Goal: Task Accomplishment & Management: Use online tool/utility

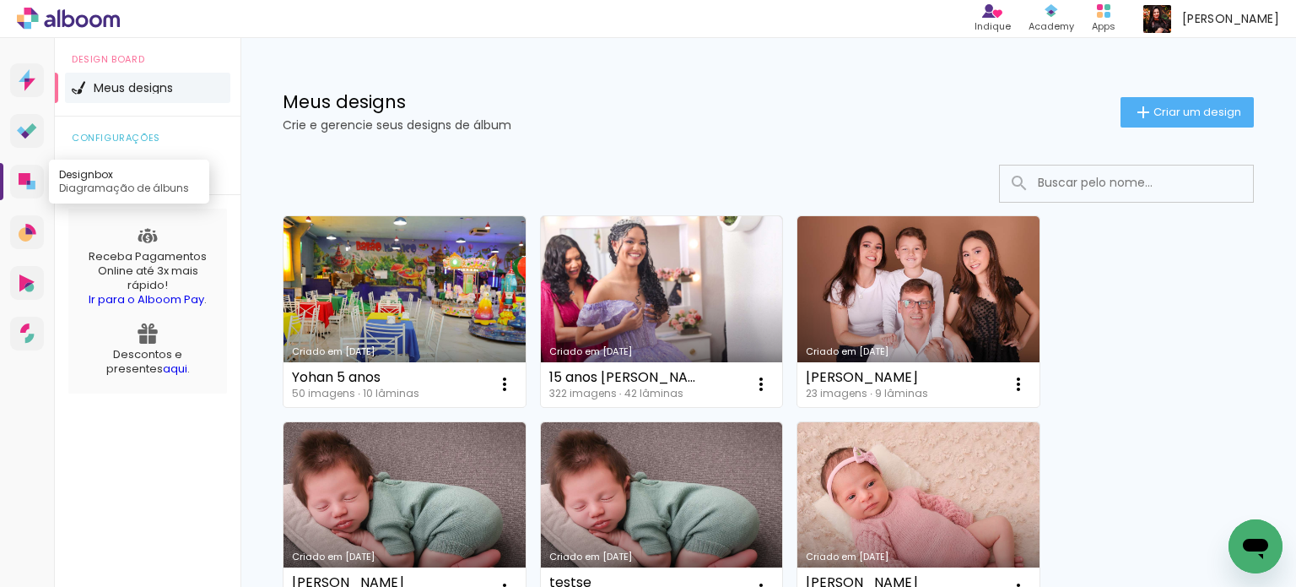
click at [20, 176] on icon at bounding box center [25, 179] width 12 height 12
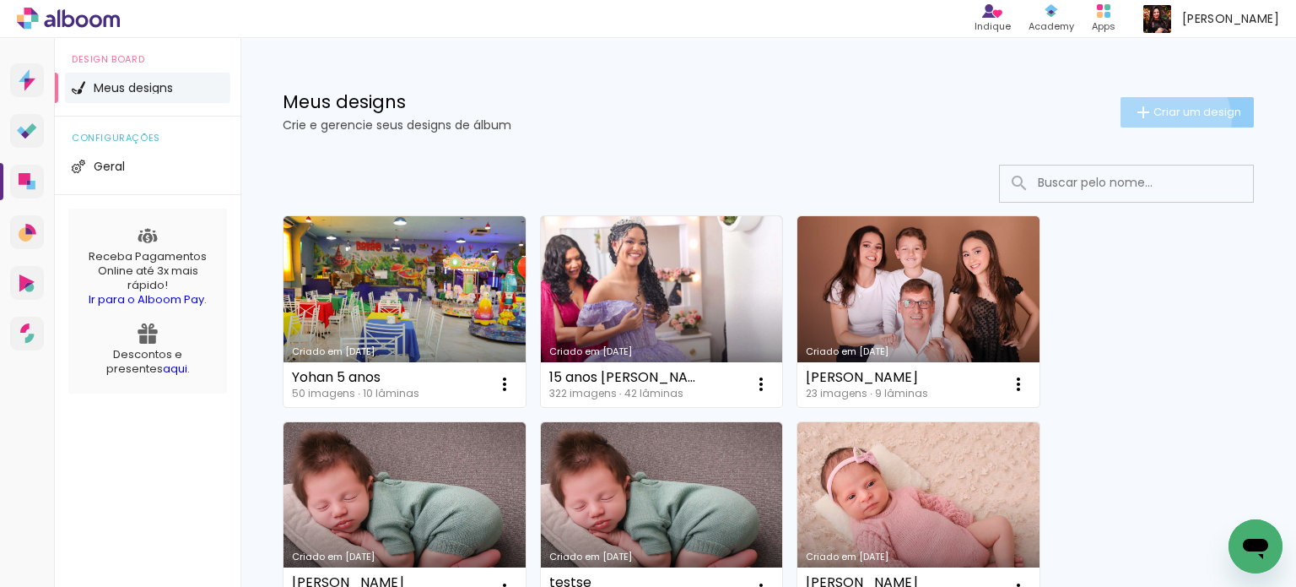
click at [1155, 119] on paper-button "Criar um design" at bounding box center [1187, 112] width 133 height 30
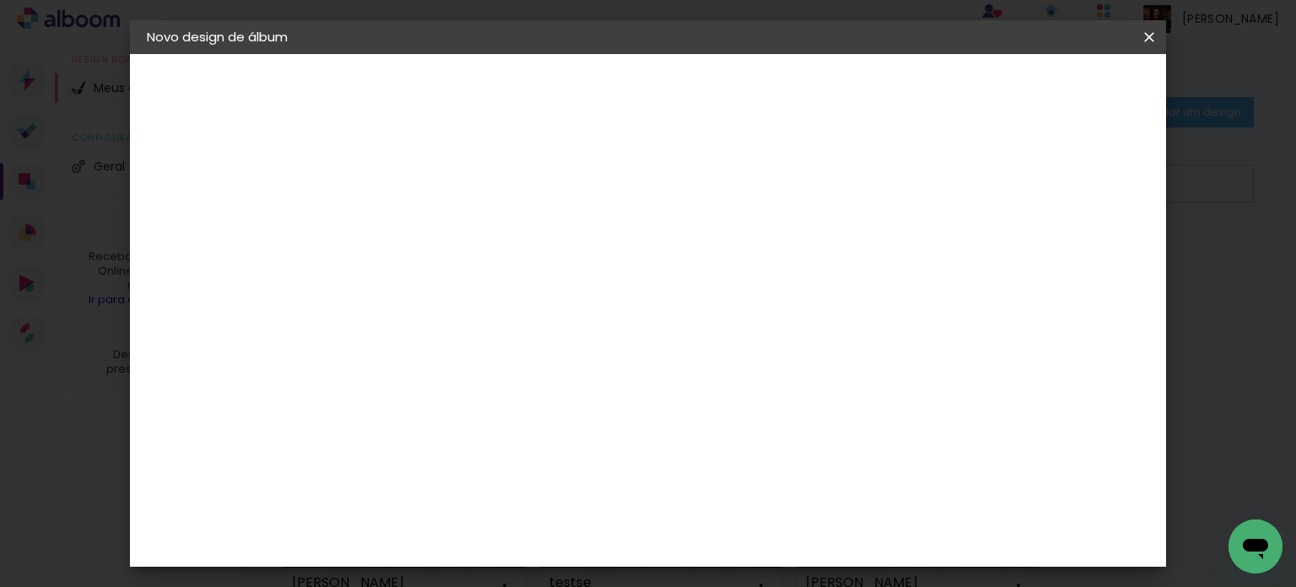
drag, startPoint x: 806, startPoint y: 225, endPoint x: 804, endPoint y: 235, distance: 9.6
click at [423, 234] on input at bounding box center [423, 227] width 0 height 26
type input "[PERSON_NAME]"
type paper-input "[PERSON_NAME]"
click at [0, 0] on slot "Avançar" at bounding box center [0, 0] width 0 height 0
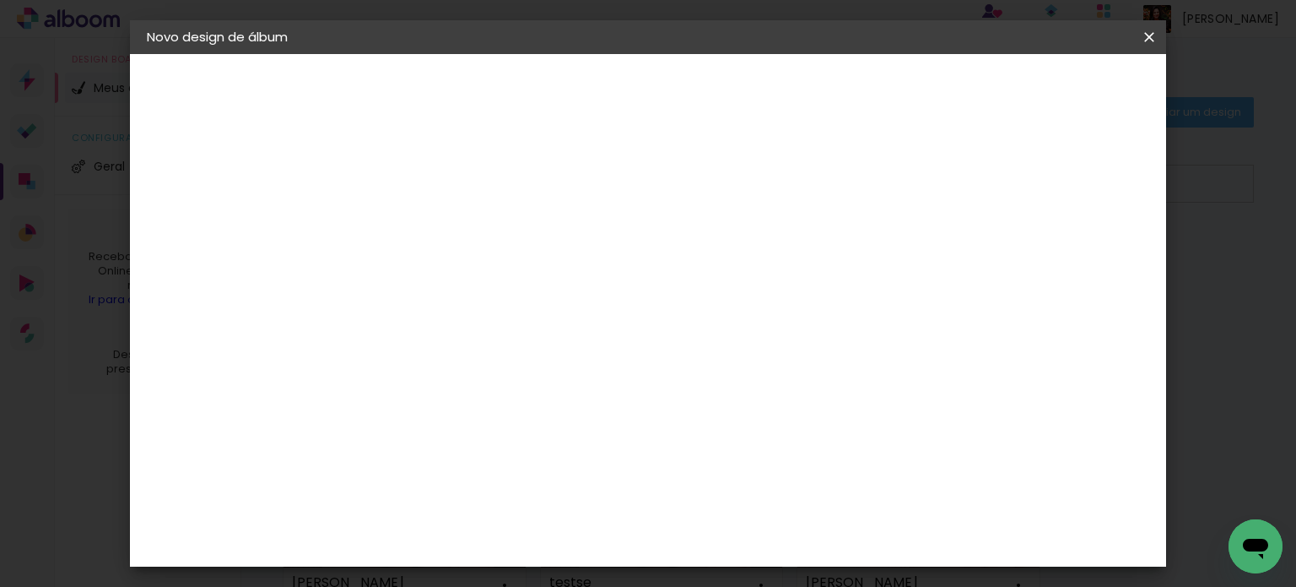
scroll to position [169, 0]
click at [469, 394] on div "AlfaFotoBook" at bounding box center [455, 397] width 89 height 14
click at [0, 0] on slot "Avançar" at bounding box center [0, 0] width 0 height 0
click at [537, 487] on span "Panorama" at bounding box center [497, 509] width 78 height 45
click at [0, 0] on slot "Avançar" at bounding box center [0, 0] width 0 height 0
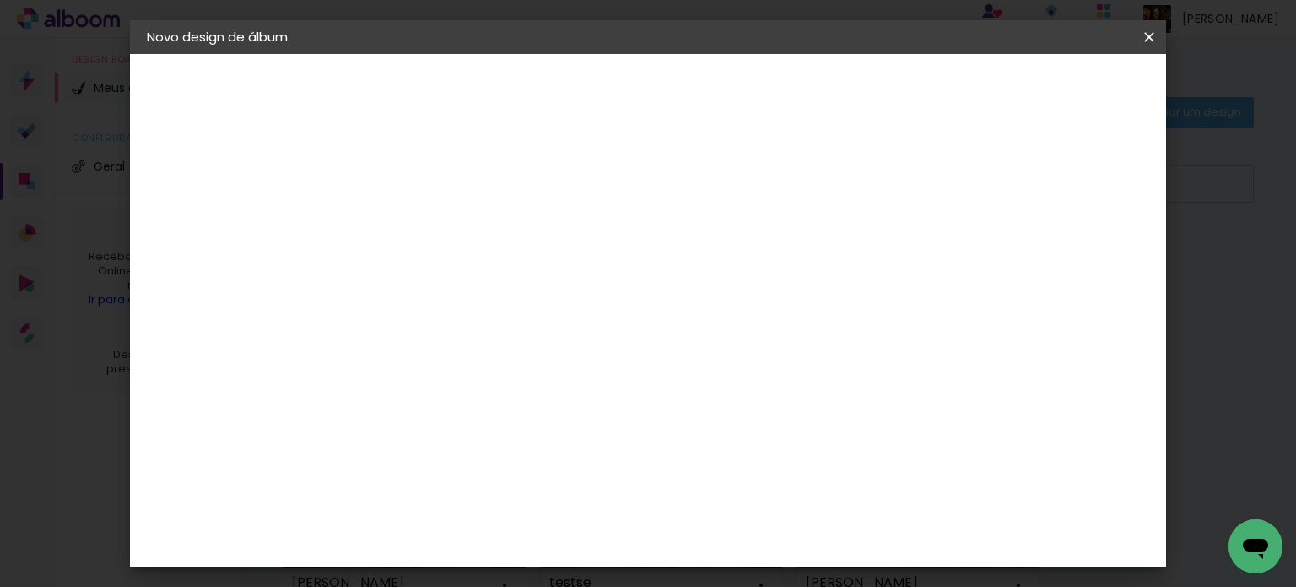
click at [949, 188] on div at bounding box center [941, 182] width 15 height 15
type paper-checkbox "on"
click at [1044, 84] on span "Iniciar design" at bounding box center [1005, 90] width 77 height 12
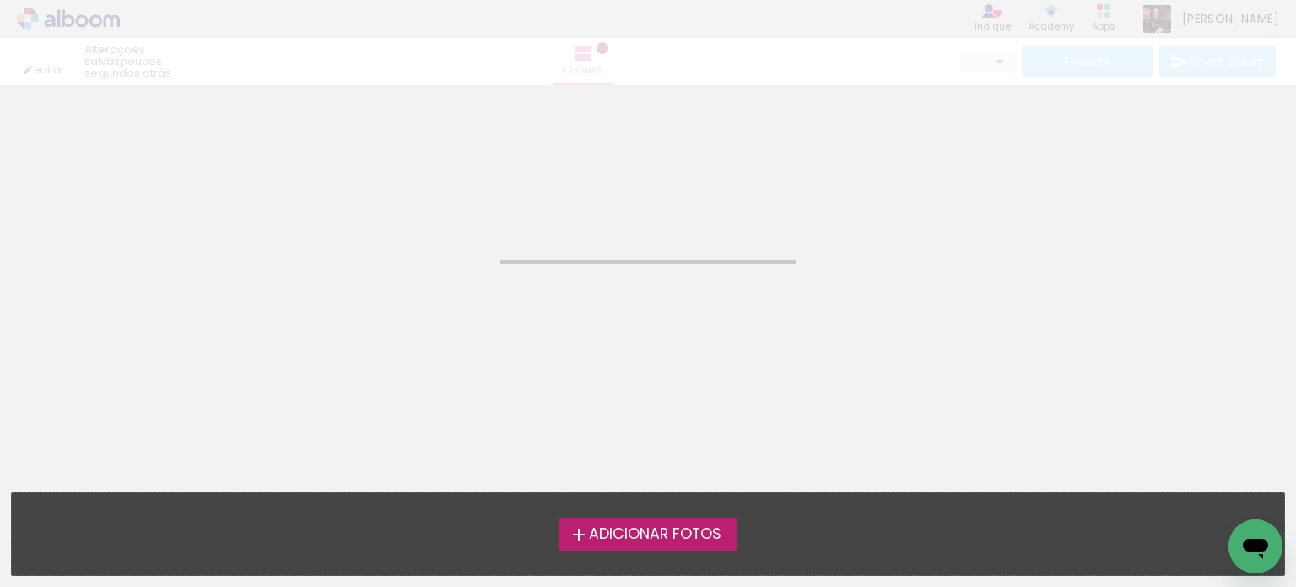
click at [725, 516] on div "Adicionar Fotos Solte suas fotos aqui..." at bounding box center [648, 534] width 1273 height 82
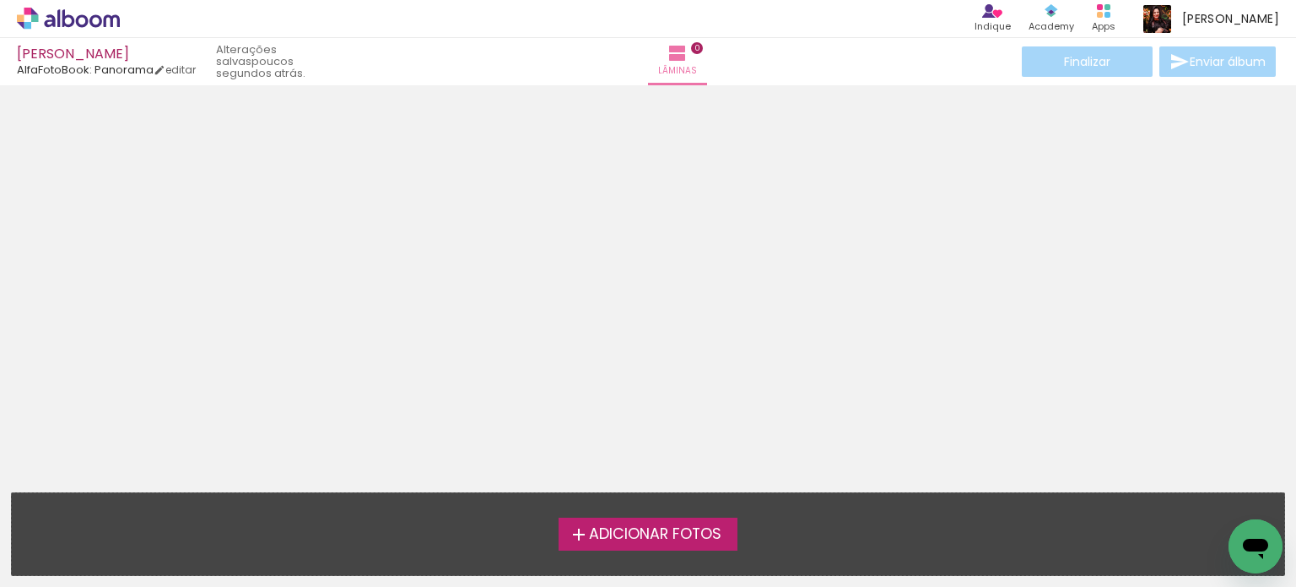
click at [719, 529] on span "Adicionar Fotos" at bounding box center [655, 534] width 133 height 15
click at [0, 0] on input "file" at bounding box center [0, 0] width 0 height 0
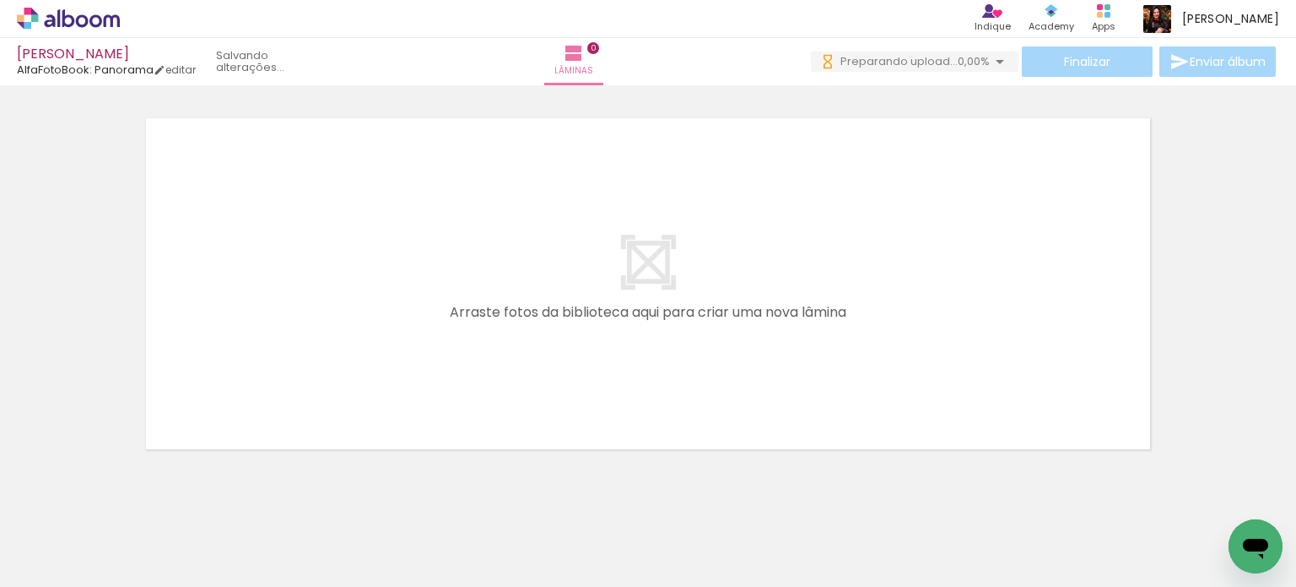
click at [182, 554] on div at bounding box center [169, 530] width 56 height 84
click at [287, 381] on quentale-workspace at bounding box center [648, 293] width 1296 height 587
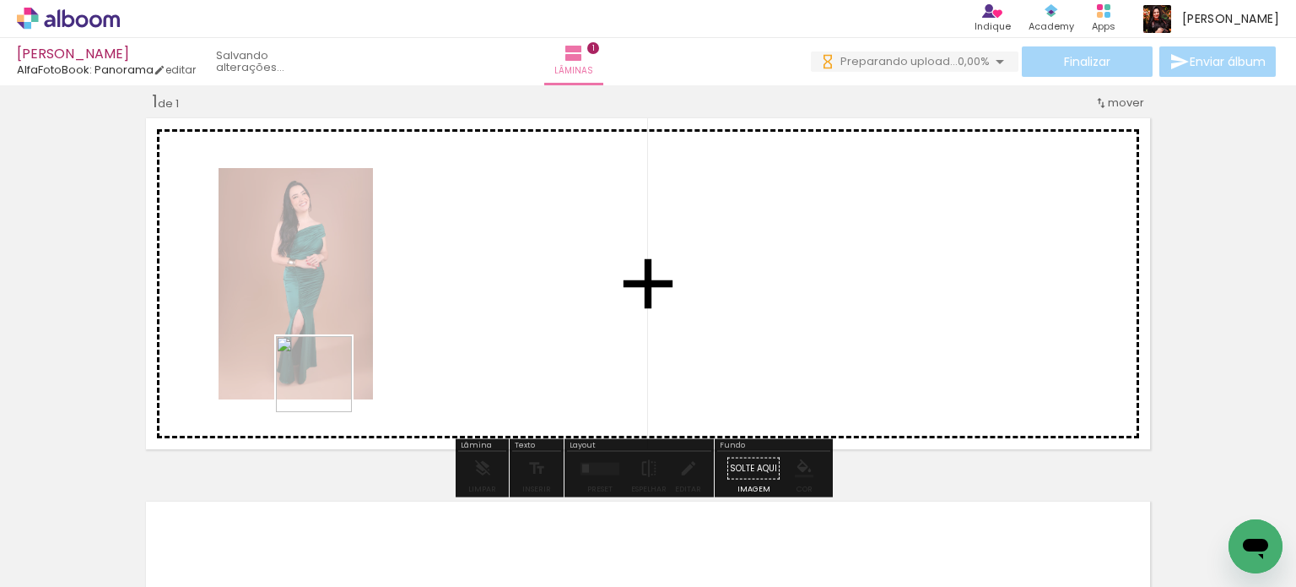
drag, startPoint x: 273, startPoint y: 521, endPoint x: 324, endPoint y: 549, distance: 58.2
click at [344, 377] on quentale-workspace at bounding box center [648, 293] width 1296 height 587
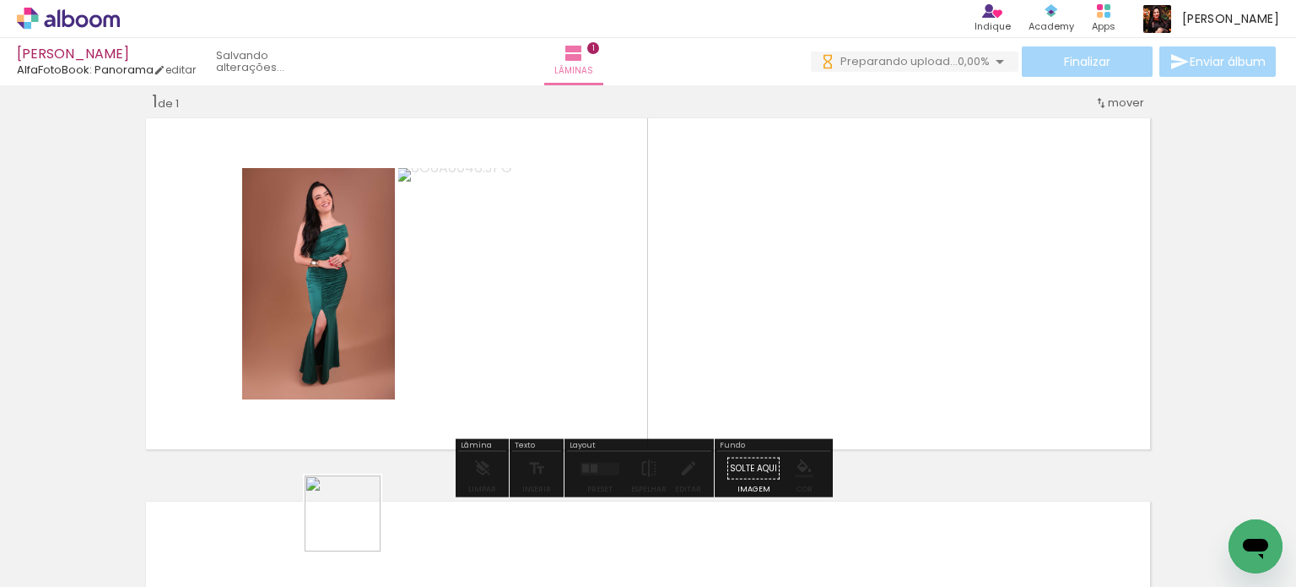
drag, startPoint x: 355, startPoint y: 526, endPoint x: 550, endPoint y: 558, distance: 197.6
click at [414, 369] on quentale-workspace at bounding box center [648, 293] width 1296 height 587
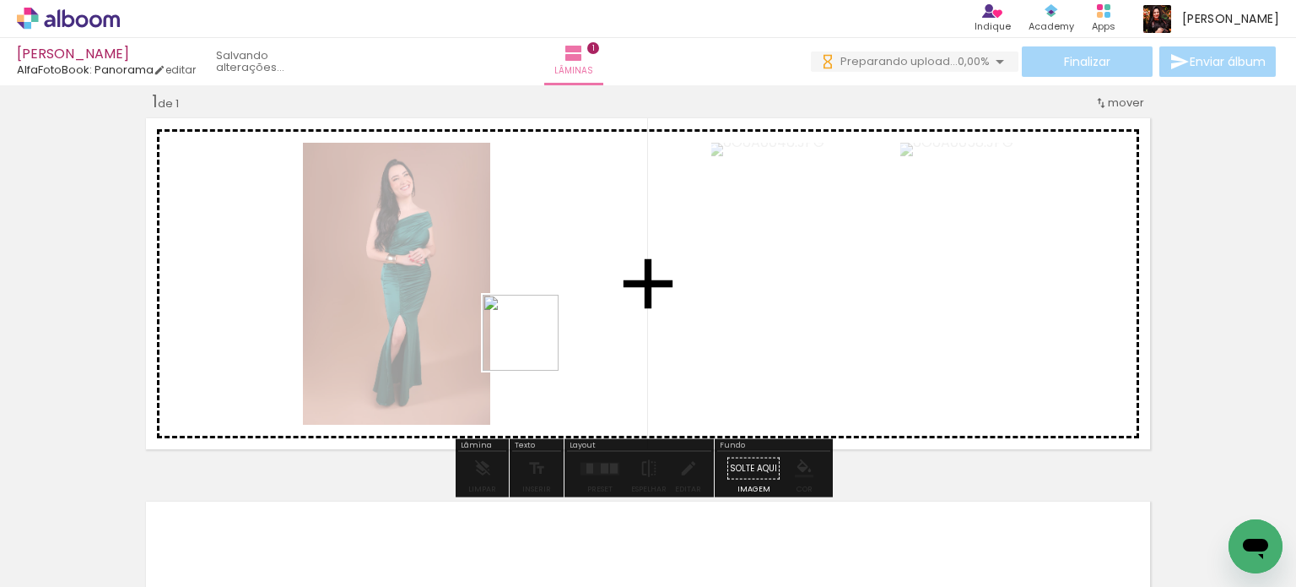
drag, startPoint x: 470, startPoint y: 550, endPoint x: 540, endPoint y: 380, distance: 184.3
click at [534, 341] on quentale-workspace at bounding box center [648, 293] width 1296 height 587
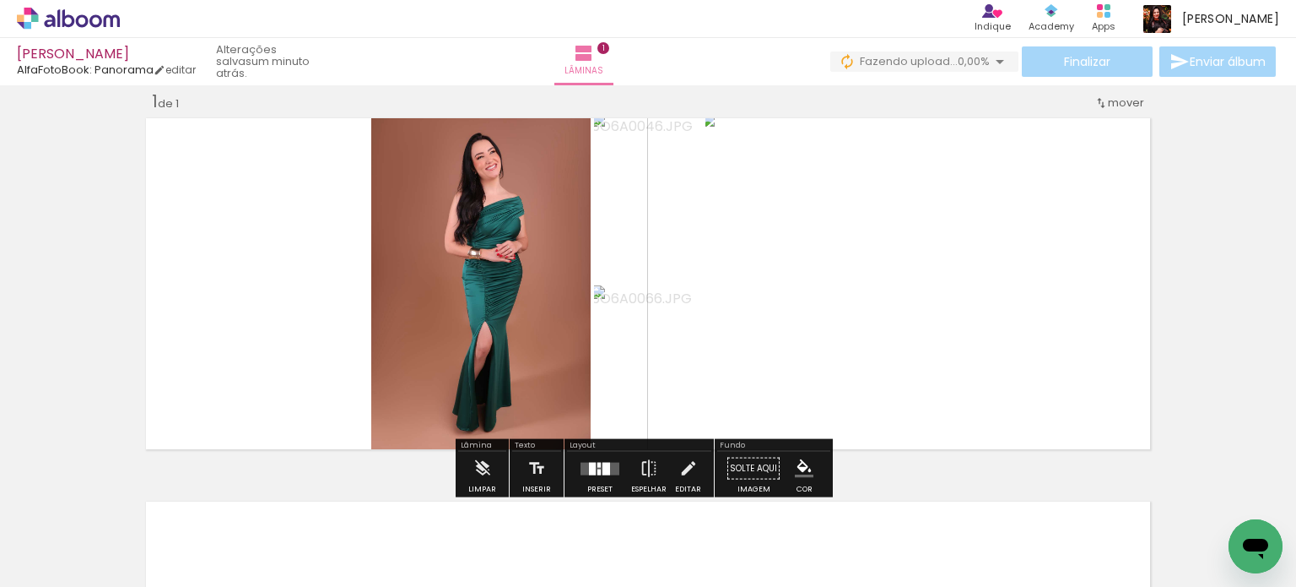
click at [598, 470] on div at bounding box center [599, 471] width 3 height 6
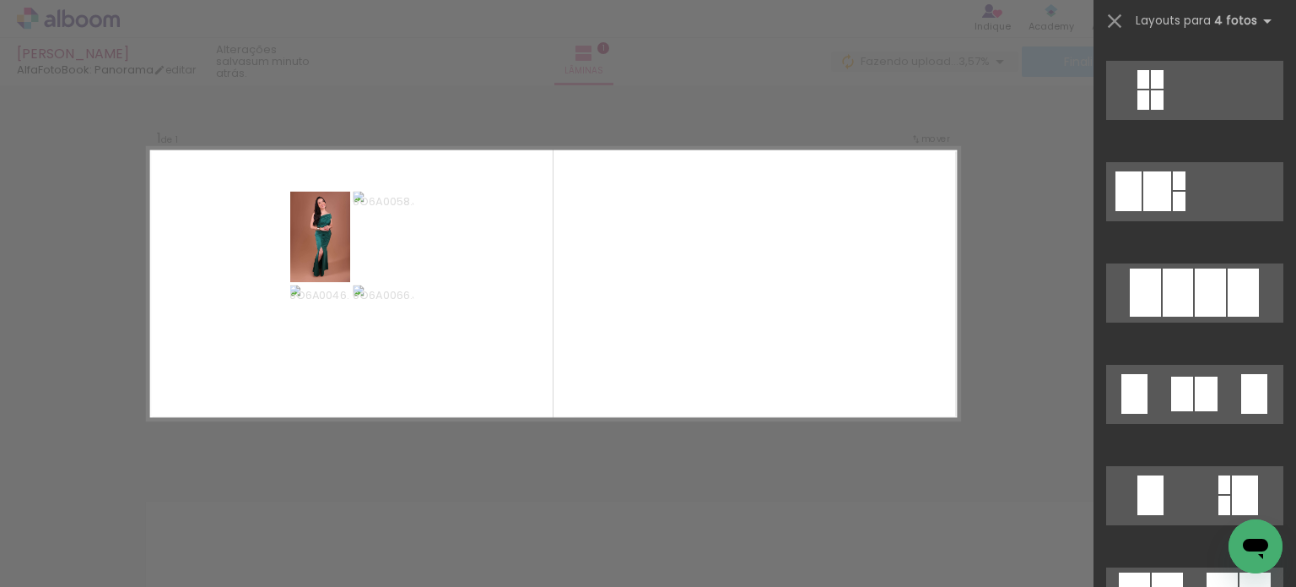
scroll to position [1013, 0]
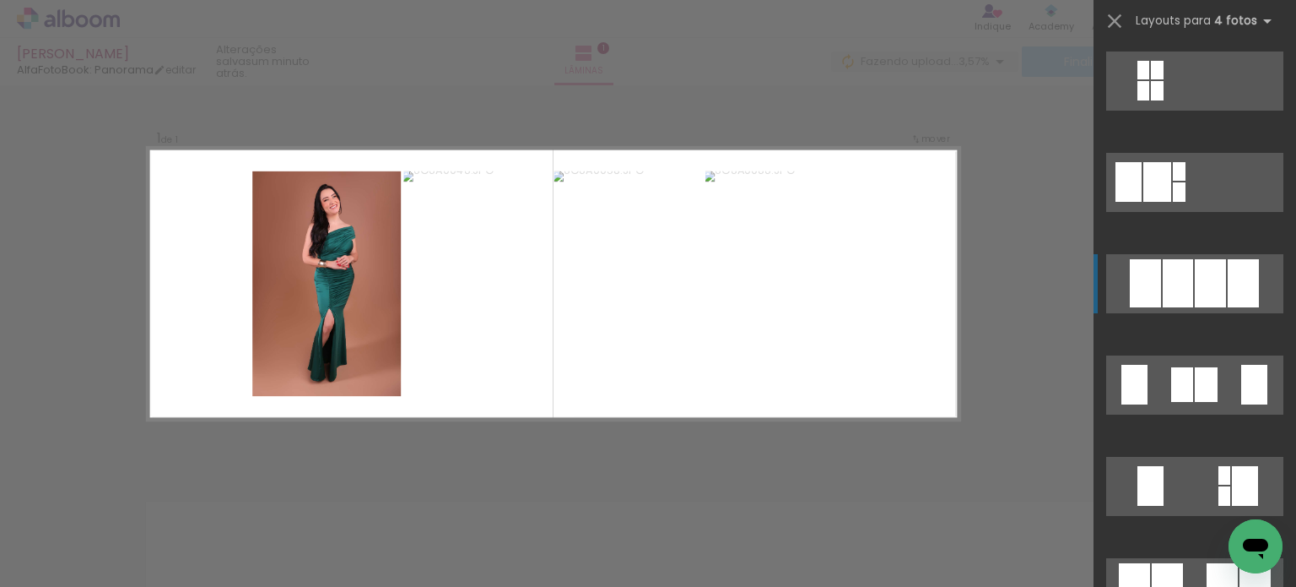
click at [1183, 295] on div at bounding box center [1178, 283] width 30 height 48
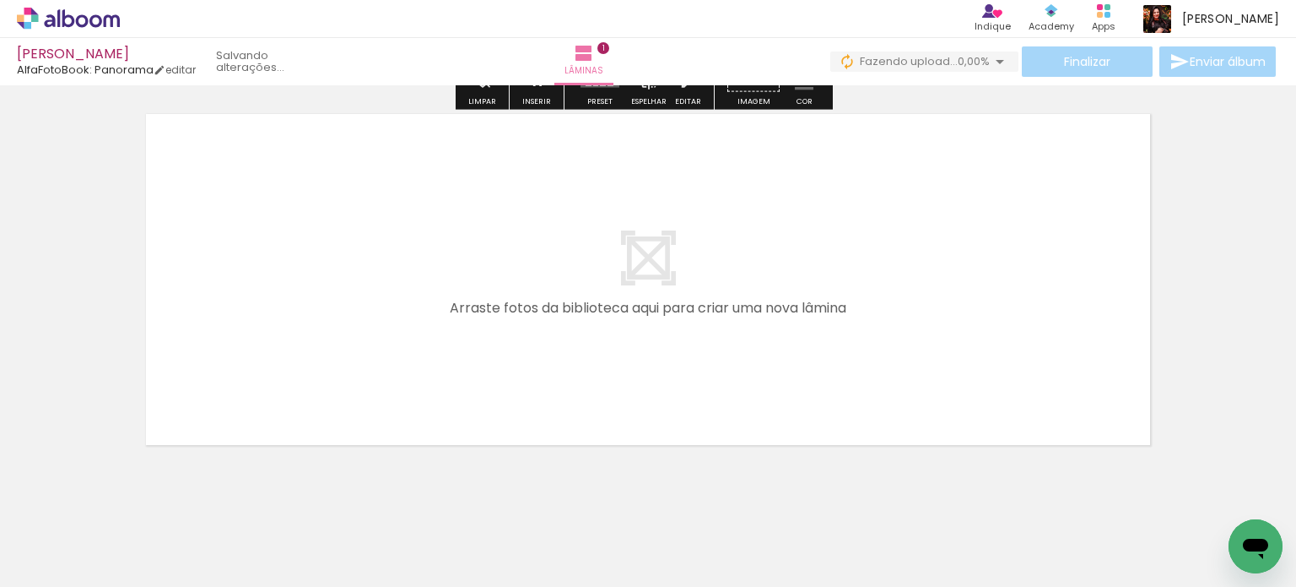
scroll to position [436, 0]
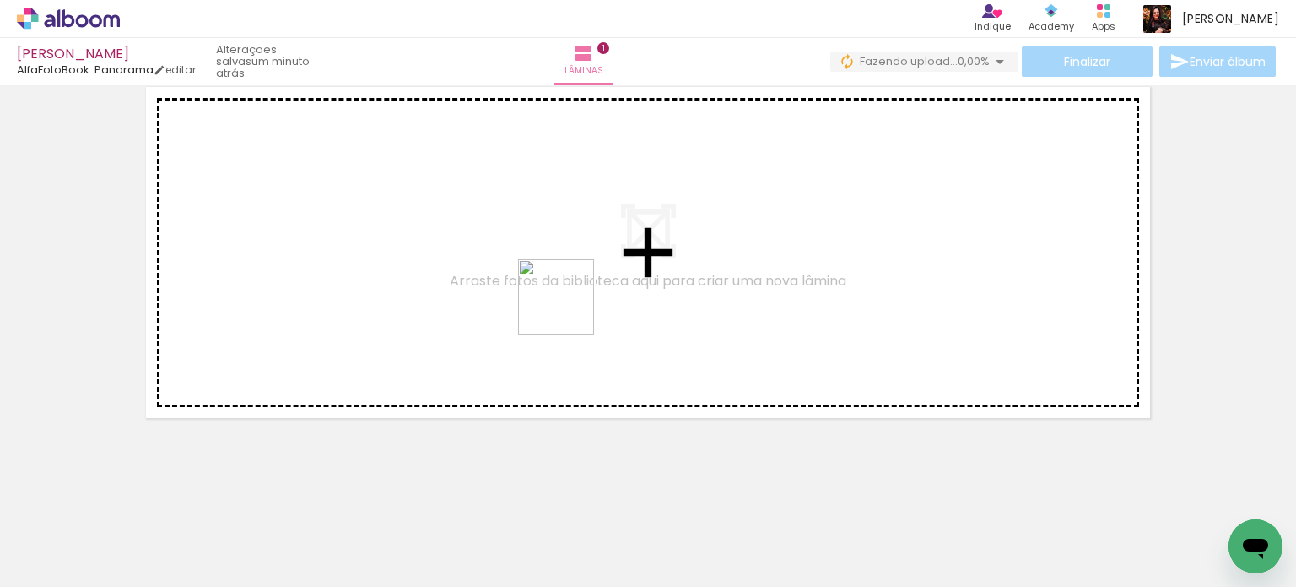
drag, startPoint x: 569, startPoint y: 381, endPoint x: 617, endPoint y: 441, distance: 76.9
click at [566, 288] on quentale-workspace at bounding box center [648, 293] width 1296 height 587
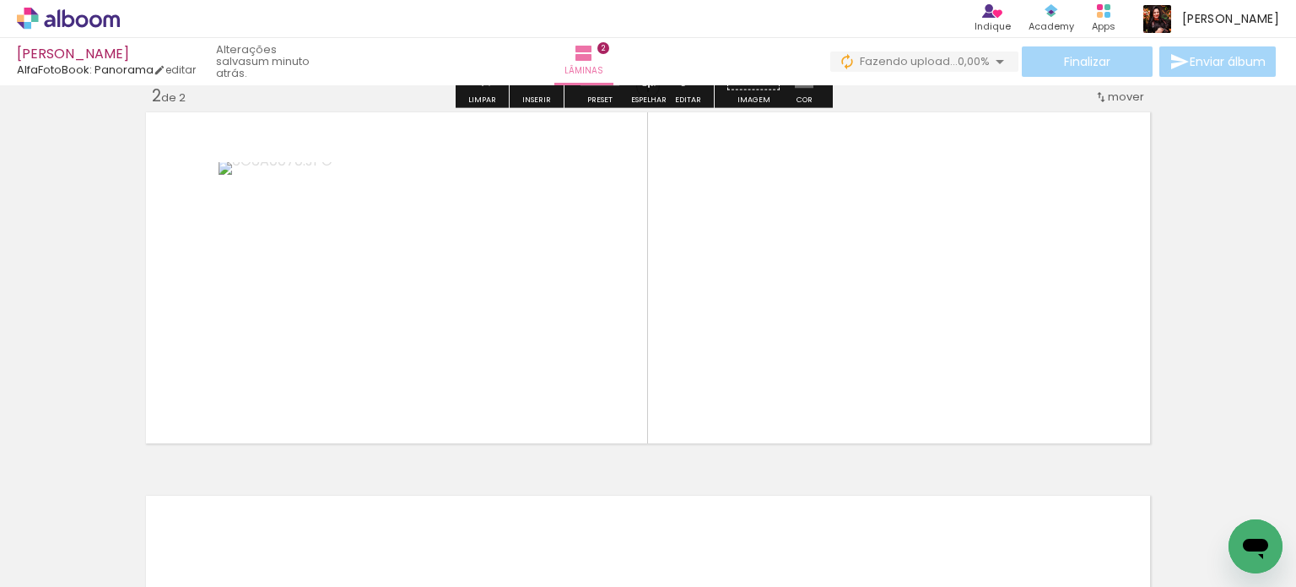
scroll to position [404, 0]
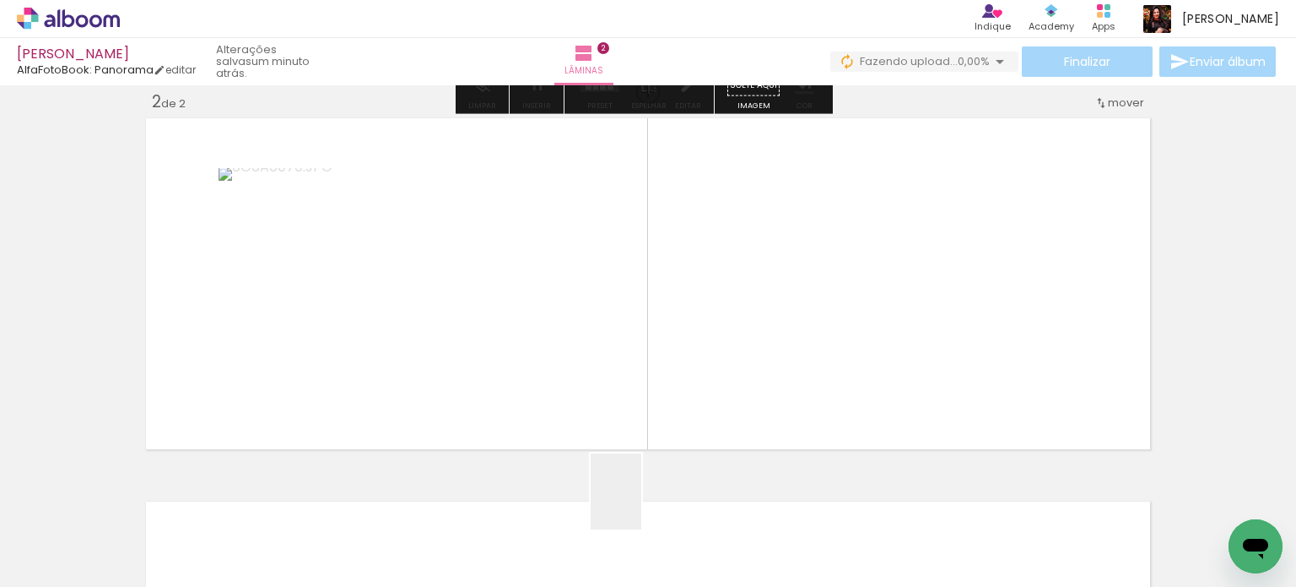
drag, startPoint x: 641, startPoint y: 522, endPoint x: 699, endPoint y: 470, distance: 78.3
click at [601, 249] on quentale-workspace at bounding box center [648, 293] width 1296 height 587
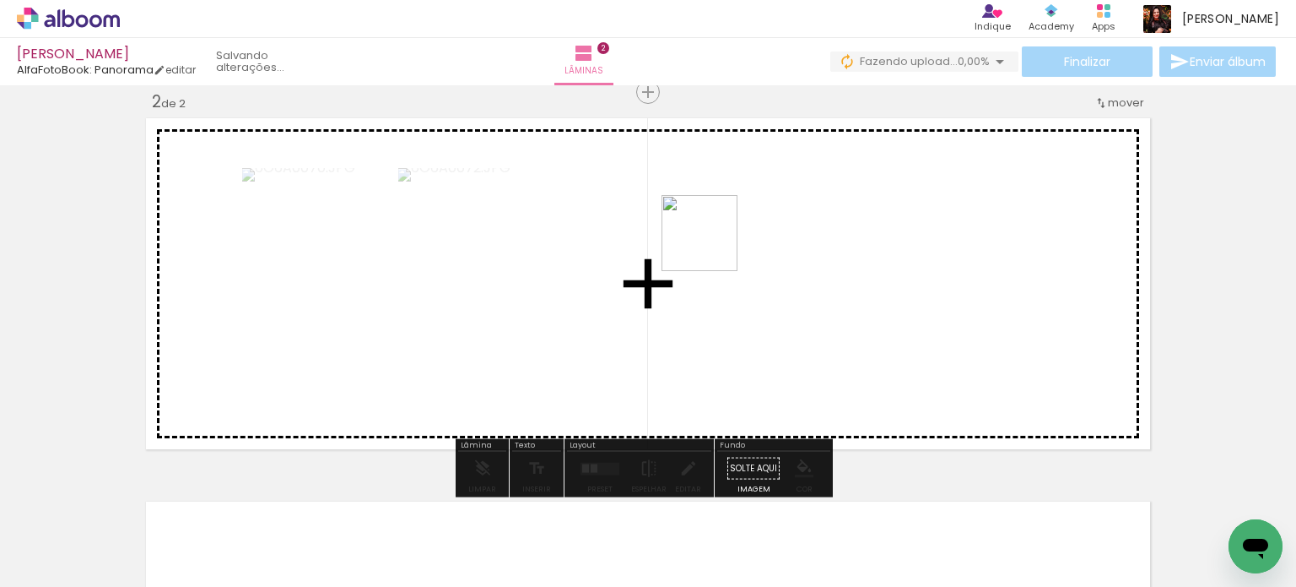
drag, startPoint x: 732, startPoint y: 435, endPoint x: 712, endPoint y: 246, distance: 190.1
click at [712, 246] on quentale-workspace at bounding box center [648, 293] width 1296 height 587
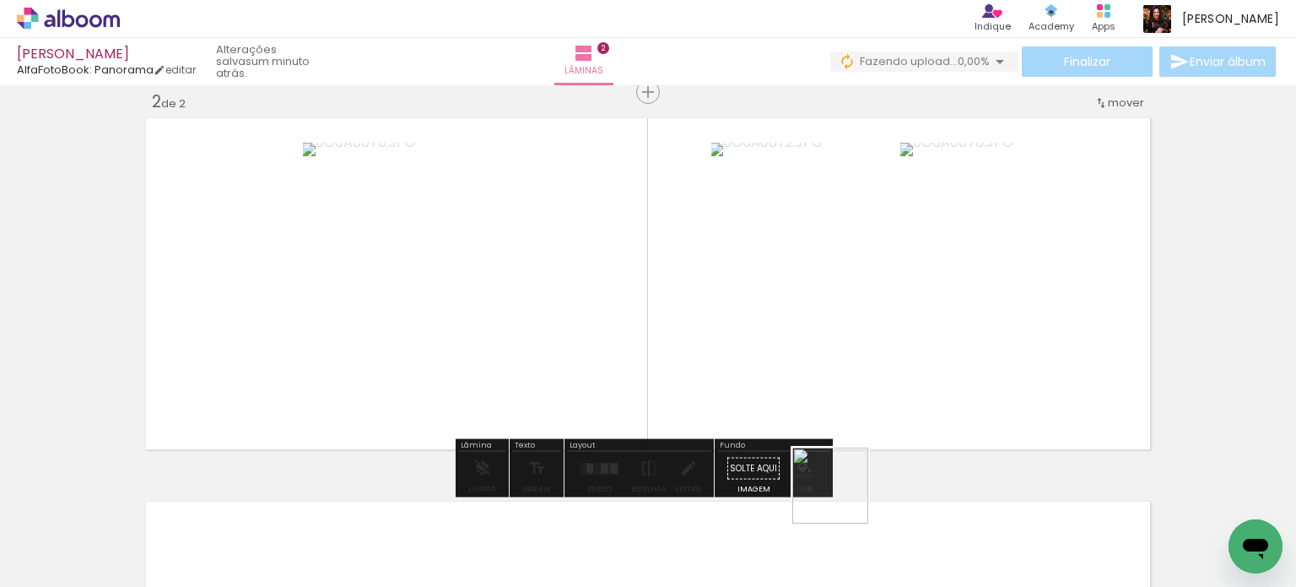
drag, startPoint x: 854, startPoint y: 543, endPoint x: 962, endPoint y: 388, distance: 188.5
click at [813, 349] on quentale-workspace at bounding box center [648, 293] width 1296 height 587
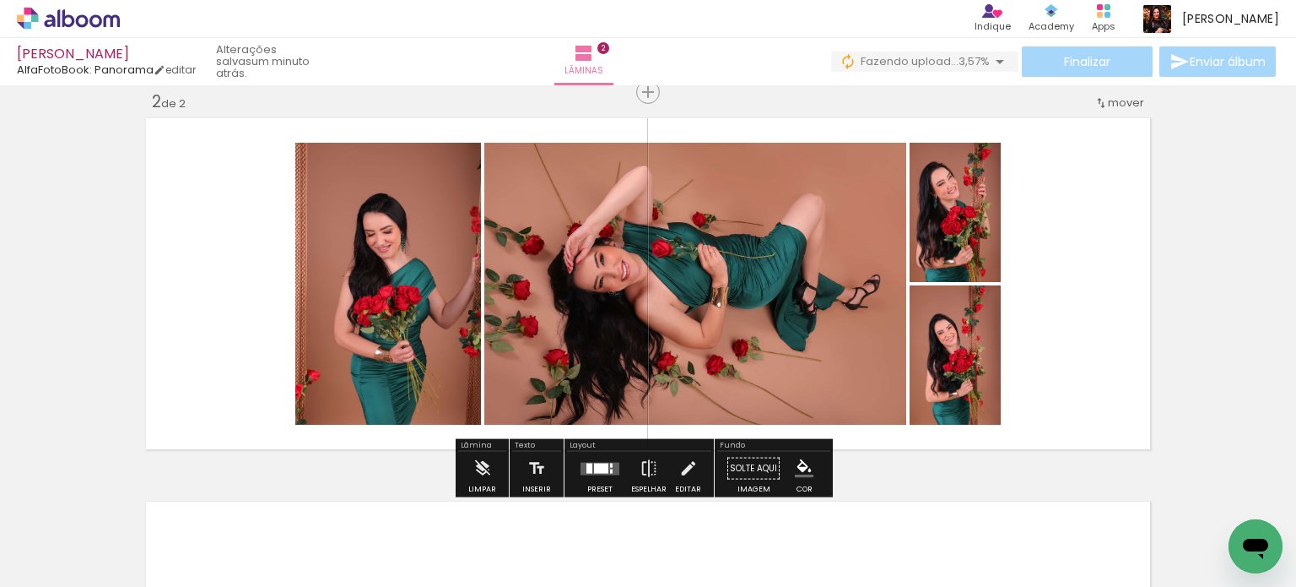
click at [598, 468] on div at bounding box center [601, 468] width 14 height 10
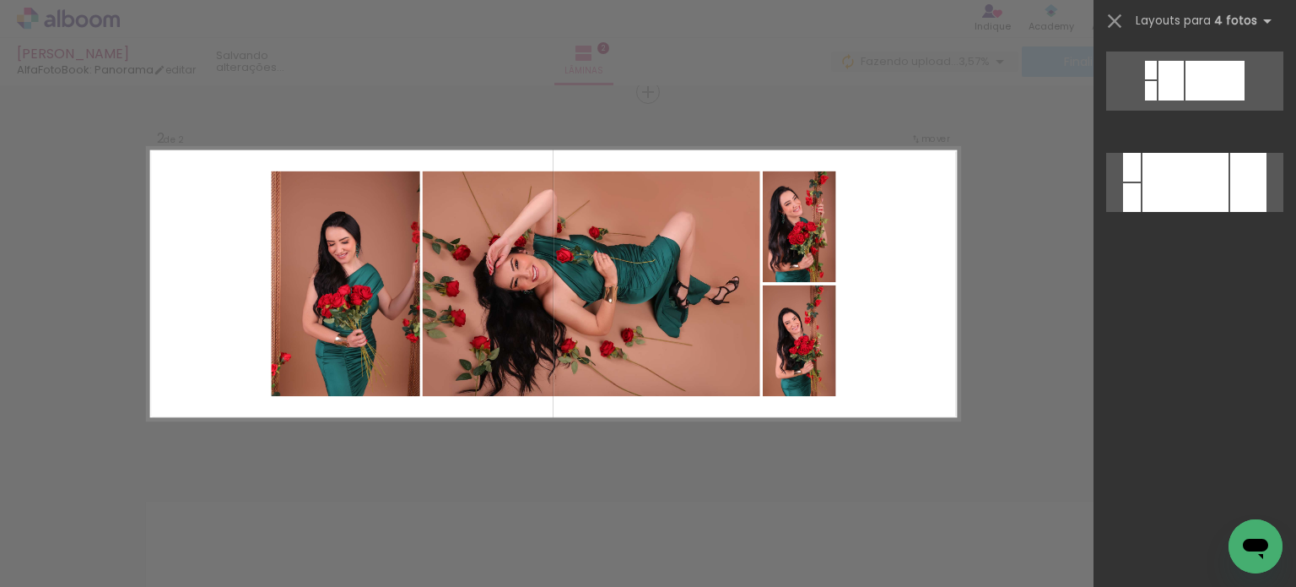
scroll to position [0, 0]
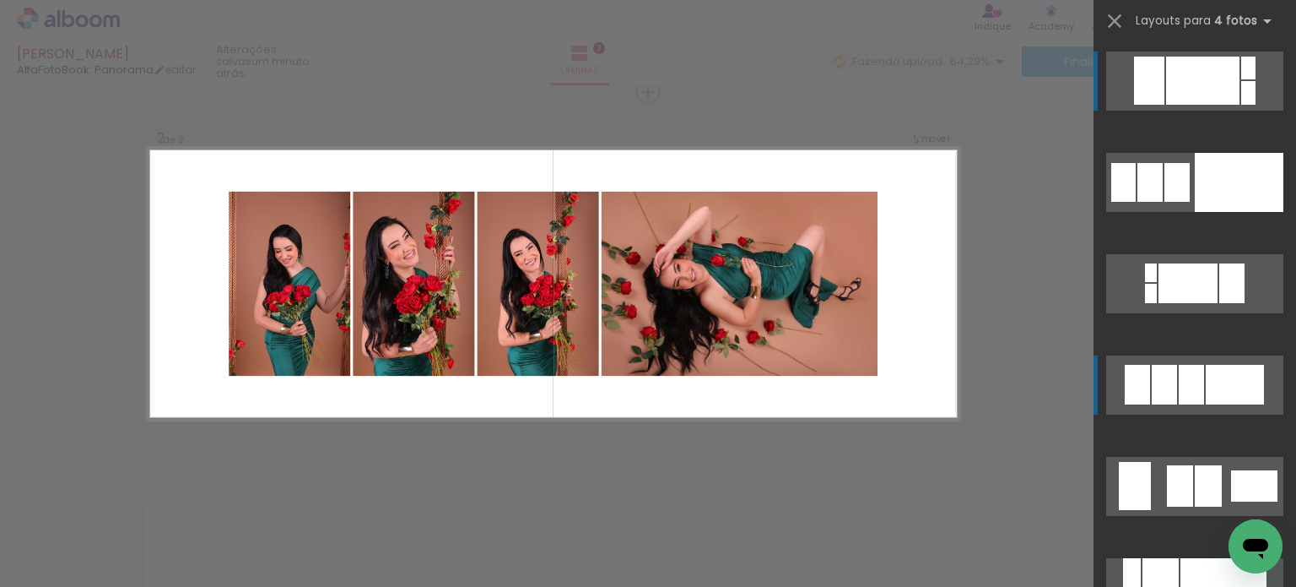
click at [1207, 375] on div at bounding box center [1235, 385] width 58 height 40
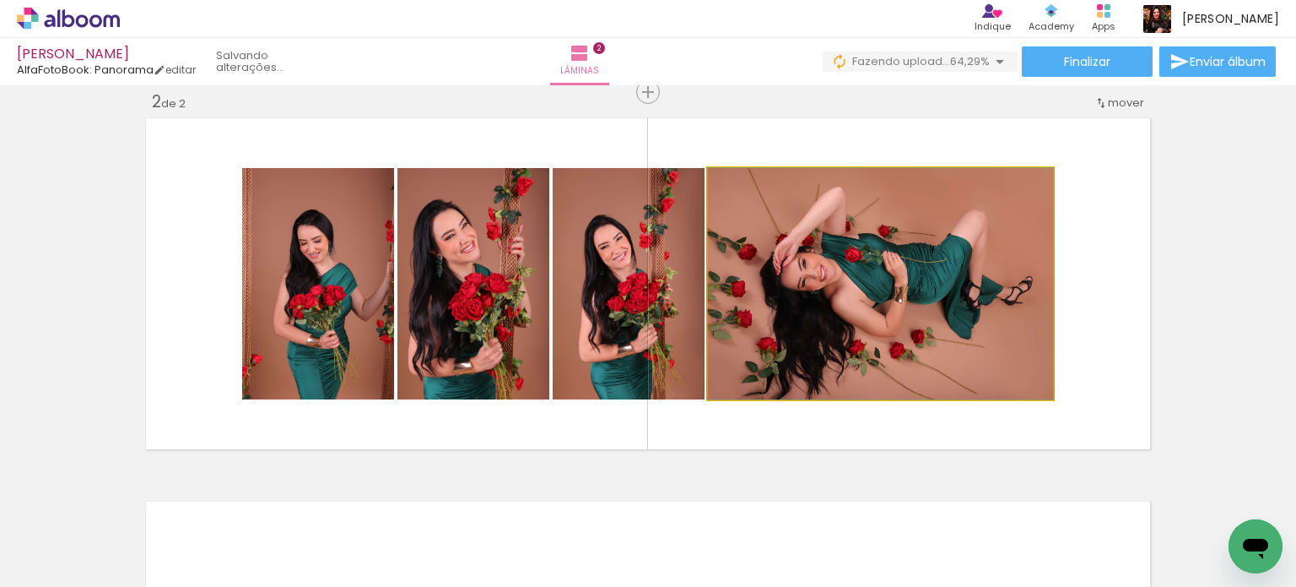
click at [918, 299] on quentale-photo at bounding box center [880, 283] width 345 height 231
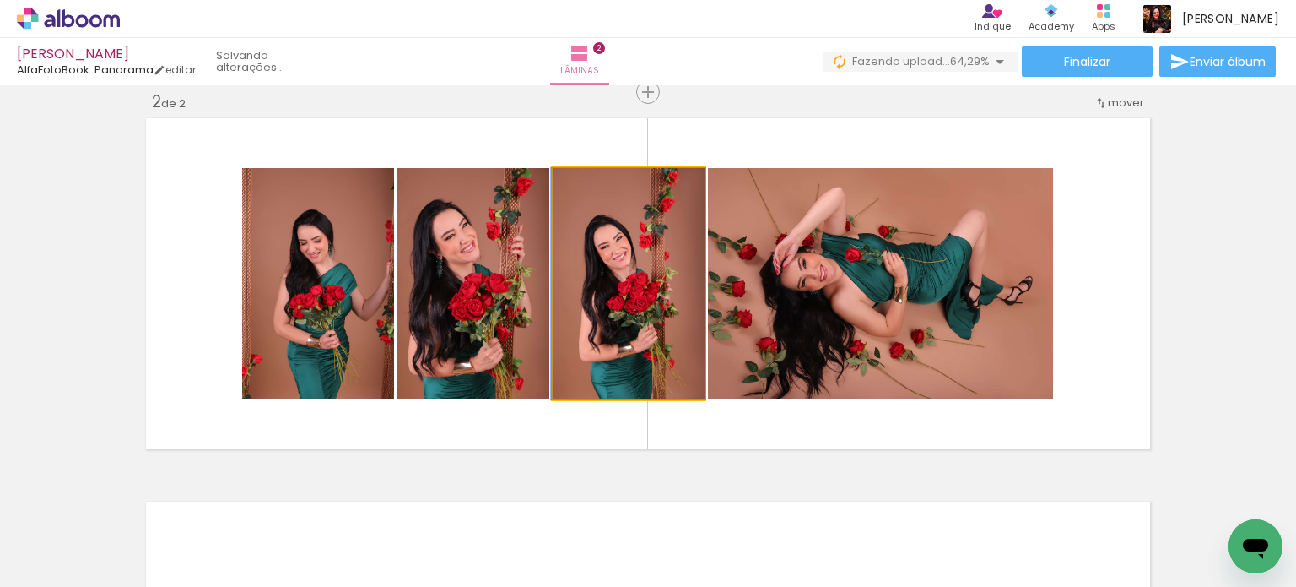
click at [667, 327] on quentale-photo at bounding box center [629, 283] width 152 height 231
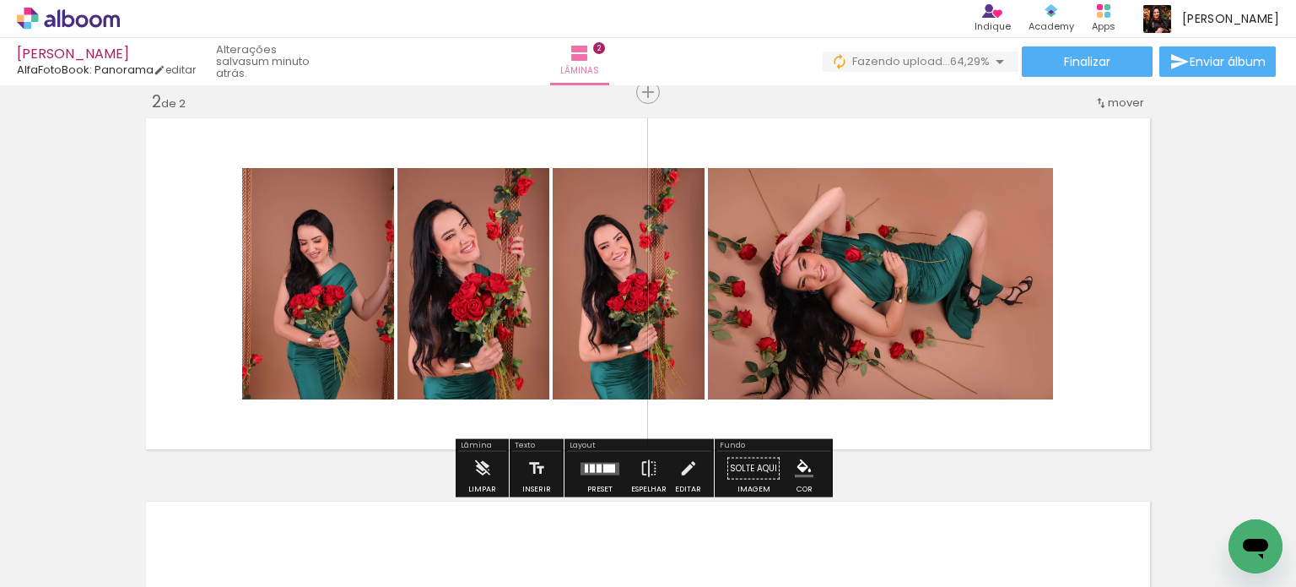
click at [535, 334] on quentale-photo at bounding box center [474, 283] width 152 height 231
click at [798, 313] on quentale-photo at bounding box center [880, 283] width 345 height 231
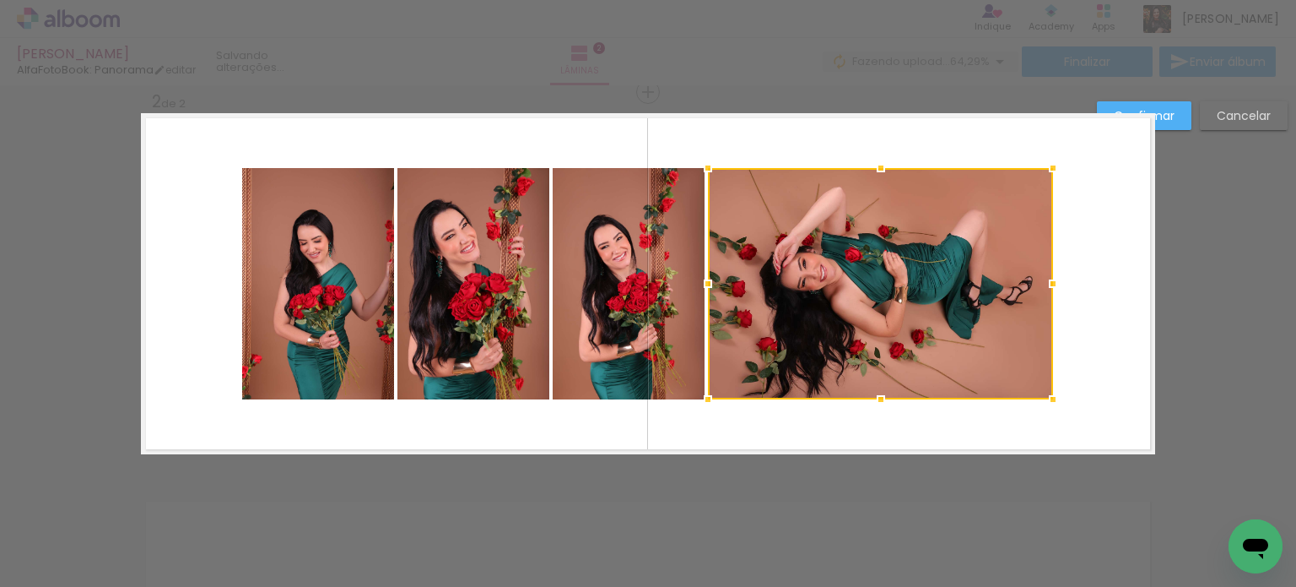
click at [647, 328] on quentale-photo at bounding box center [629, 283] width 152 height 231
click at [501, 330] on quentale-photo at bounding box center [474, 283] width 152 height 231
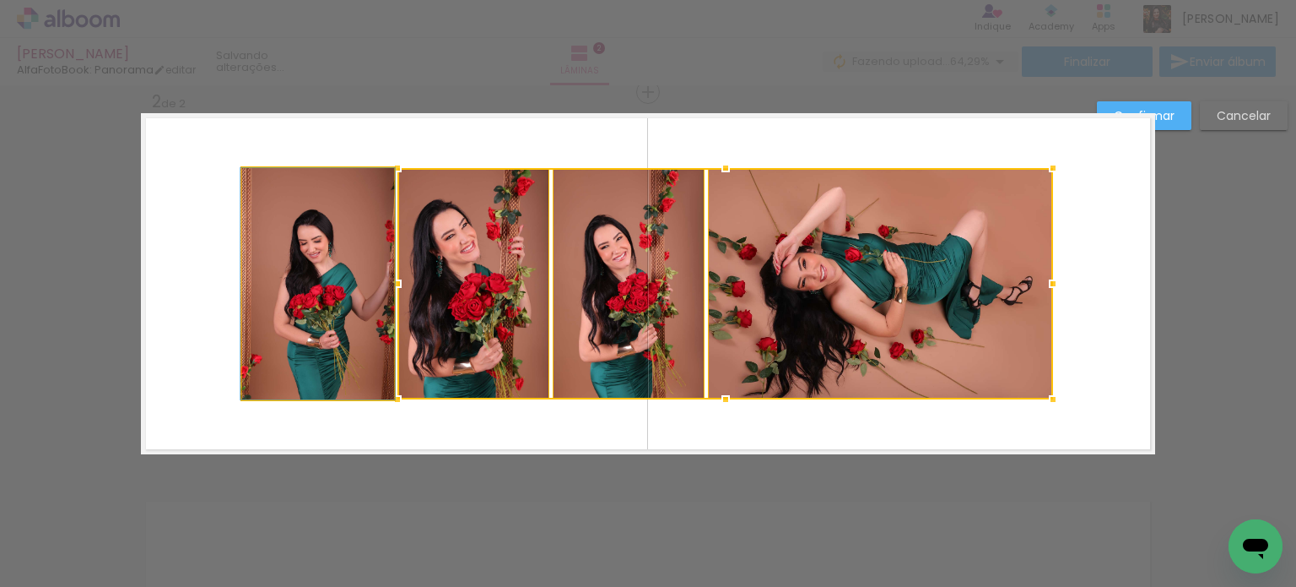
click at [345, 324] on quentale-photo at bounding box center [318, 283] width 152 height 231
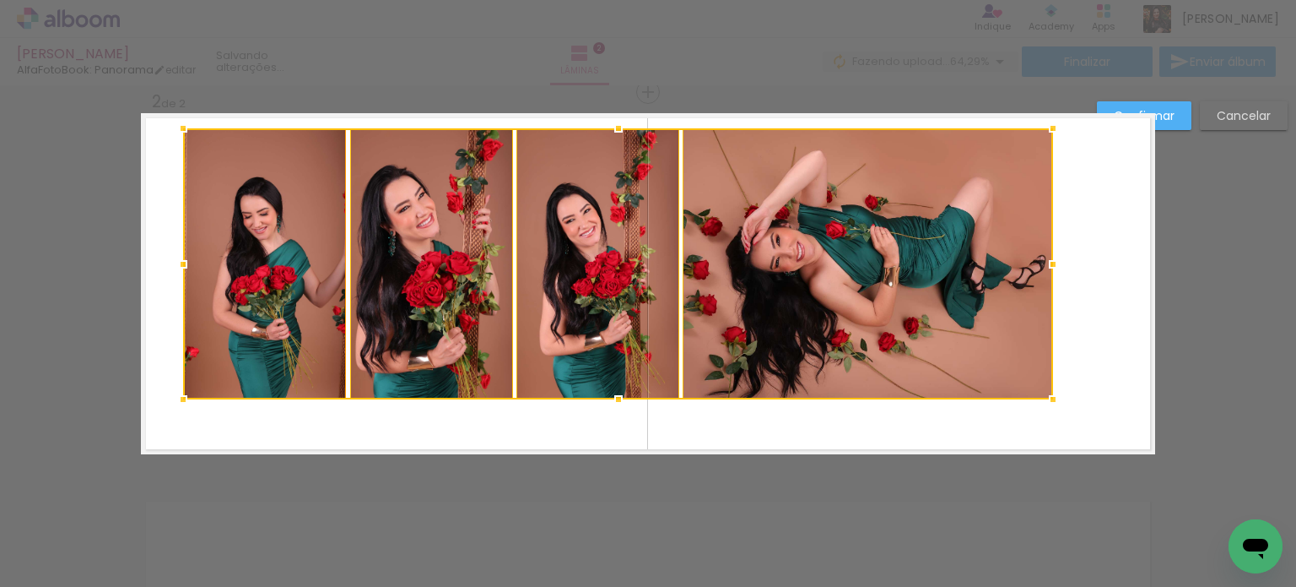
drag, startPoint x: 234, startPoint y: 167, endPoint x: 179, endPoint y: 132, distance: 65.3
click at [176, 127] on div at bounding box center [183, 128] width 34 height 34
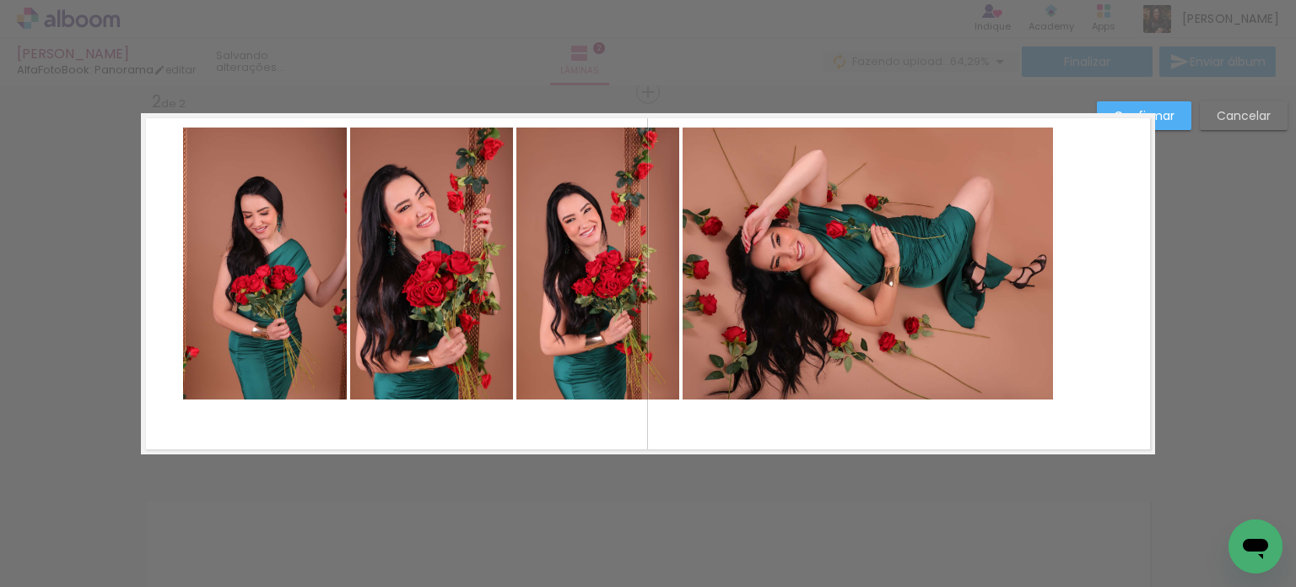
click at [235, 280] on quentale-photo at bounding box center [264, 263] width 163 height 272
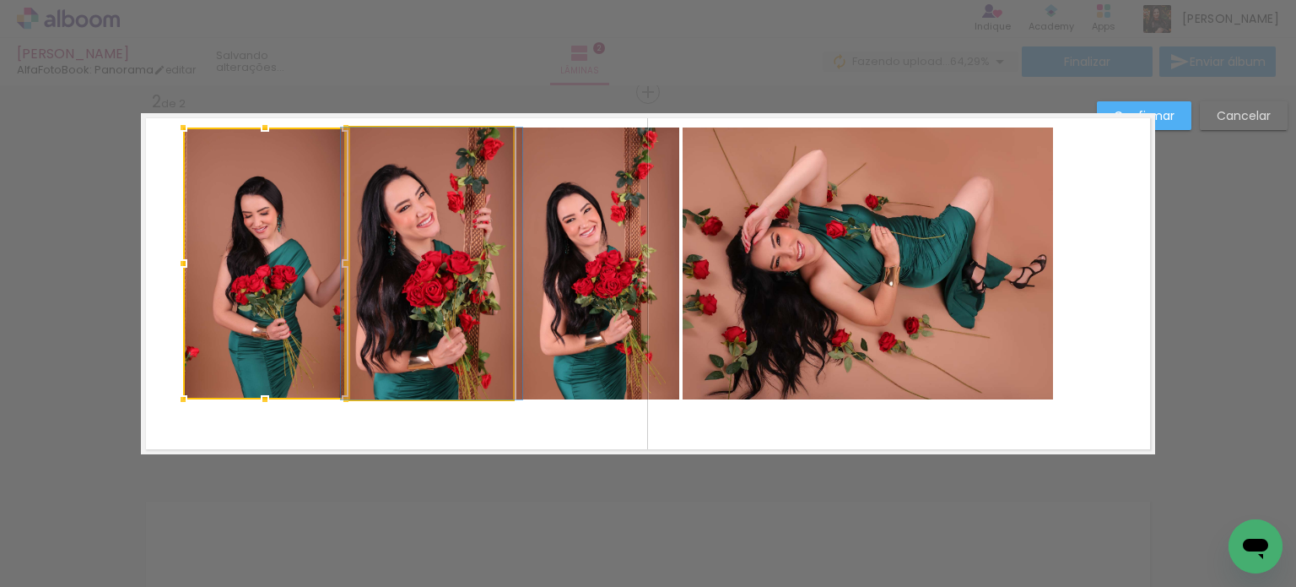
click at [432, 291] on quentale-photo at bounding box center [431, 263] width 163 height 272
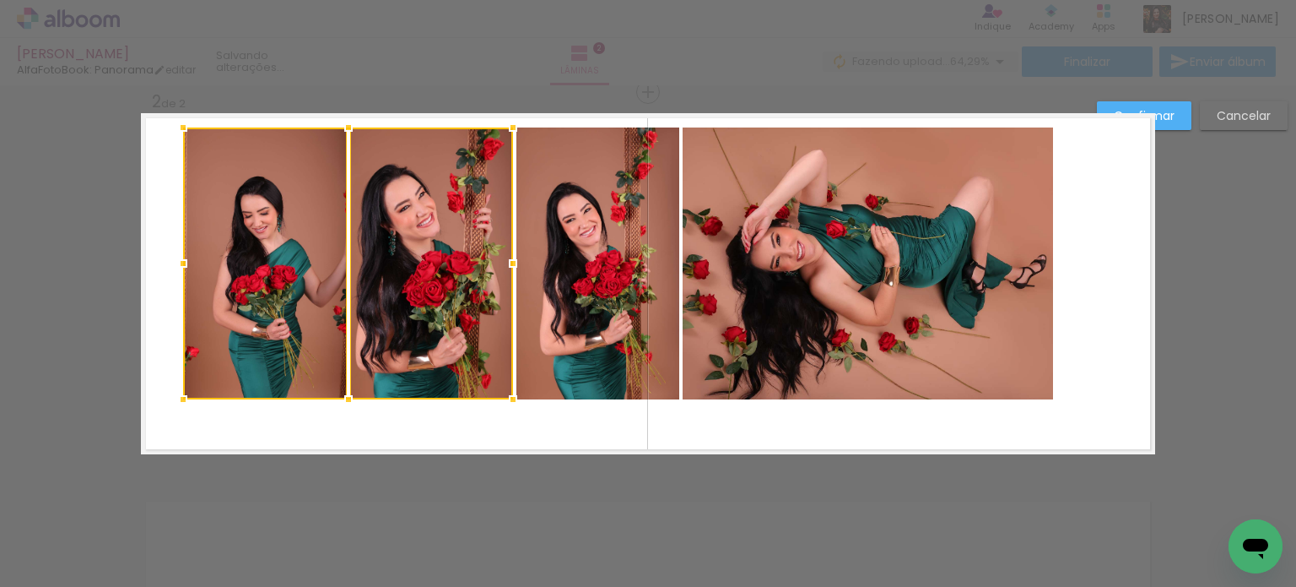
click at [560, 290] on quentale-photo at bounding box center [598, 263] width 163 height 272
click at [755, 295] on quentale-photo at bounding box center [868, 263] width 371 height 272
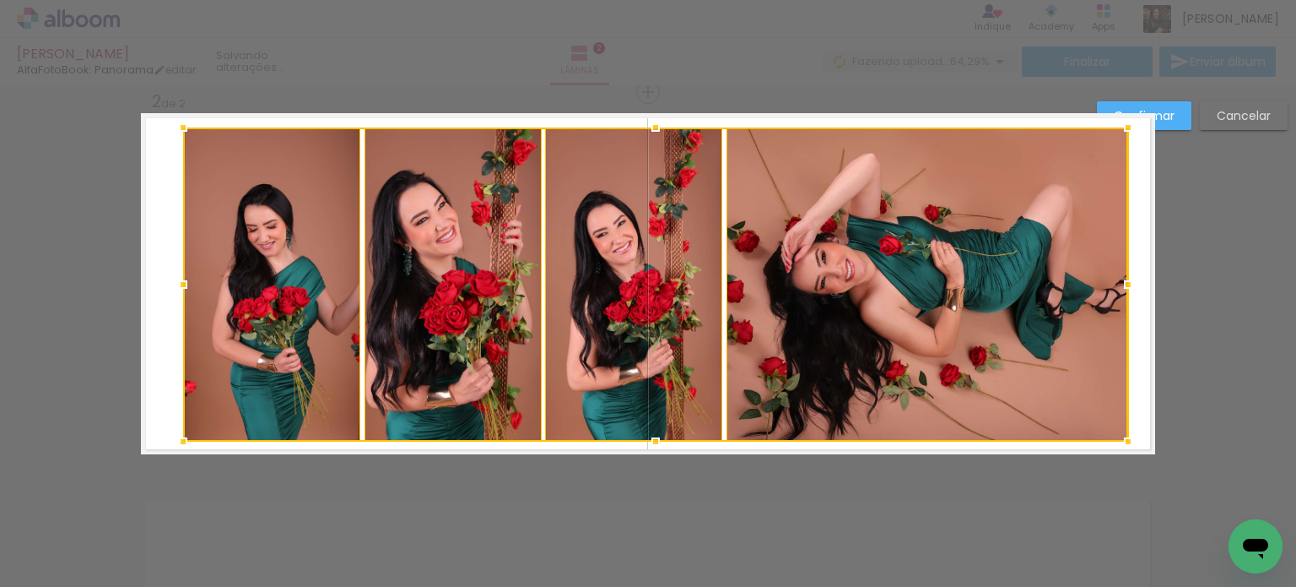
drag, startPoint x: 1046, startPoint y: 397, endPoint x: 1121, endPoint y: 438, distance: 85.8
click at [1121, 438] on div at bounding box center [1129, 442] width 34 height 34
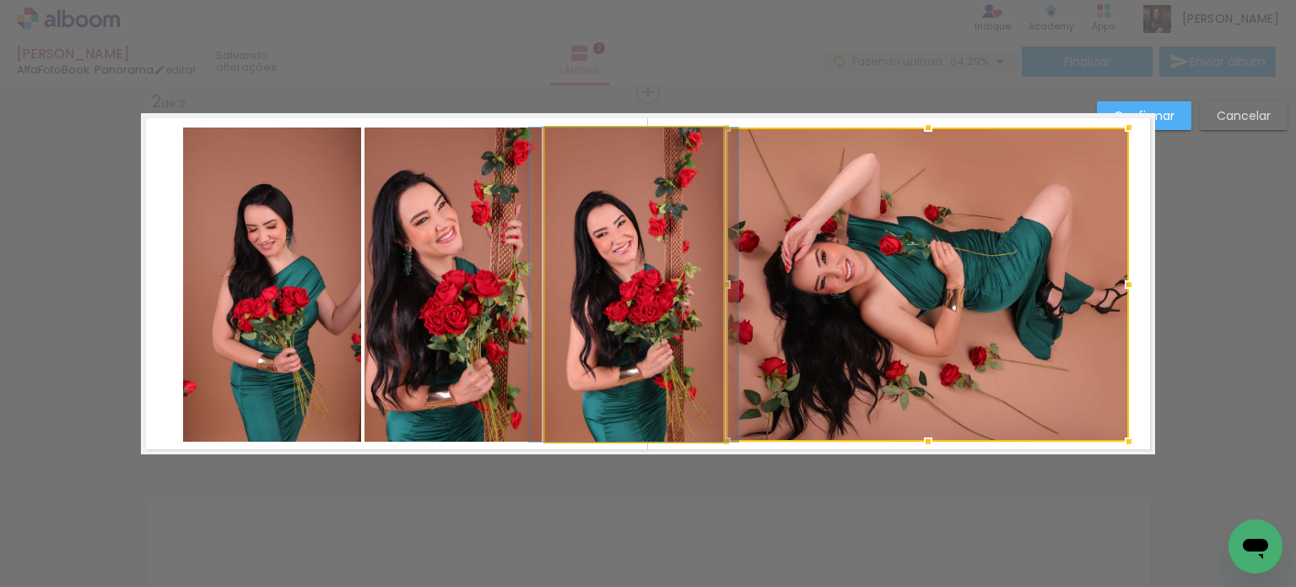
click at [660, 364] on quentale-photo at bounding box center [634, 284] width 178 height 314
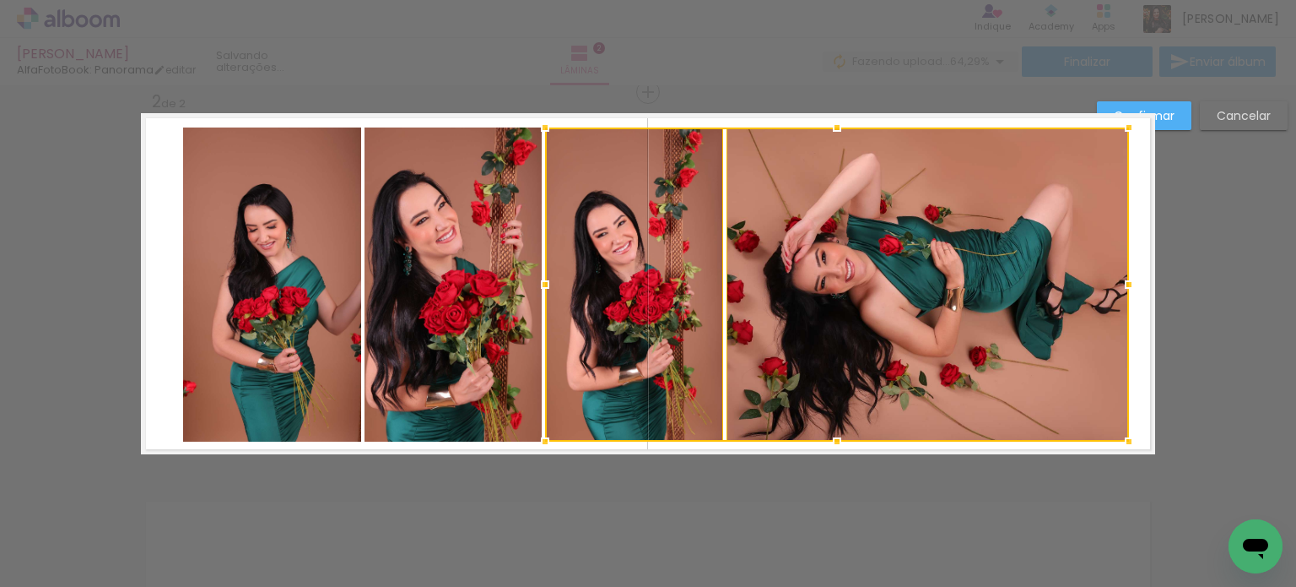
click at [505, 360] on quentale-photo at bounding box center [454, 284] width 178 height 314
click at [313, 355] on quentale-photo at bounding box center [271, 284] width 177 height 314
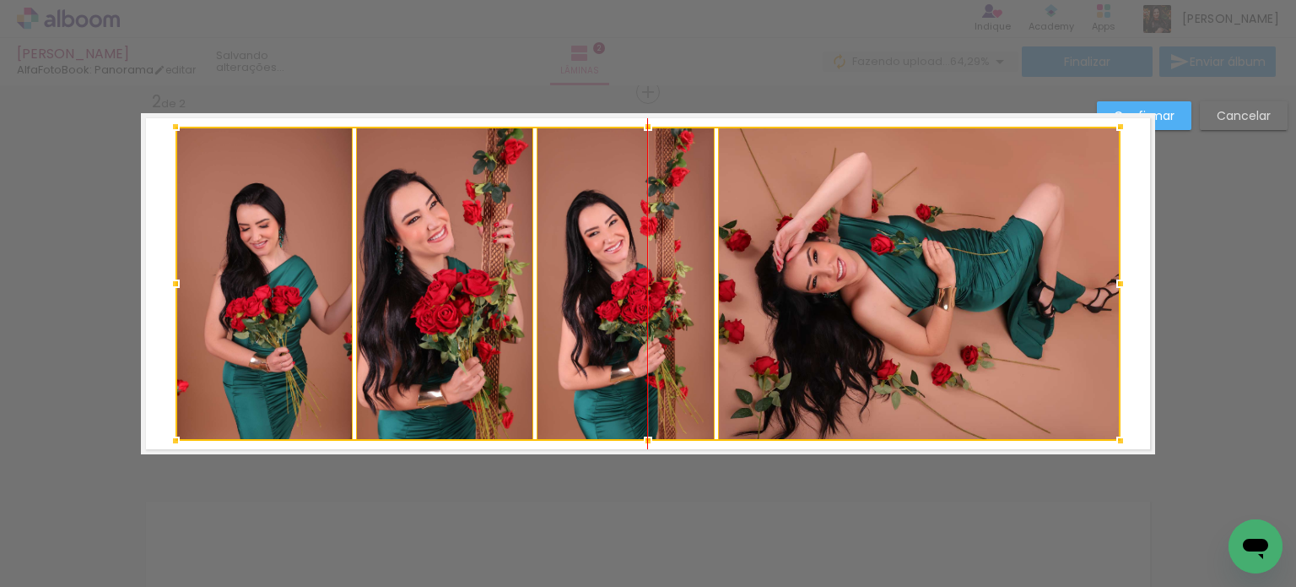
drag, startPoint x: 424, startPoint y: 355, endPoint x: 415, endPoint y: 355, distance: 8.5
click at [415, 355] on div at bounding box center [648, 284] width 945 height 314
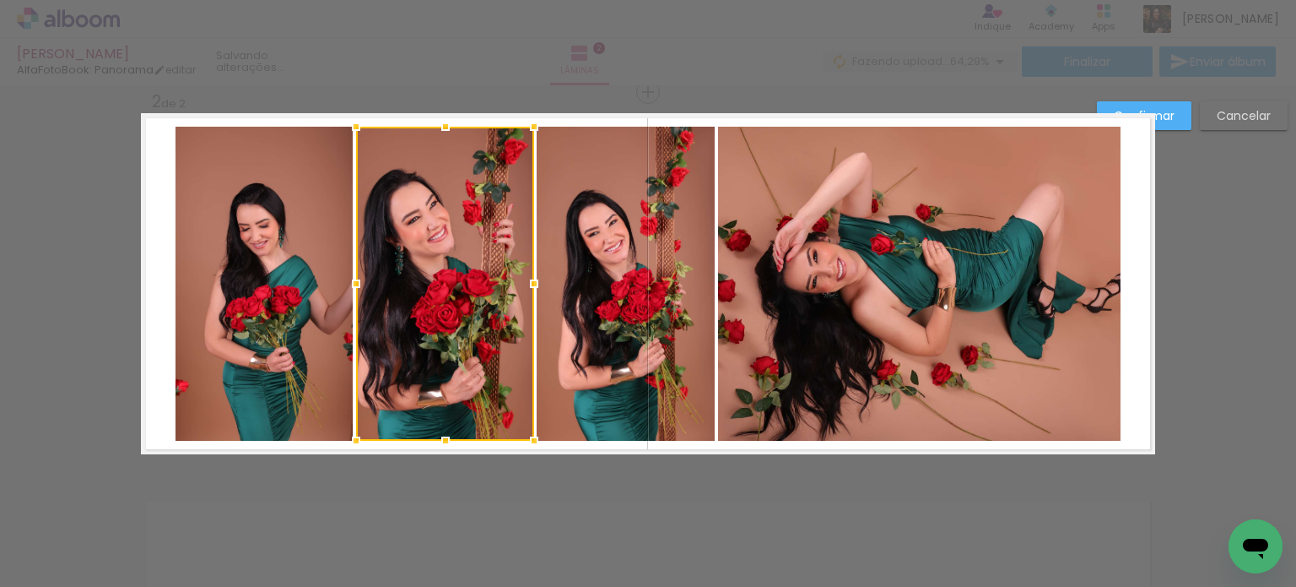
click at [874, 394] on quentale-photo at bounding box center [919, 284] width 403 height 314
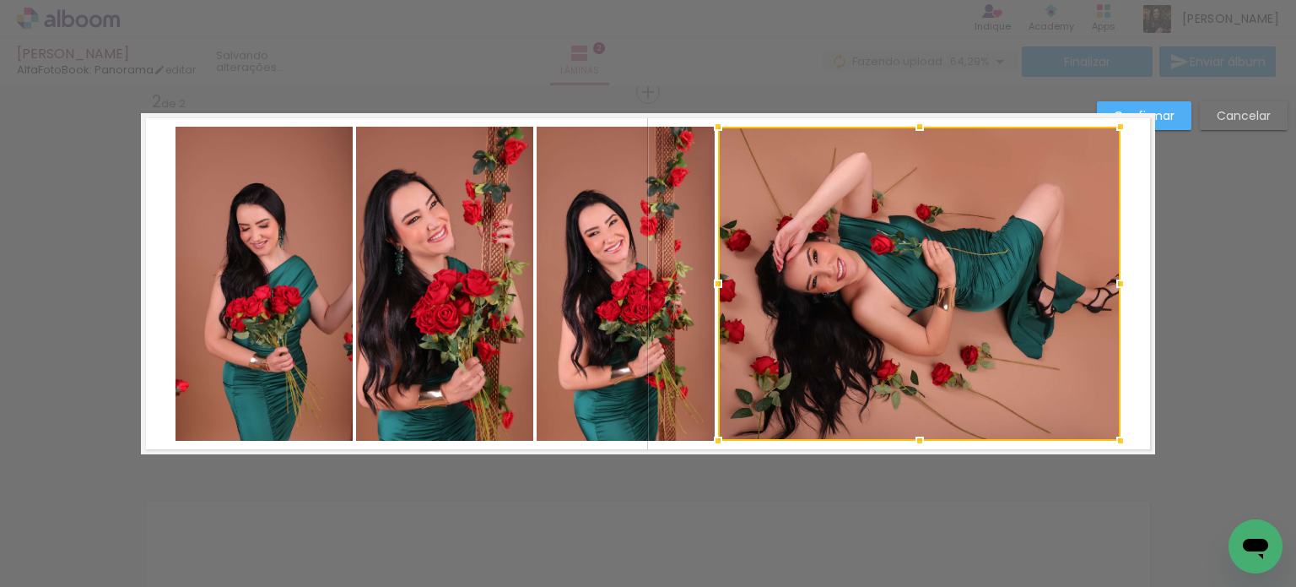
click at [1104, 295] on div at bounding box center [1121, 284] width 34 height 34
click at [1032, 247] on div at bounding box center [919, 284] width 403 height 314
click at [0, 0] on slot "Confirmar" at bounding box center [0, 0] width 0 height 0
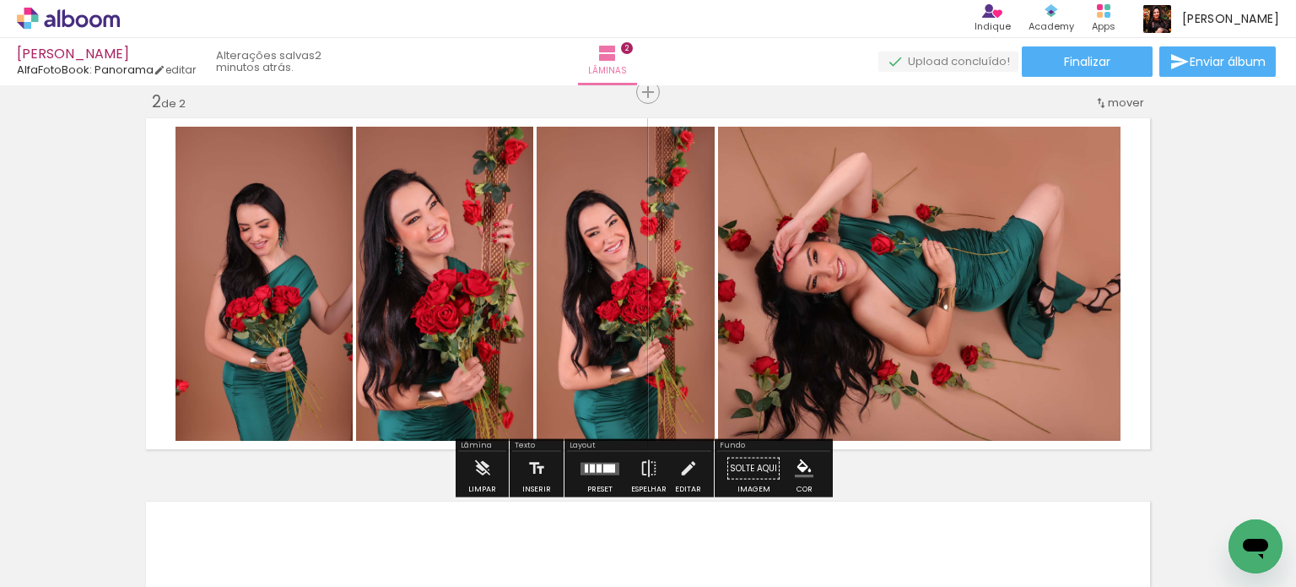
click at [988, 300] on quentale-photo at bounding box center [919, 284] width 403 height 314
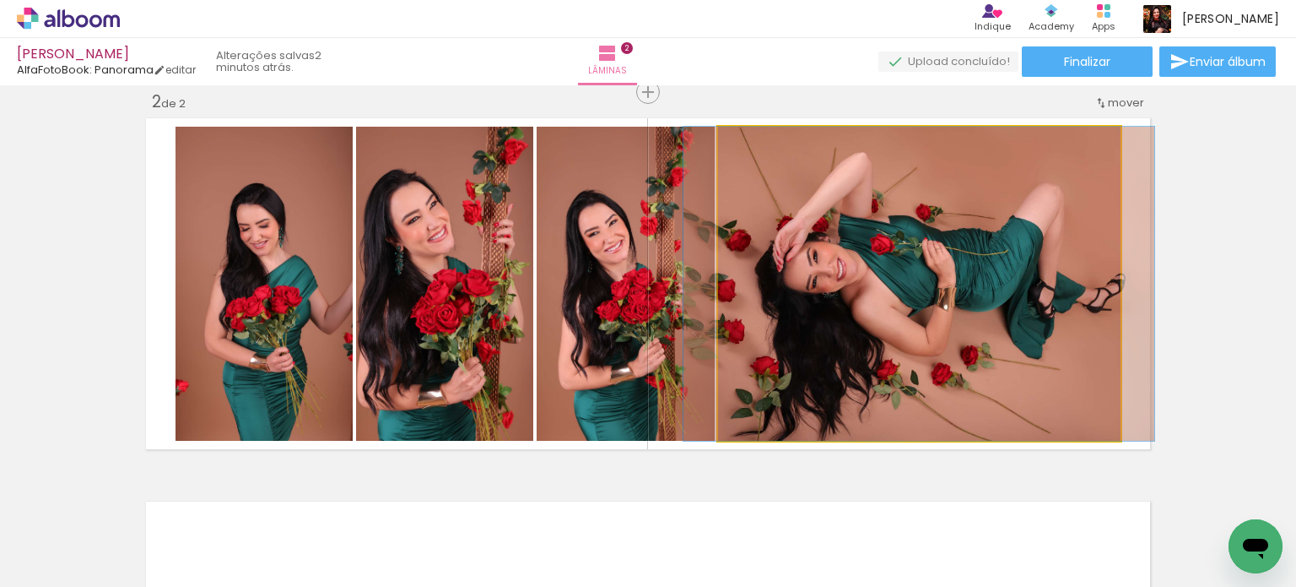
click at [988, 300] on quentale-photo at bounding box center [919, 284] width 403 height 314
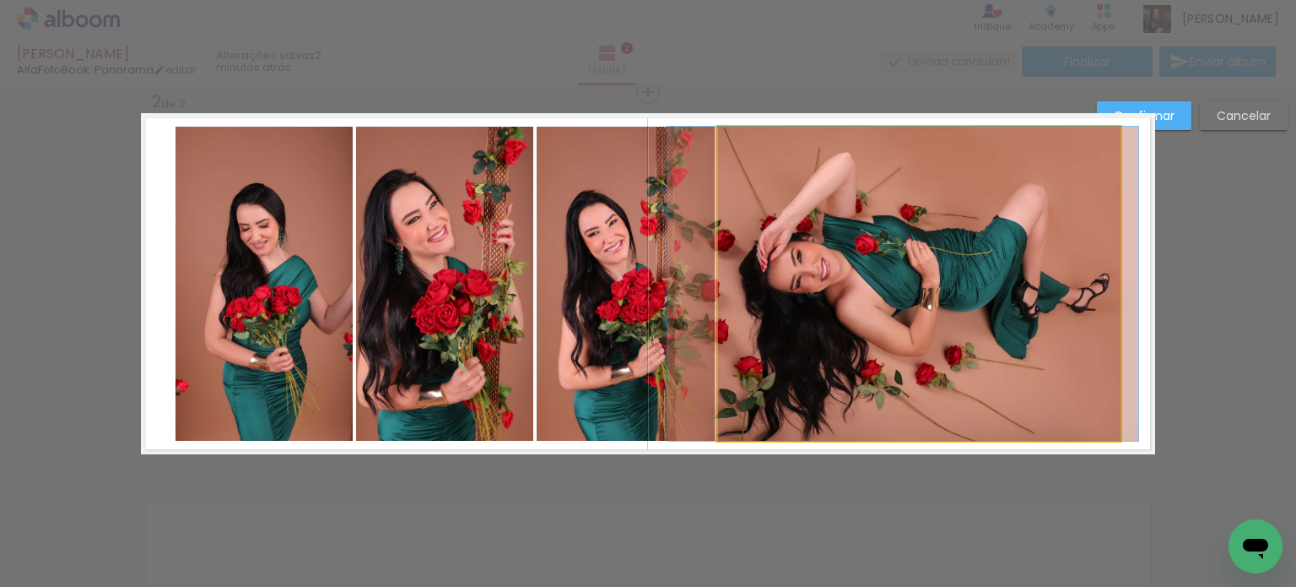
drag, startPoint x: 1022, startPoint y: 322, endPoint x: 1006, endPoint y: 322, distance: 16.0
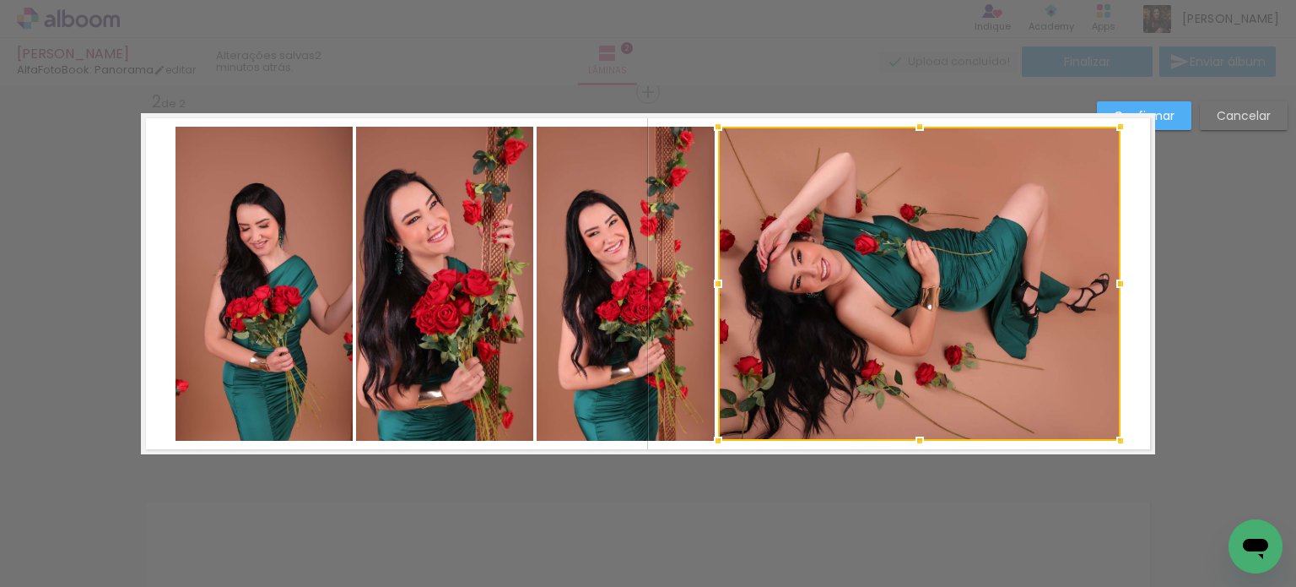
click at [1017, 503] on div "Confirmar Cancelar" at bounding box center [648, 276] width 1296 height 1190
click at [1175, 106] on paper-button "Confirmar" at bounding box center [1144, 115] width 95 height 29
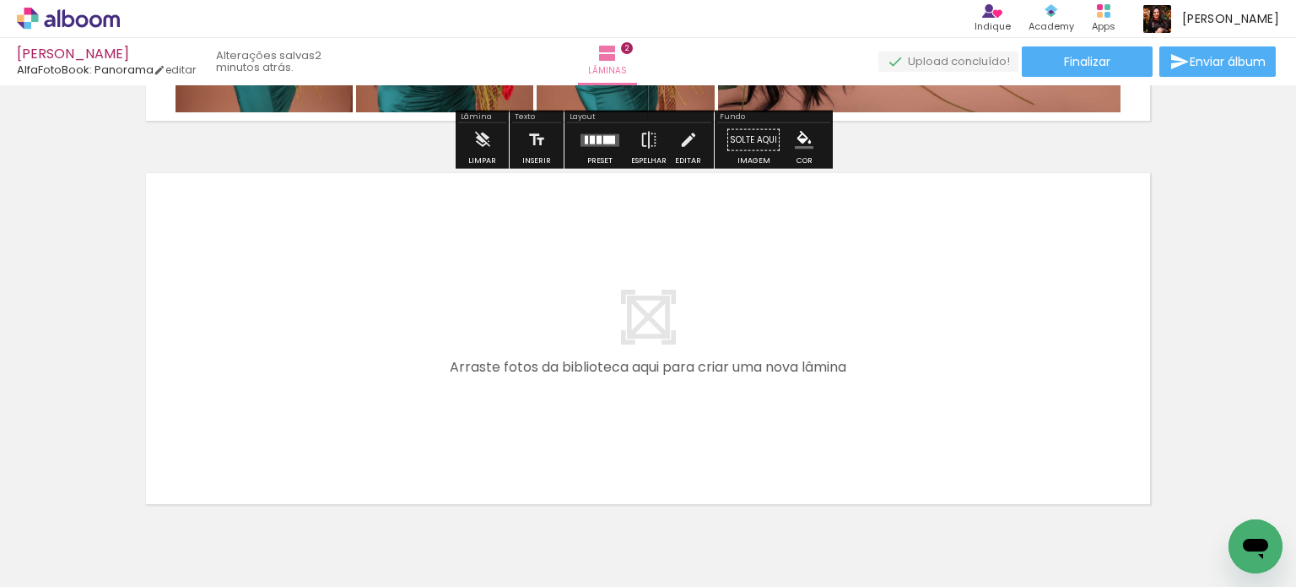
scroll to position [819, 0]
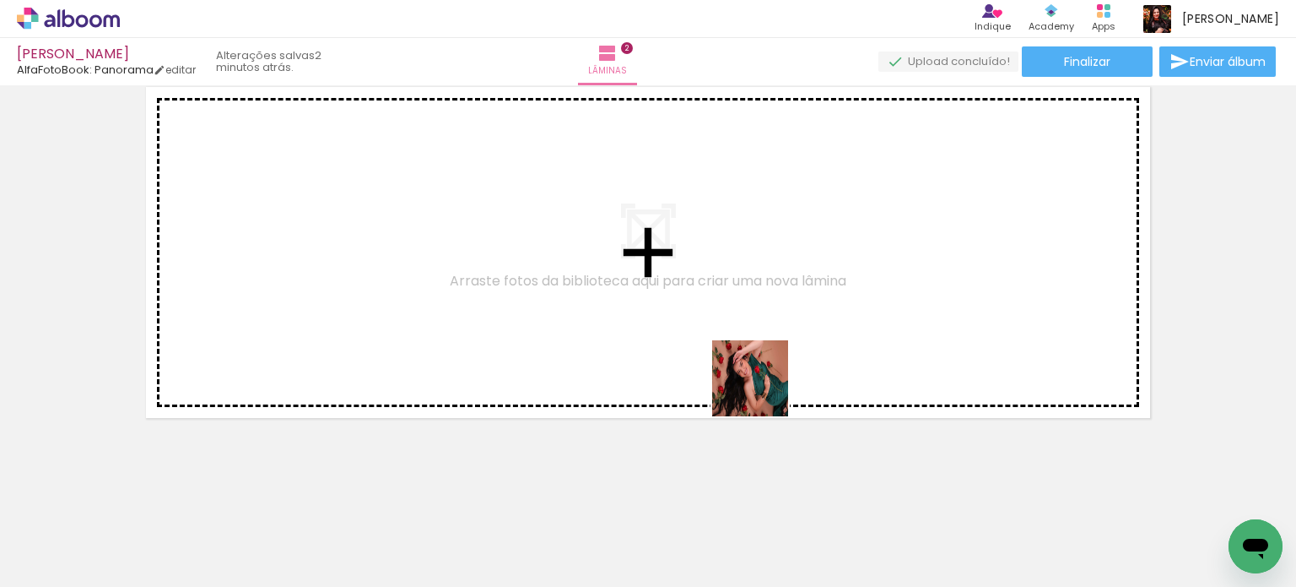
drag, startPoint x: 932, startPoint y: 527, endPoint x: 940, endPoint y: 394, distance: 132.8
click at [626, 289] on quentale-workspace at bounding box center [648, 293] width 1296 height 587
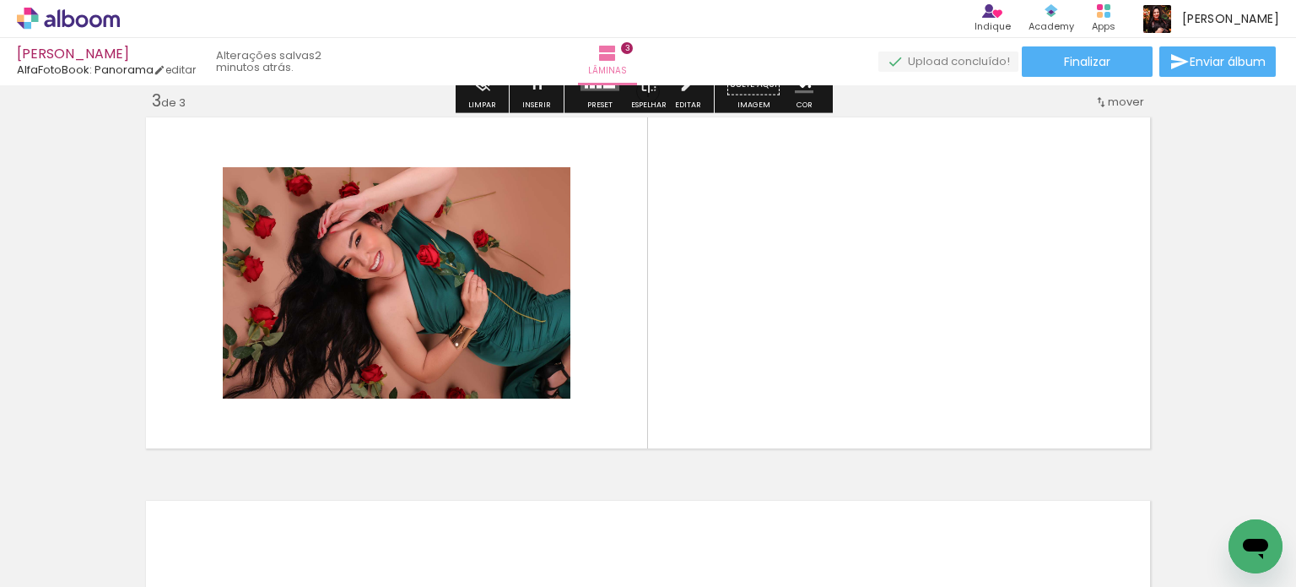
scroll to position [788, 0]
drag, startPoint x: 1020, startPoint y: 521, endPoint x: 818, endPoint y: 298, distance: 300.6
click at [818, 298] on quentale-workspace at bounding box center [648, 293] width 1296 height 587
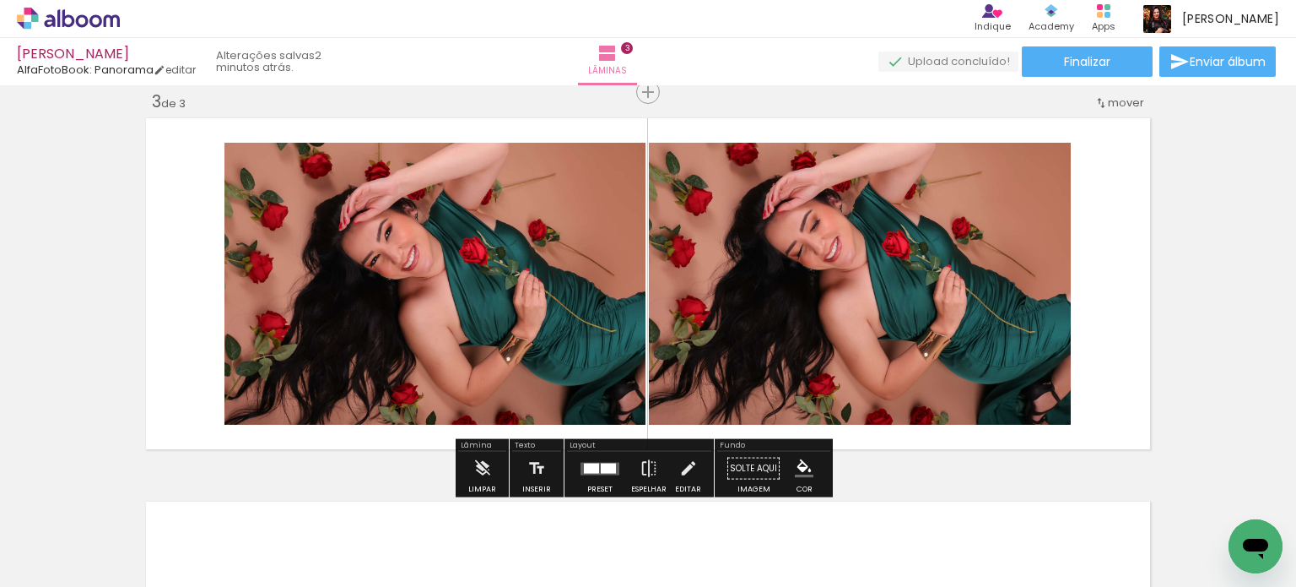
click at [603, 468] on div at bounding box center [608, 468] width 15 height 10
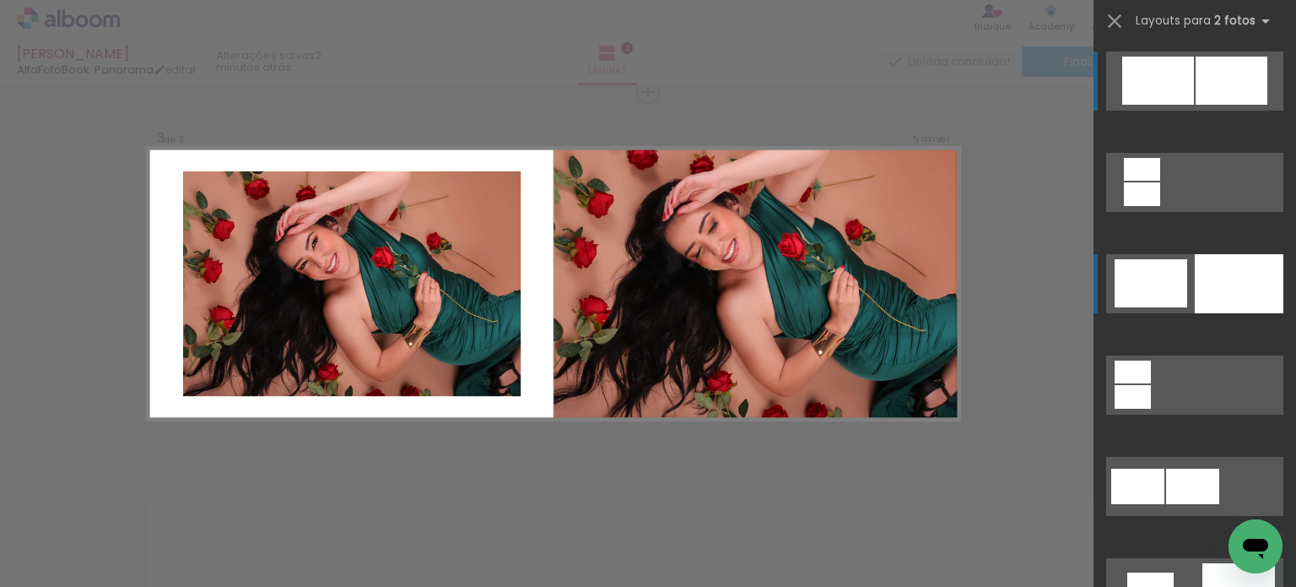
click at [1155, 280] on div at bounding box center [1151, 283] width 73 height 48
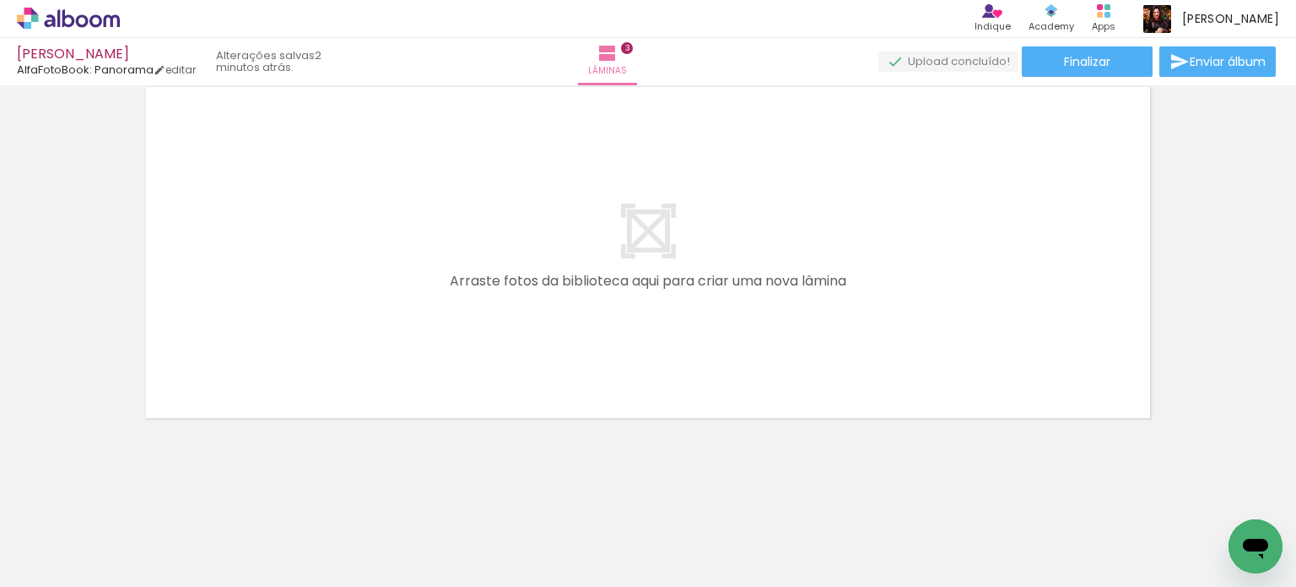
scroll to position [0, 479]
drag, startPoint x: 652, startPoint y: 539, endPoint x: 714, endPoint y: 512, distance: 68.1
click at [601, 370] on quentale-workspace at bounding box center [648, 293] width 1296 height 587
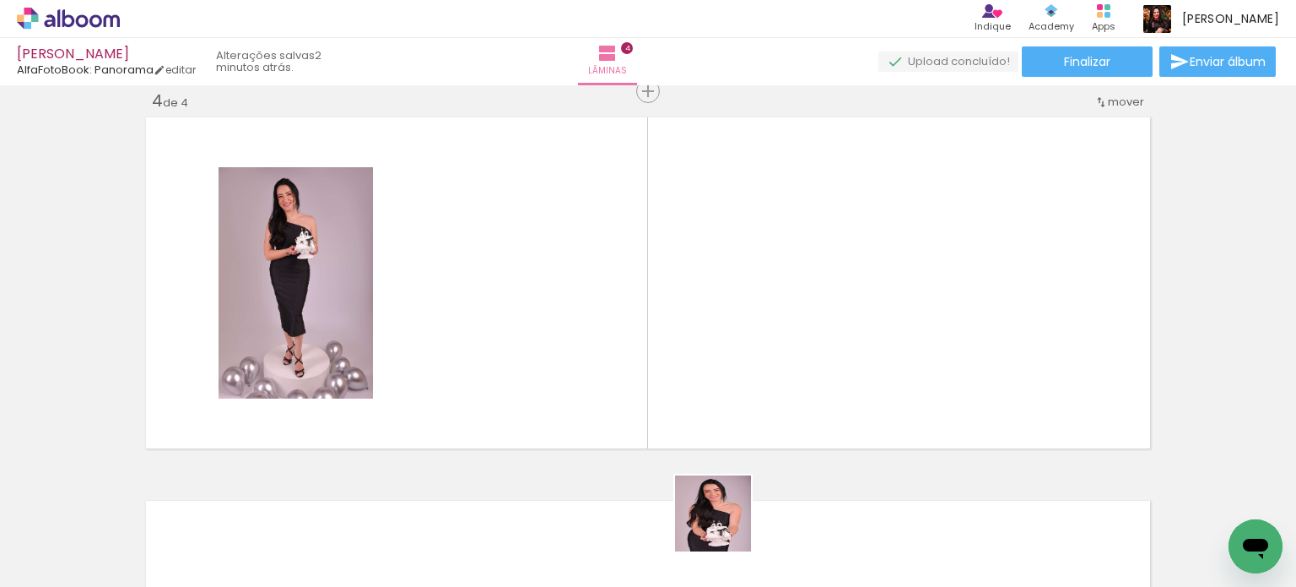
scroll to position [1171, 0]
drag, startPoint x: 724, startPoint y: 532, endPoint x: 838, endPoint y: 571, distance: 120.4
click at [677, 357] on quentale-workspace at bounding box center [648, 293] width 1296 height 587
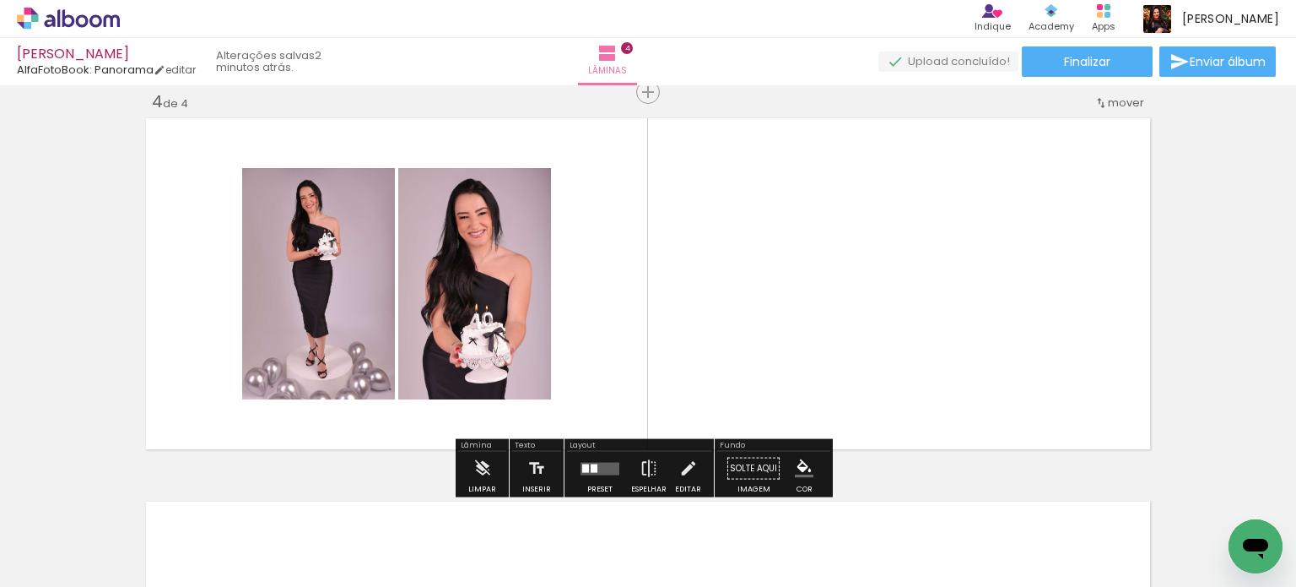
drag, startPoint x: 842, startPoint y: 559, endPoint x: 929, endPoint y: 567, distance: 88.2
click at [775, 356] on quentale-workspace at bounding box center [648, 293] width 1296 height 587
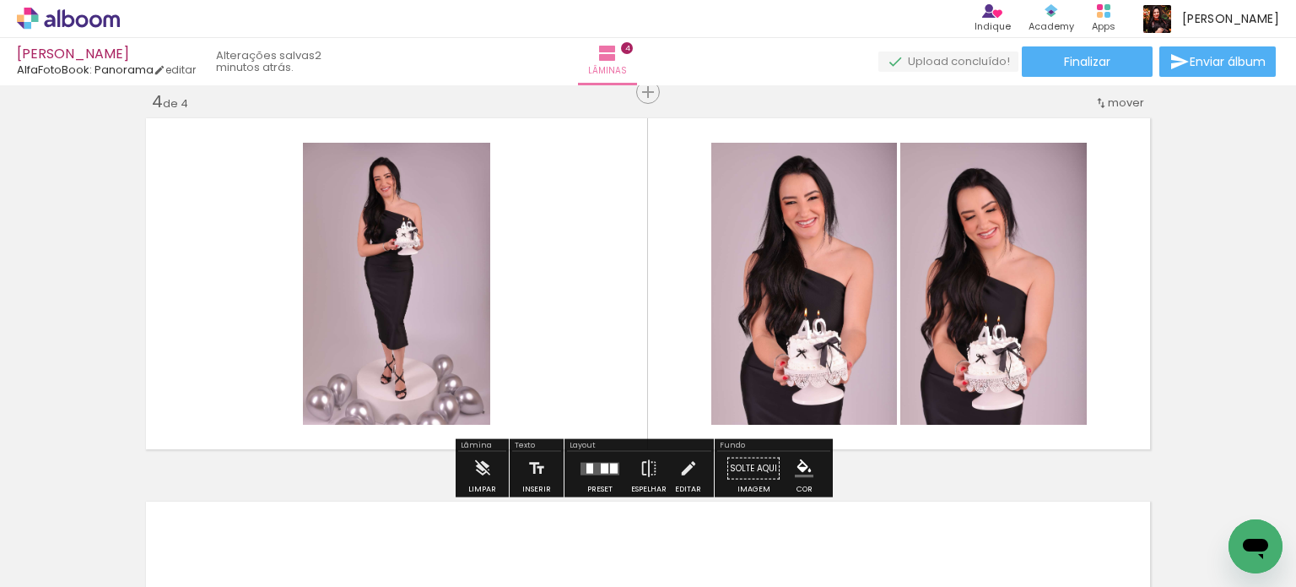
drag, startPoint x: 924, startPoint y: 555, endPoint x: 982, endPoint y: 501, distance: 78.2
click at [842, 401] on quentale-workspace at bounding box center [648, 293] width 1296 height 587
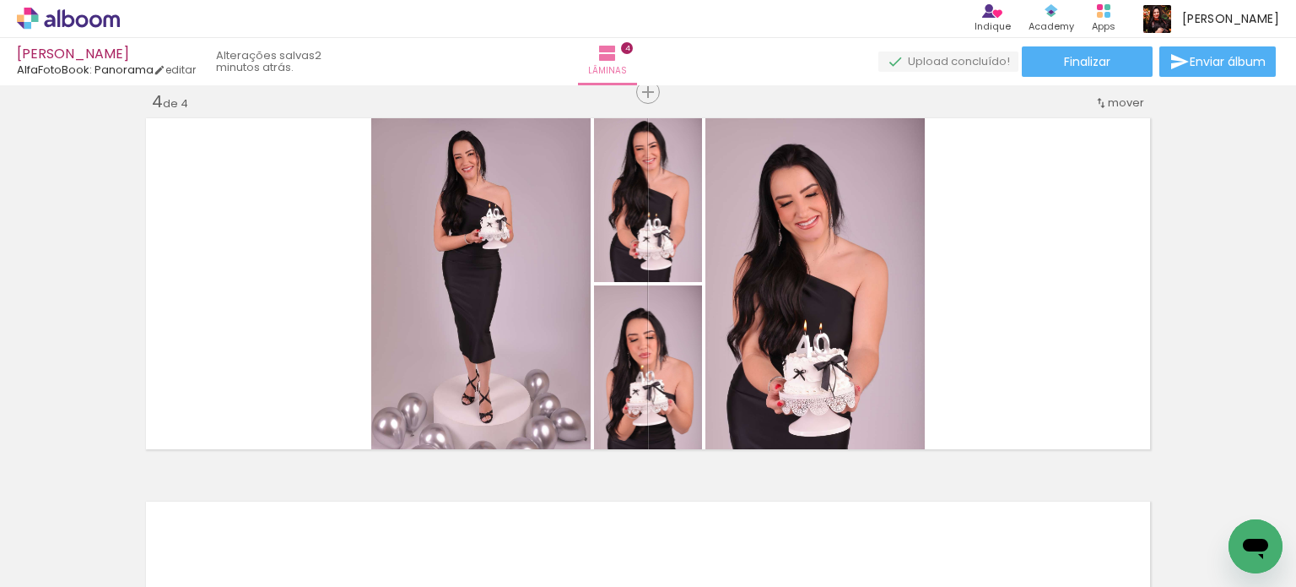
scroll to position [0, 853]
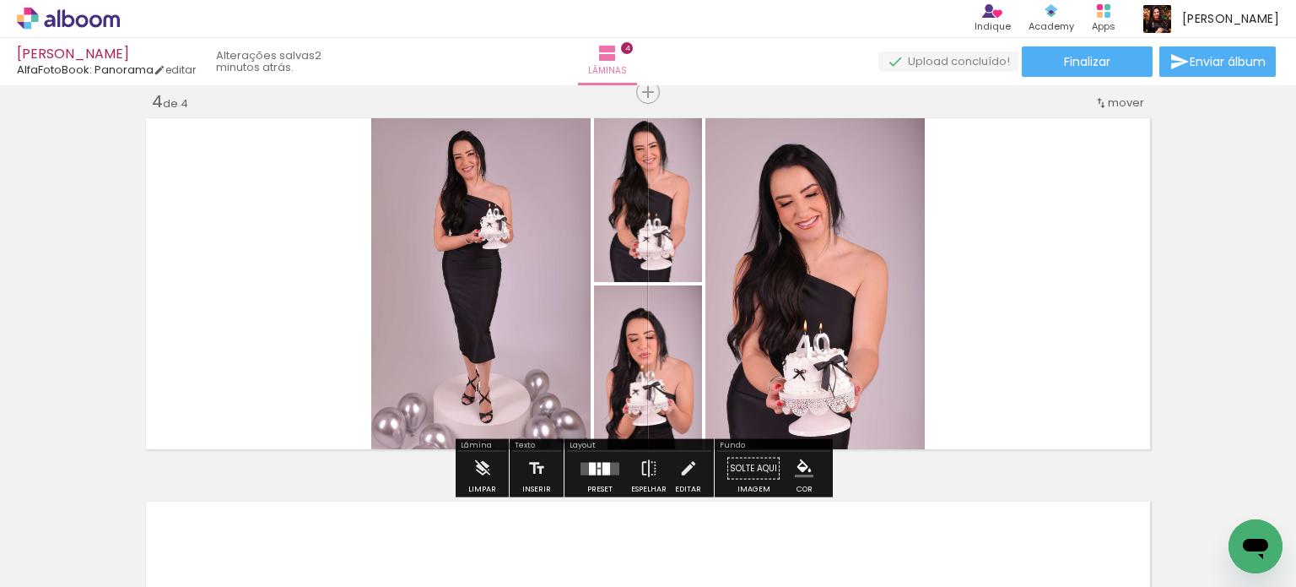
click at [591, 465] on div at bounding box center [592, 468] width 7 height 13
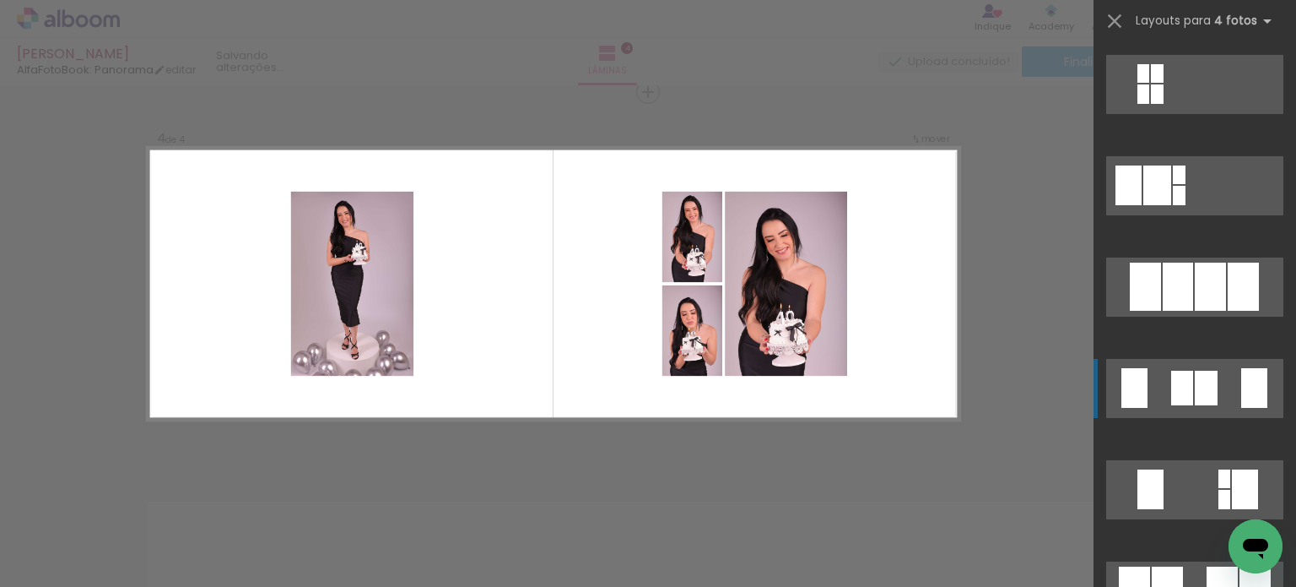
scroll to position [1097, 0]
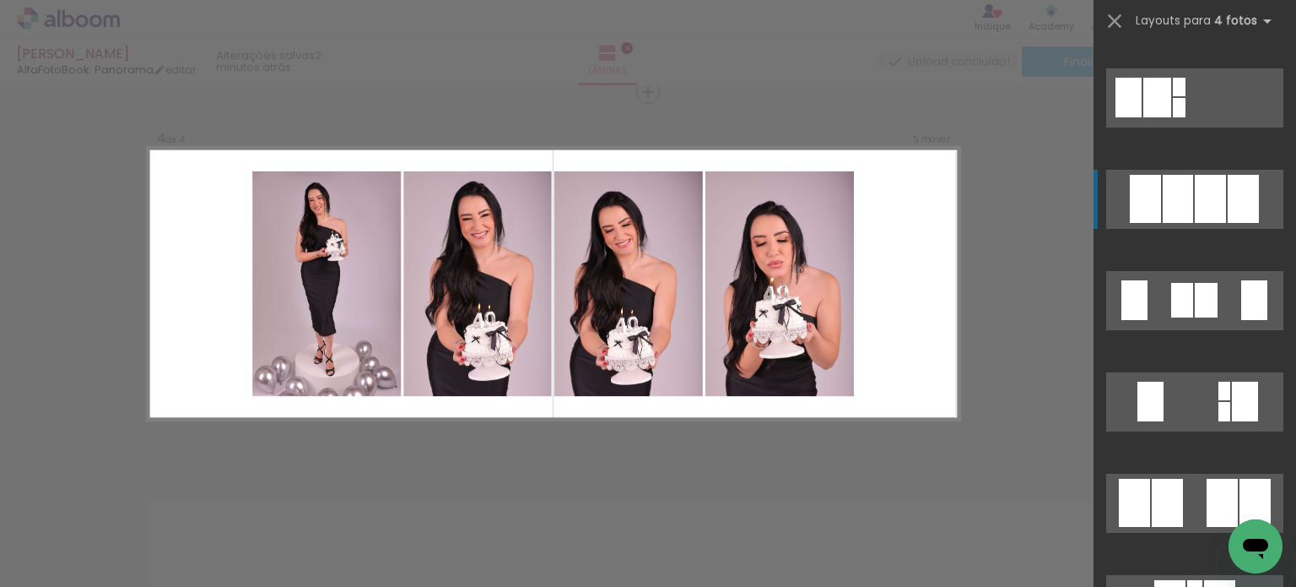
click at [1215, 206] on div at bounding box center [1210, 199] width 31 height 48
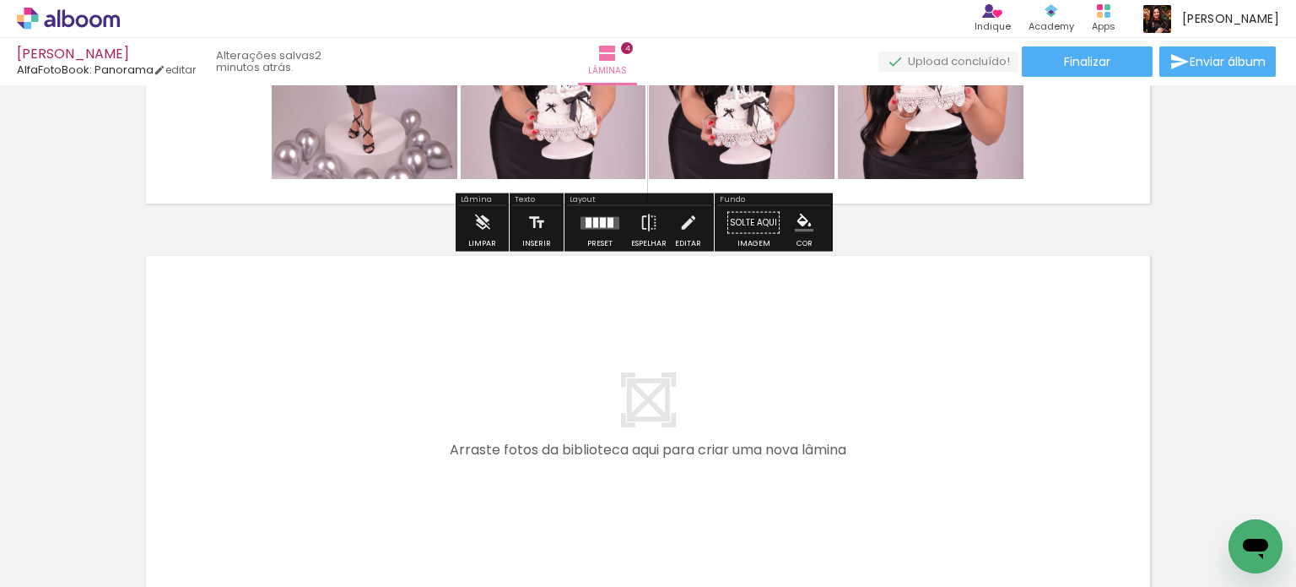
scroll to position [1508, 0]
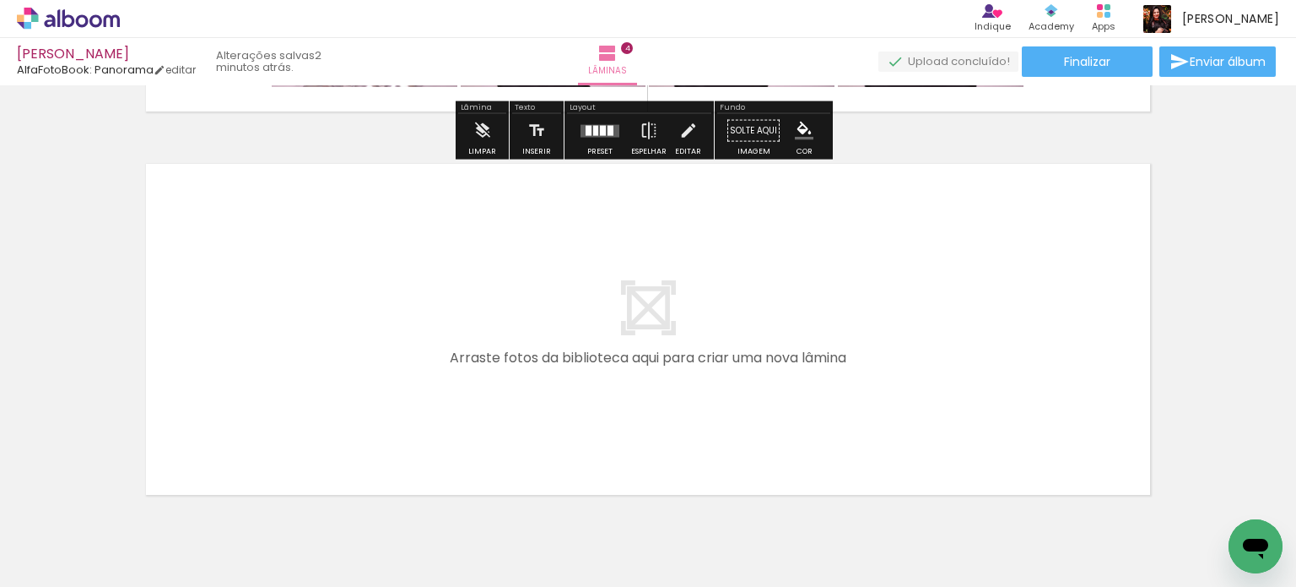
drag, startPoint x: 644, startPoint y: 534, endPoint x: 747, endPoint y: 509, distance: 106.0
click at [617, 378] on quentale-workspace at bounding box center [648, 293] width 1296 height 587
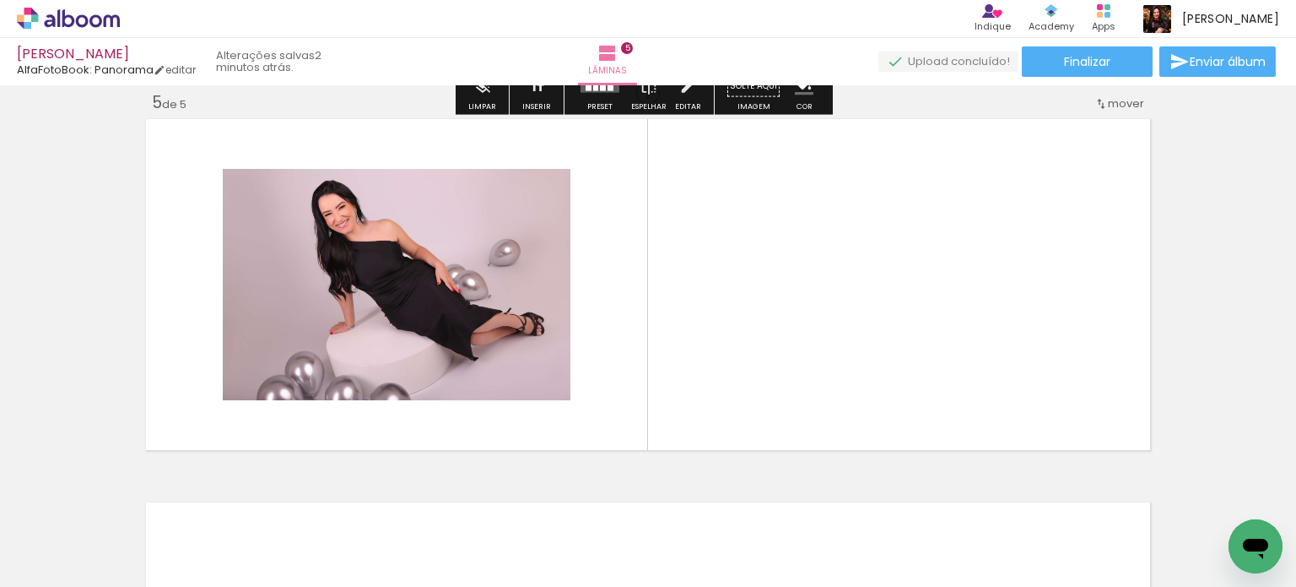
scroll to position [1554, 0]
drag, startPoint x: 761, startPoint y: 535, endPoint x: 834, endPoint y: 517, distance: 74.9
click at [743, 381] on quentale-workspace at bounding box center [648, 293] width 1296 height 587
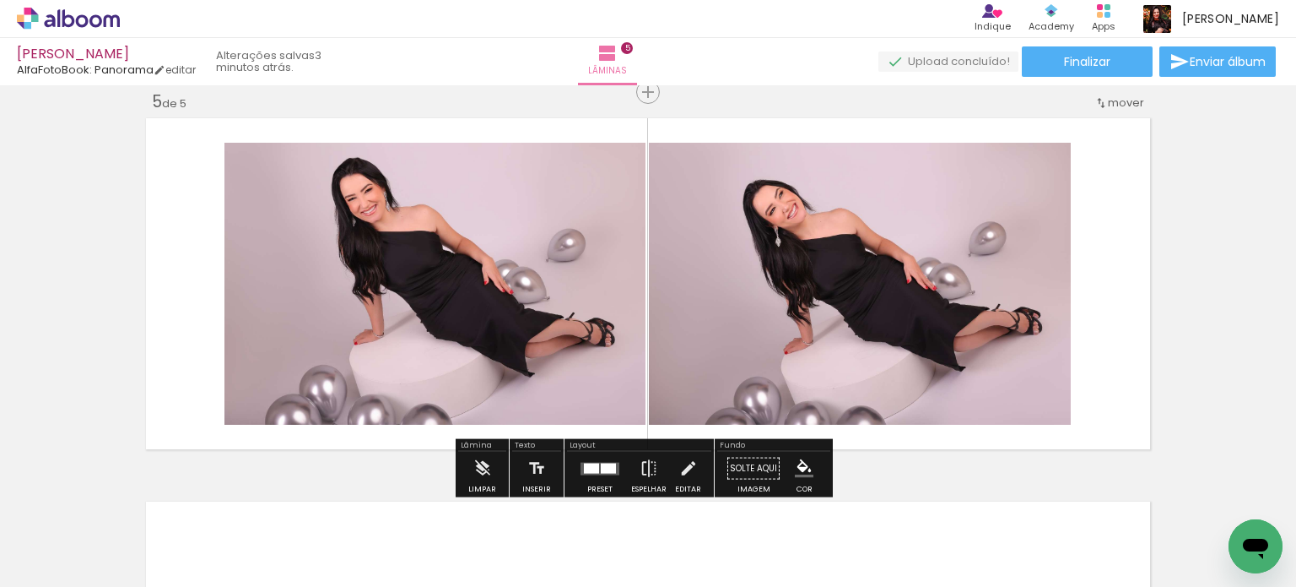
drag, startPoint x: 847, startPoint y: 537, endPoint x: 915, endPoint y: 499, distance: 77.5
click at [837, 369] on quentale-workspace at bounding box center [648, 293] width 1296 height 587
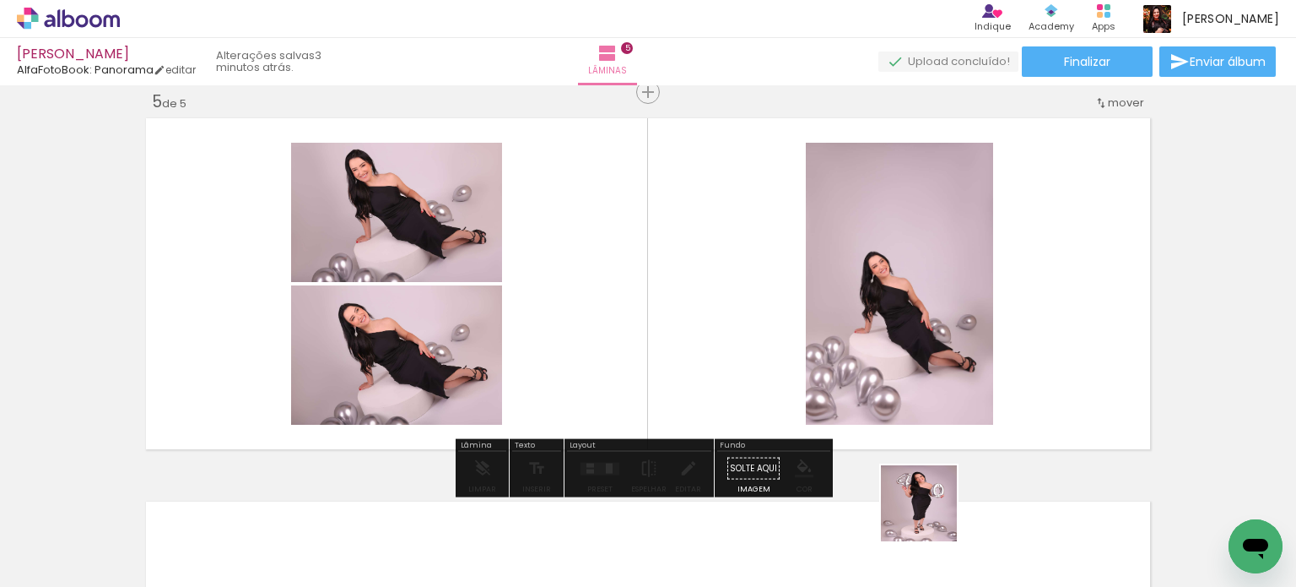
drag, startPoint x: 933, startPoint y: 528, endPoint x: 886, endPoint y: 354, distance: 180.8
click at [886, 354] on quentale-workspace at bounding box center [648, 293] width 1296 height 587
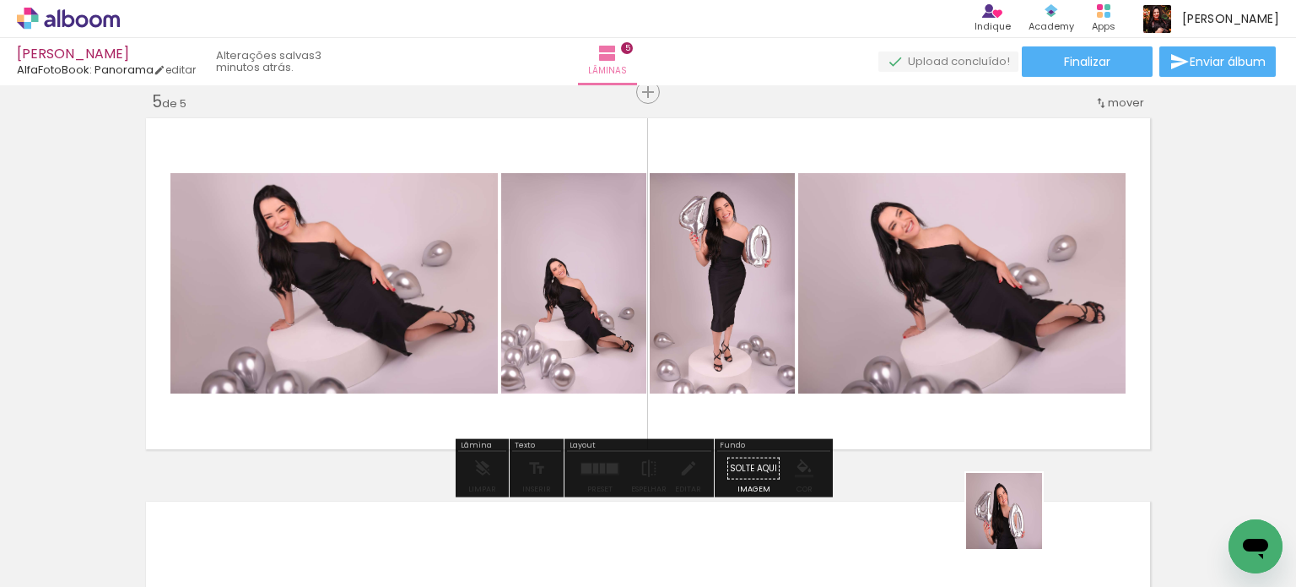
drag, startPoint x: 1018, startPoint y: 529, endPoint x: 1037, endPoint y: 416, distance: 114.8
click at [939, 337] on quentale-workspace at bounding box center [648, 293] width 1296 height 587
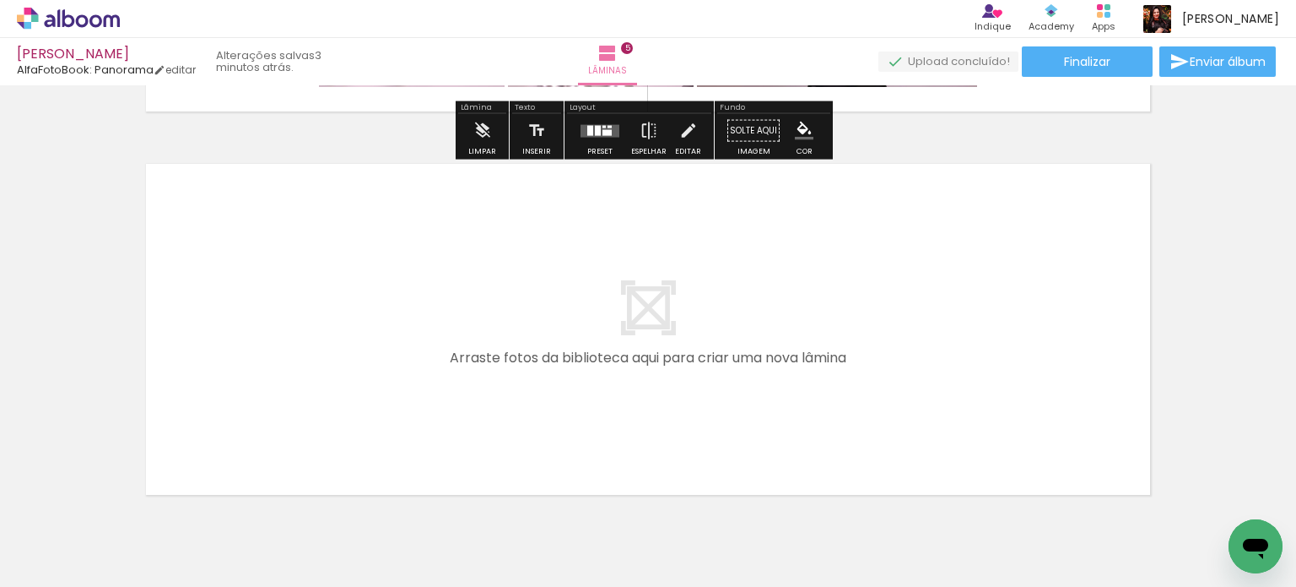
scroll to position [0, 1354]
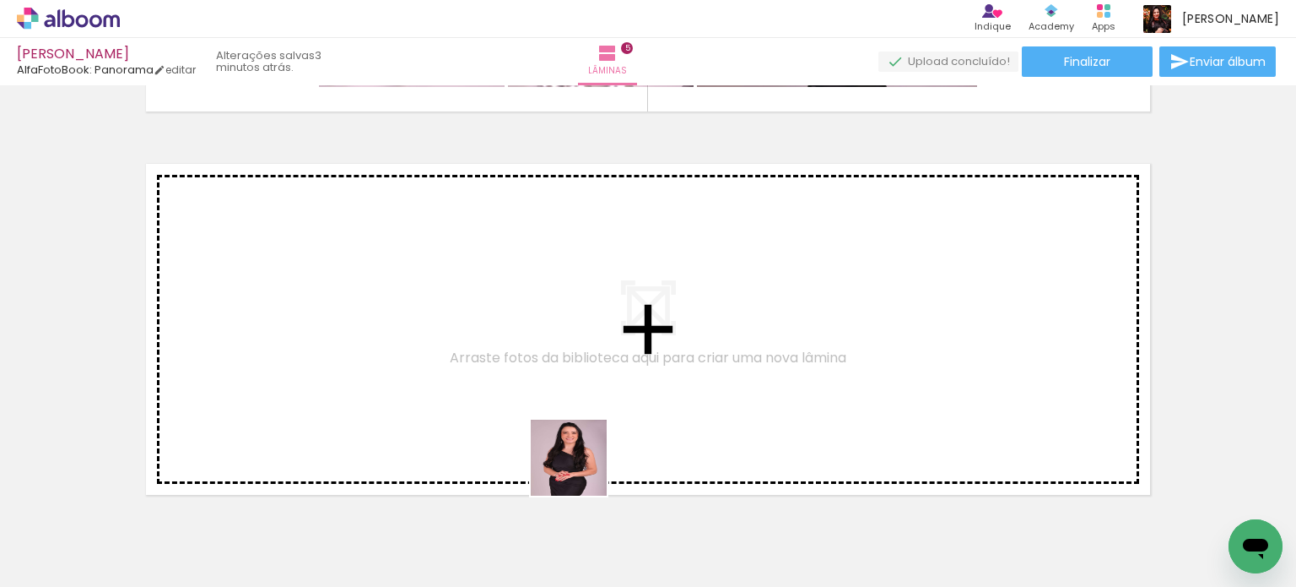
drag, startPoint x: 631, startPoint y: 533, endPoint x: 723, endPoint y: 535, distance: 92.9
click at [540, 408] on quentale-workspace at bounding box center [648, 293] width 1296 height 587
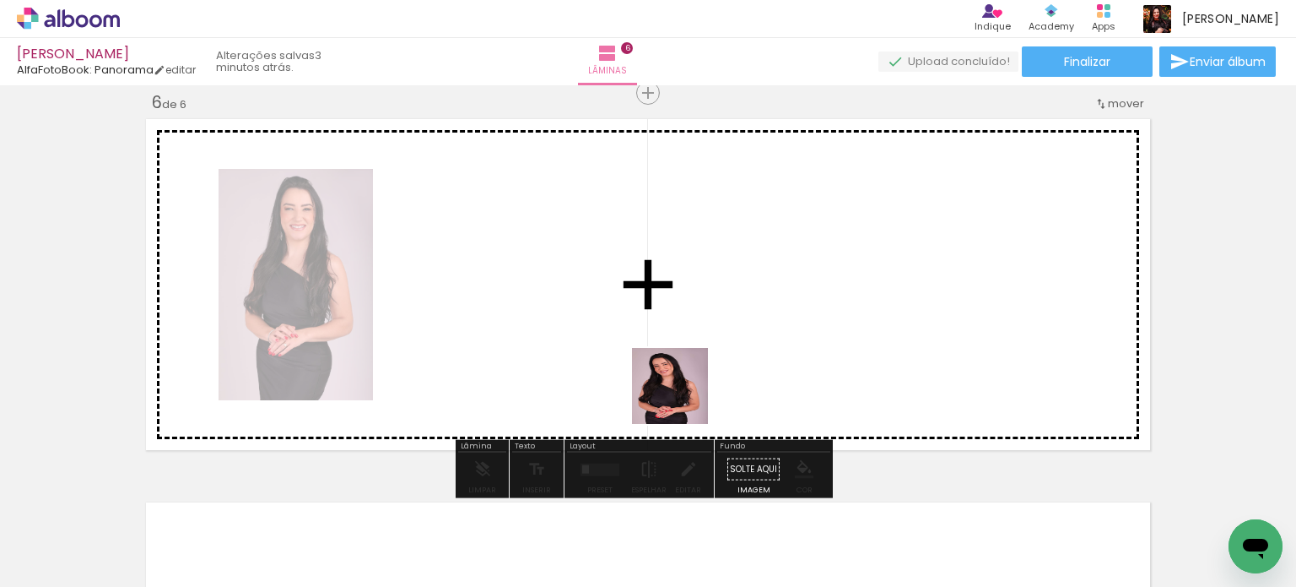
scroll to position [1937, 0]
drag, startPoint x: 727, startPoint y: 538, endPoint x: 846, endPoint y: 495, distance: 126.6
click at [669, 361] on quentale-workspace at bounding box center [648, 293] width 1296 height 587
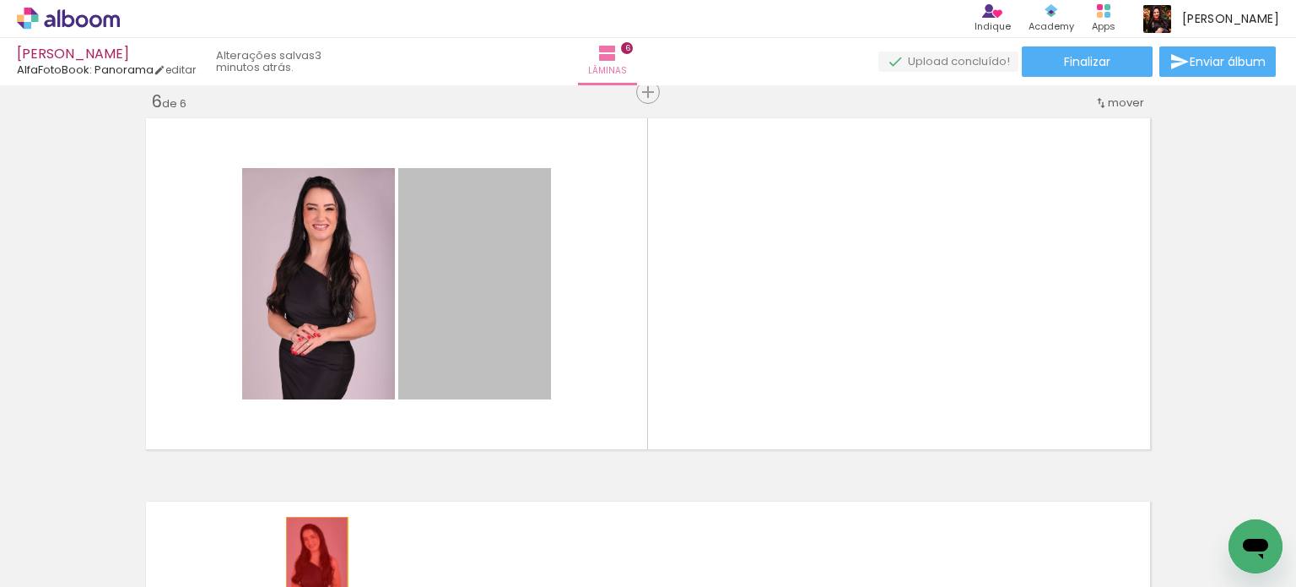
drag, startPoint x: 473, startPoint y: 306, endPoint x: 352, endPoint y: 382, distance: 142.6
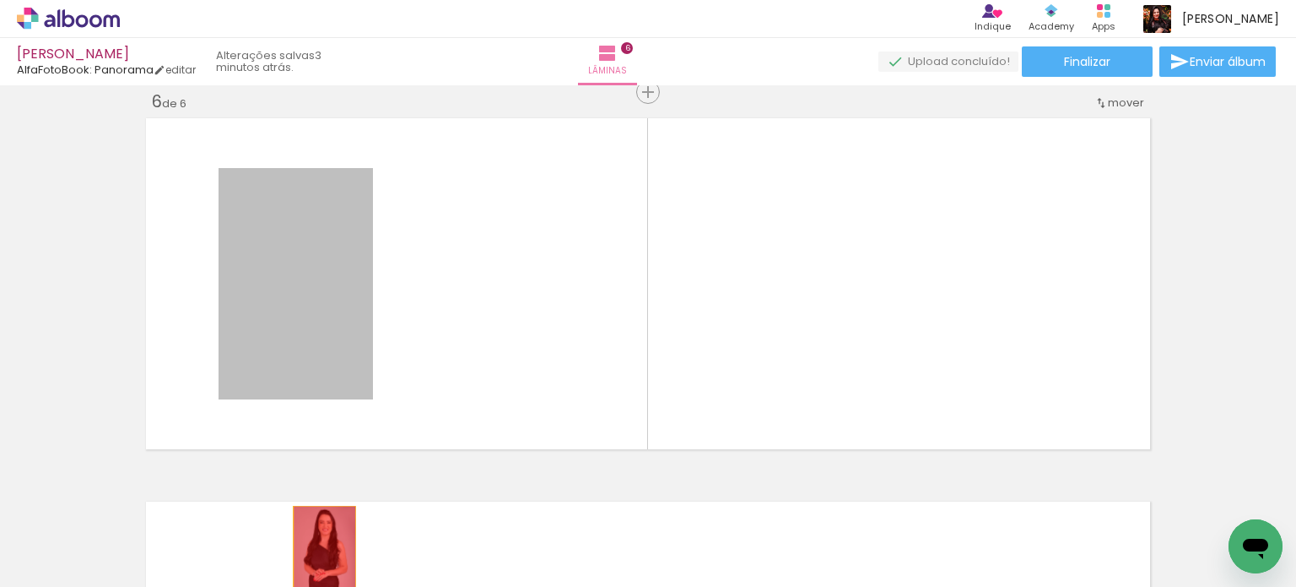
drag, startPoint x: 350, startPoint y: 343, endPoint x: 403, endPoint y: 555, distance: 218.4
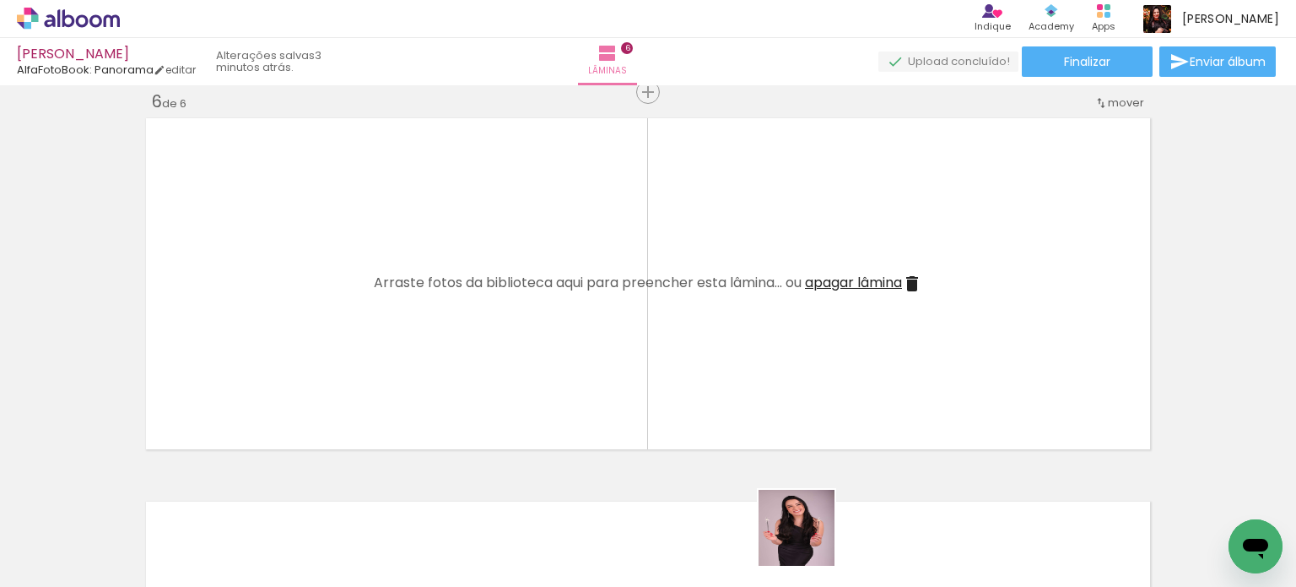
drag, startPoint x: 809, startPoint y: 540, endPoint x: 842, endPoint y: 455, distance: 91.4
click at [503, 322] on quentale-workspace at bounding box center [648, 293] width 1296 height 587
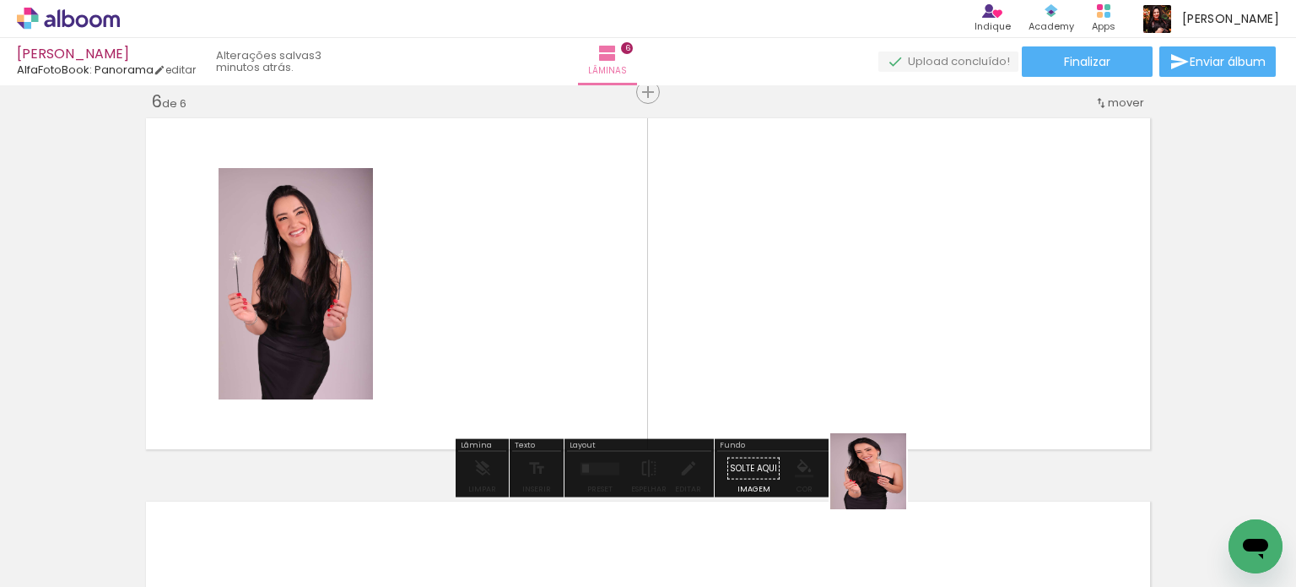
drag, startPoint x: 896, startPoint y: 516, endPoint x: 982, endPoint y: 520, distance: 86.2
click at [725, 349] on quentale-workspace at bounding box center [648, 293] width 1296 height 587
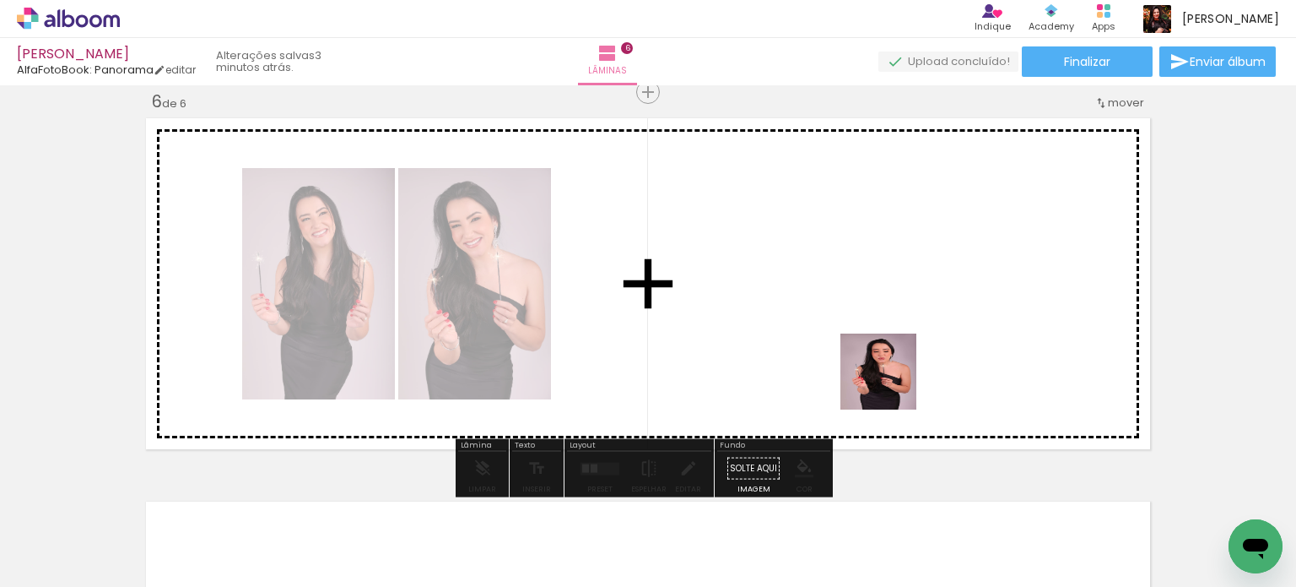
drag, startPoint x: 979, startPoint y: 502, endPoint x: 986, endPoint y: 451, distance: 51.9
click at [851, 342] on quentale-workspace at bounding box center [648, 293] width 1296 height 587
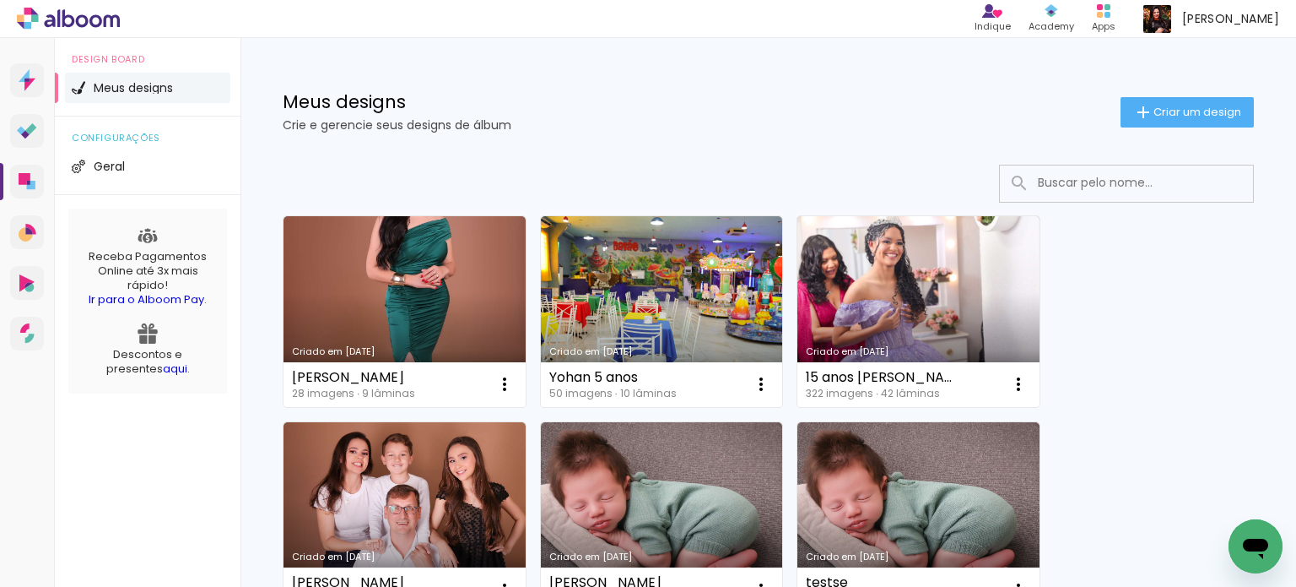
click at [1160, 95] on div "Meus designs Crie e gerencie seus designs de álbum Criar um design" at bounding box center [769, 93] width 1056 height 110
click at [1138, 106] on iron-icon at bounding box center [1144, 112] width 20 height 20
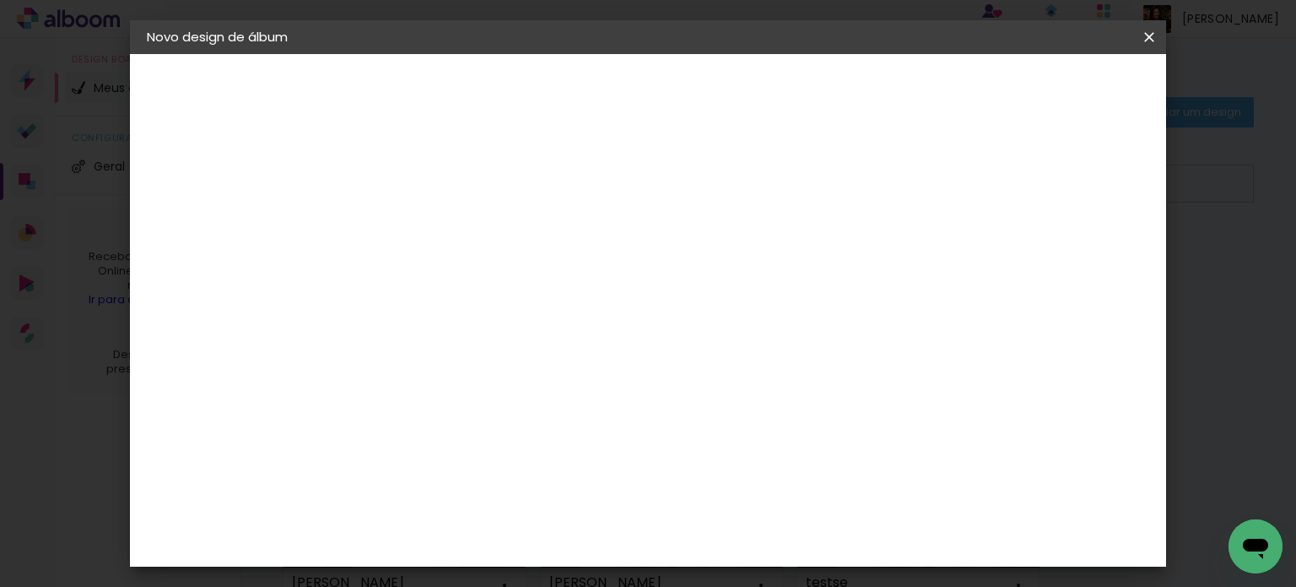
click at [423, 219] on input at bounding box center [423, 227] width 0 height 26
type input "i"
type input "cintia pereira Vertical"
type paper-input "cintia pereira Vertical"
click at [0, 0] on slot "Avançar" at bounding box center [0, 0] width 0 height 0
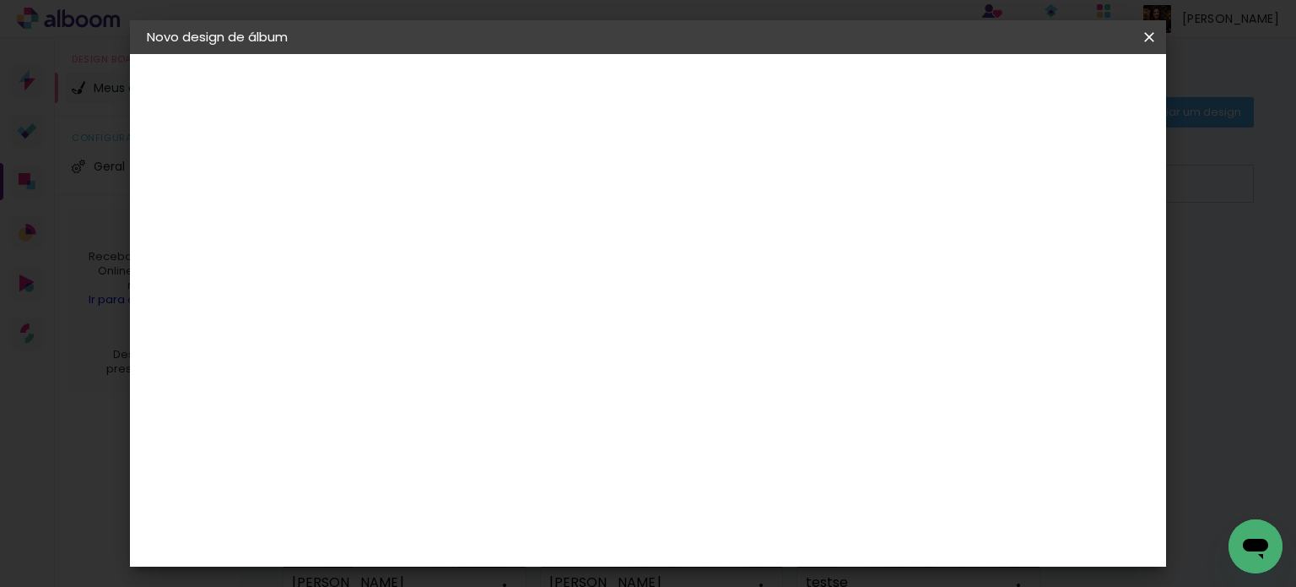
scroll to position [338, 0]
click at [459, 221] on div "AlfaFotoBook" at bounding box center [455, 228] width 89 height 14
click at [0, 0] on slot "Avançar" at bounding box center [0, 0] width 0 height 0
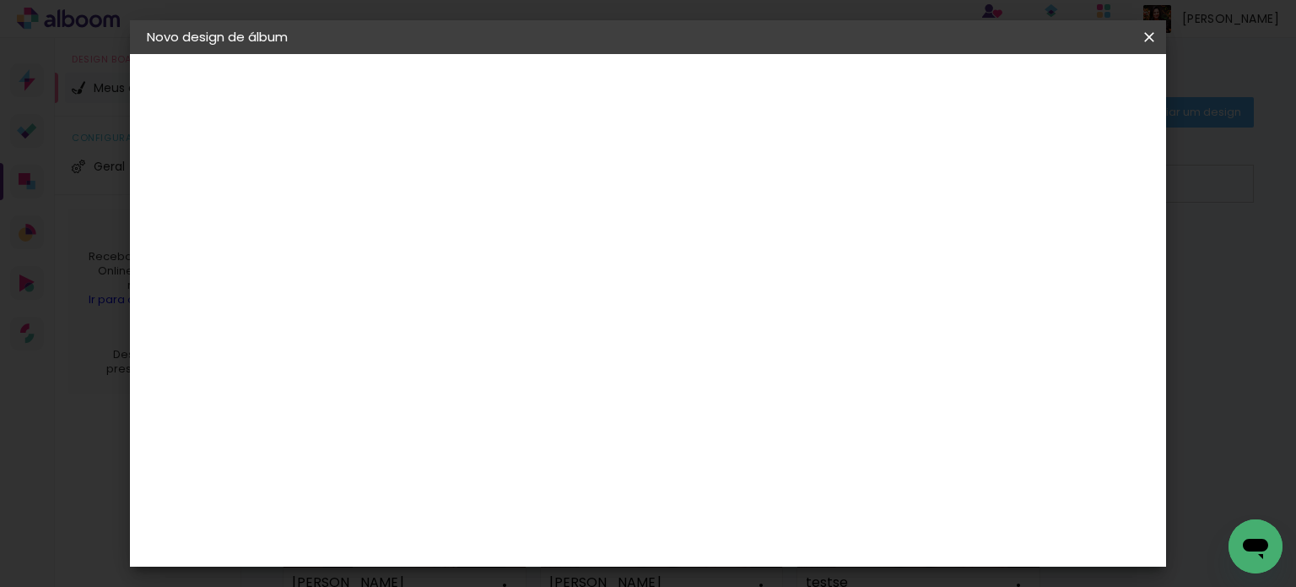
click at [698, 100] on paper-button "Avançar" at bounding box center [656, 89] width 83 height 29
click at [725, 92] on span "Iniciar design" at bounding box center [705, 96] width 39 height 24
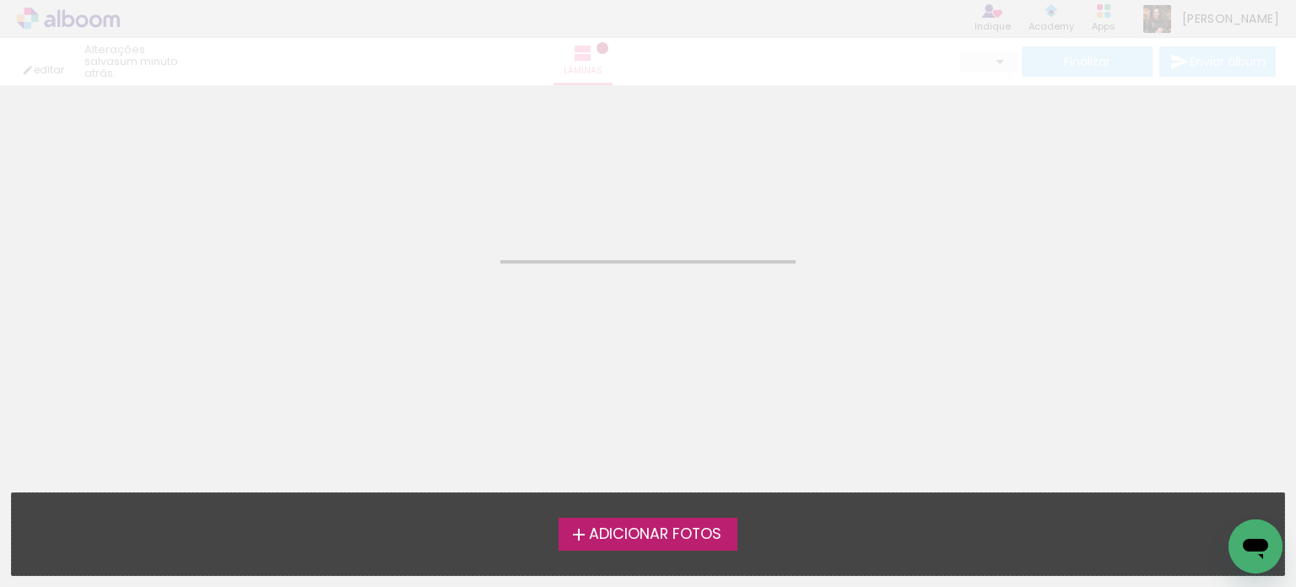
click at [655, 533] on span "Adicionar Fotos" at bounding box center [655, 534] width 133 height 15
click at [0, 0] on input "file" at bounding box center [0, 0] width 0 height 0
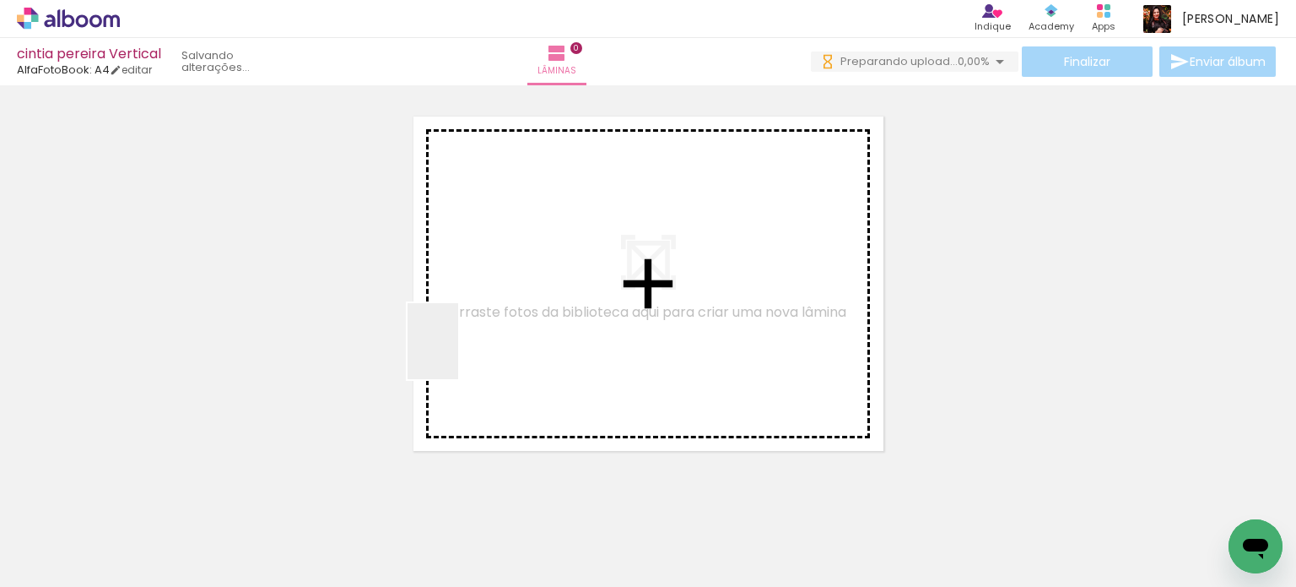
drag, startPoint x: 183, startPoint y: 537, endPoint x: 415, endPoint y: 515, distance: 233.2
click at [463, 350] on quentale-workspace at bounding box center [648, 293] width 1296 height 587
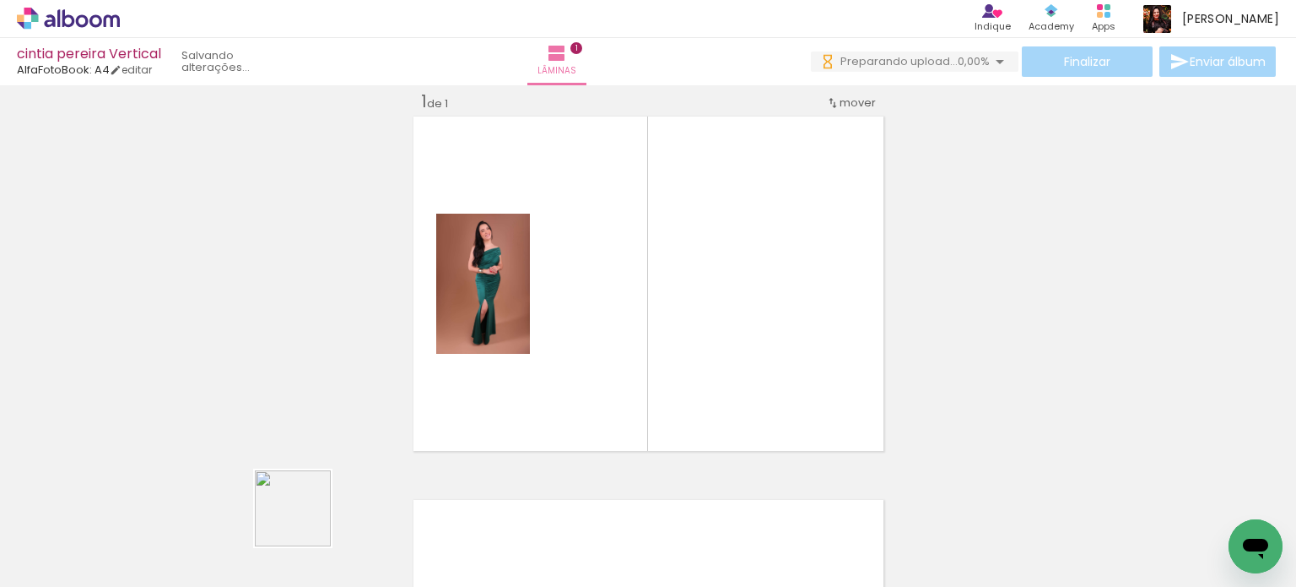
drag, startPoint x: 272, startPoint y: 533, endPoint x: 624, endPoint y: 450, distance: 361.8
click at [713, 307] on quentale-workspace at bounding box center [648, 293] width 1296 height 587
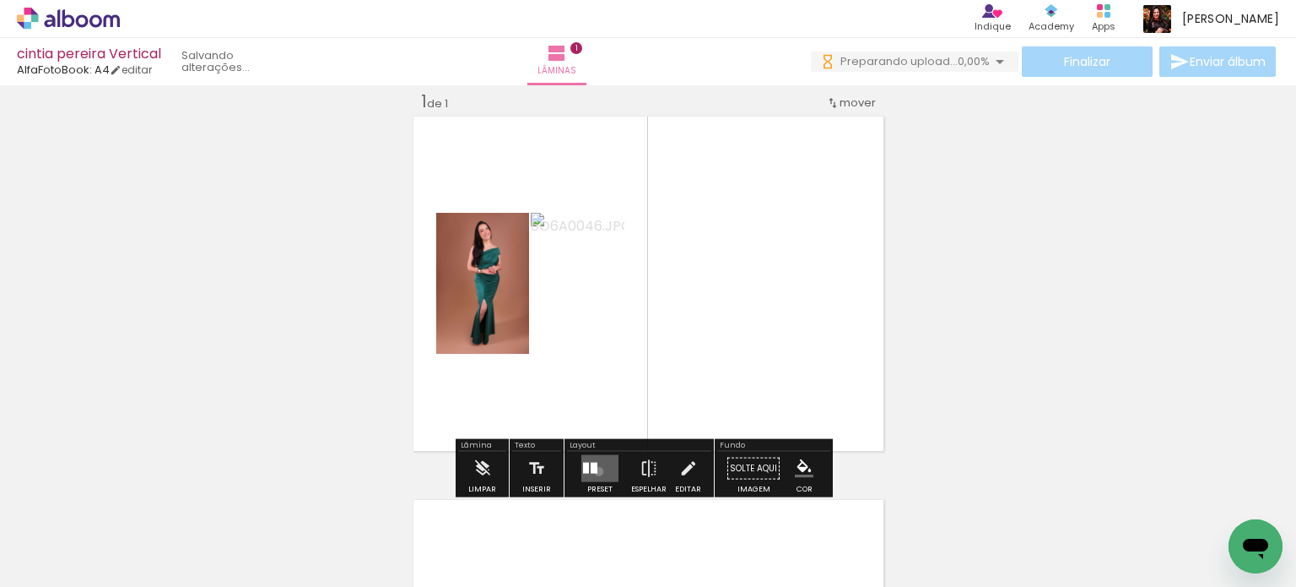
click at [595, 470] on quentale-layouter at bounding box center [600, 468] width 37 height 27
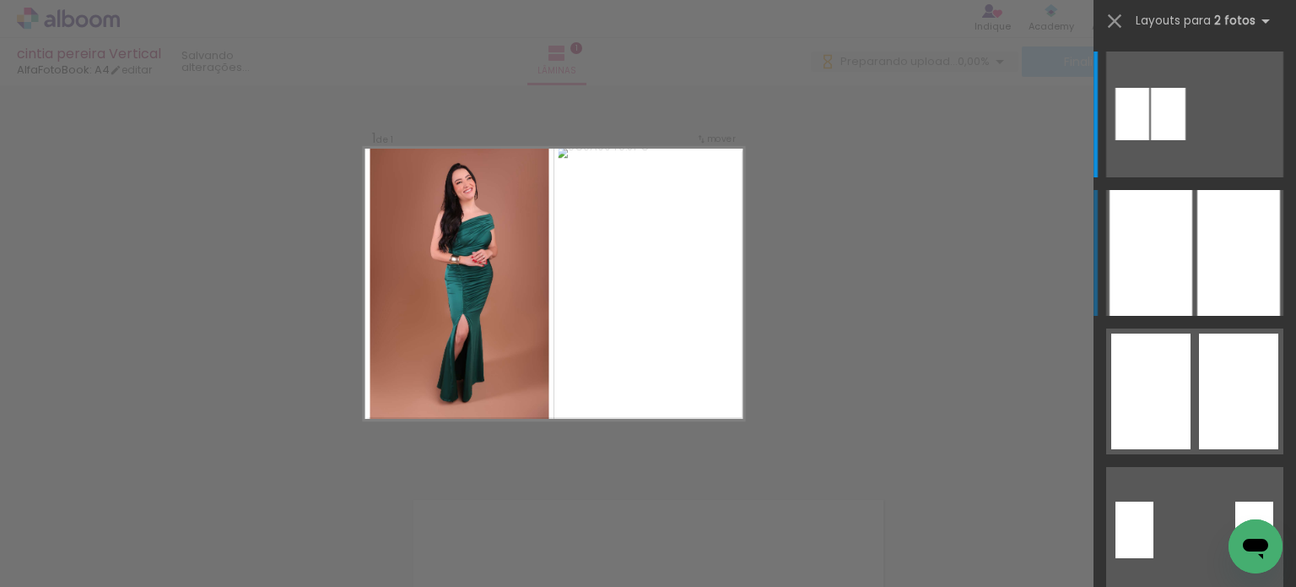
click at [1164, 279] on div at bounding box center [1151, 253] width 83 height 126
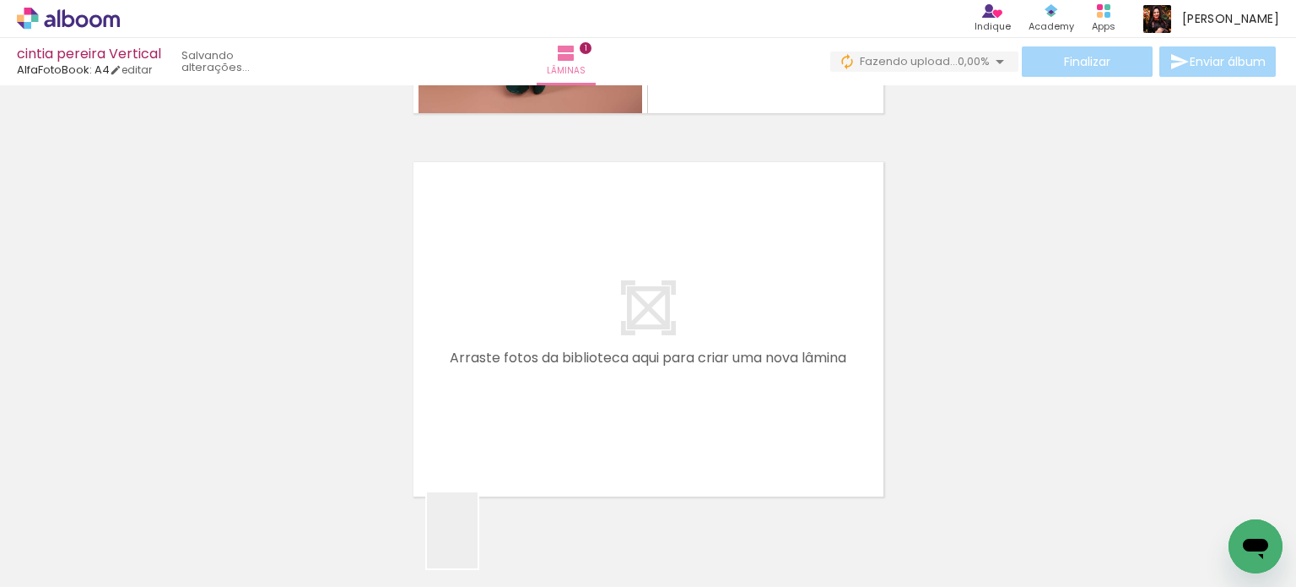
drag, startPoint x: 477, startPoint y: 548, endPoint x: 702, endPoint y: 566, distance: 226.1
click at [519, 346] on quentale-workspace at bounding box center [648, 293] width 1296 height 587
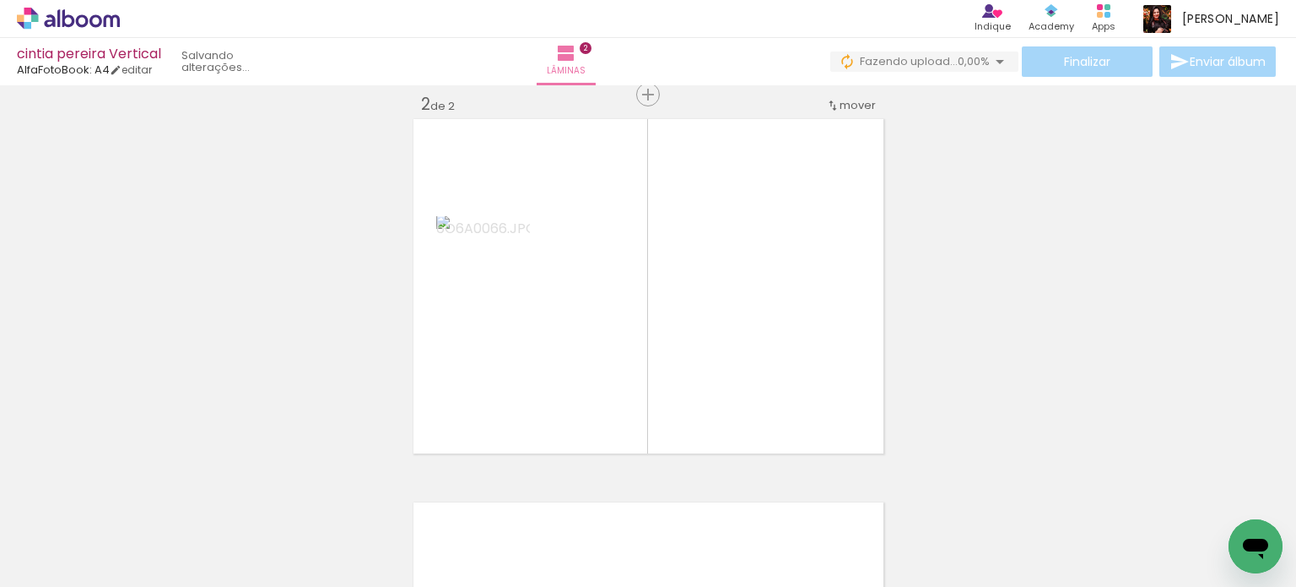
scroll to position [404, 0]
drag, startPoint x: 728, startPoint y: 532, endPoint x: 717, endPoint y: 367, distance: 165.0
click at [716, 323] on quentale-workspace at bounding box center [648, 293] width 1296 height 587
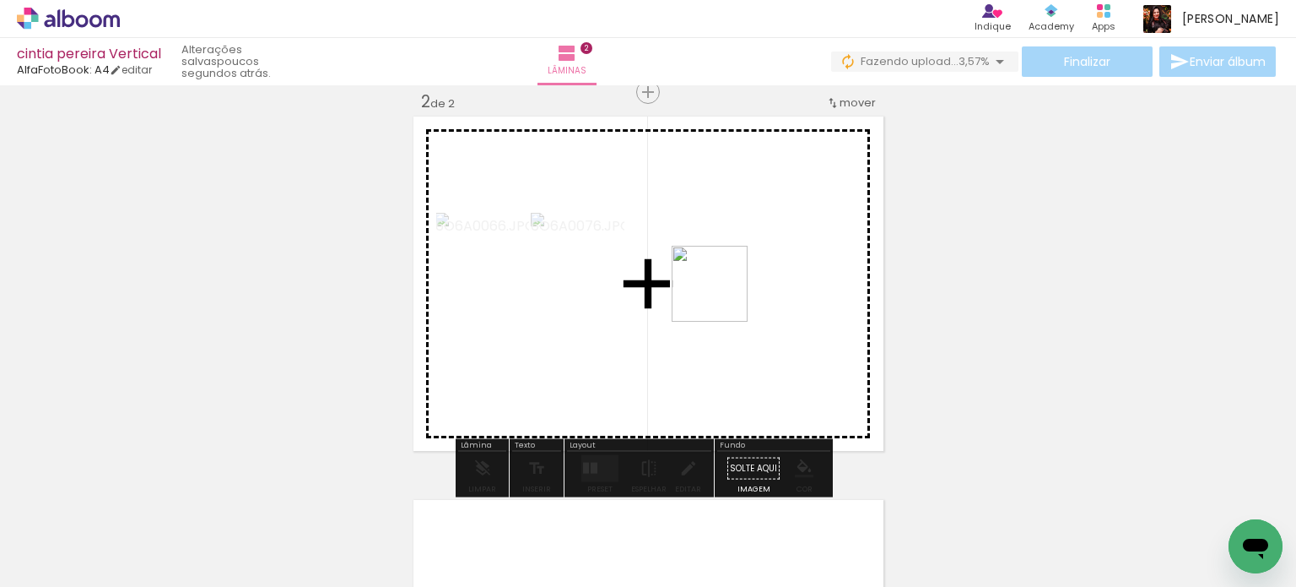
drag, startPoint x: 598, startPoint y: 492, endPoint x: 733, endPoint y: 370, distance: 182.3
click at [746, 253] on quentale-workspace at bounding box center [648, 293] width 1296 height 587
drag, startPoint x: 846, startPoint y: 529, endPoint x: 820, endPoint y: 440, distance: 93.0
click at [785, 416] on quentale-workspace at bounding box center [648, 293] width 1296 height 587
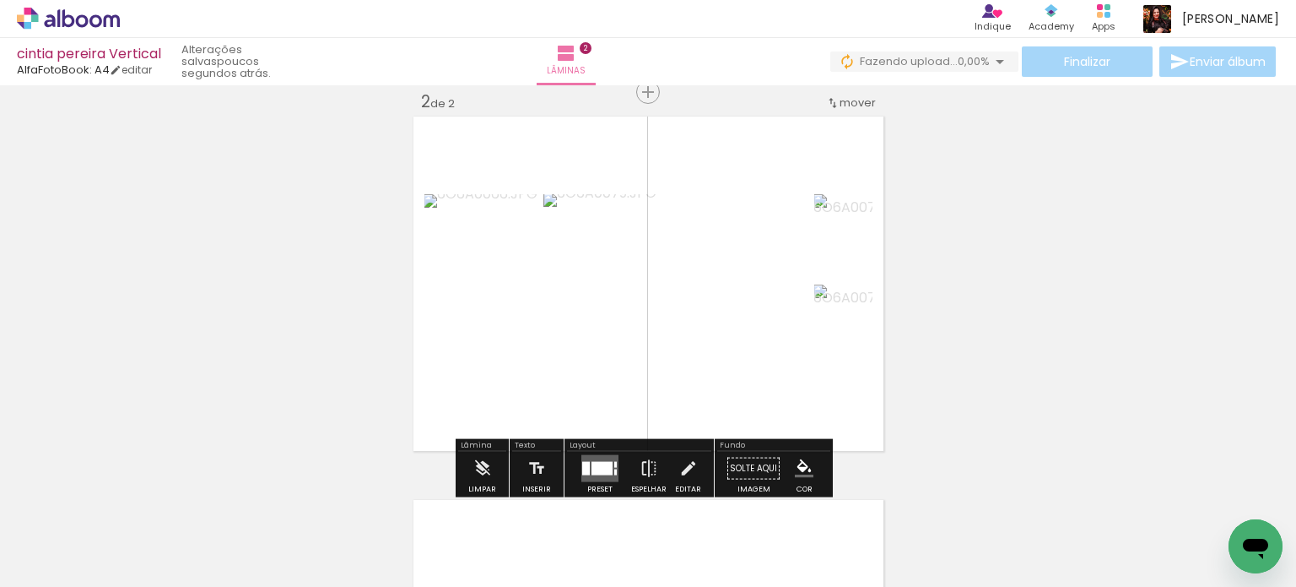
click at [594, 462] on div at bounding box center [602, 469] width 21 height 14
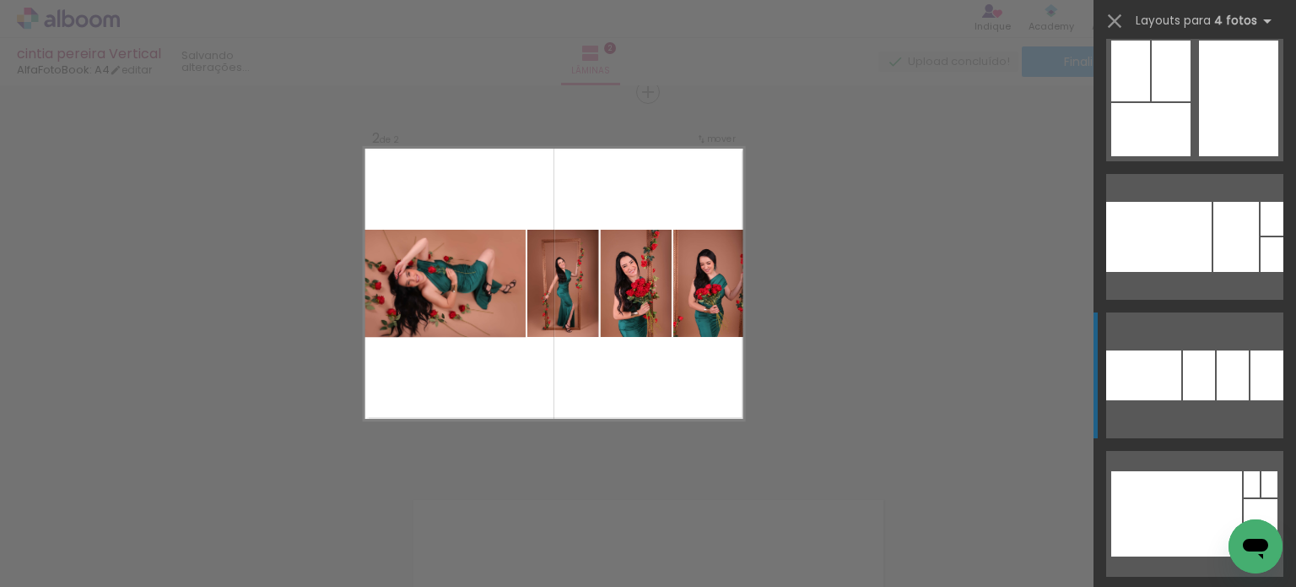
scroll to position [6077, 0]
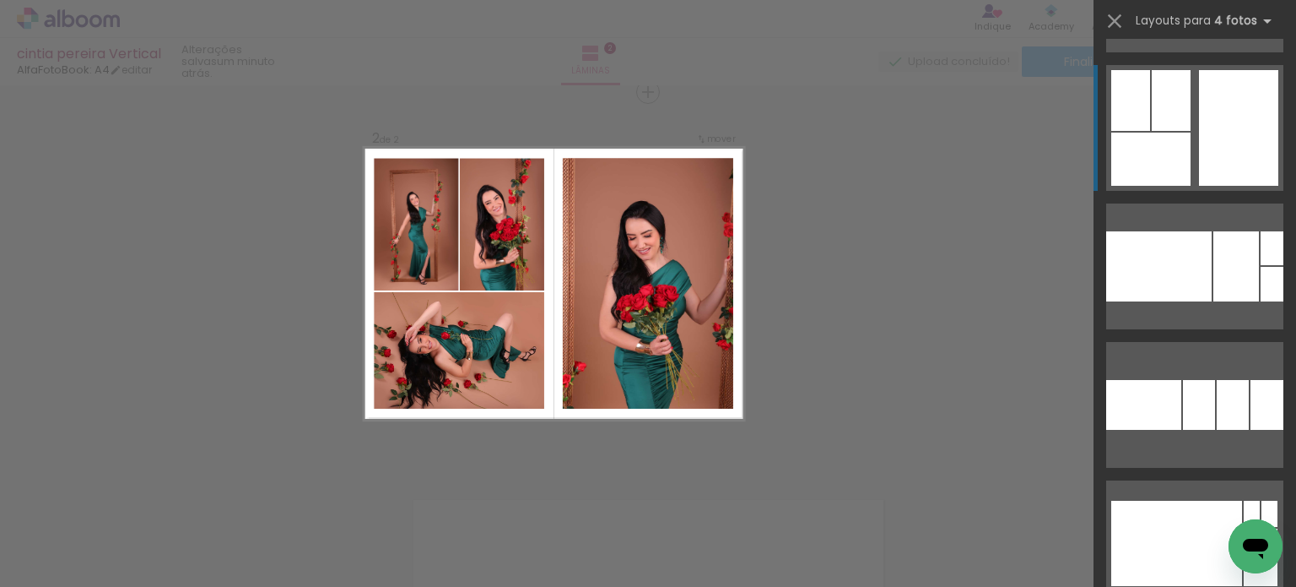
click at [1227, 150] on div at bounding box center [1238, 128] width 79 height 116
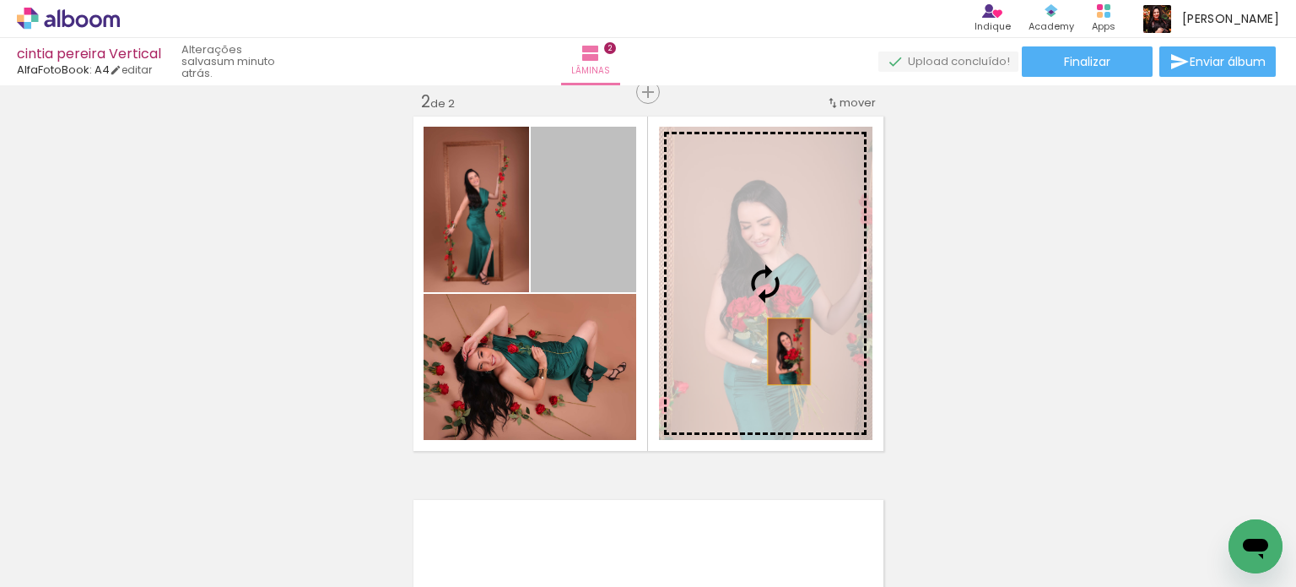
drag, startPoint x: 587, startPoint y: 259, endPoint x: 782, endPoint y: 351, distance: 215.6
click at [0, 0] on slot at bounding box center [0, 0] width 0 height 0
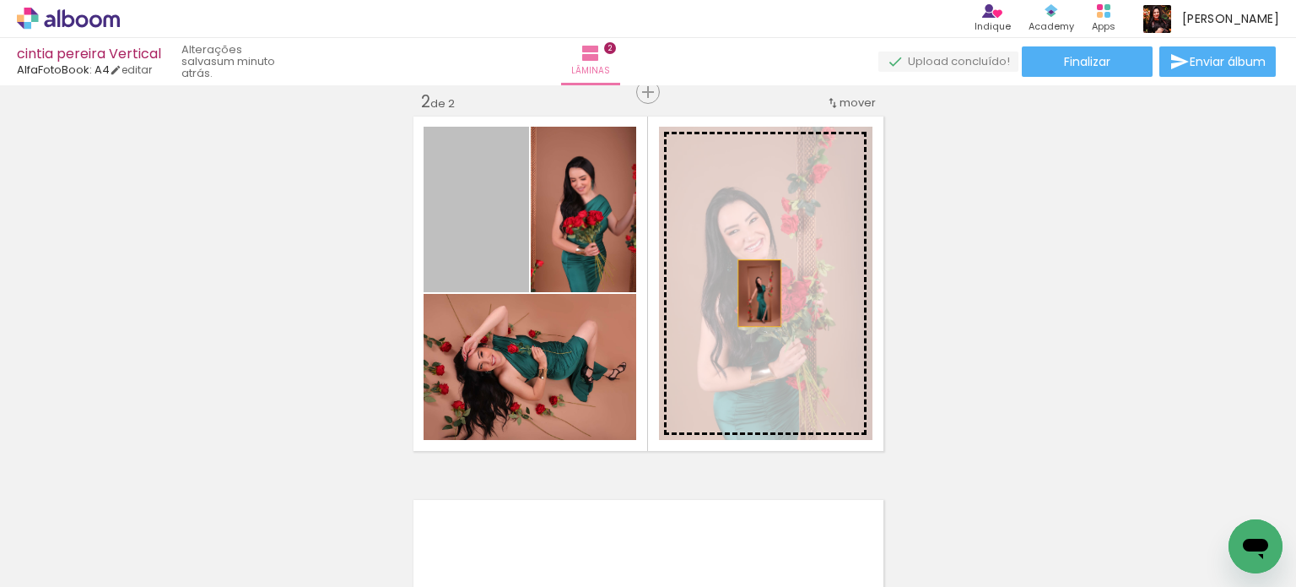
drag, startPoint x: 476, startPoint y: 252, endPoint x: 803, endPoint y: 303, distance: 330.6
click at [0, 0] on slot at bounding box center [0, 0] width 0 height 0
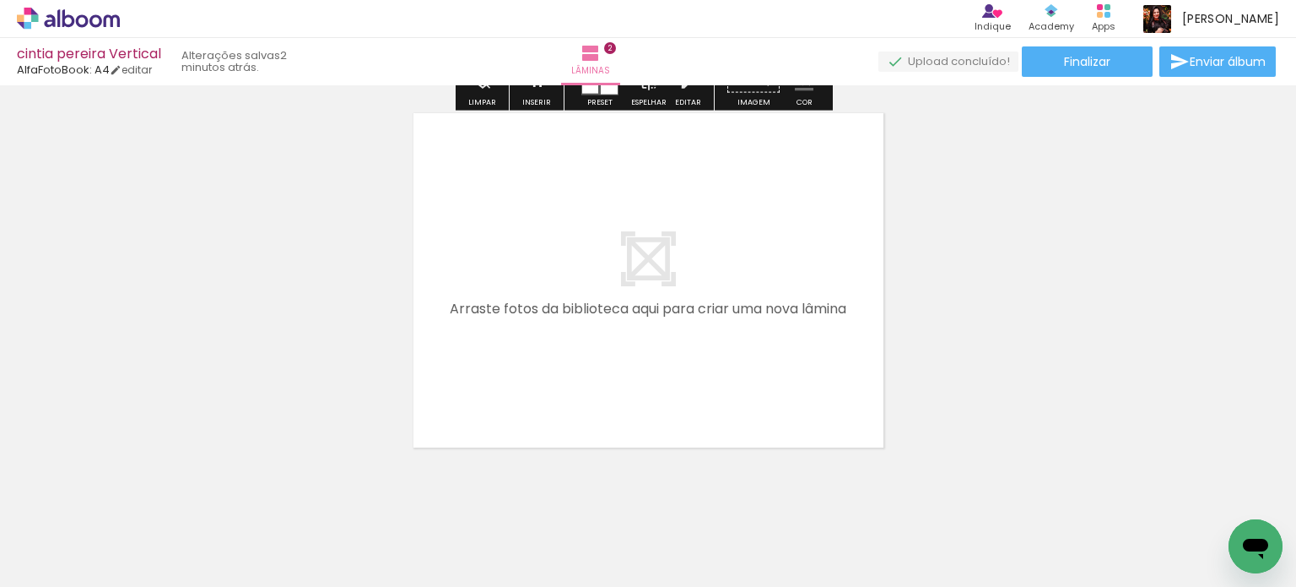
scroll to position [819, 0]
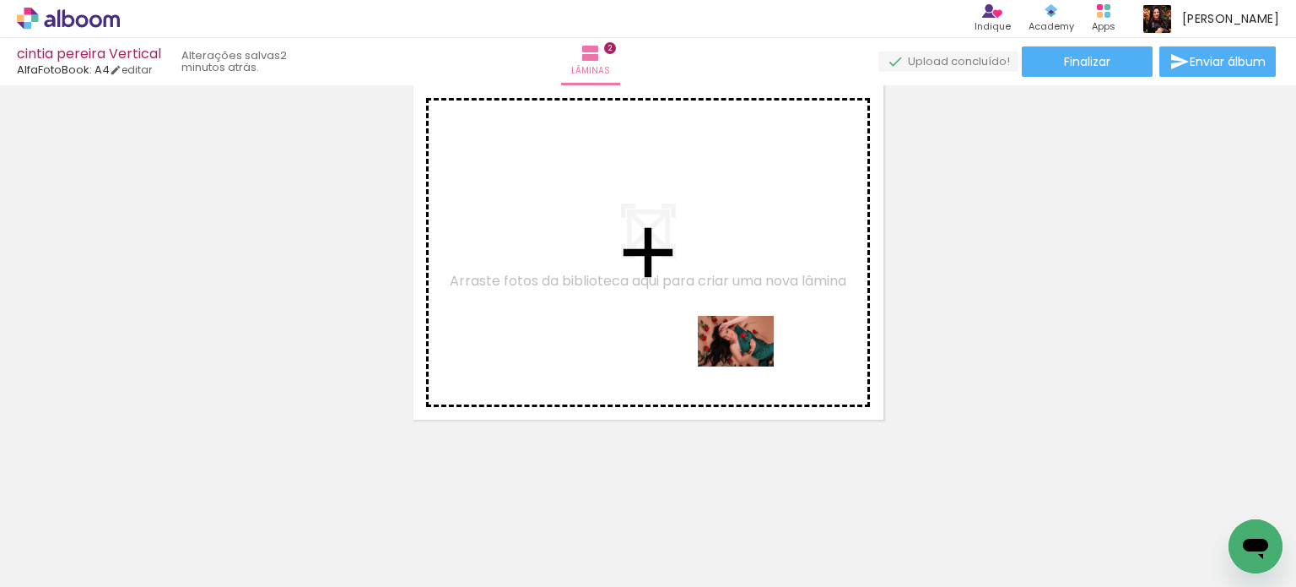
drag, startPoint x: 949, startPoint y: 539, endPoint x: 788, endPoint y: 374, distance: 230.4
click at [748, 365] on quentale-workspace at bounding box center [648, 293] width 1296 height 587
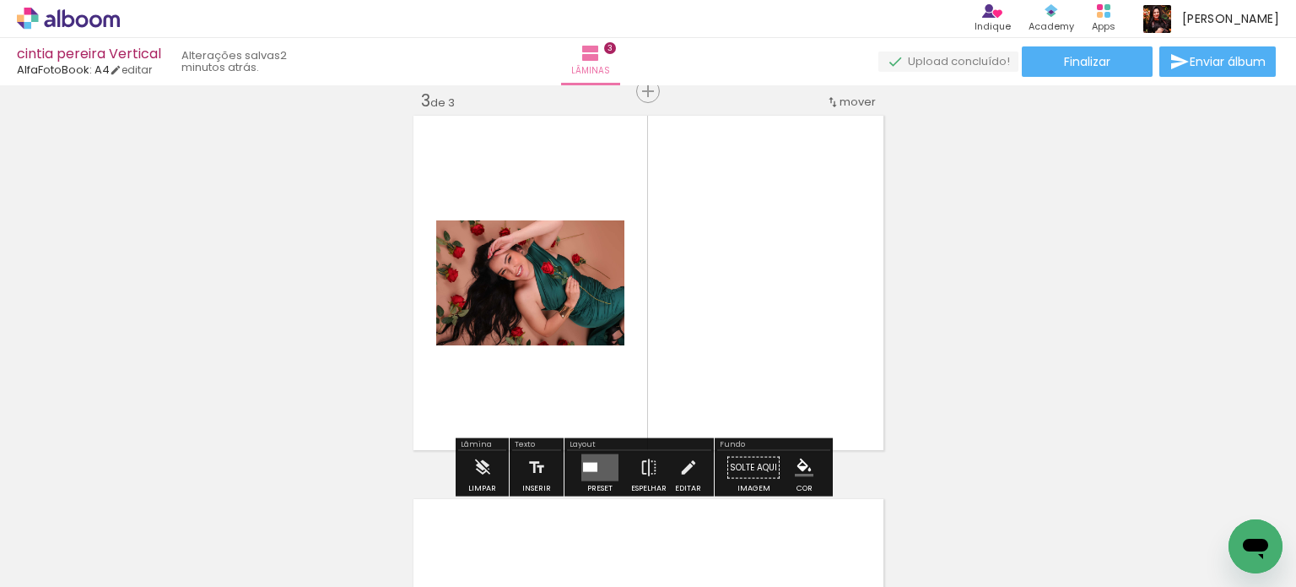
scroll to position [788, 0]
click at [582, 455] on quentale-layouter at bounding box center [600, 468] width 37 height 27
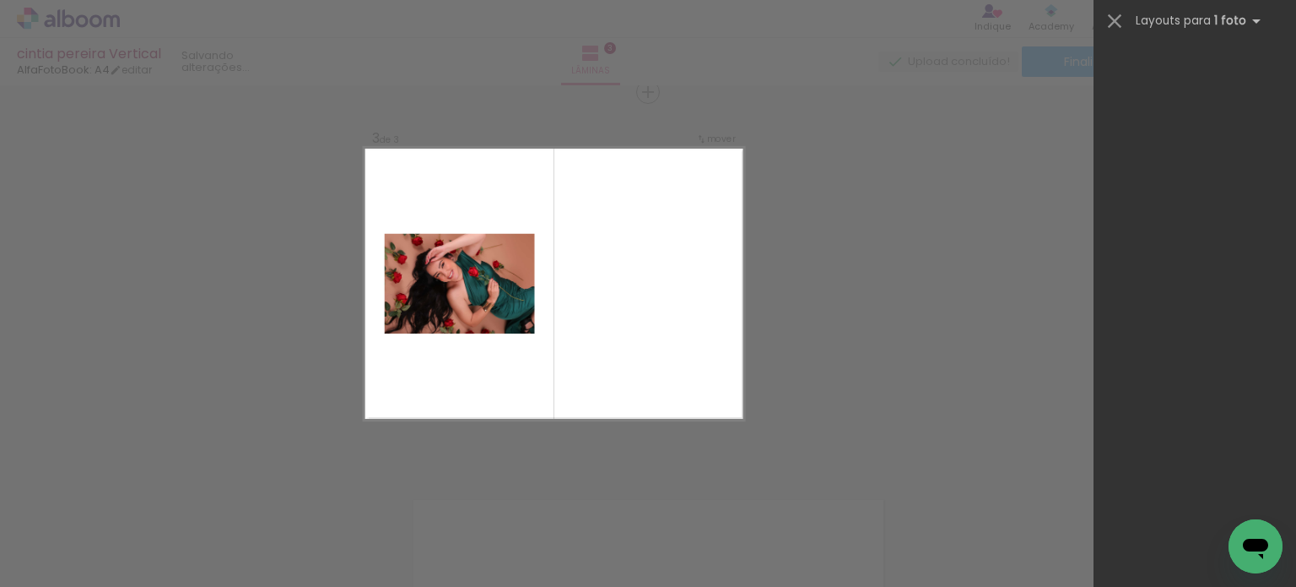
scroll to position [0, 0]
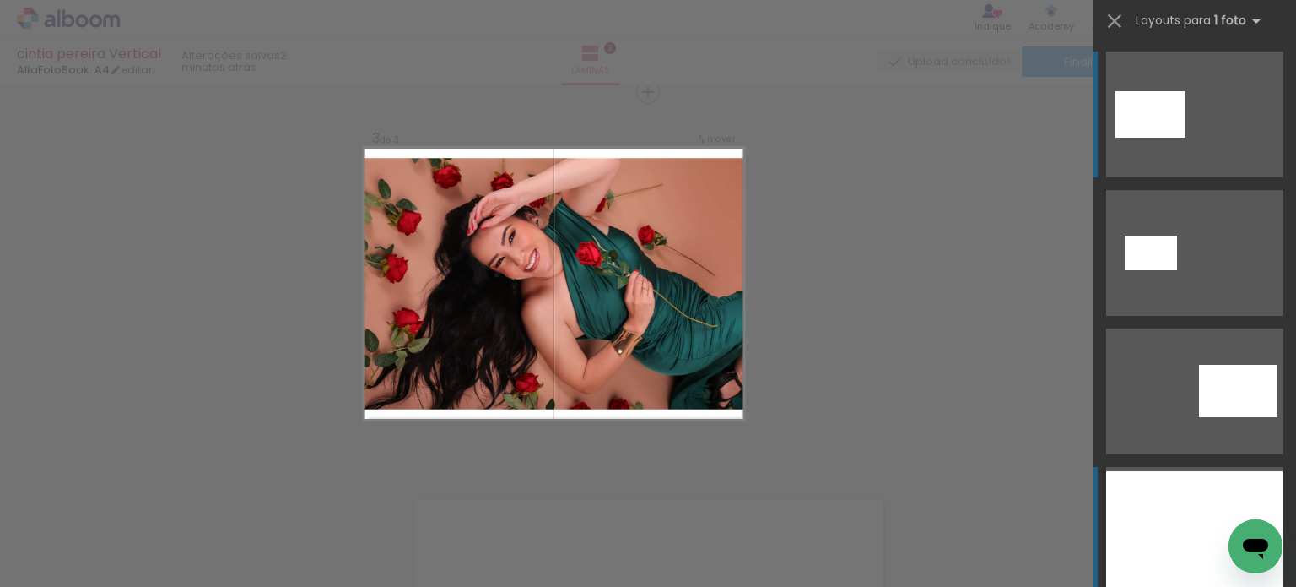
click at [1188, 516] on div at bounding box center [1195, 529] width 177 height 116
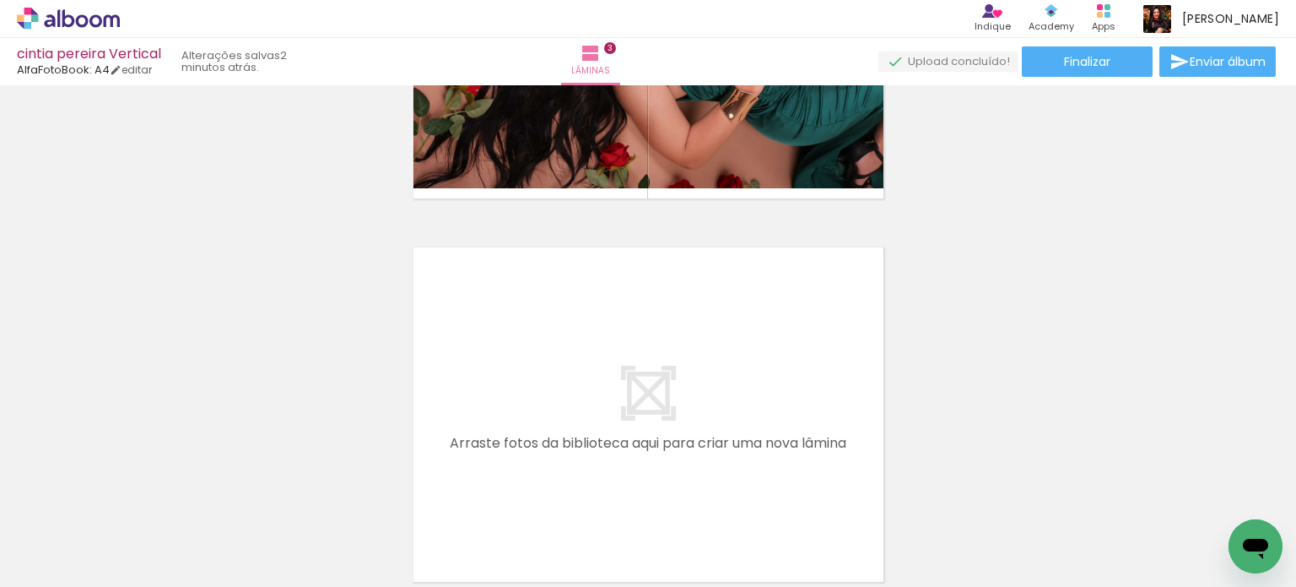
scroll to position [1041, 0]
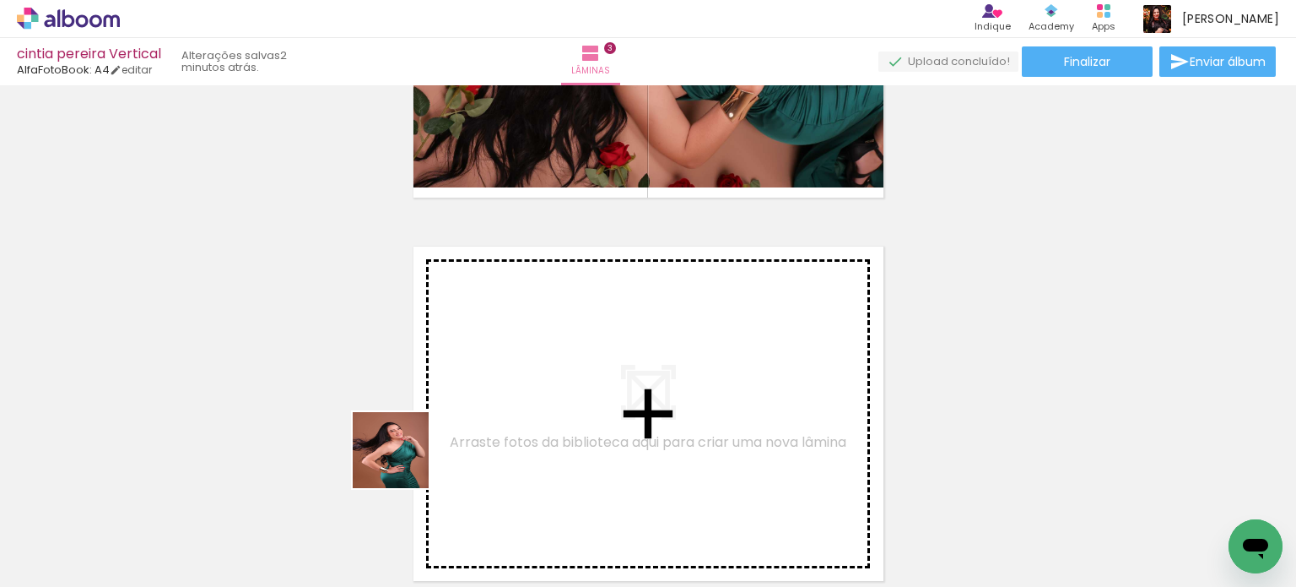
drag, startPoint x: 379, startPoint y: 498, endPoint x: 635, endPoint y: 551, distance: 261.2
click at [496, 317] on quentale-workspace at bounding box center [648, 293] width 1296 height 587
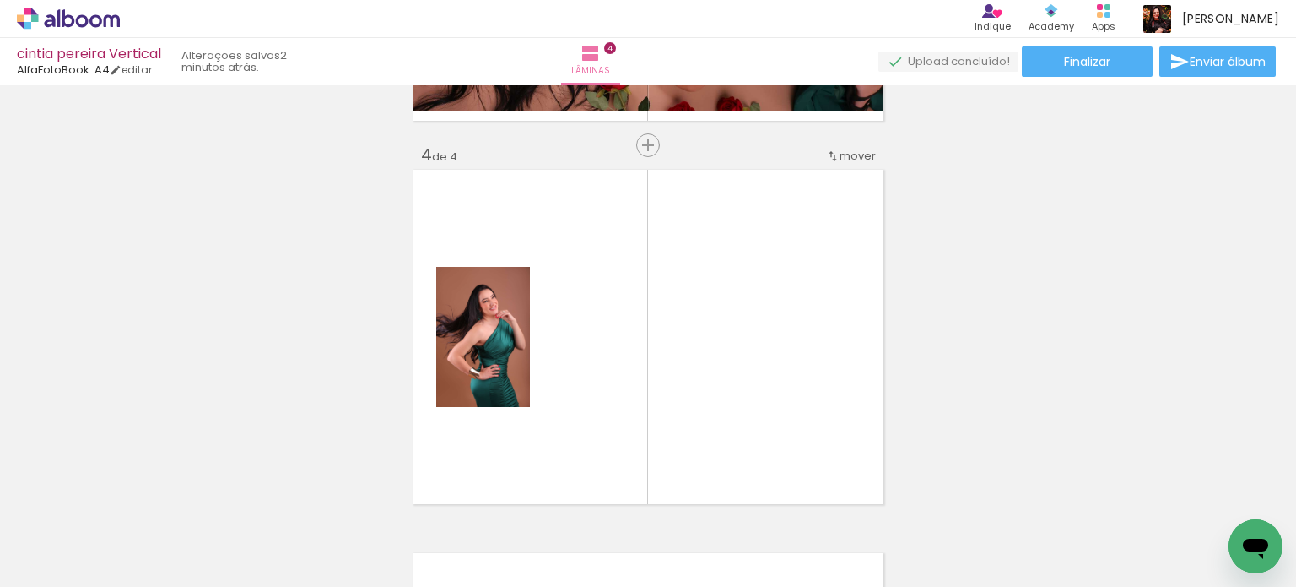
scroll to position [1171, 0]
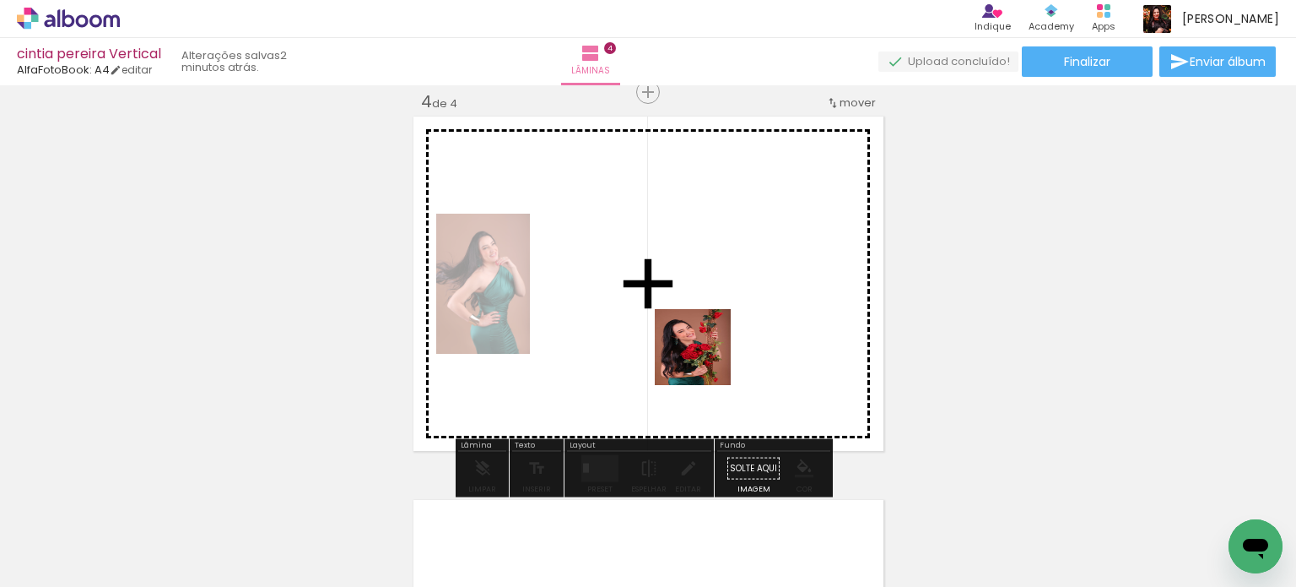
drag, startPoint x: 659, startPoint y: 540, endPoint x: 722, endPoint y: 355, distance: 195.1
click at [718, 317] on quentale-workspace at bounding box center [648, 293] width 1296 height 587
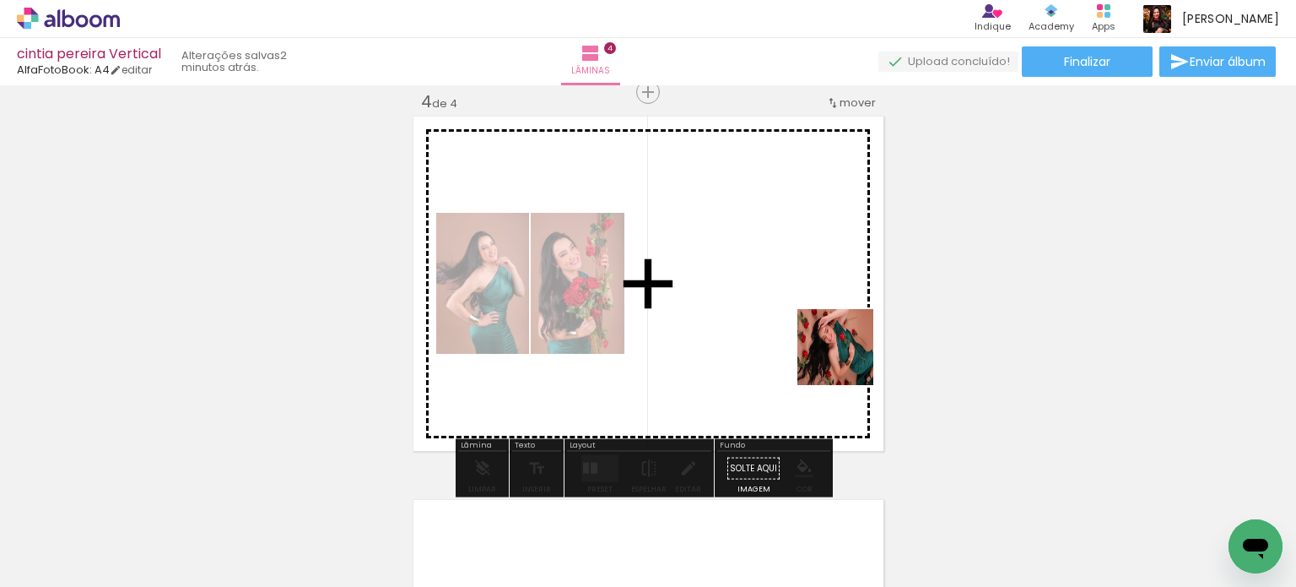
drag, startPoint x: 1010, startPoint y: 529, endPoint x: 848, endPoint y: 360, distance: 234.0
click at [848, 360] on quentale-workspace at bounding box center [648, 293] width 1296 height 587
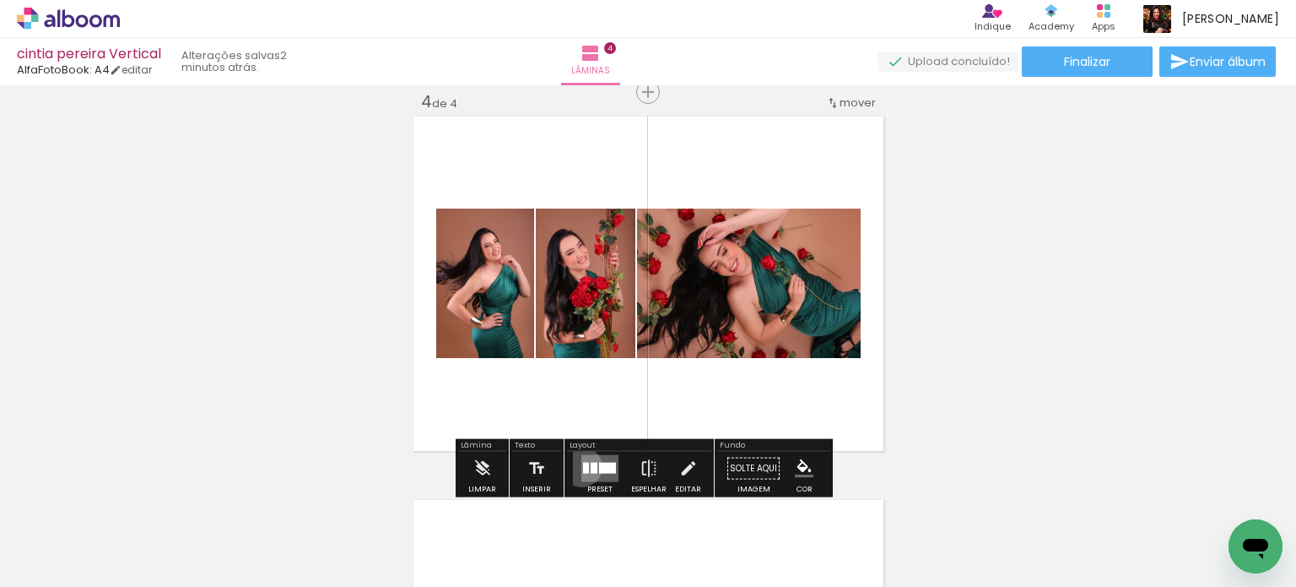
click at [583, 466] on div at bounding box center [586, 468] width 6 height 11
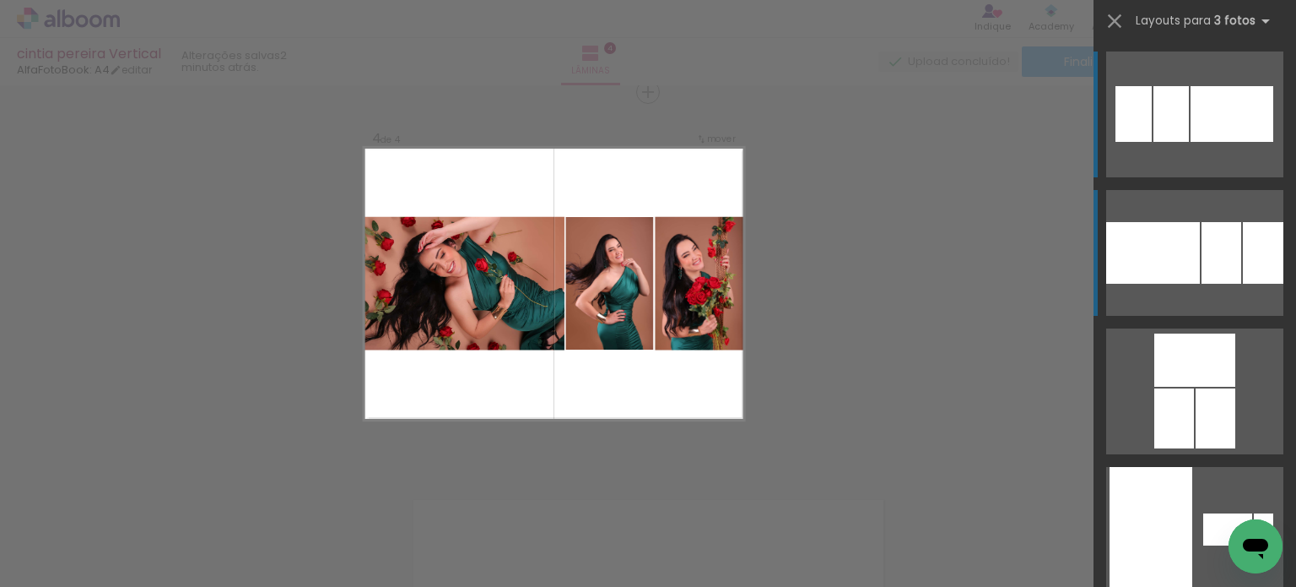
click at [1228, 262] on div at bounding box center [1222, 253] width 40 height 62
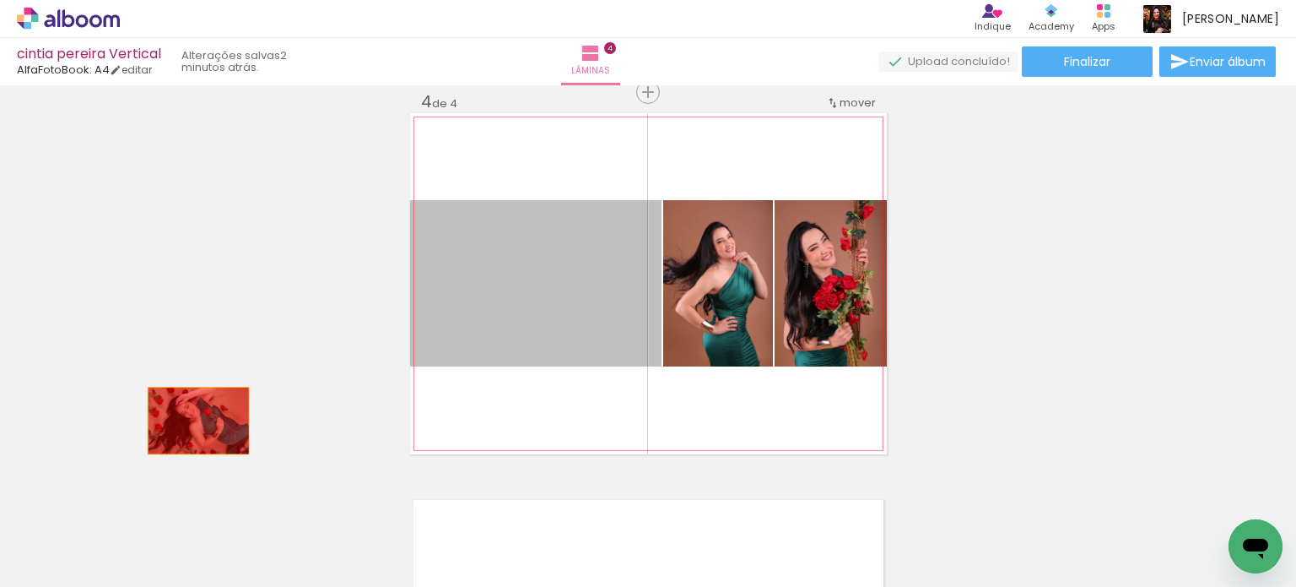
drag, startPoint x: 355, startPoint y: 411, endPoint x: 345, endPoint y: 404, distance: 12.2
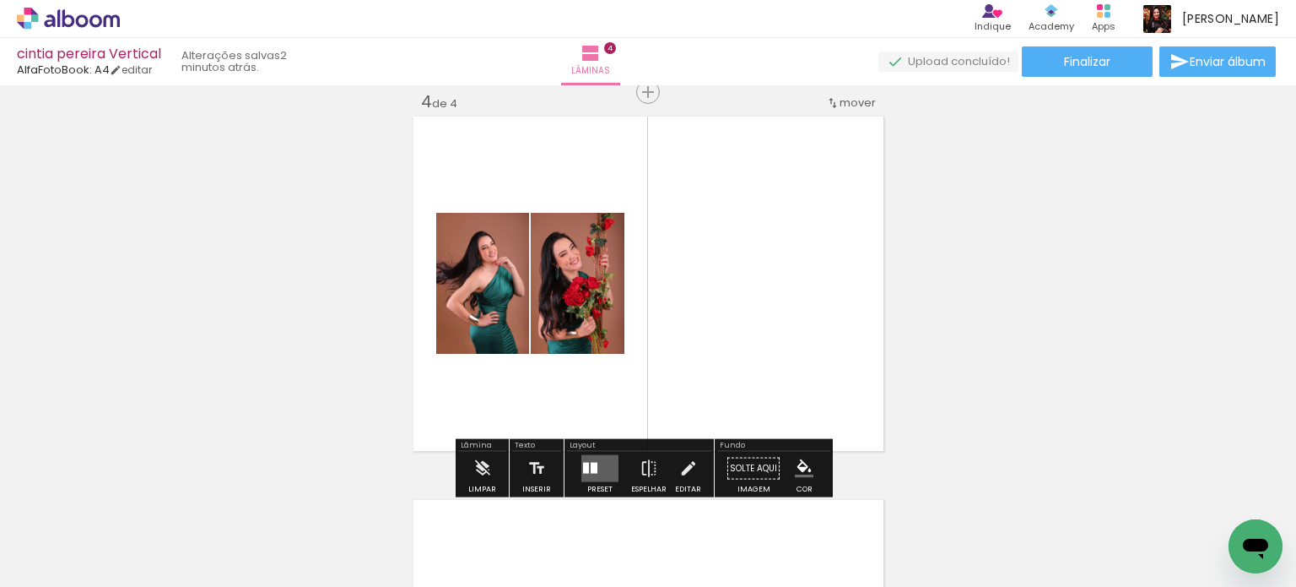
click at [591, 467] on div at bounding box center [594, 468] width 7 height 11
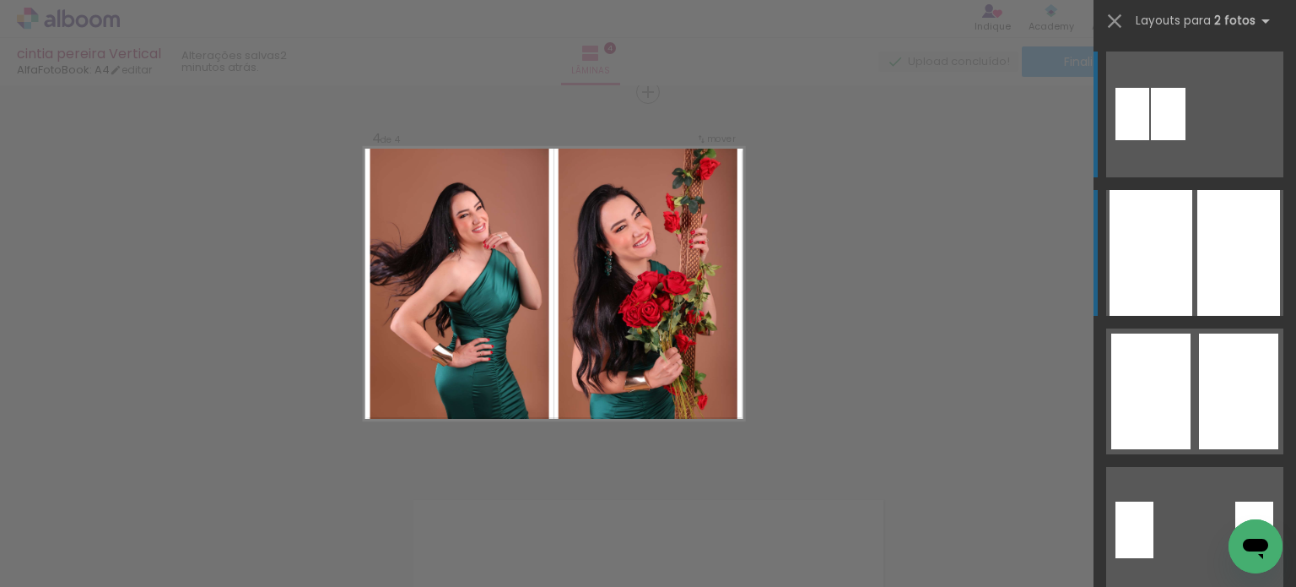
click at [1232, 289] on div at bounding box center [1239, 253] width 83 height 126
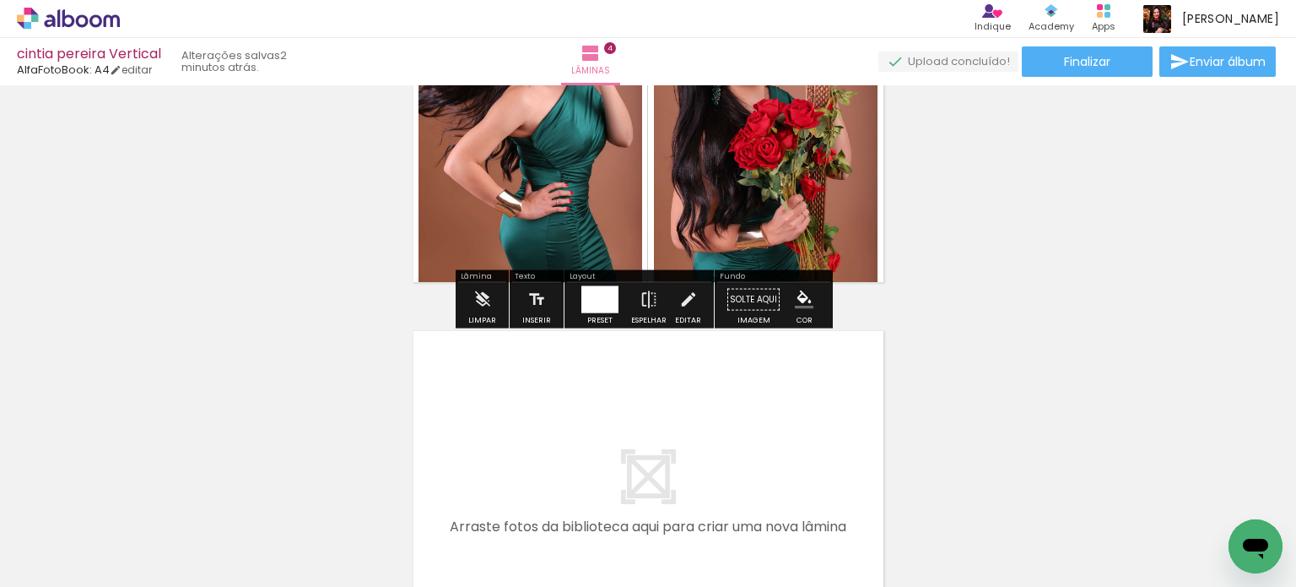
scroll to position [1508, 0]
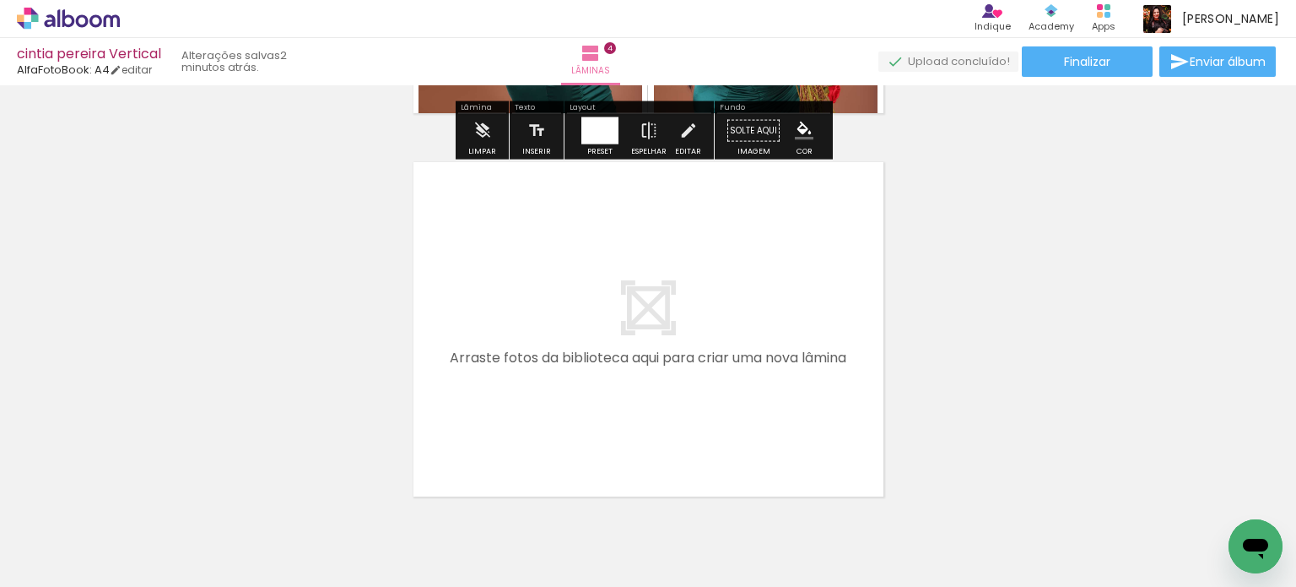
drag, startPoint x: 1033, startPoint y: 543, endPoint x: 675, endPoint y: 368, distance: 398.3
click at [675, 368] on quentale-workspace at bounding box center [648, 293] width 1296 height 587
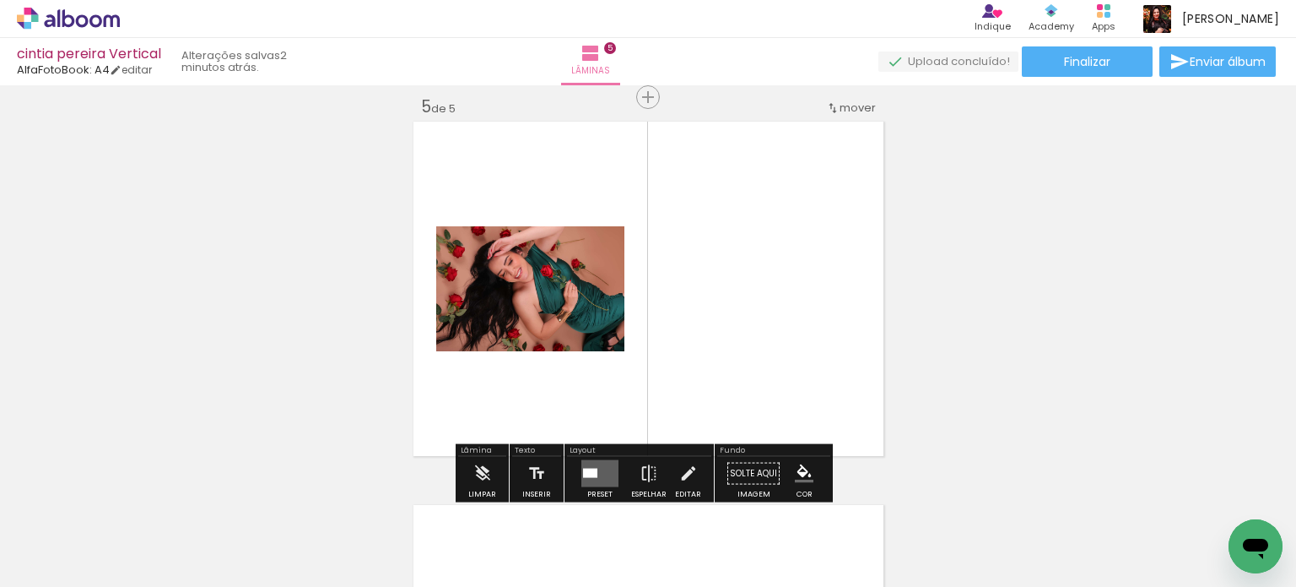
scroll to position [1554, 0]
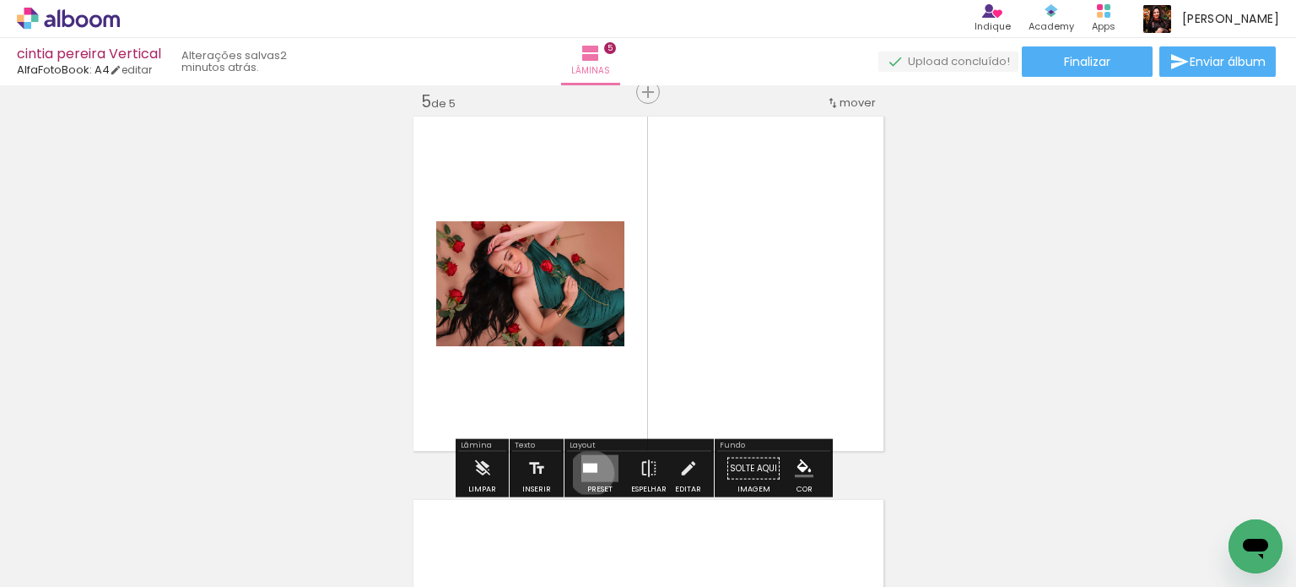
click at [587, 472] on quentale-layouter at bounding box center [600, 468] width 37 height 27
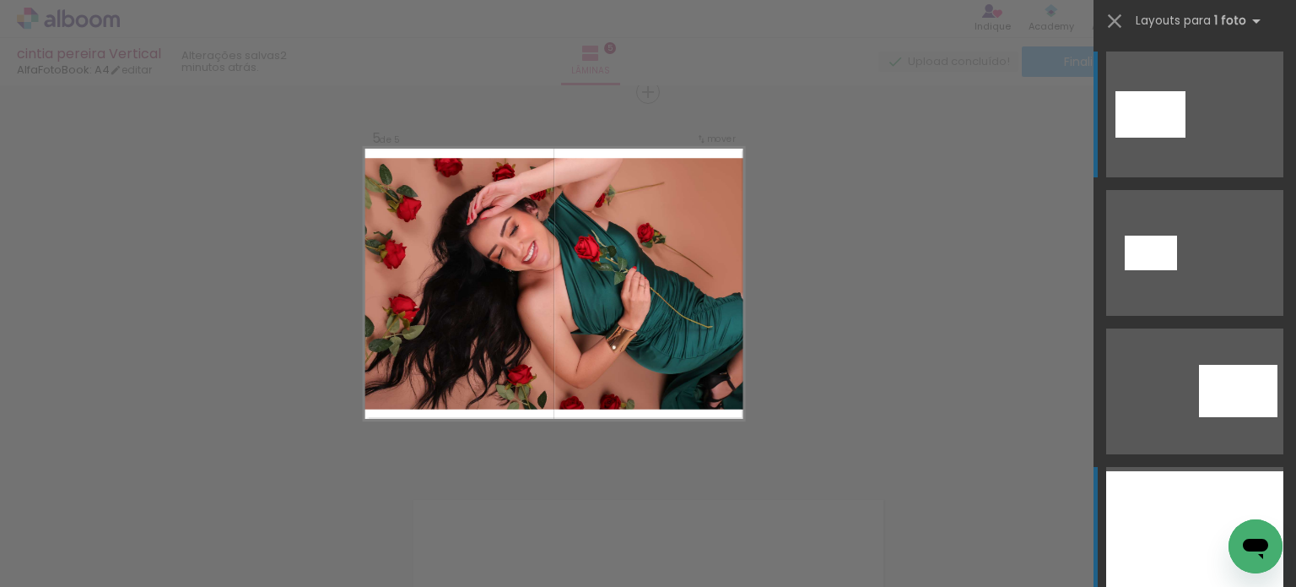
click at [1210, 497] on div at bounding box center [1195, 529] width 177 height 116
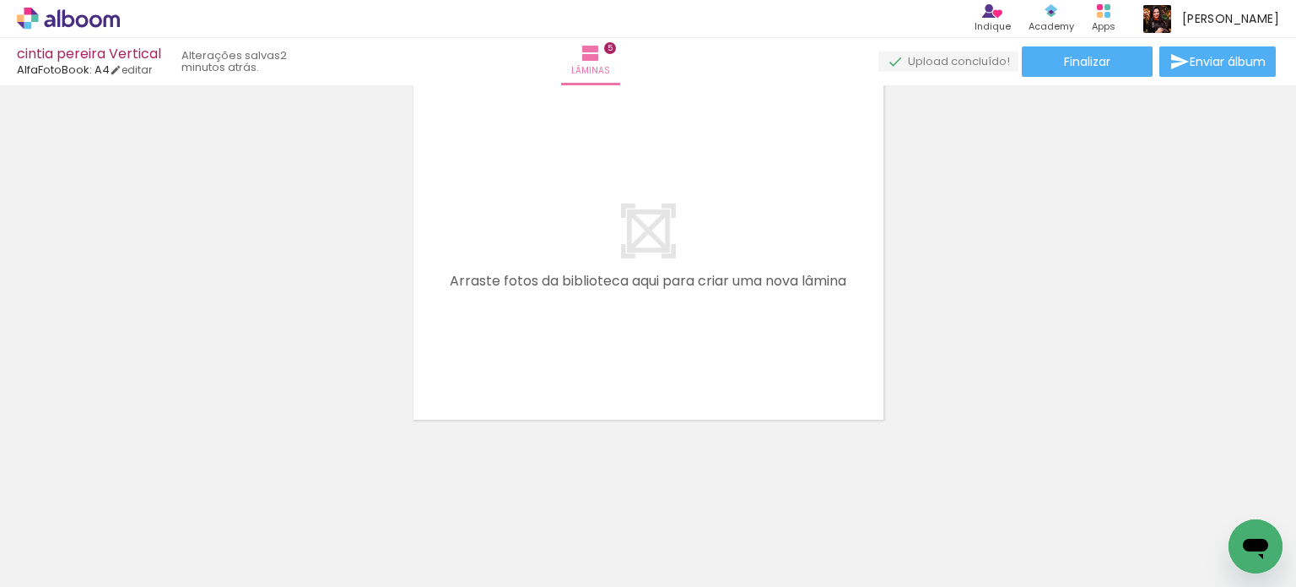
scroll to position [0, 417]
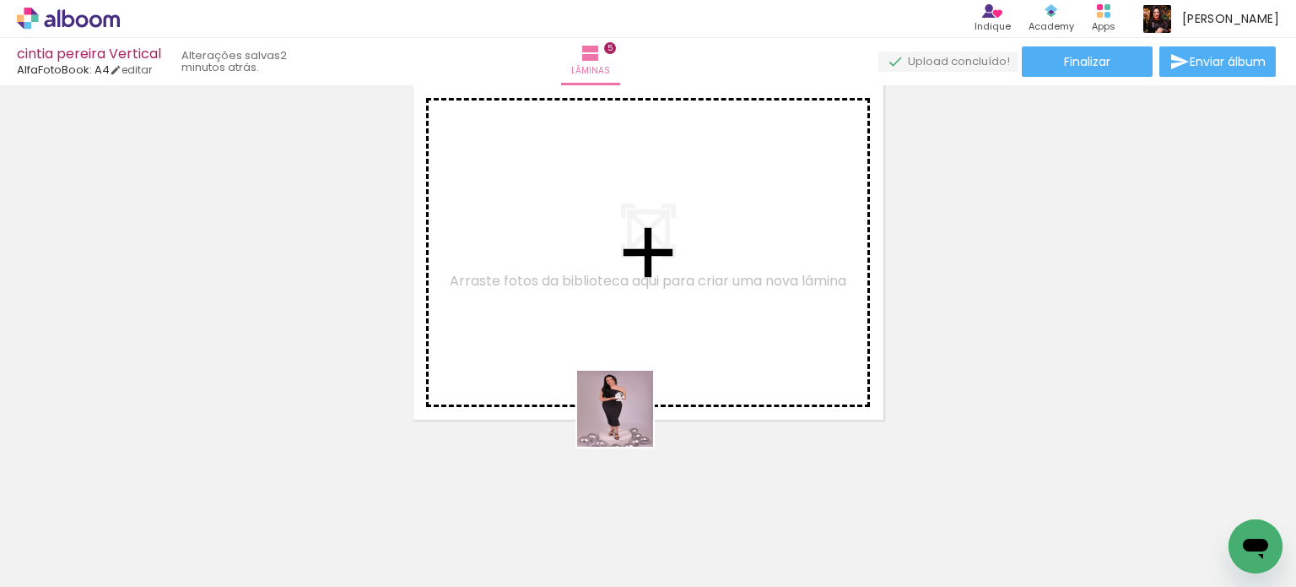
drag, startPoint x: 712, startPoint y: 536, endPoint x: 795, endPoint y: 503, distance: 89.0
click at [586, 328] on quentale-workspace at bounding box center [648, 293] width 1296 height 587
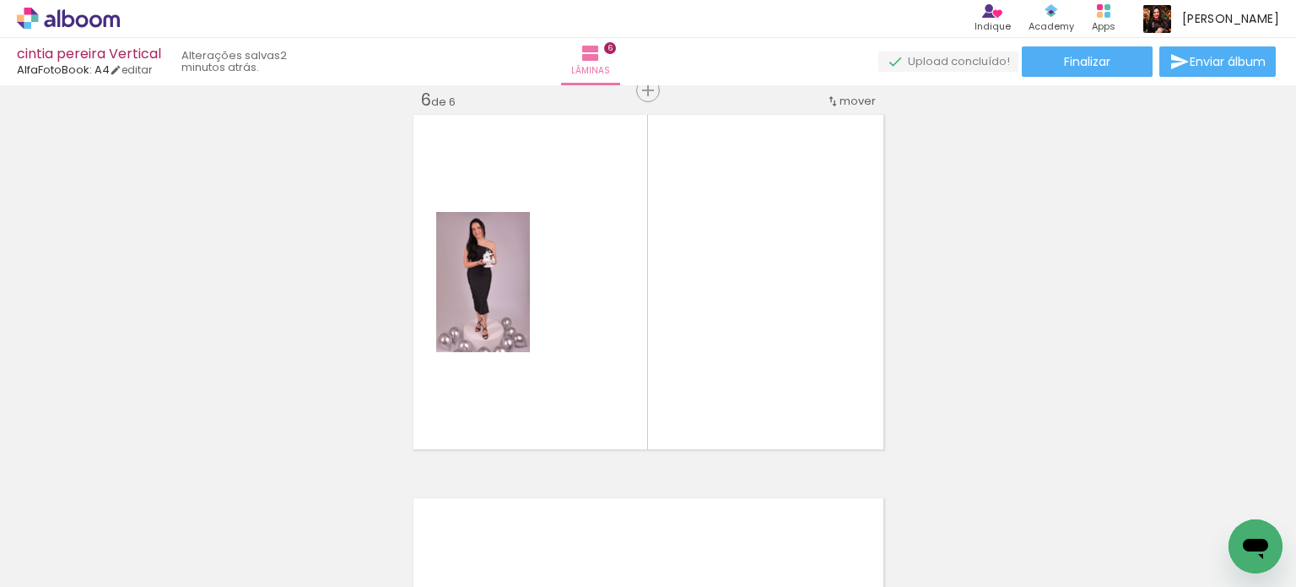
scroll to position [1937, 0]
drag, startPoint x: 793, startPoint y: 533, endPoint x: 889, endPoint y: 552, distance: 97.3
click at [699, 337] on quentale-workspace at bounding box center [648, 293] width 1296 height 587
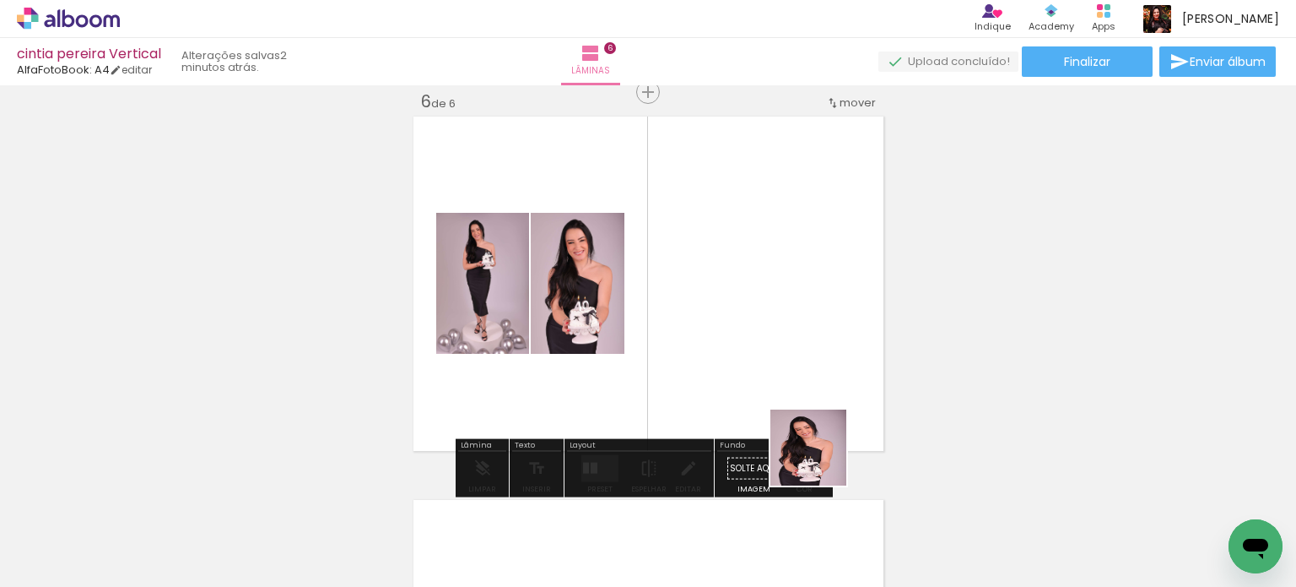
drag, startPoint x: 903, startPoint y: 546, endPoint x: 888, endPoint y: 493, distance: 55.3
click at [797, 430] on quentale-workspace at bounding box center [648, 293] width 1296 height 587
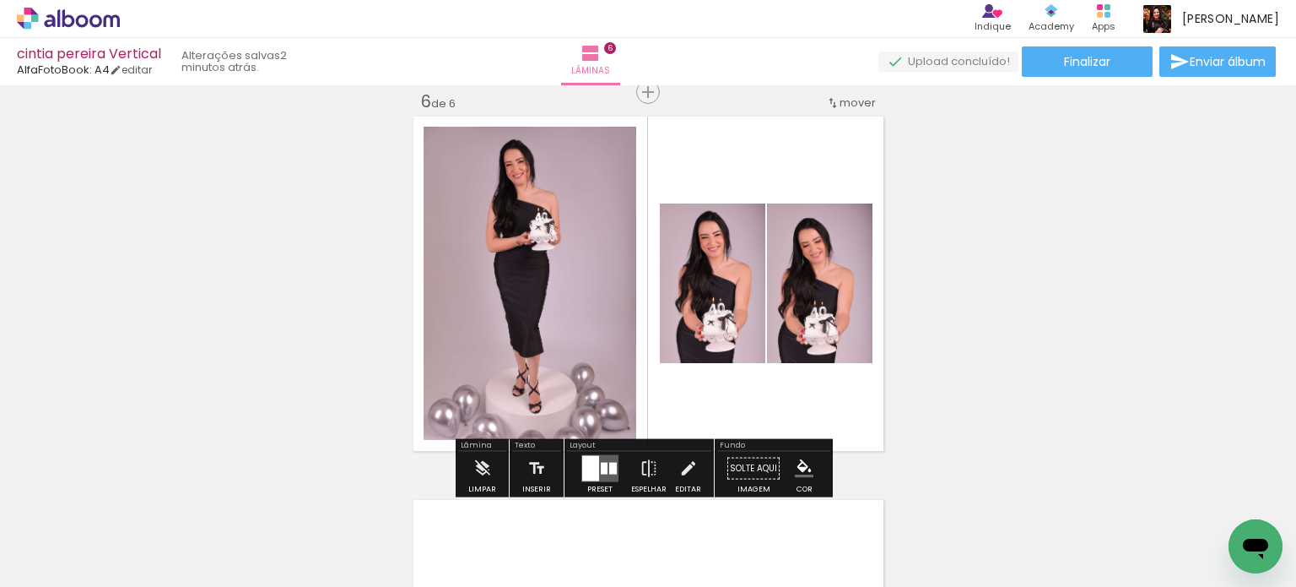
drag, startPoint x: 972, startPoint y: 543, endPoint x: 815, endPoint y: 364, distance: 238.1
click at [764, 340] on quentale-workspace at bounding box center [648, 293] width 1296 height 587
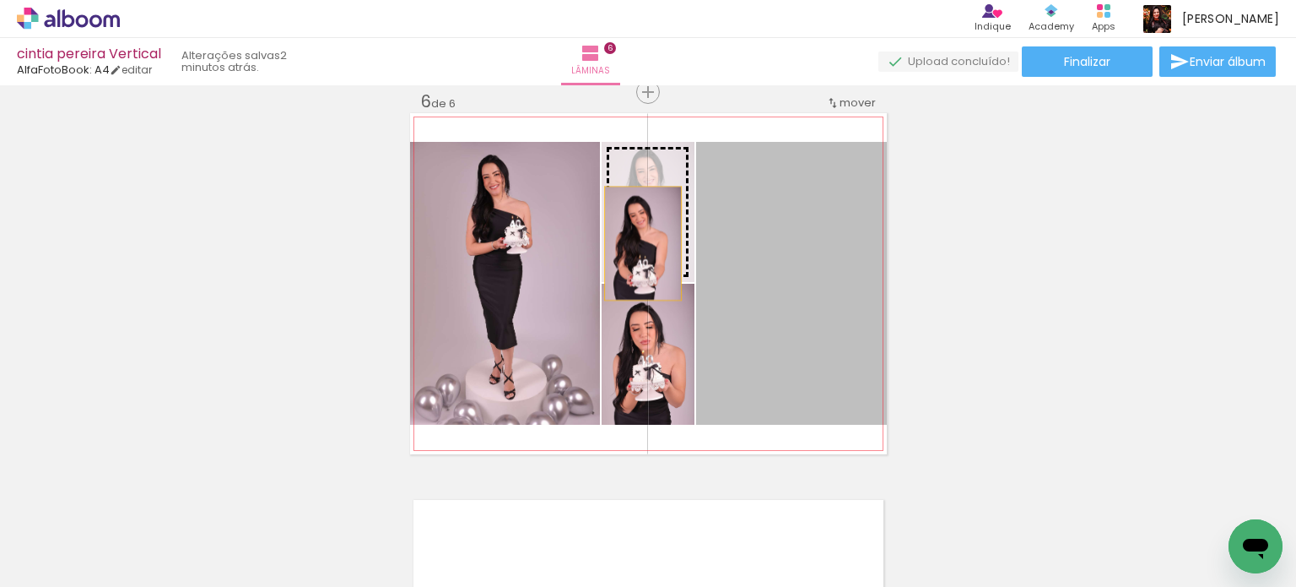
drag, startPoint x: 805, startPoint y: 333, endPoint x: 636, endPoint y: 243, distance: 191.5
click at [0, 0] on slot at bounding box center [0, 0] width 0 height 0
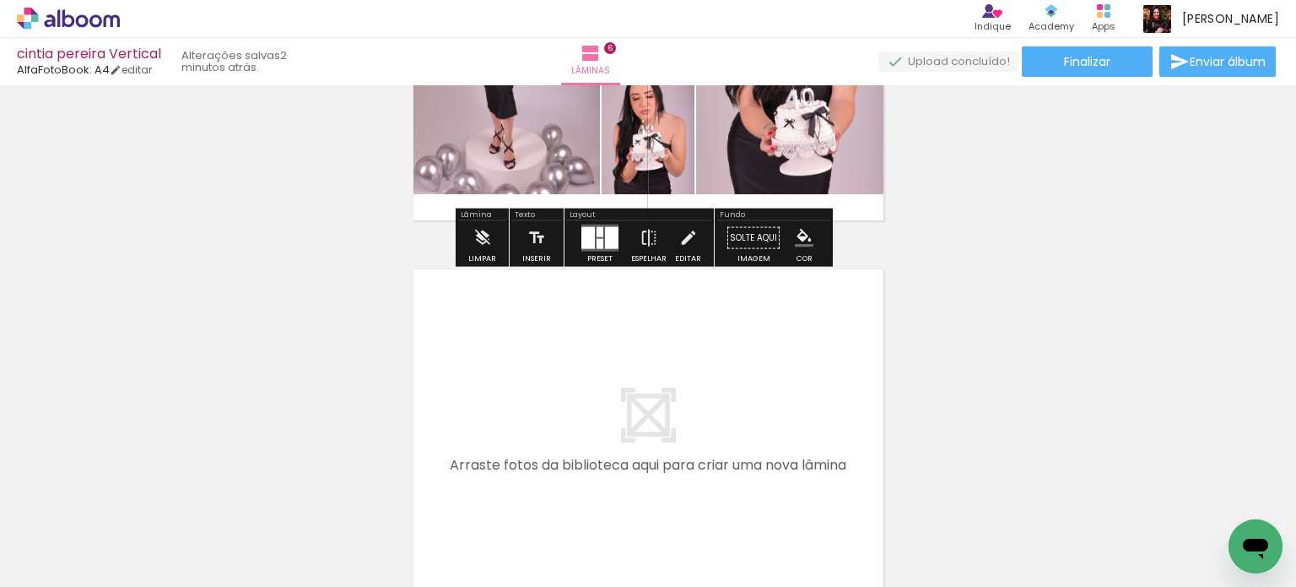
scroll to position [2352, 0]
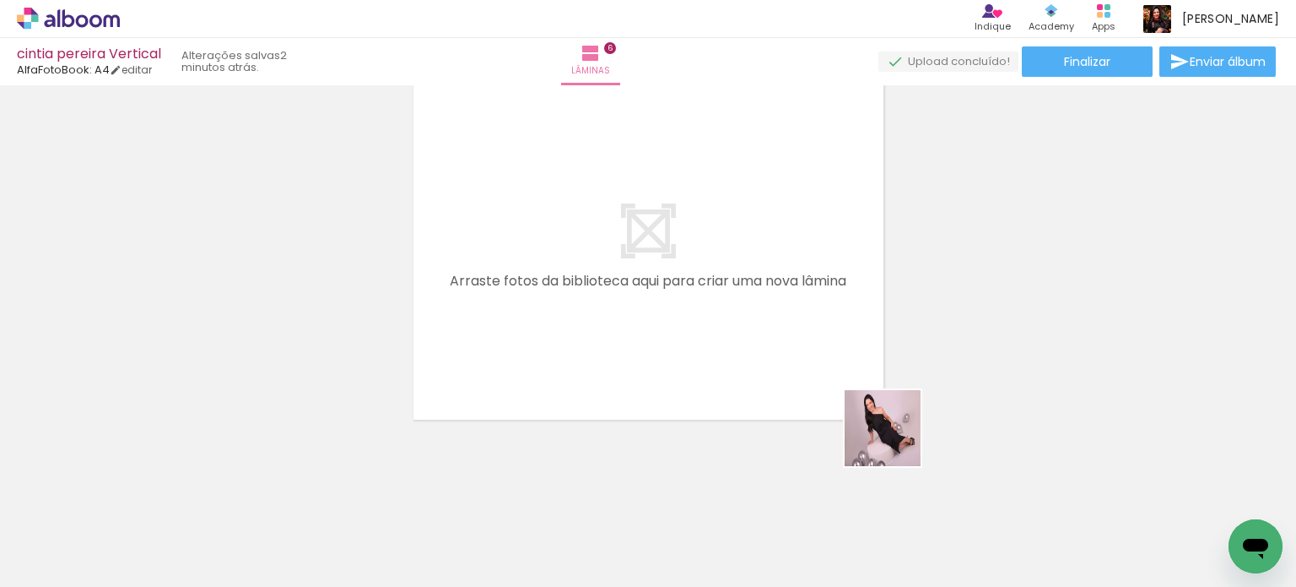
drag, startPoint x: 1080, startPoint y: 534, endPoint x: 847, endPoint y: 393, distance: 273.0
click at [646, 330] on quentale-workspace at bounding box center [648, 293] width 1296 height 587
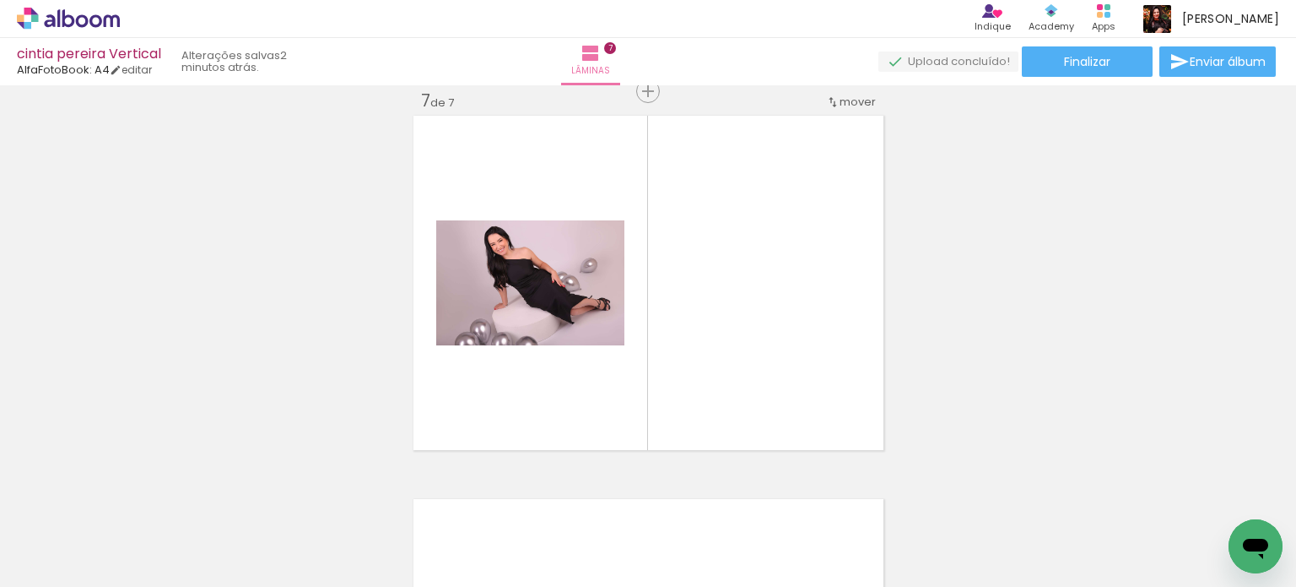
scroll to position [2320, 0]
drag, startPoint x: 1157, startPoint y: 533, endPoint x: 847, endPoint y: 429, distance: 326.7
click at [783, 394] on quentale-workspace at bounding box center [648, 293] width 1296 height 587
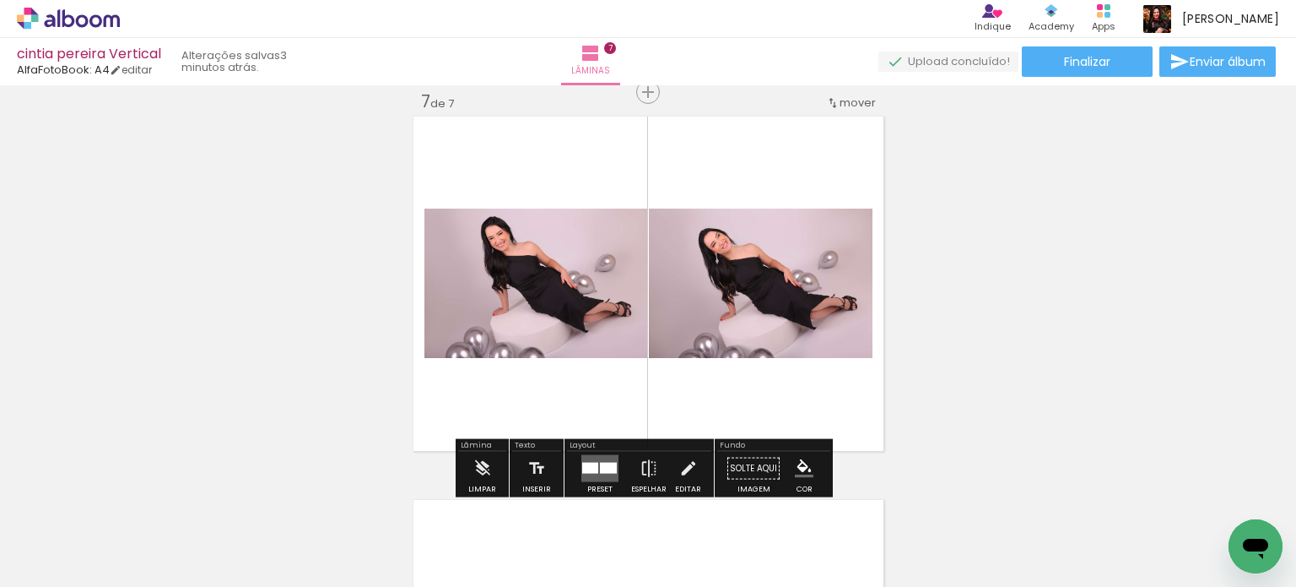
scroll to position [0, 807]
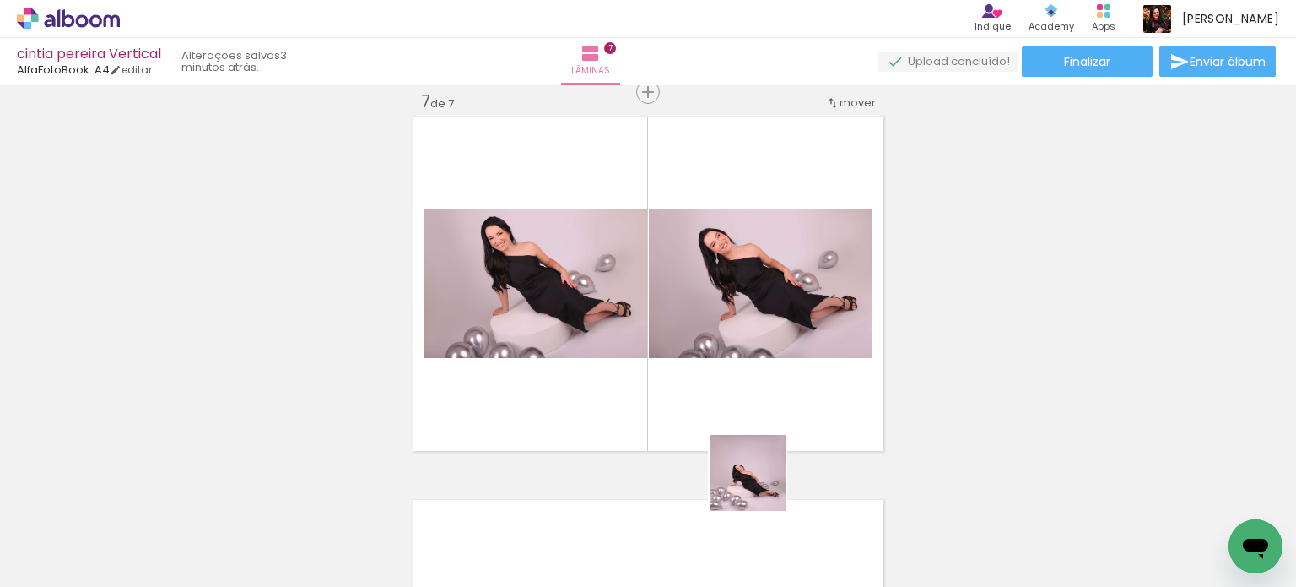
drag, startPoint x: 891, startPoint y: 557, endPoint x: 571, endPoint y: 371, distance: 371.0
click at [571, 371] on quentale-workspace at bounding box center [648, 293] width 1296 height 587
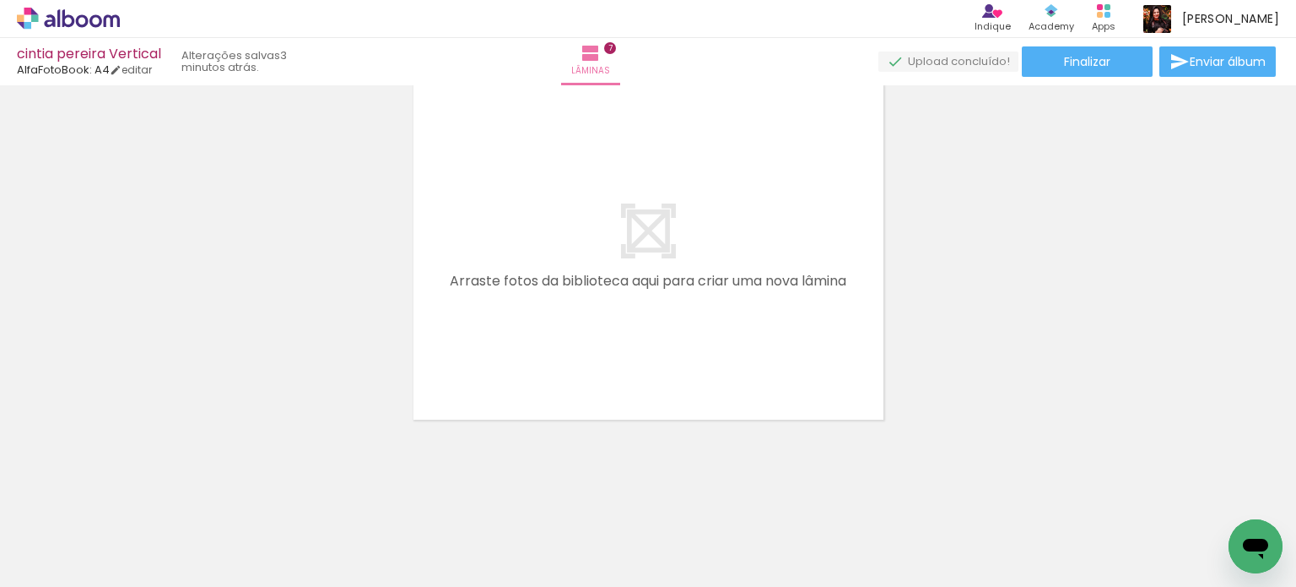
scroll to position [0, 1372]
drag, startPoint x: 430, startPoint y: 540, endPoint x: 539, endPoint y: 450, distance: 141.5
click at [479, 347] on quentale-workspace at bounding box center [648, 293] width 1296 height 587
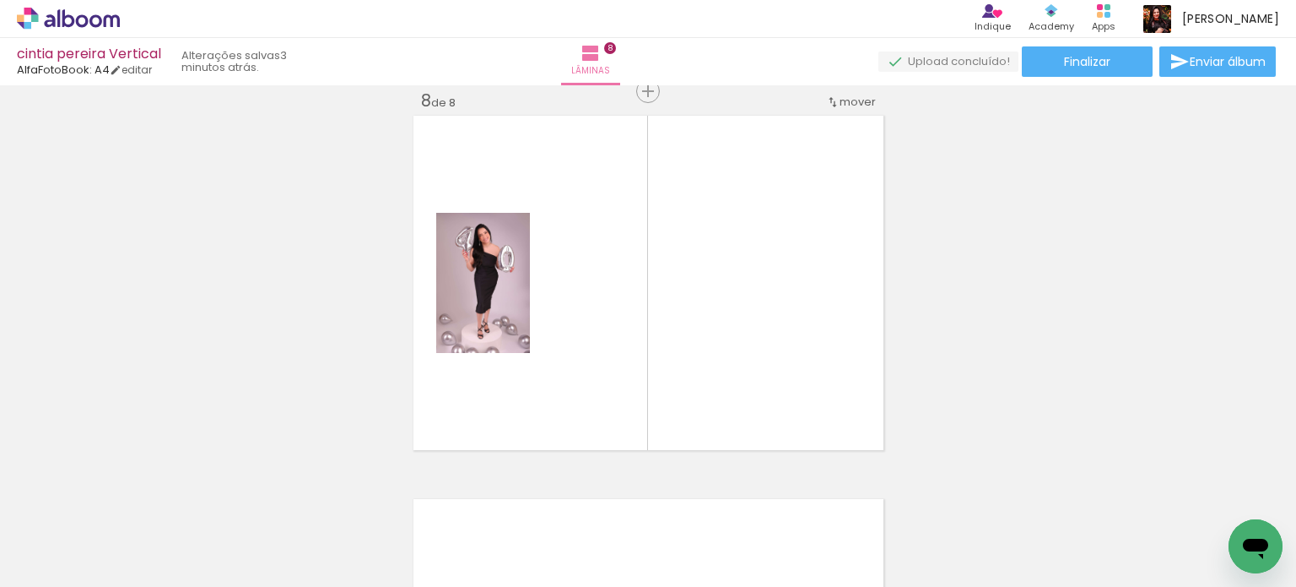
scroll to position [2704, 0]
drag, startPoint x: 527, startPoint y: 469, endPoint x: 814, endPoint y: 548, distance: 297.5
click at [594, 312] on quentale-workspace at bounding box center [648, 293] width 1296 height 587
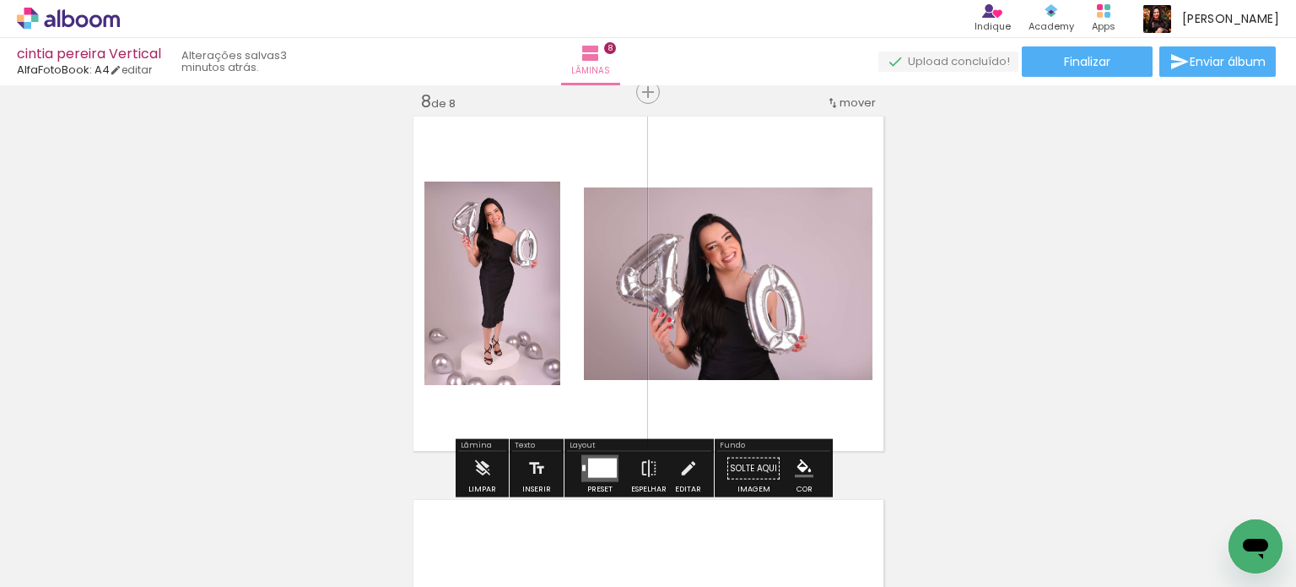
drag, startPoint x: 782, startPoint y: 539, endPoint x: 889, endPoint y: 533, distance: 107.4
click at [667, 313] on quentale-workspace at bounding box center [648, 293] width 1296 height 587
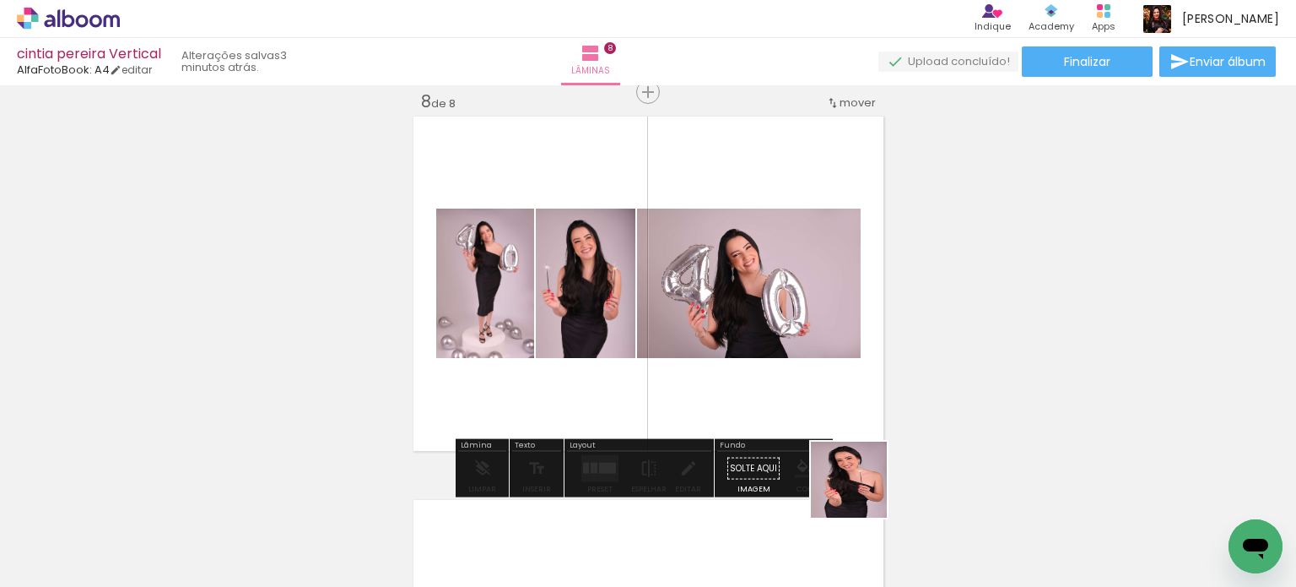
drag, startPoint x: 893, startPoint y: 533, endPoint x: 944, endPoint y: 525, distance: 51.2
click at [728, 350] on quentale-workspace at bounding box center [648, 293] width 1296 height 587
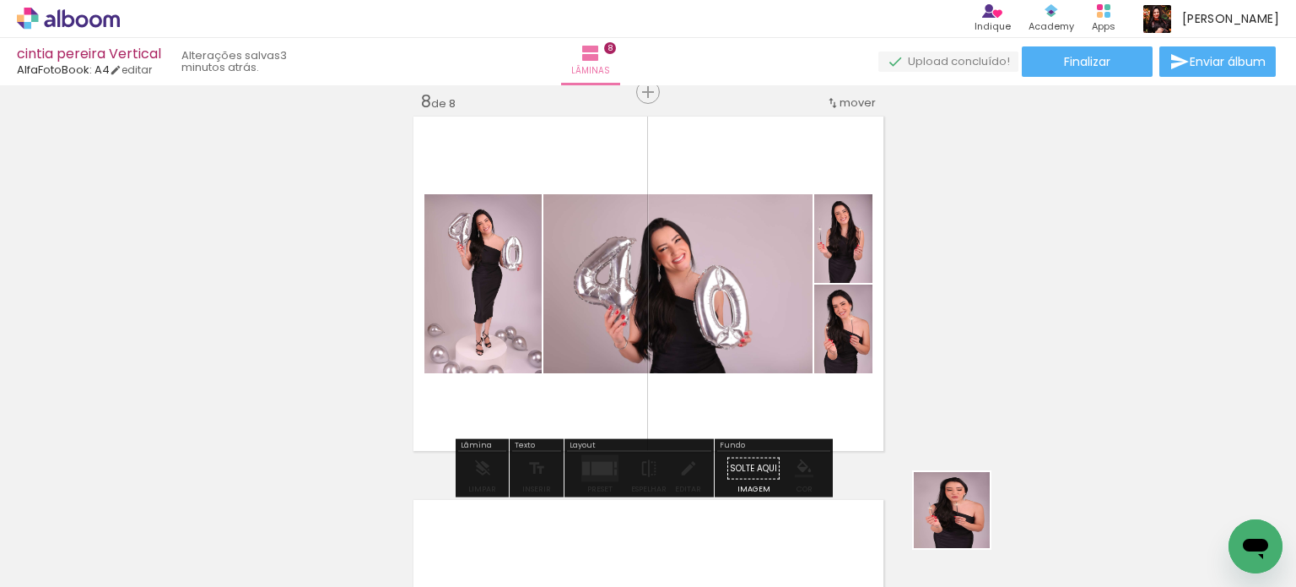
drag, startPoint x: 972, startPoint y: 531, endPoint x: 940, endPoint y: 441, distance: 95.0
click at [771, 349] on quentale-workspace at bounding box center [648, 293] width 1296 height 587
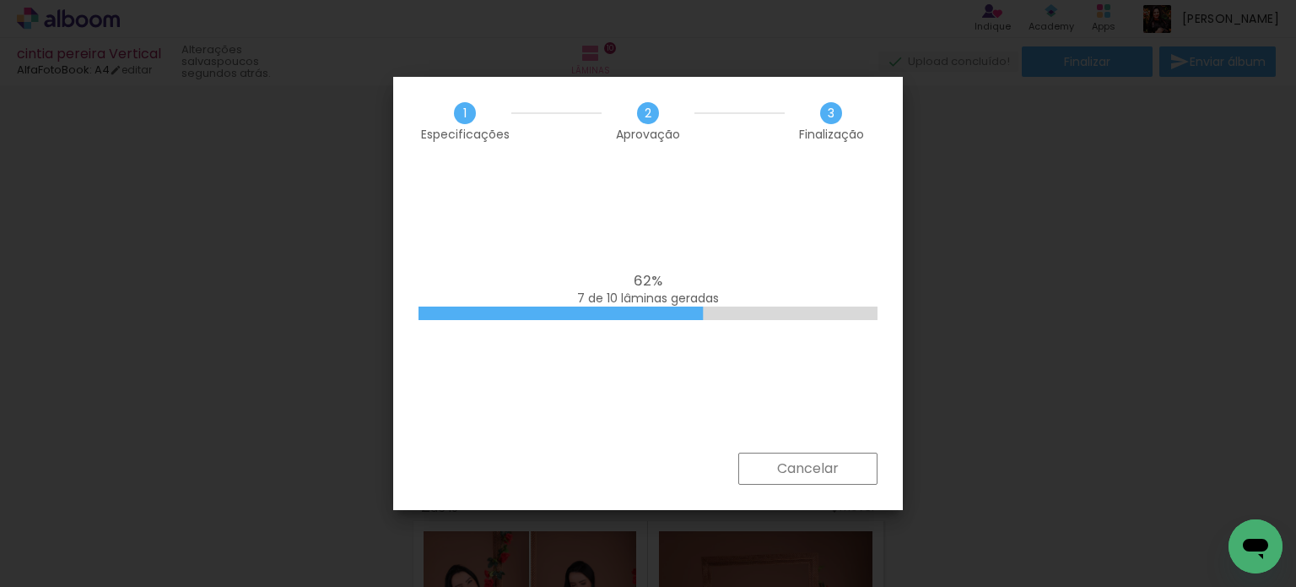
scroll to position [0, 1493]
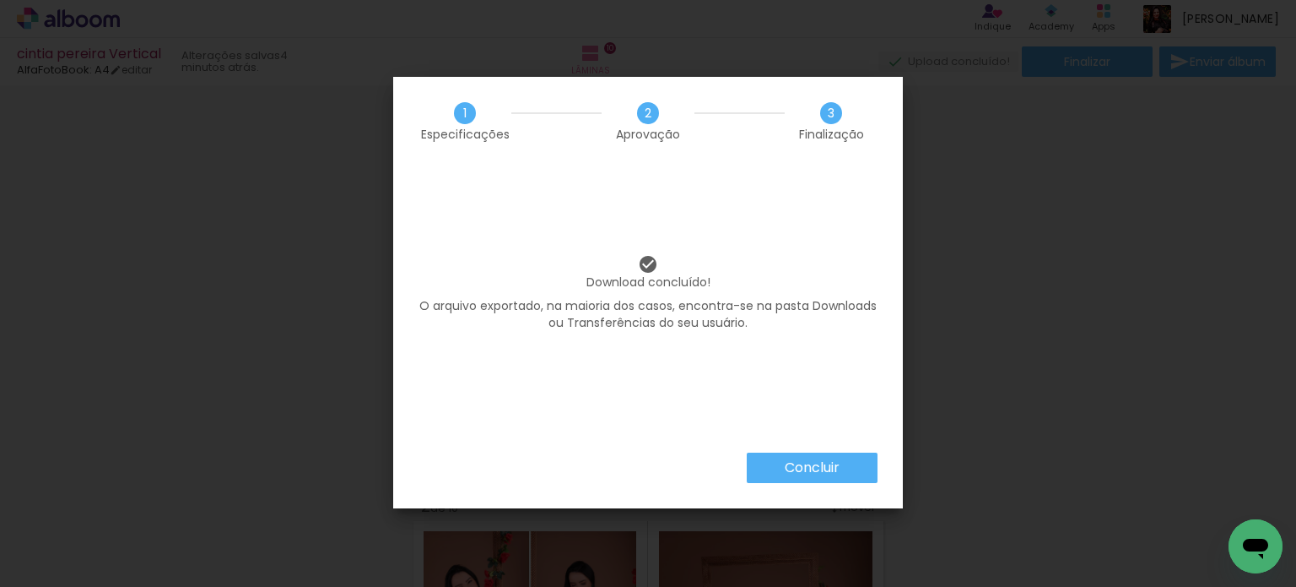
scroll to position [0, 1493]
click at [0, 0] on slot "Concluir" at bounding box center [0, 0] width 0 height 0
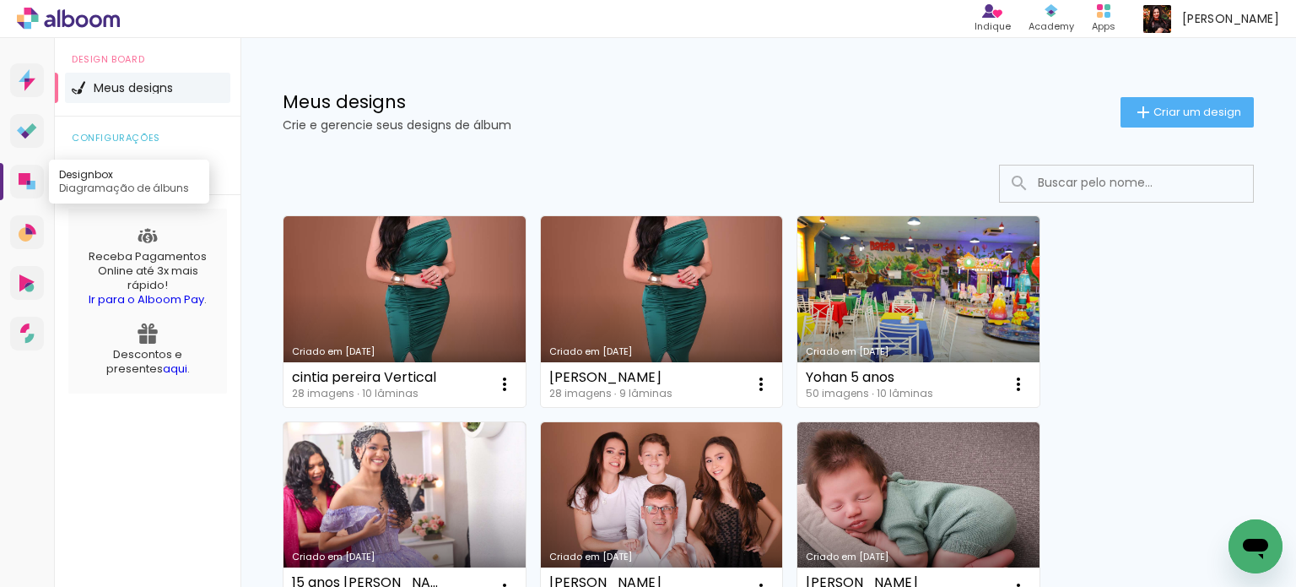
click at [30, 187] on icon at bounding box center [31, 185] width 8 height 8
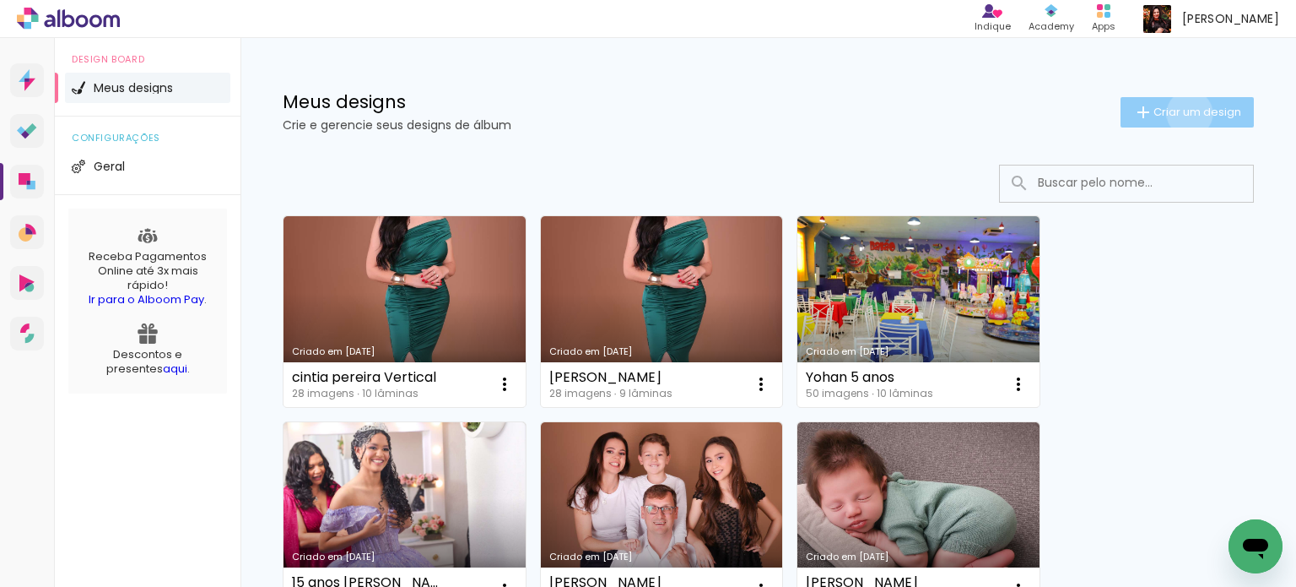
click at [1174, 113] on span "Criar um design" at bounding box center [1198, 111] width 88 height 11
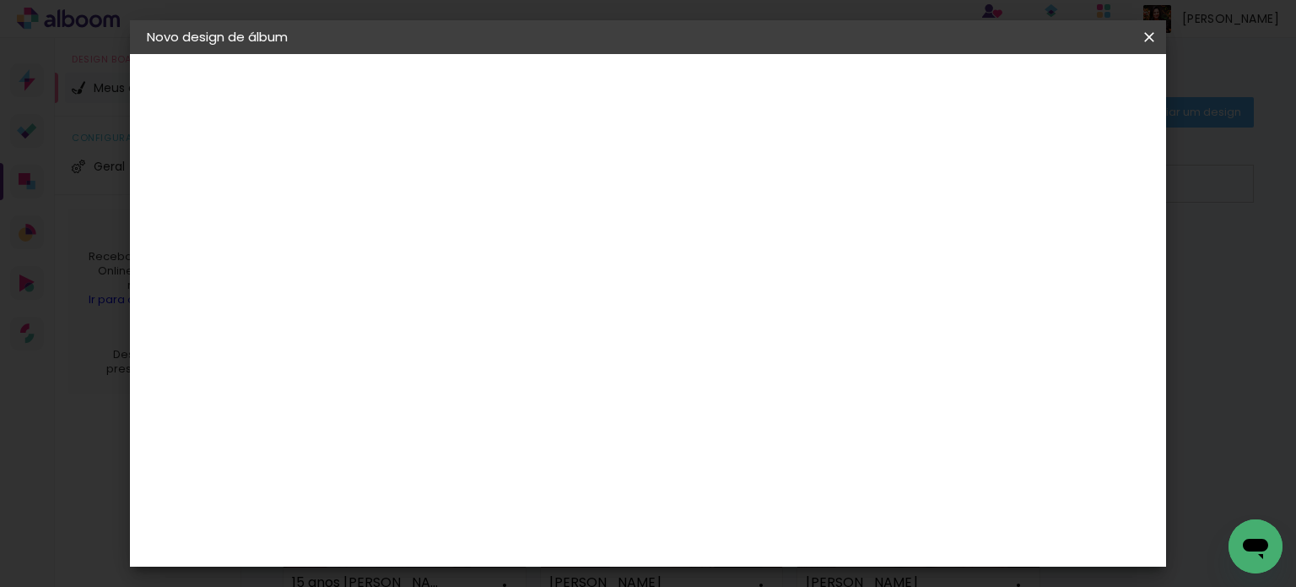
click at [423, 227] on input at bounding box center [423, 227] width 0 height 26
type input "[PERSON_NAME]"
type paper-input "[PERSON_NAME]"
click at [0, 0] on slot "Avançar" at bounding box center [0, 0] width 0 height 0
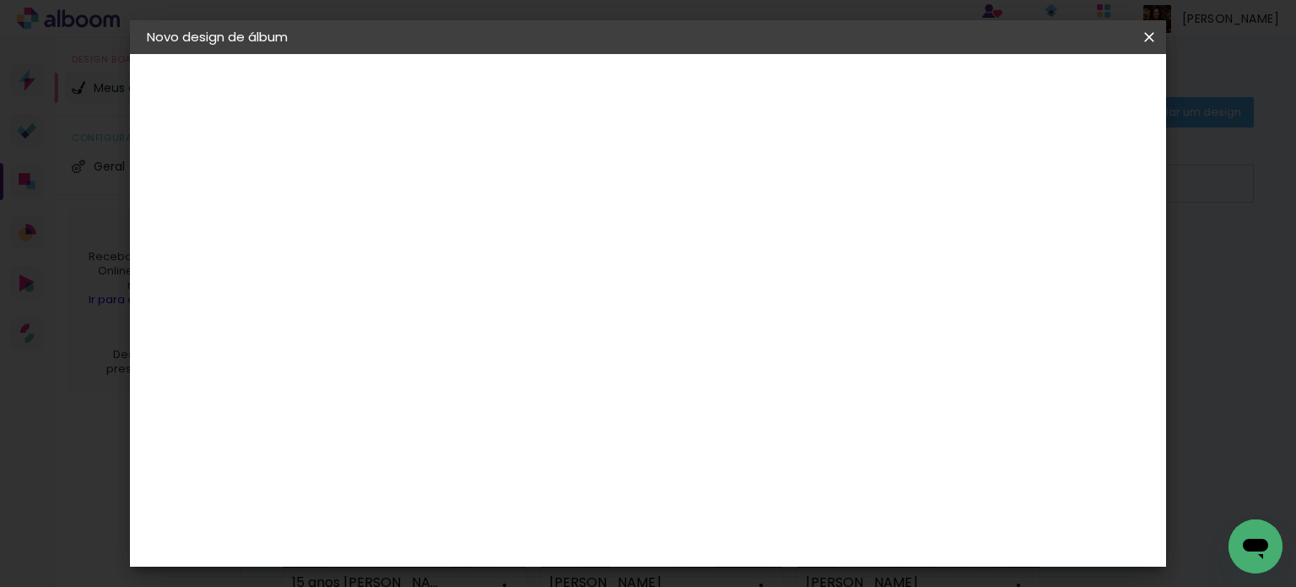
click at [457, 306] on div "AlfaFotoBook" at bounding box center [455, 313] width 89 height 14
click at [0, 0] on slot "Avançar" at bounding box center [0, 0] width 0 height 0
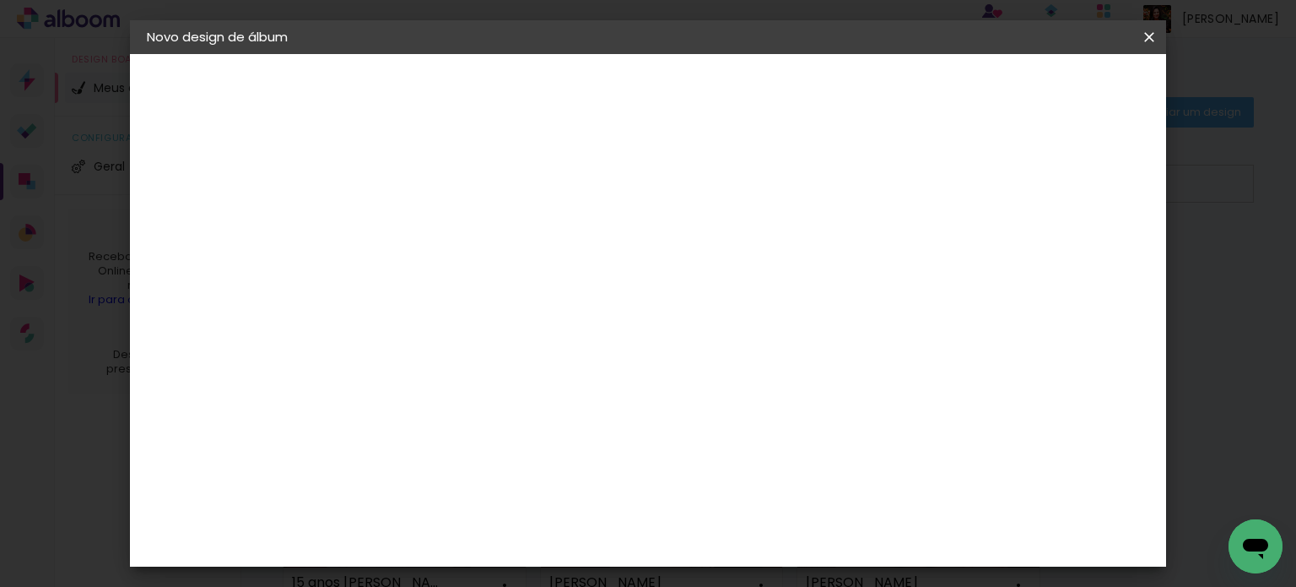
click at [725, 94] on span "Iniciar design" at bounding box center [705, 96] width 39 height 24
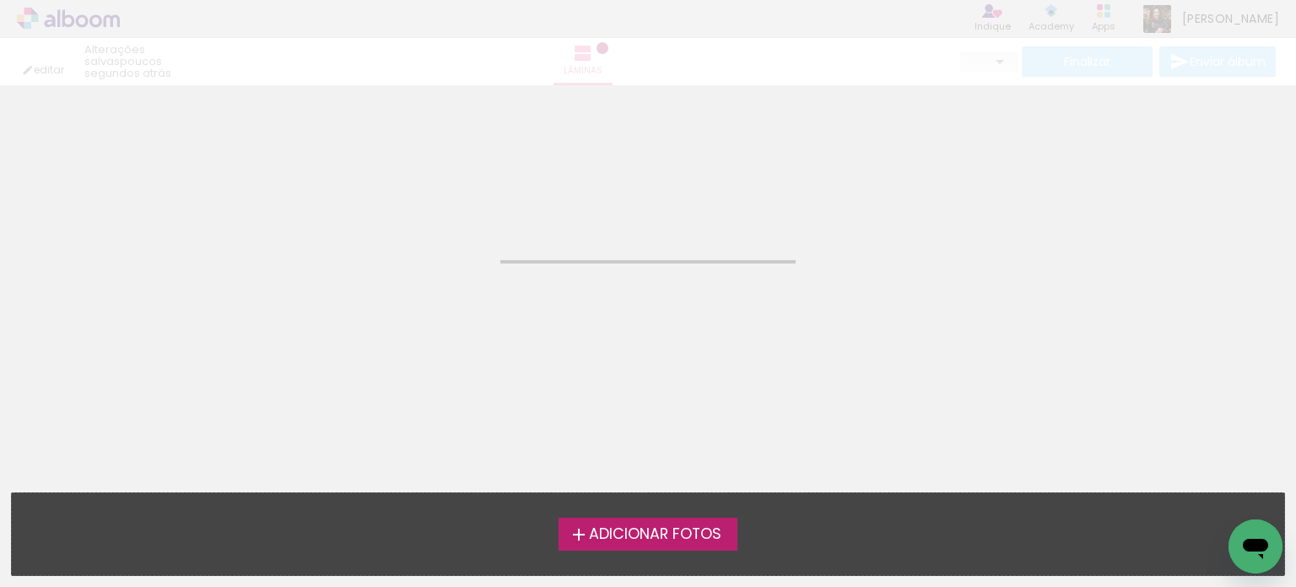
click at [698, 530] on span "Adicionar Fotos" at bounding box center [655, 534] width 133 height 15
click at [0, 0] on input "file" at bounding box center [0, 0] width 0 height 0
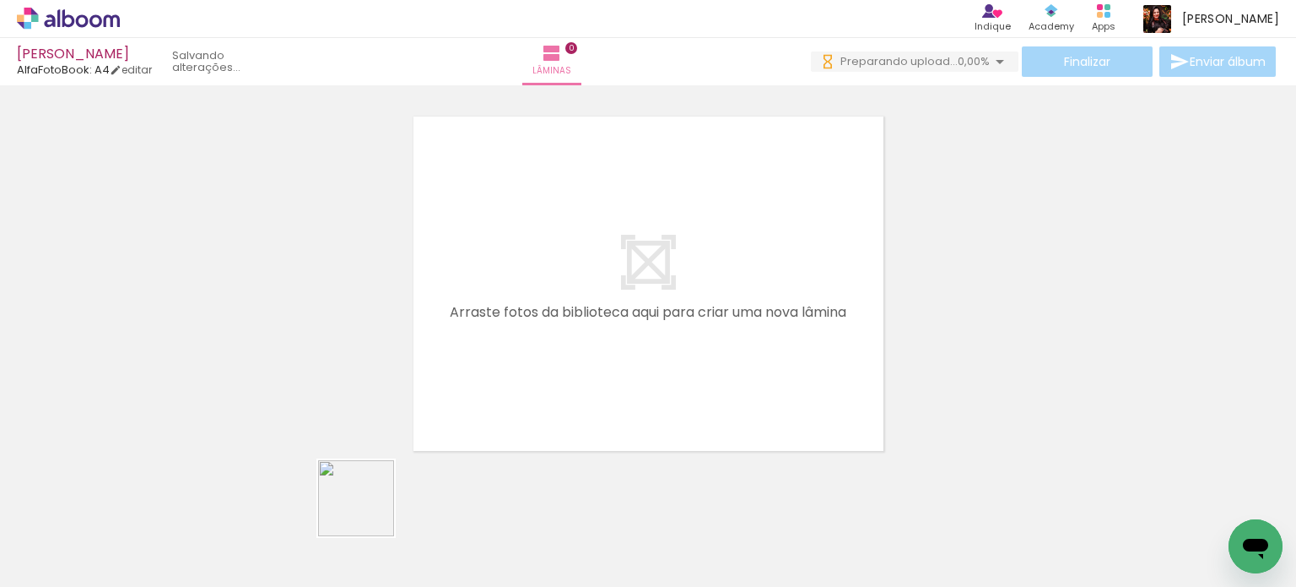
drag, startPoint x: 344, startPoint y: 554, endPoint x: 492, endPoint y: 500, distance: 158.1
click at [516, 306] on quentale-workspace at bounding box center [648, 293] width 1296 height 587
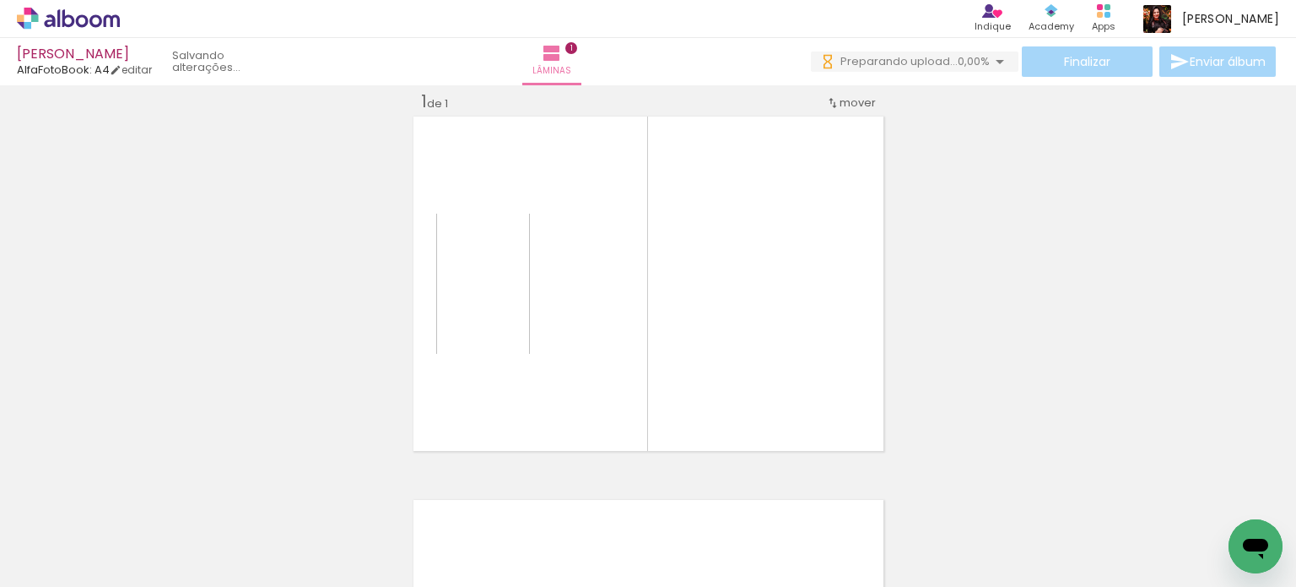
scroll to position [21, 0]
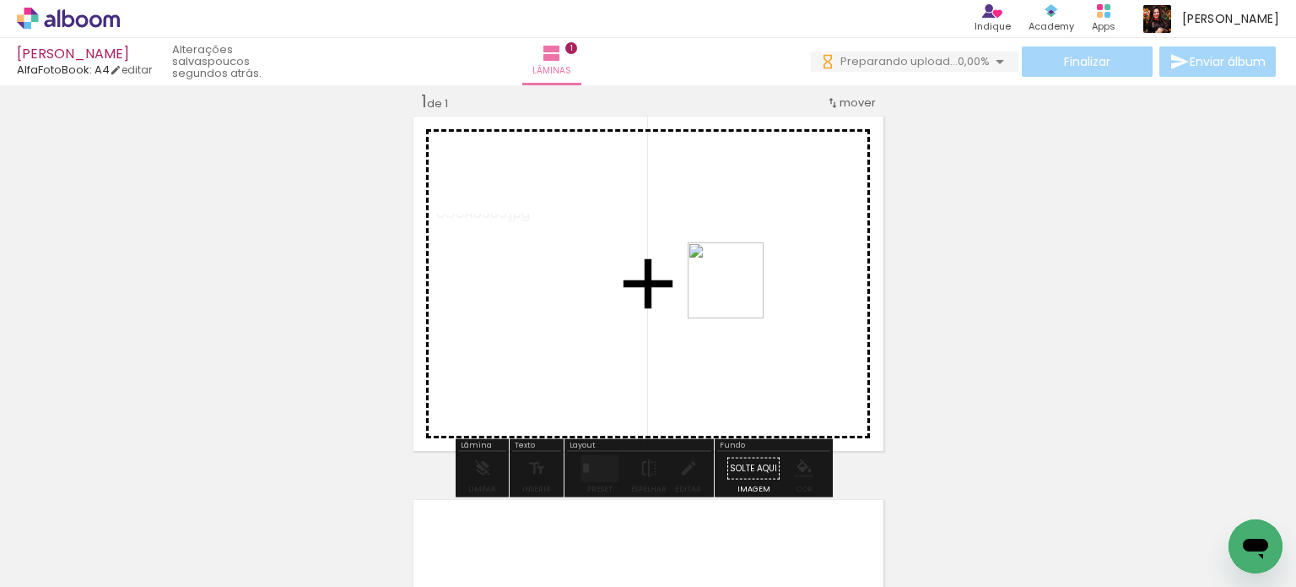
drag, startPoint x: 430, startPoint y: 529, endPoint x: 739, endPoint y: 293, distance: 389.0
click at [739, 293] on quentale-workspace at bounding box center [648, 293] width 1296 height 587
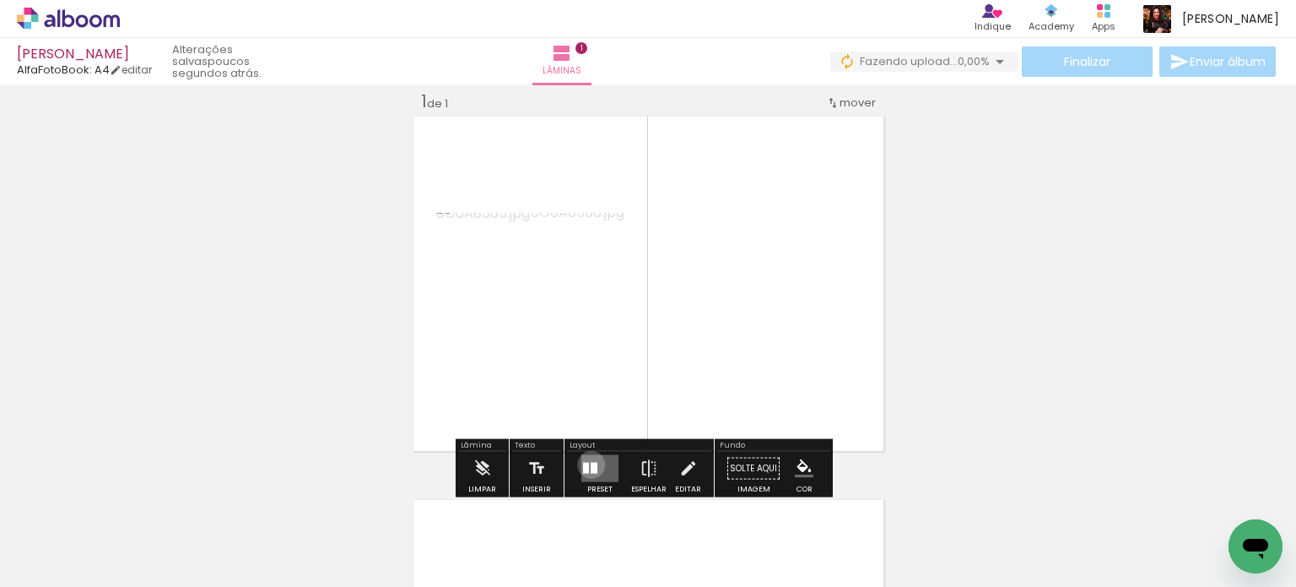
click at [591, 463] on div at bounding box center [594, 468] width 7 height 11
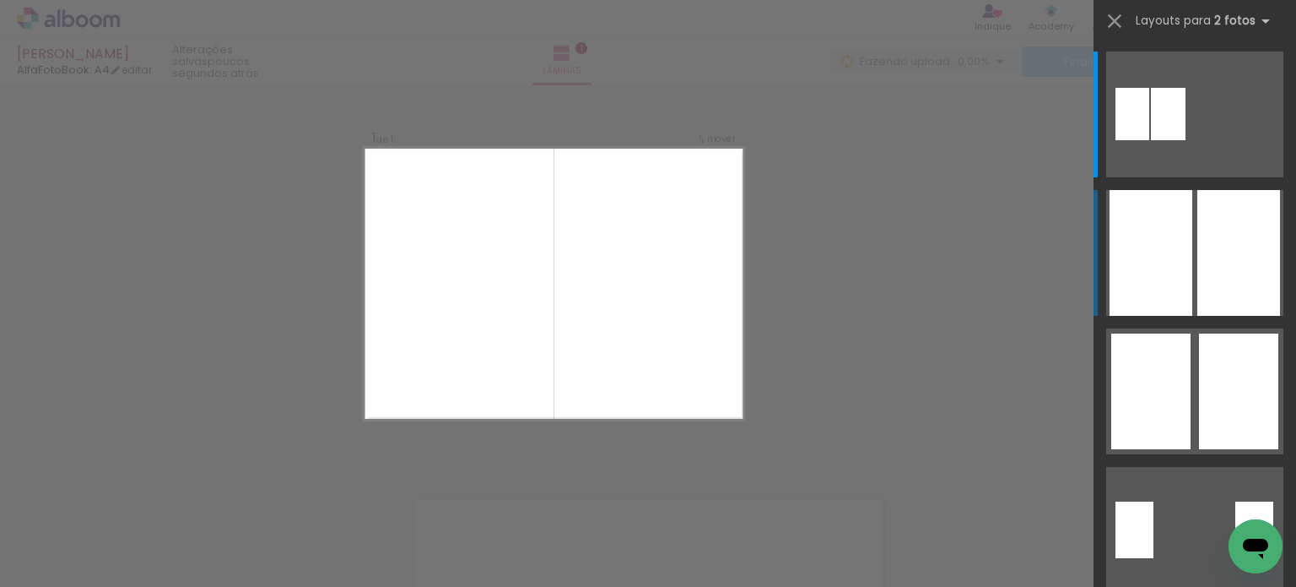
click at [1202, 275] on div at bounding box center [1239, 253] width 83 height 126
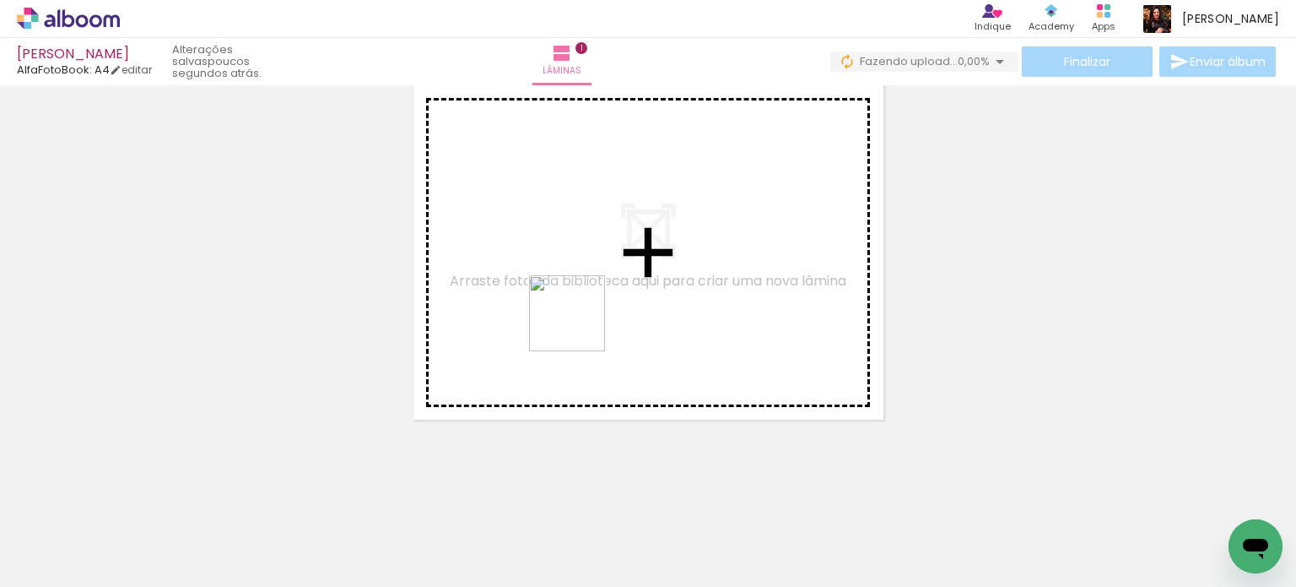
drag, startPoint x: 615, startPoint y: 499, endPoint x: 692, endPoint y: 501, distance: 76.9
click at [564, 269] on quentale-workspace at bounding box center [648, 293] width 1296 height 587
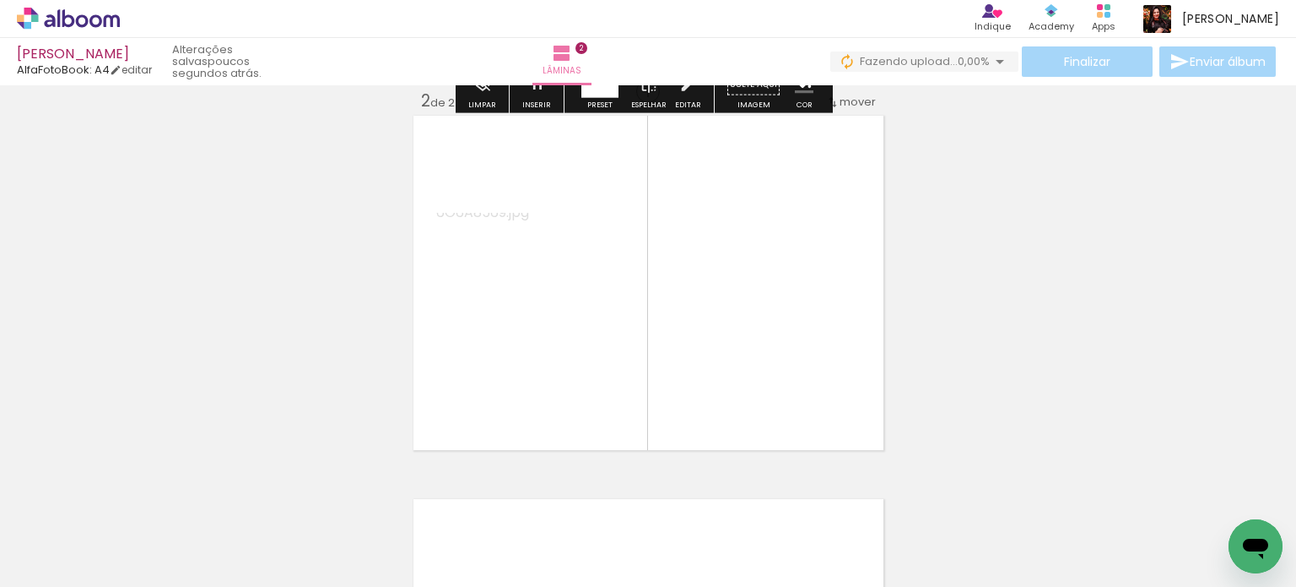
scroll to position [404, 0]
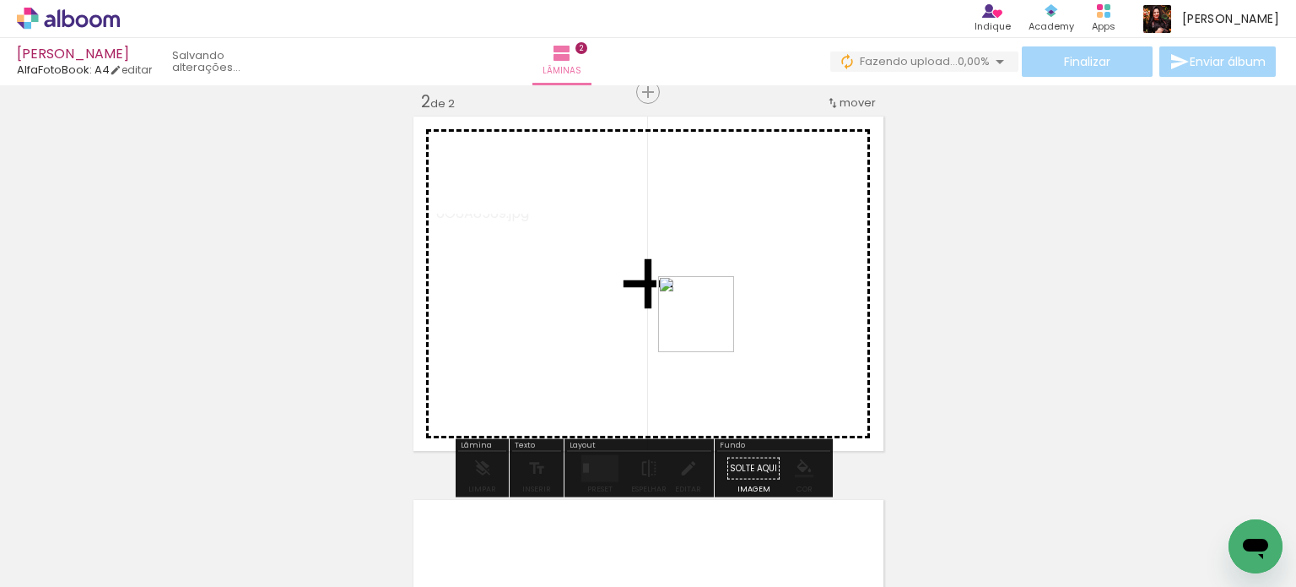
drag, startPoint x: 709, startPoint y: 327, endPoint x: 690, endPoint y: 453, distance: 128.1
click at [709, 319] on quentale-workspace at bounding box center [648, 293] width 1296 height 587
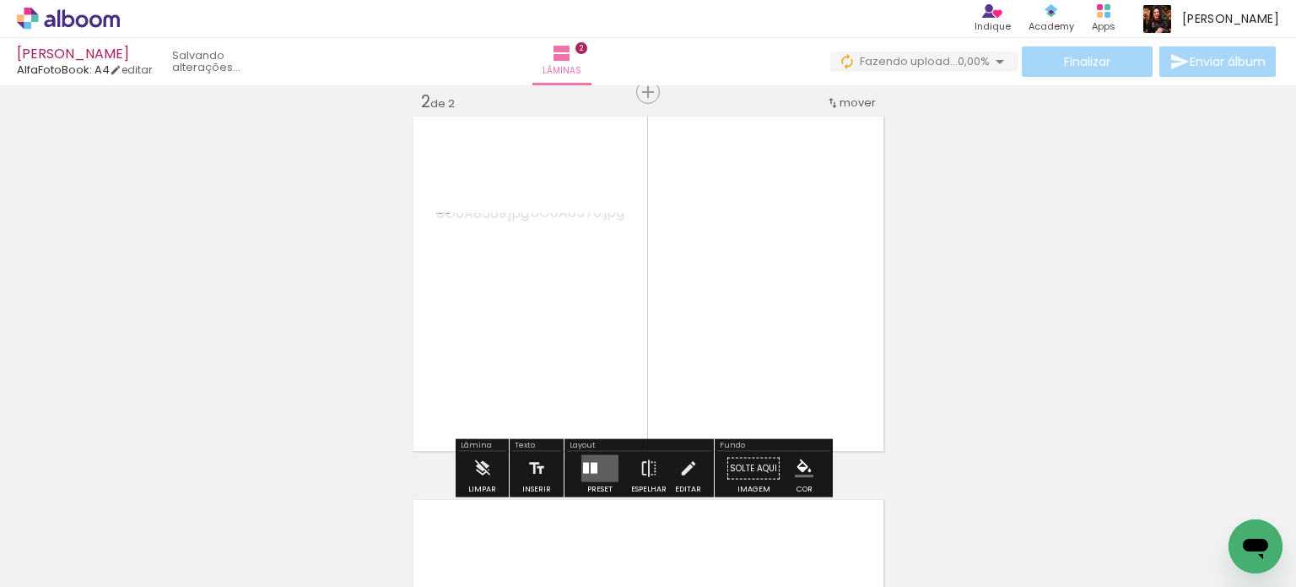
click at [604, 467] on quentale-layouter at bounding box center [600, 468] width 37 height 27
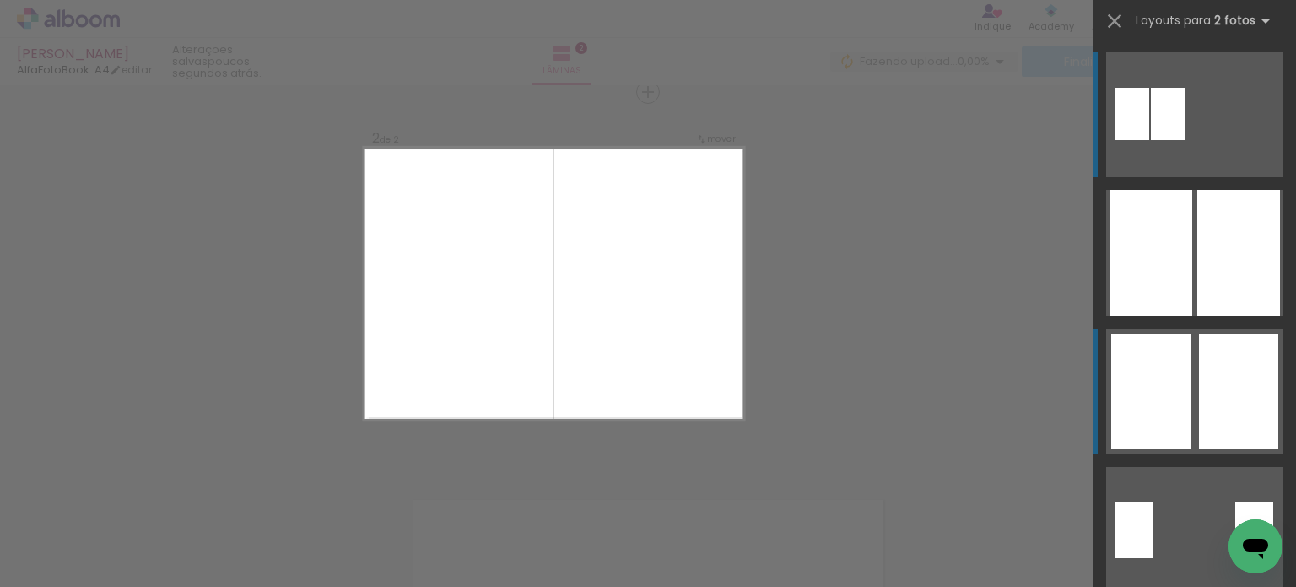
click at [1172, 410] on div at bounding box center [1151, 391] width 79 height 116
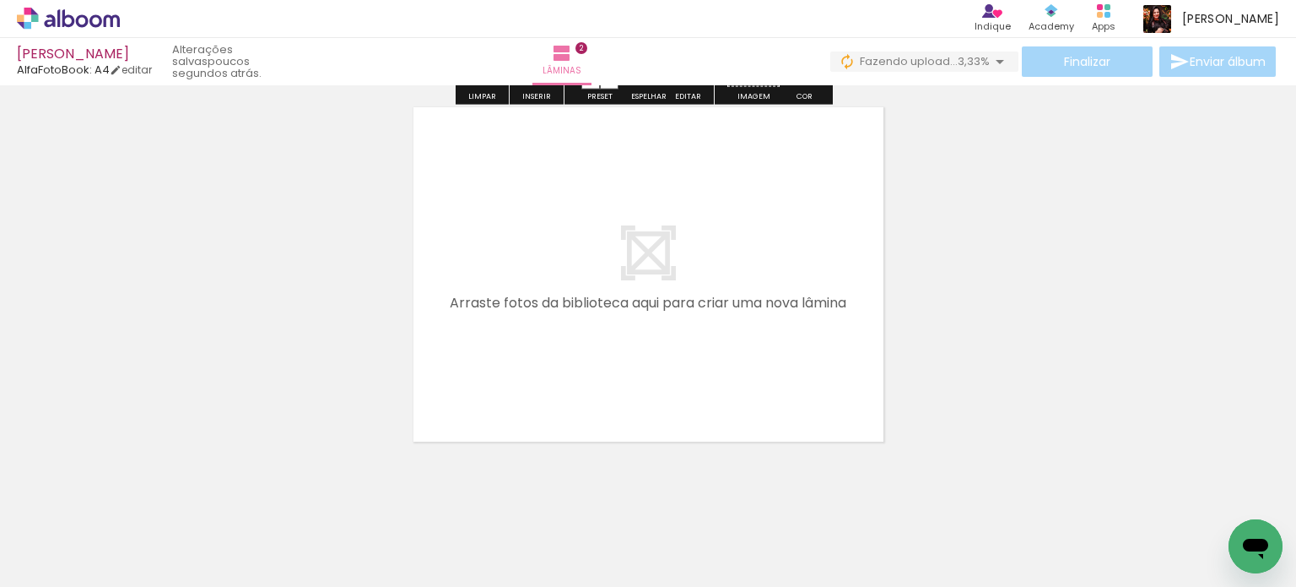
scroll to position [819, 0]
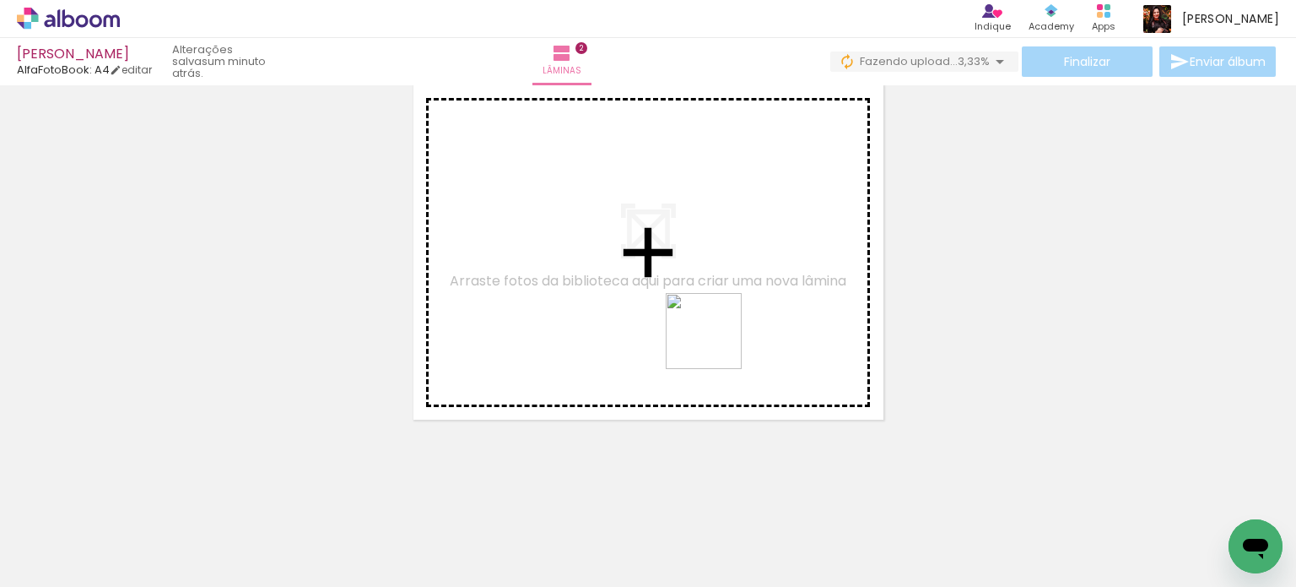
drag, startPoint x: 804, startPoint y: 544, endPoint x: 801, endPoint y: 442, distance: 101.3
click at [654, 298] on quentale-workspace at bounding box center [648, 293] width 1296 height 587
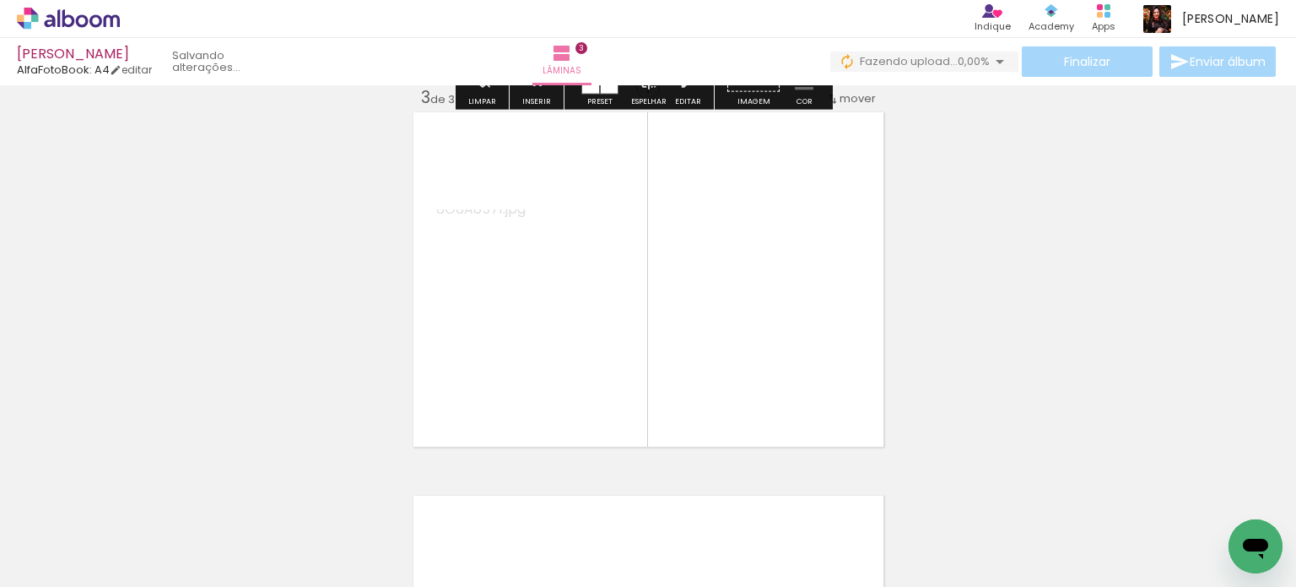
scroll to position [788, 0]
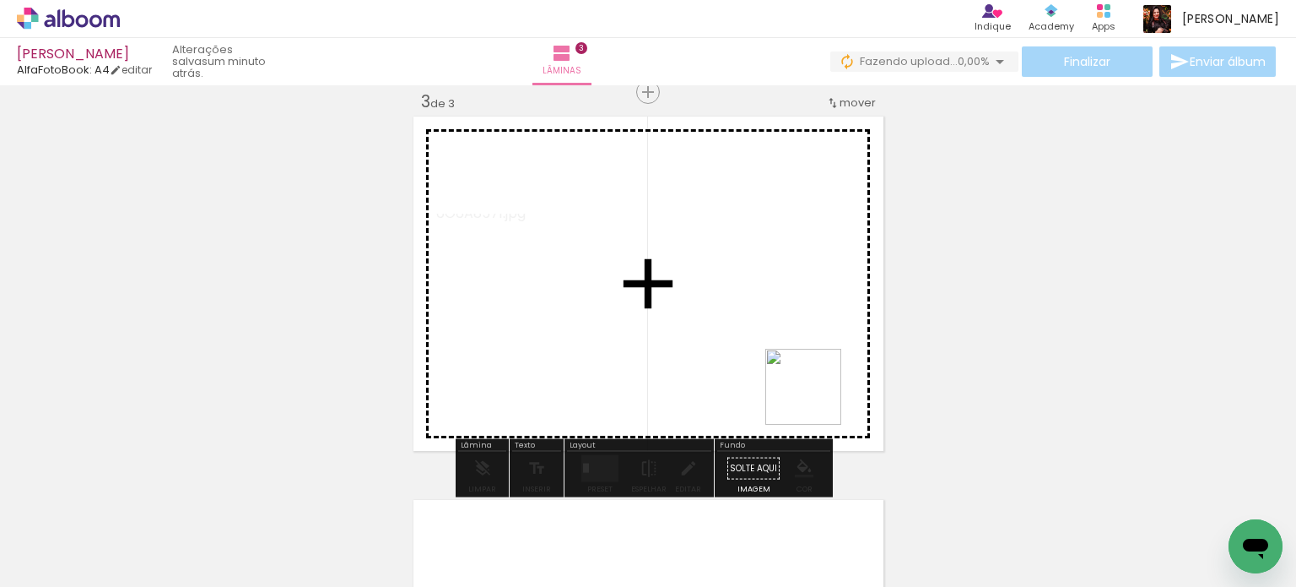
drag, startPoint x: 887, startPoint y: 502, endPoint x: 753, endPoint y: 331, distance: 217.6
click at [753, 331] on quentale-workspace at bounding box center [648, 293] width 1296 height 587
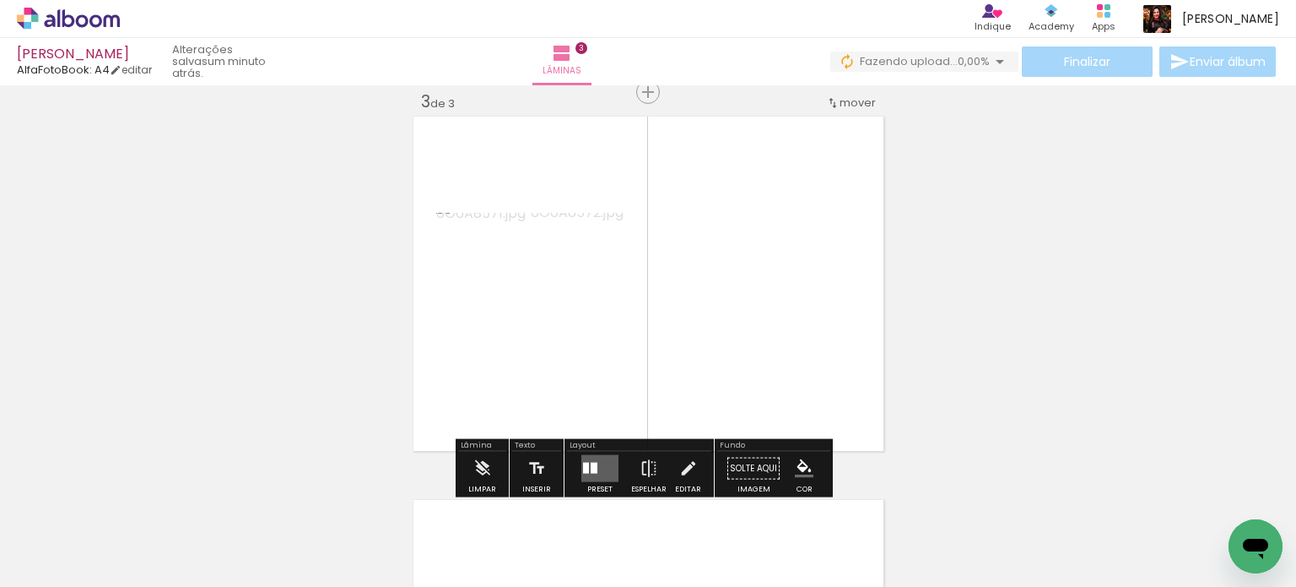
drag, startPoint x: 571, startPoint y: 468, endPoint x: 719, endPoint y: 333, distance: 200.1
click at [710, 297] on quentale-workspace at bounding box center [648, 293] width 1296 height 587
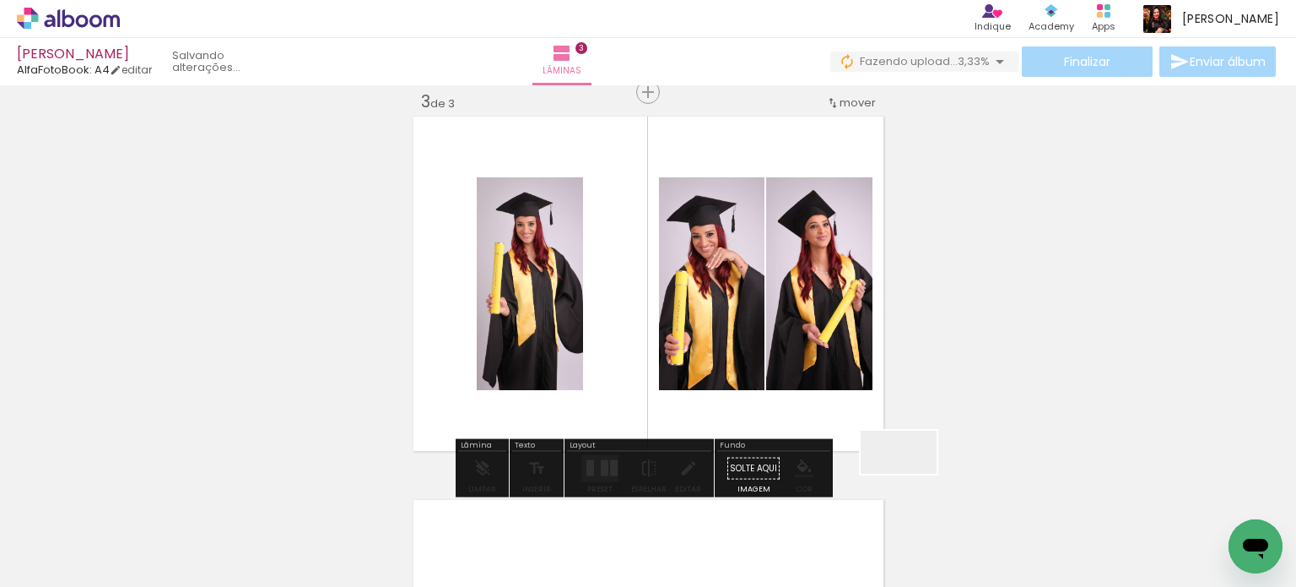
drag, startPoint x: 962, startPoint y: 515, endPoint x: 844, endPoint y: 425, distance: 148.7
click at [770, 408] on quentale-workspace at bounding box center [648, 293] width 1296 height 587
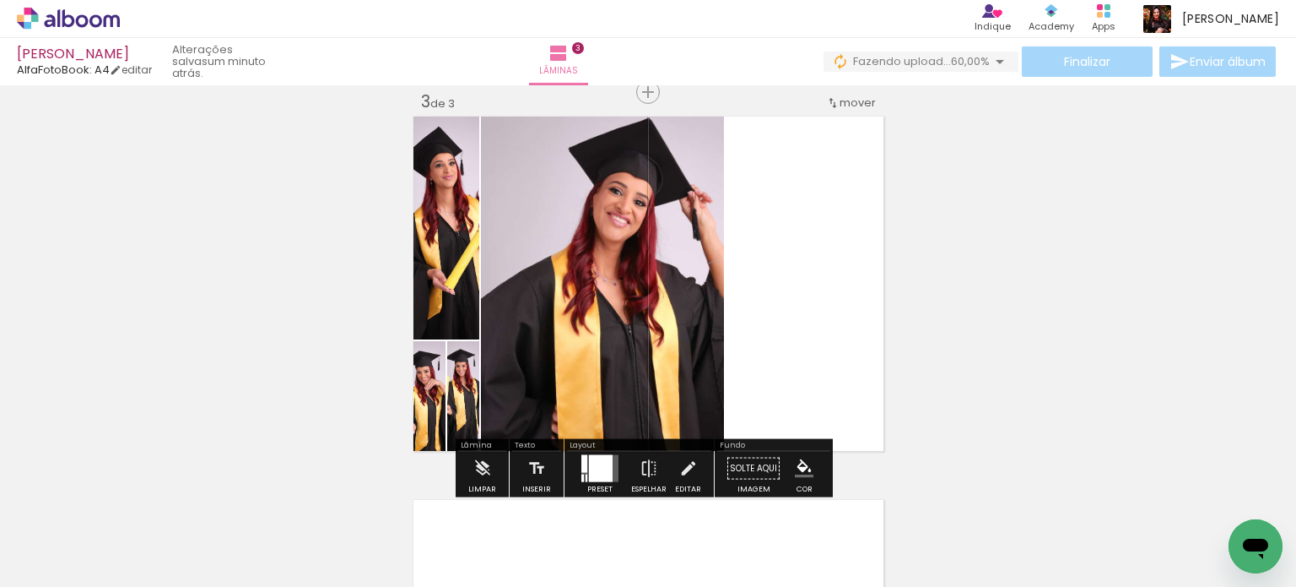
click at [598, 476] on div at bounding box center [601, 468] width 24 height 27
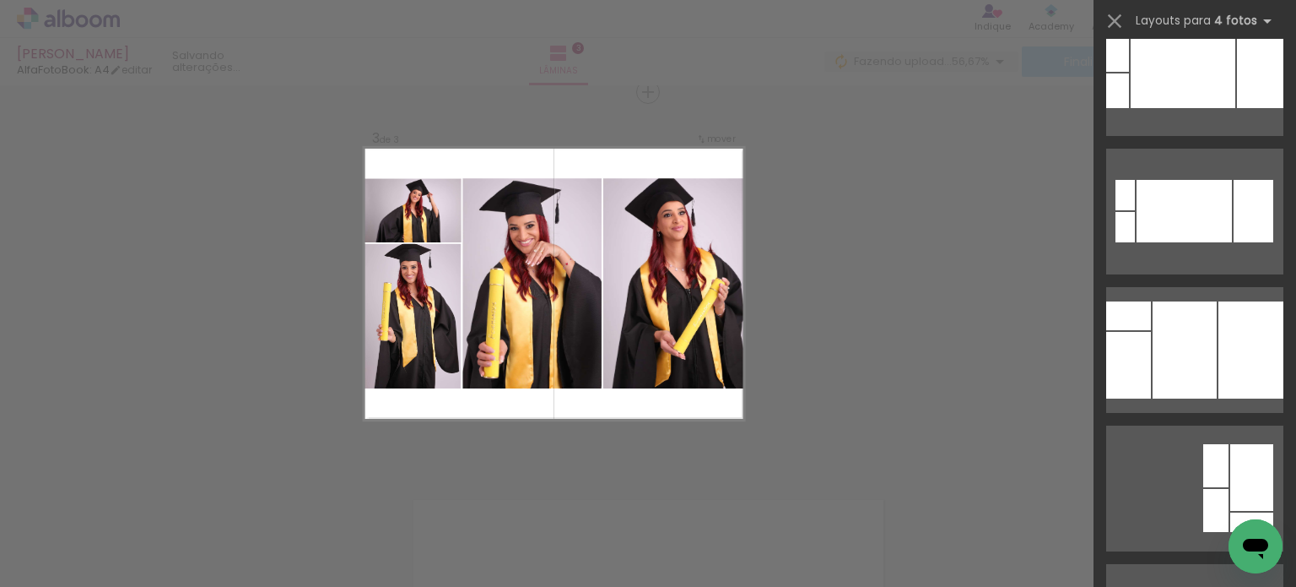
scroll to position [1773, 0]
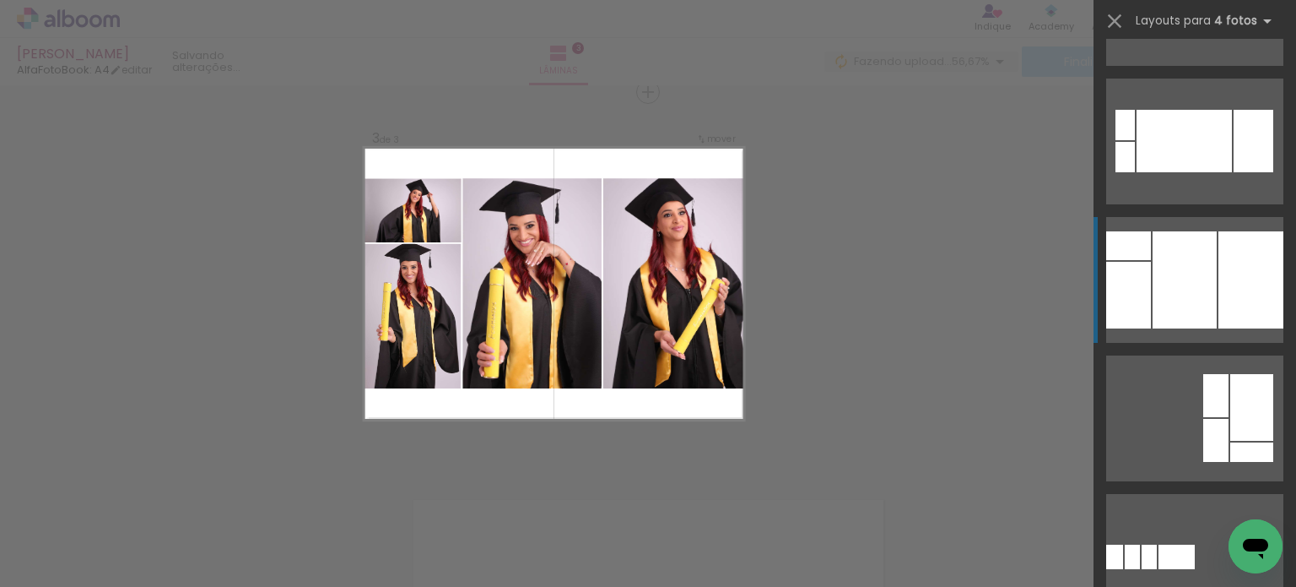
click at [1185, 289] on div at bounding box center [1185, 279] width 64 height 97
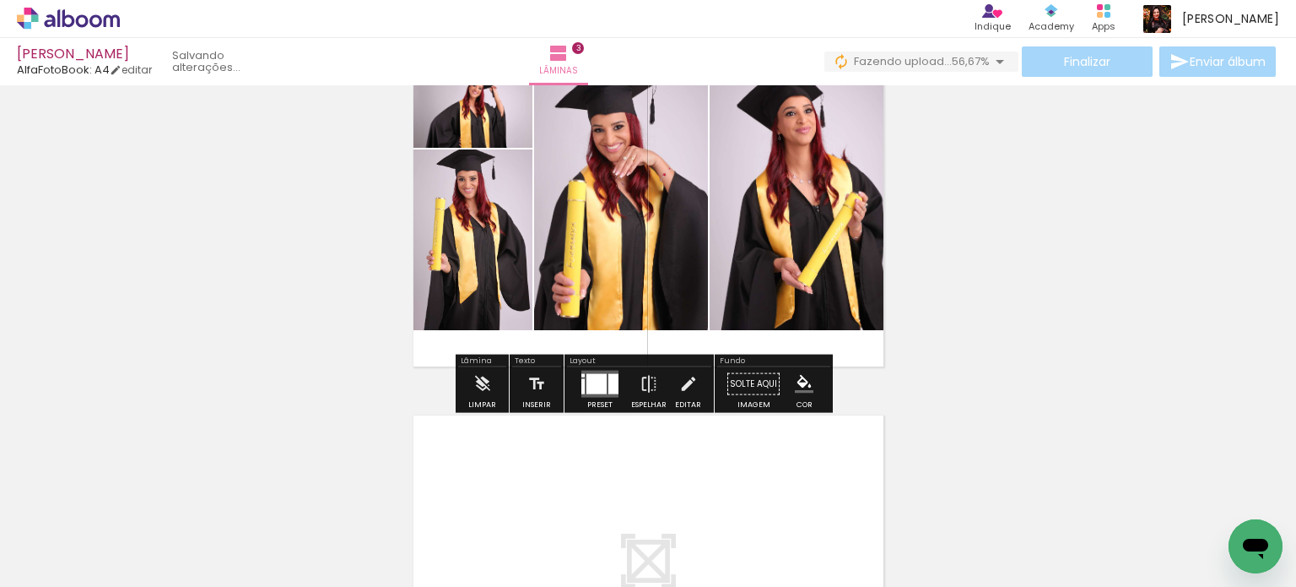
scroll to position [703, 0]
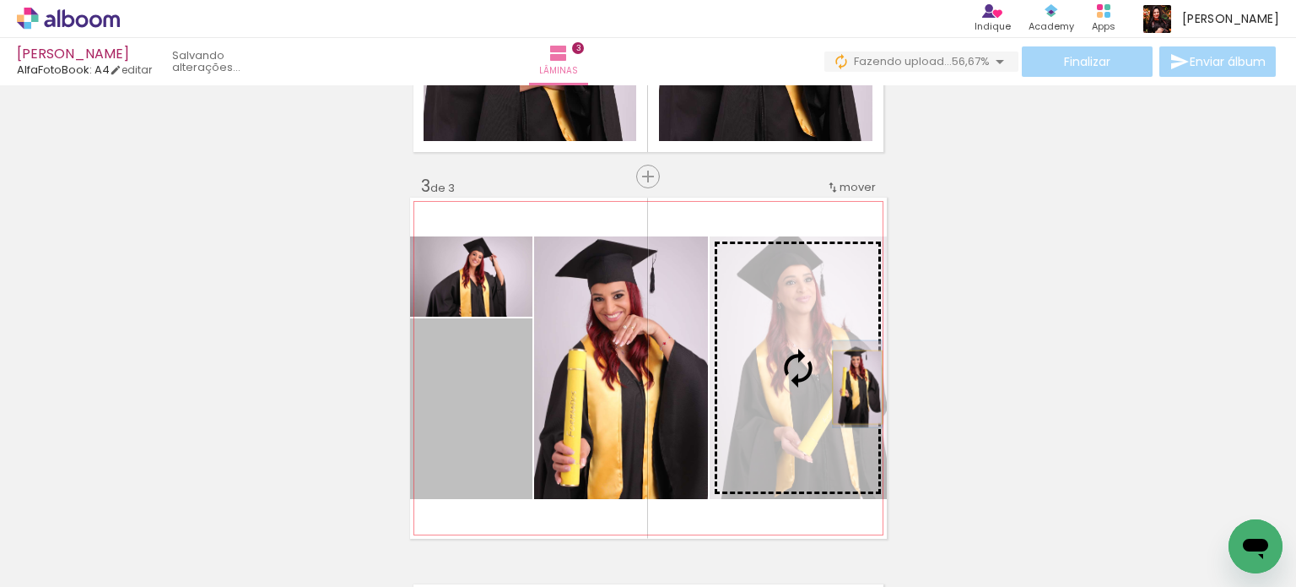
drag, startPoint x: 480, startPoint y: 418, endPoint x: 851, endPoint y: 387, distance: 371.9
click at [0, 0] on slot at bounding box center [0, 0] width 0 height 0
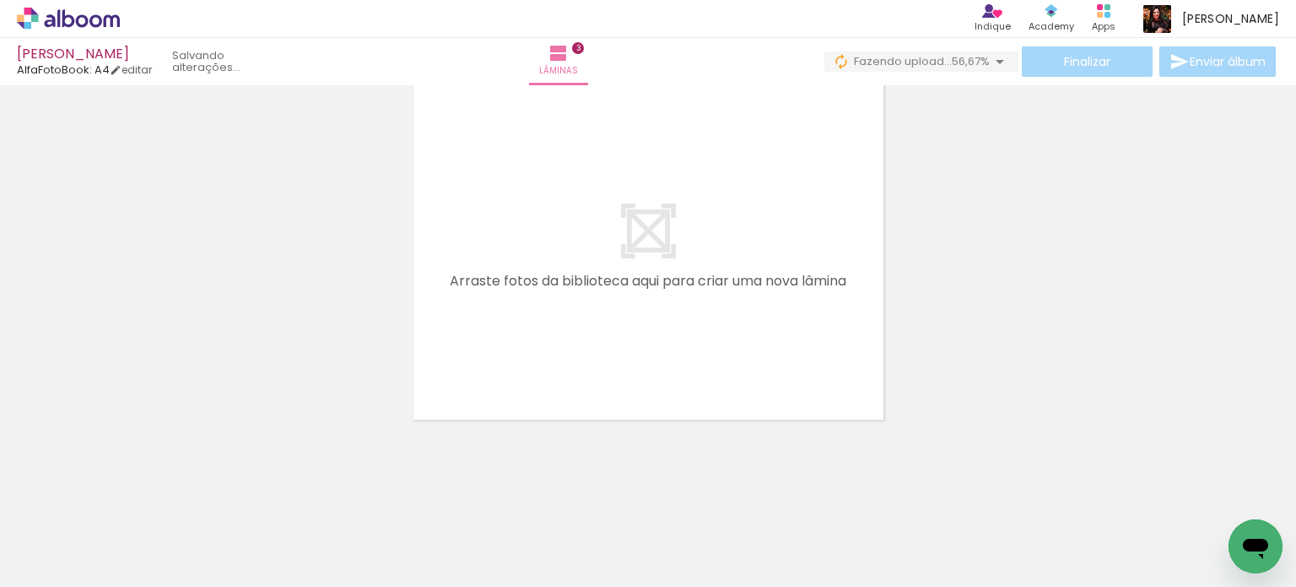
scroll to position [0, 1199]
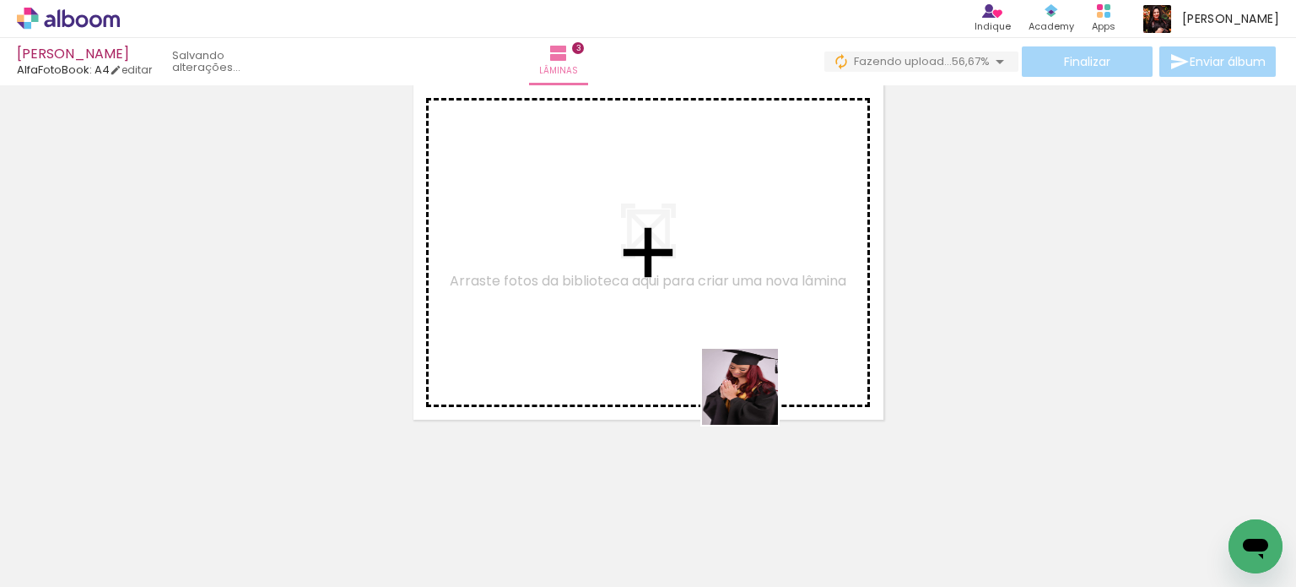
drag, startPoint x: 781, startPoint y: 543, endPoint x: 855, endPoint y: 506, distance: 83.0
click at [748, 372] on quentale-workspace at bounding box center [648, 293] width 1296 height 587
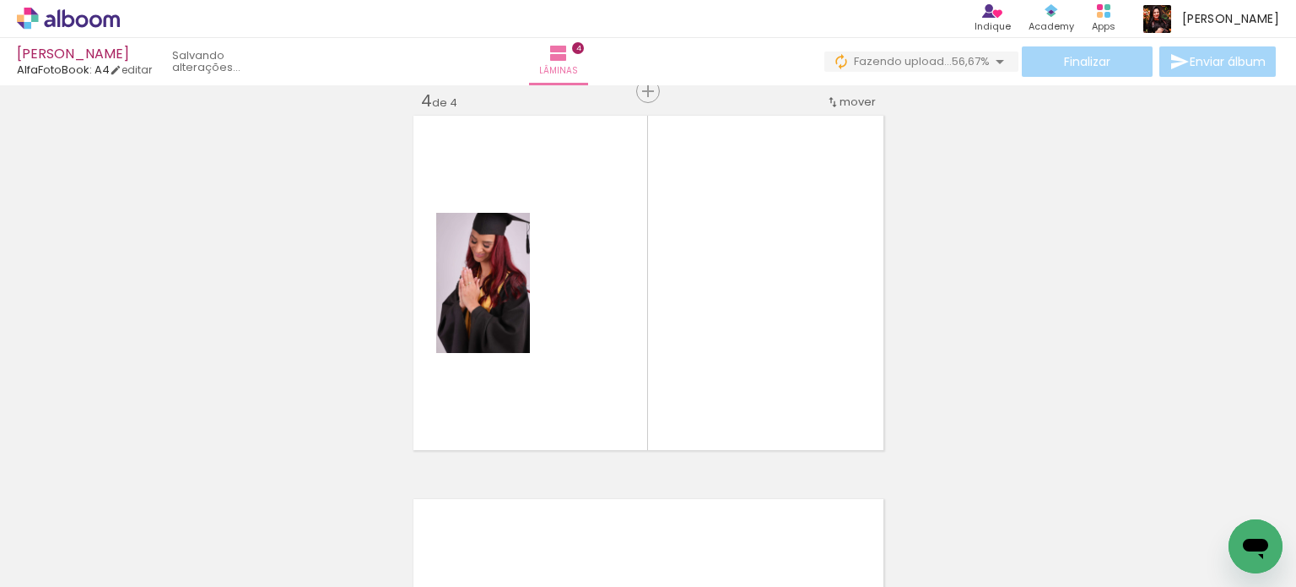
scroll to position [1171, 0]
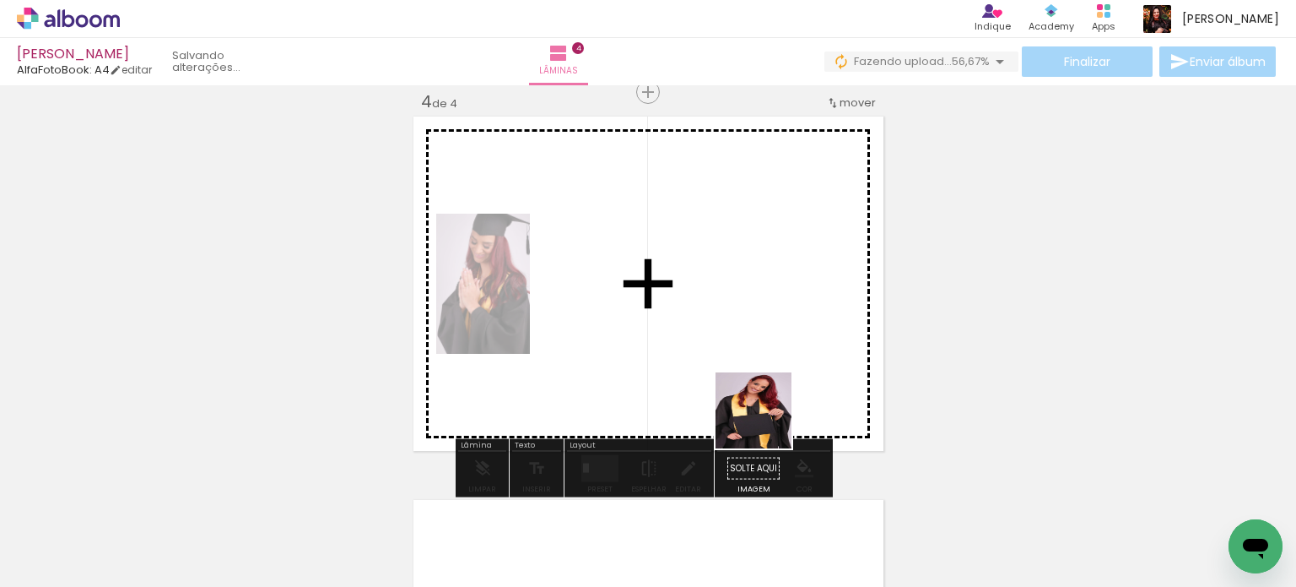
drag, startPoint x: 866, startPoint y: 528, endPoint x: 721, endPoint y: 381, distance: 207.1
click at [669, 357] on quentale-workspace at bounding box center [648, 293] width 1296 height 587
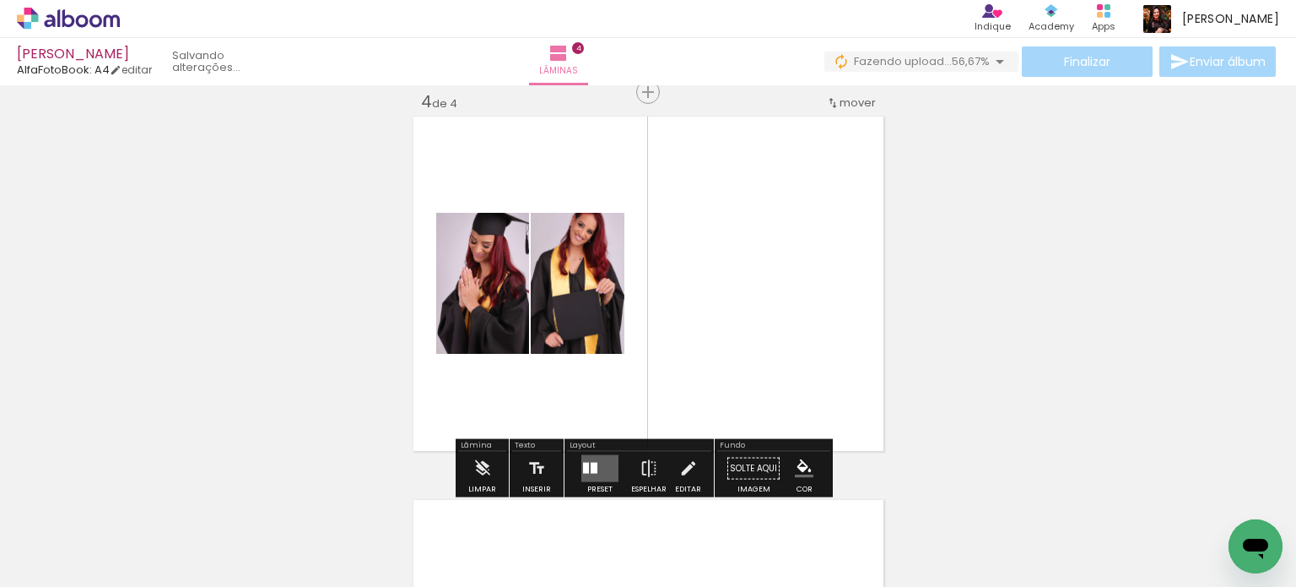
click at [599, 463] on quentale-layouter at bounding box center [600, 468] width 37 height 27
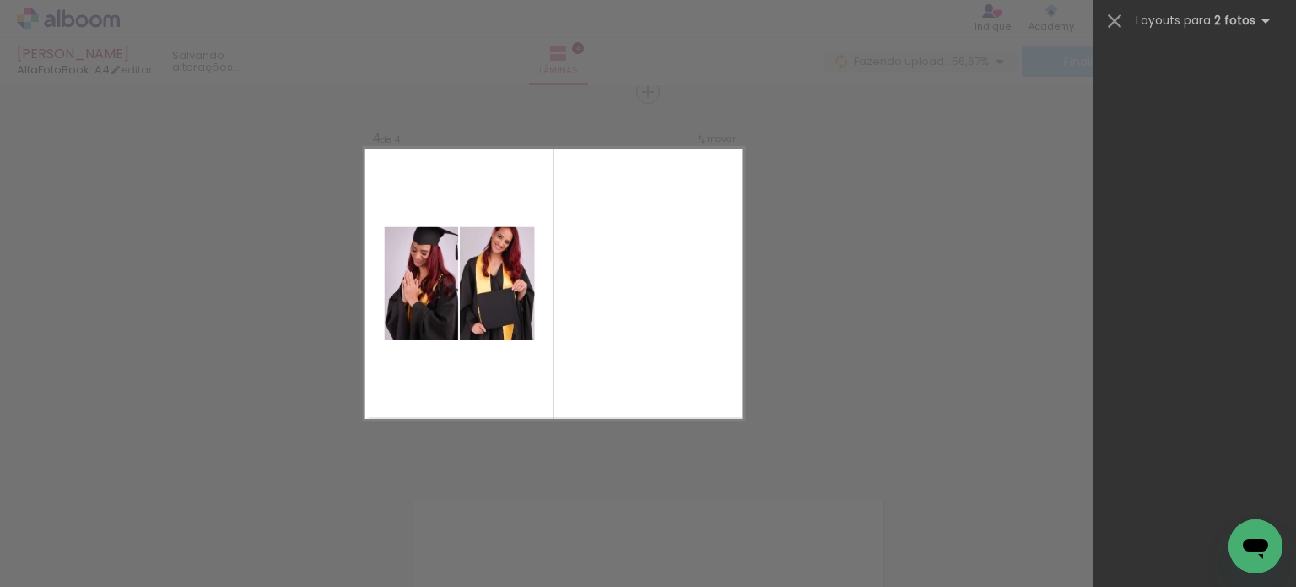
scroll to position [0, 0]
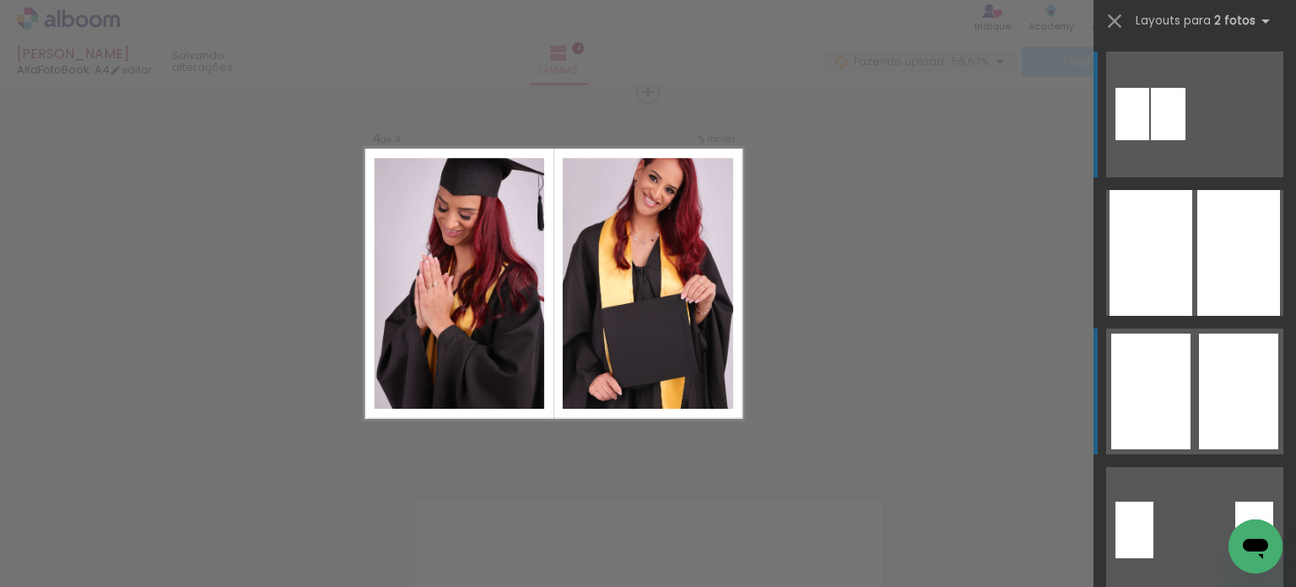
click at [1212, 359] on div at bounding box center [1238, 391] width 79 height 116
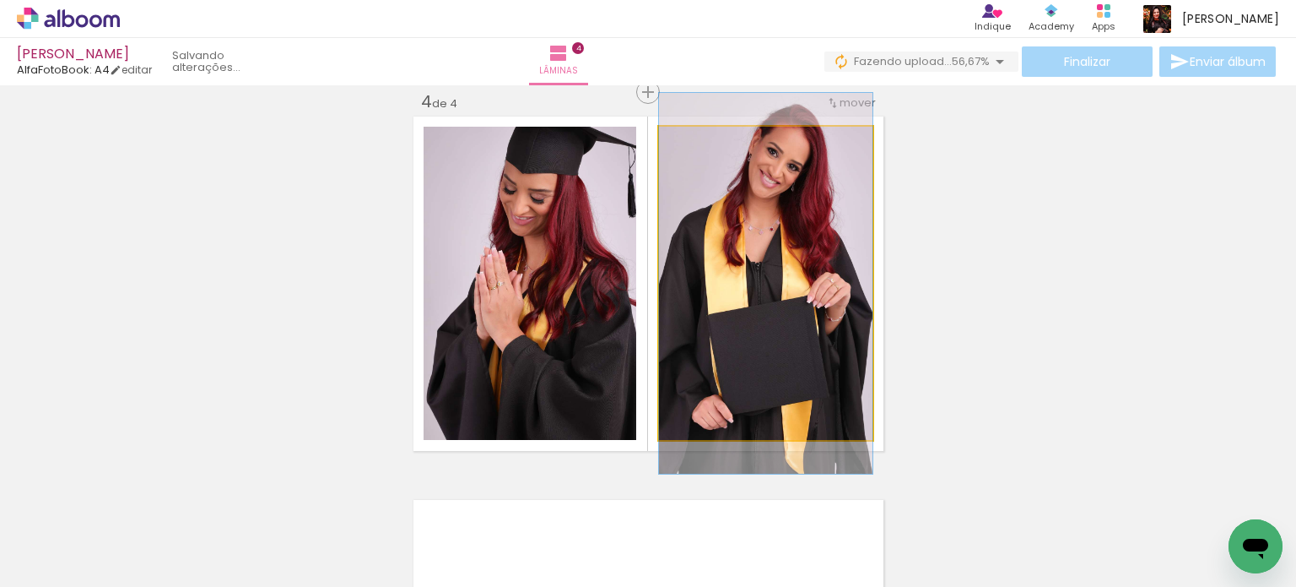
drag, startPoint x: 652, startPoint y: 323, endPoint x: 835, endPoint y: 326, distance: 182.3
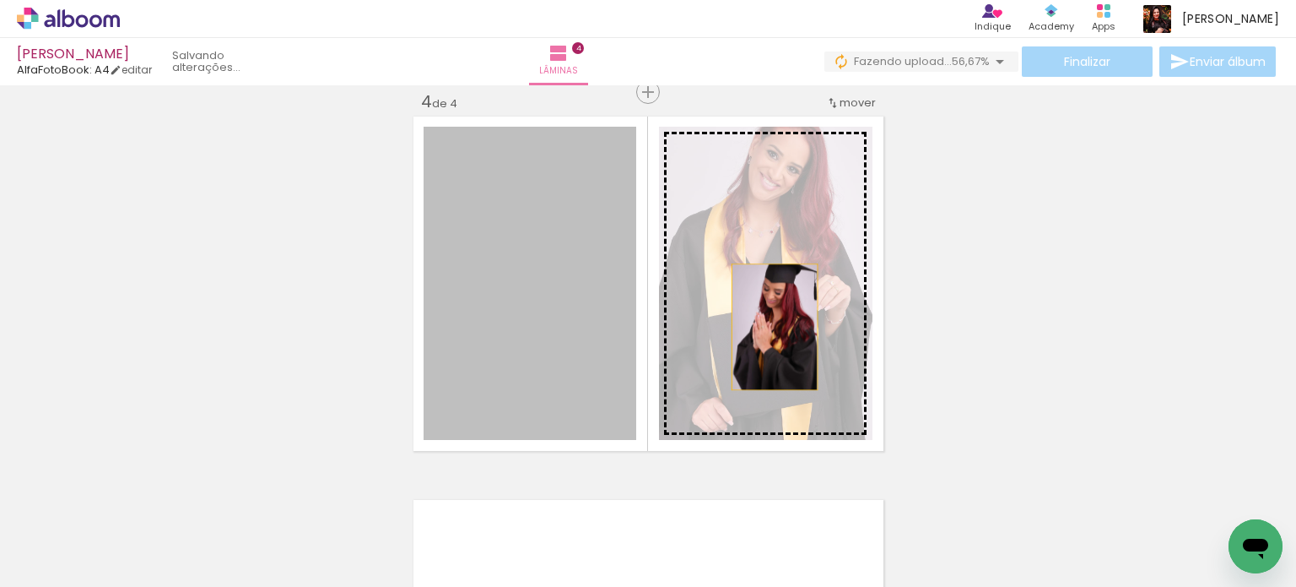
drag, startPoint x: 568, startPoint y: 328, endPoint x: 768, endPoint y: 327, distance: 200.1
click at [0, 0] on slot at bounding box center [0, 0] width 0 height 0
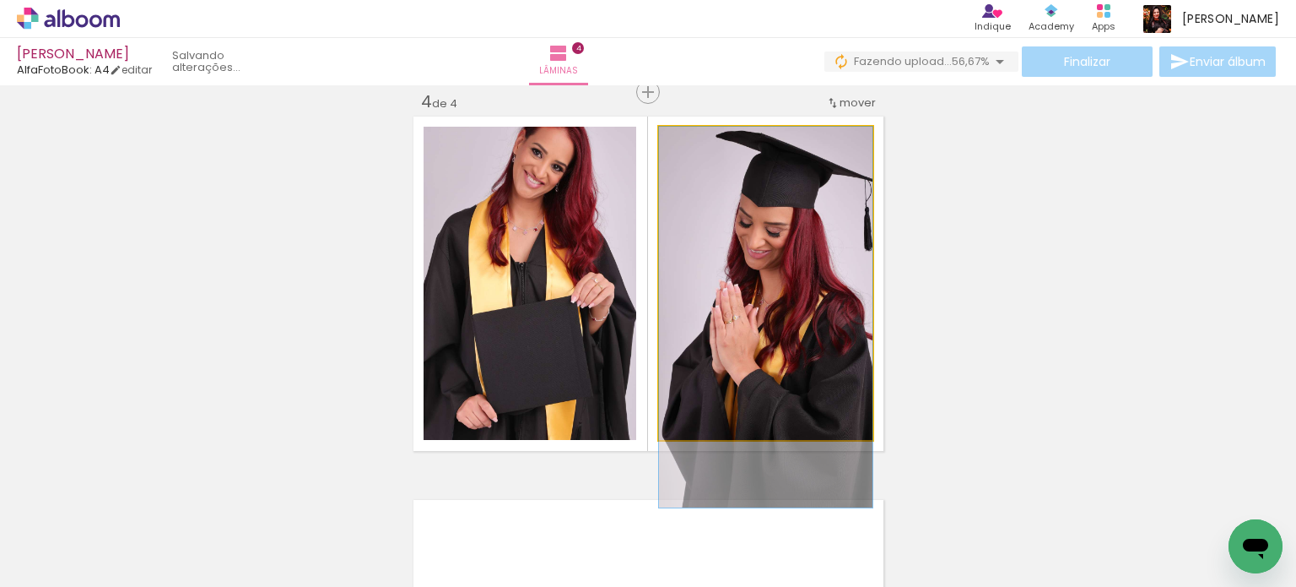
drag, startPoint x: 782, startPoint y: 306, endPoint x: 782, endPoint y: 344, distance: 37.1
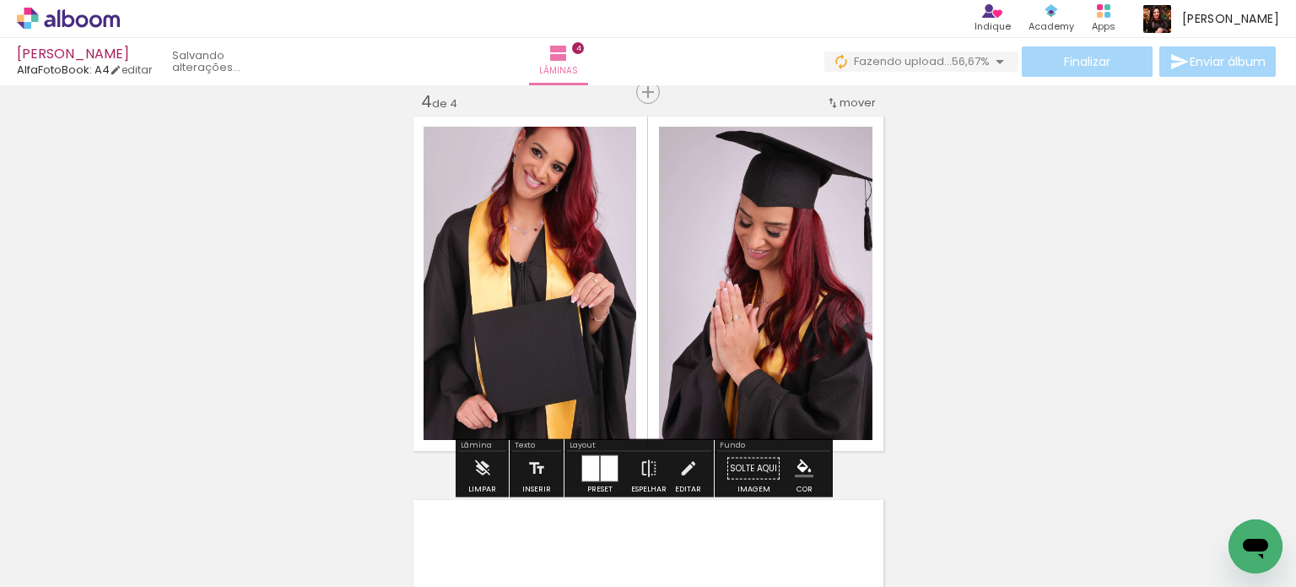
click at [541, 344] on quentale-photo at bounding box center [530, 283] width 213 height 313
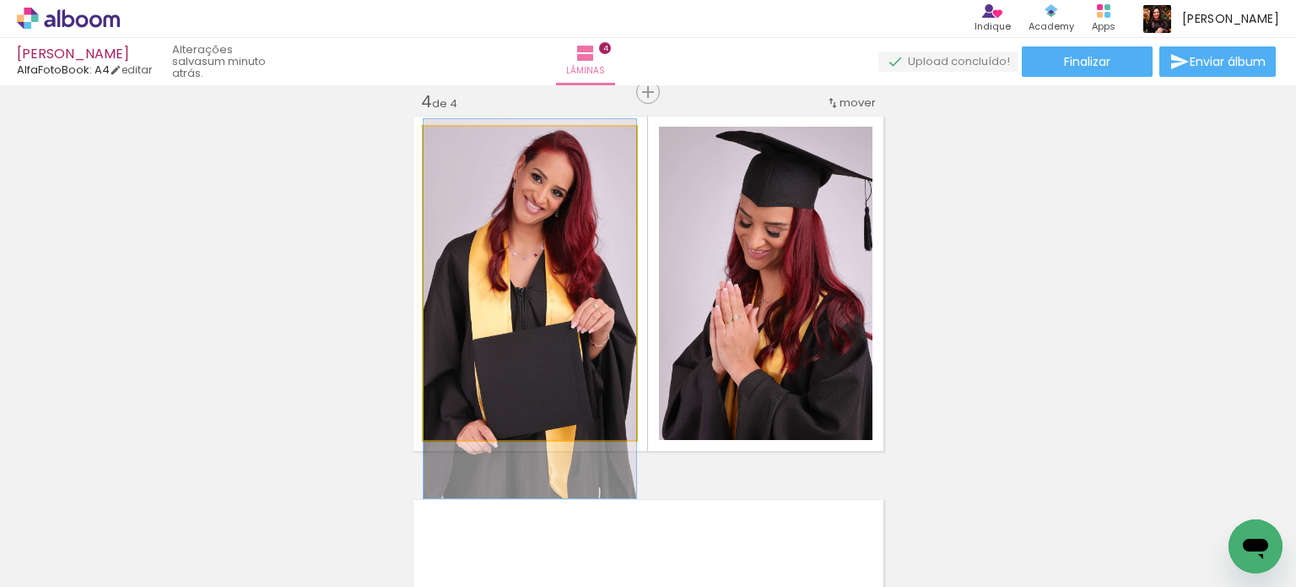
drag, startPoint x: 541, startPoint y: 332, endPoint x: 542, endPoint y: 357, distance: 25.3
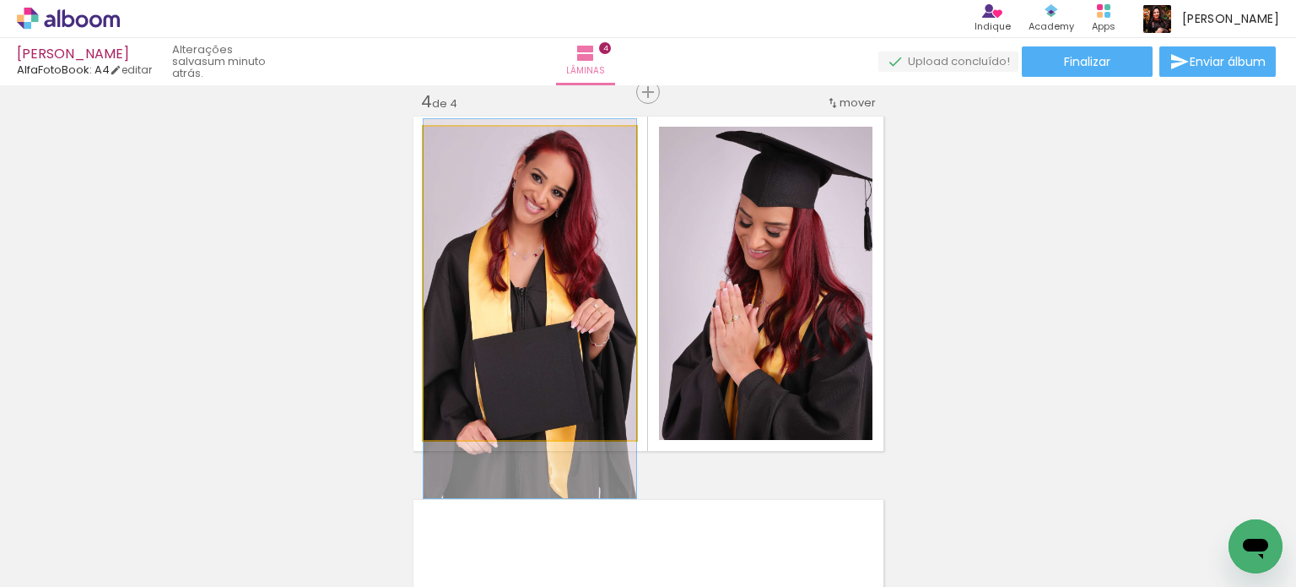
click at [598, 319] on quentale-photo at bounding box center [530, 283] width 213 height 313
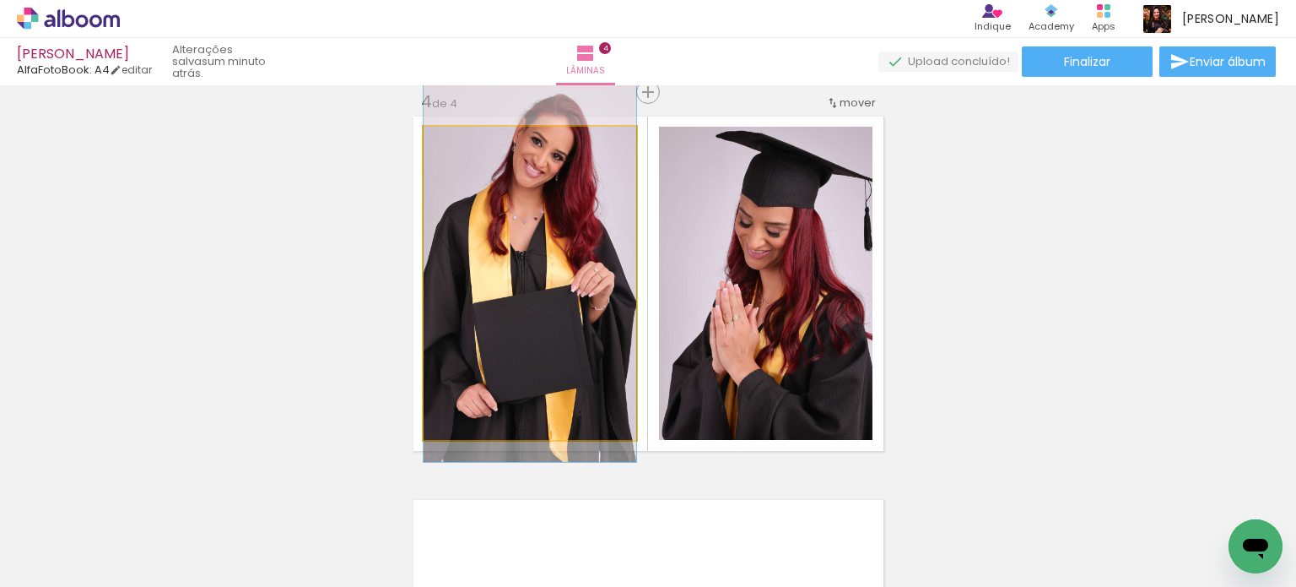
drag, startPoint x: 598, startPoint y: 319, endPoint x: 603, endPoint y: 283, distance: 36.5
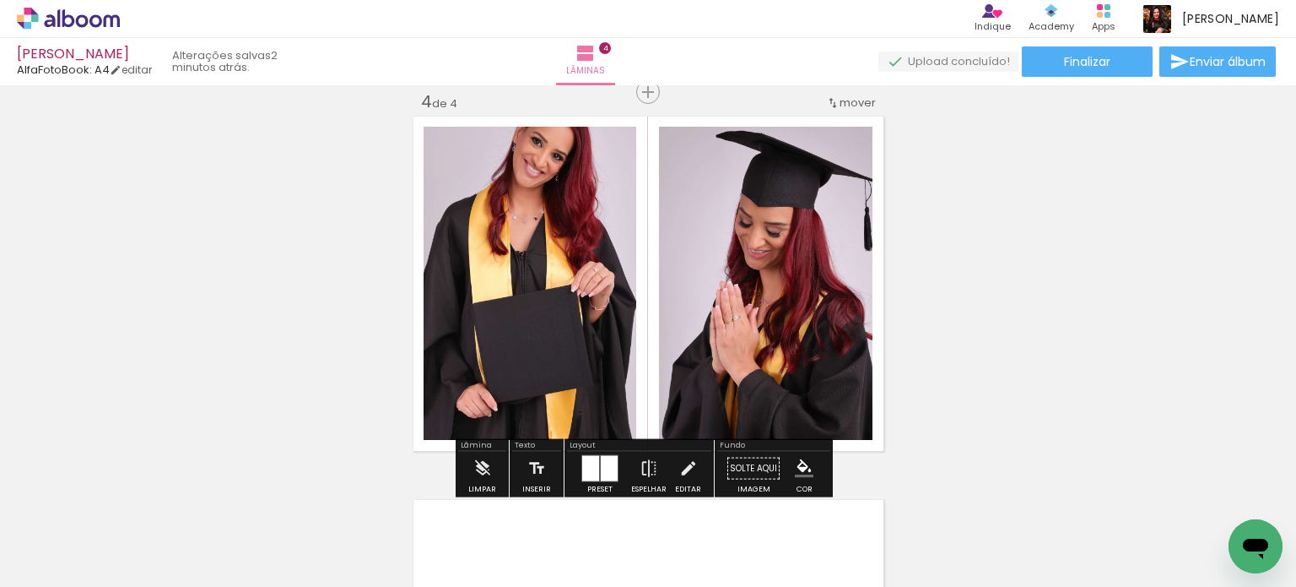
drag, startPoint x: 599, startPoint y: 464, endPoint x: 727, endPoint y: 445, distance: 128.9
click at [601, 463] on div at bounding box center [609, 468] width 17 height 25
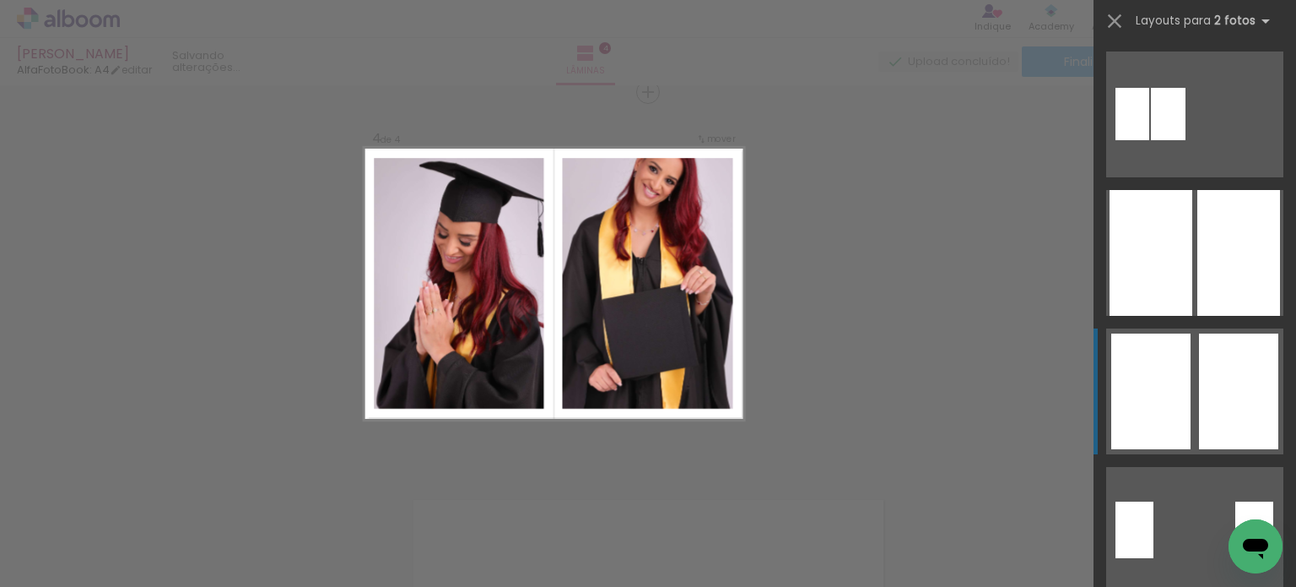
scroll to position [277, 0]
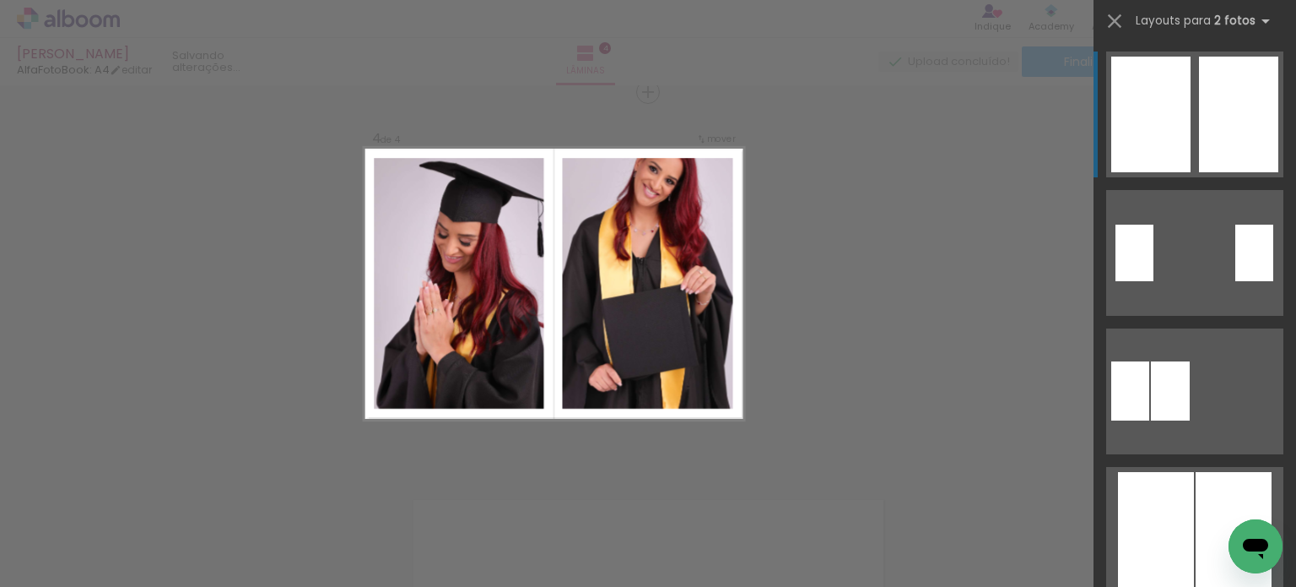
click at [1199, 157] on div at bounding box center [1238, 115] width 79 height 116
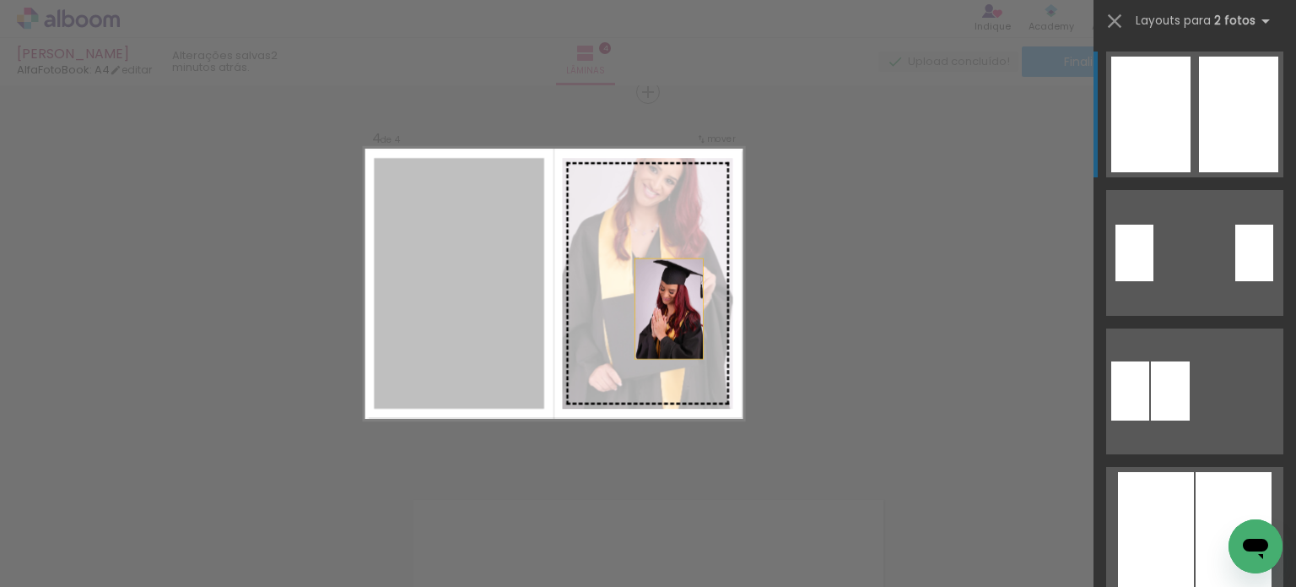
drag, startPoint x: 457, startPoint y: 306, endPoint x: 715, endPoint y: 315, distance: 258.4
click at [0, 0] on slot at bounding box center [0, 0] width 0 height 0
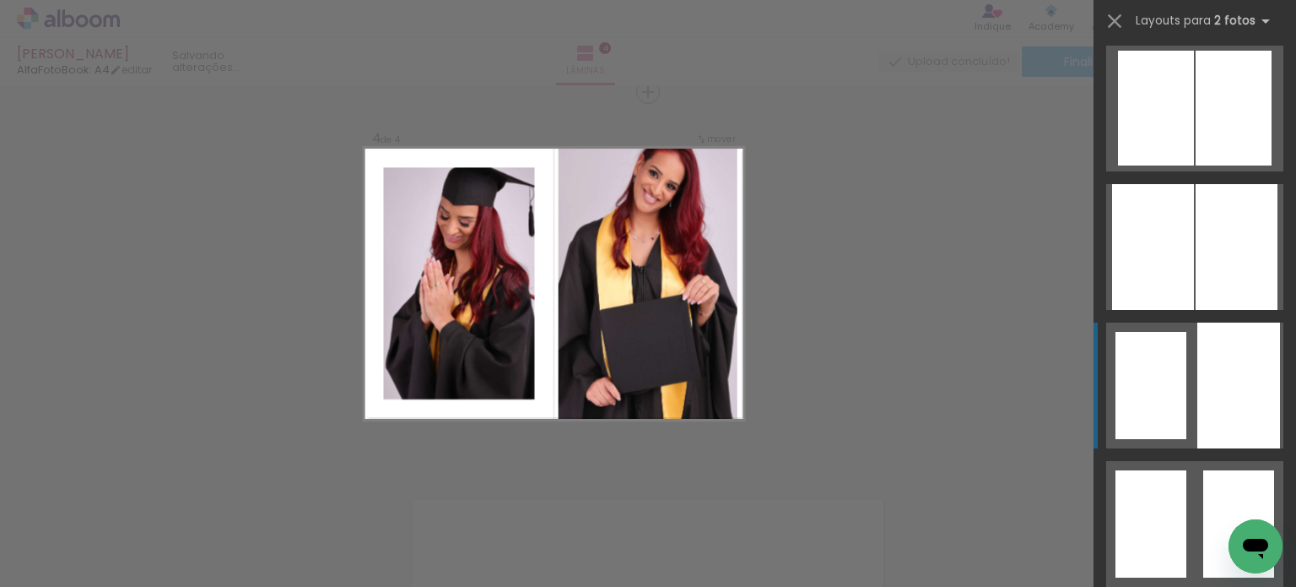
scroll to position [699, 0]
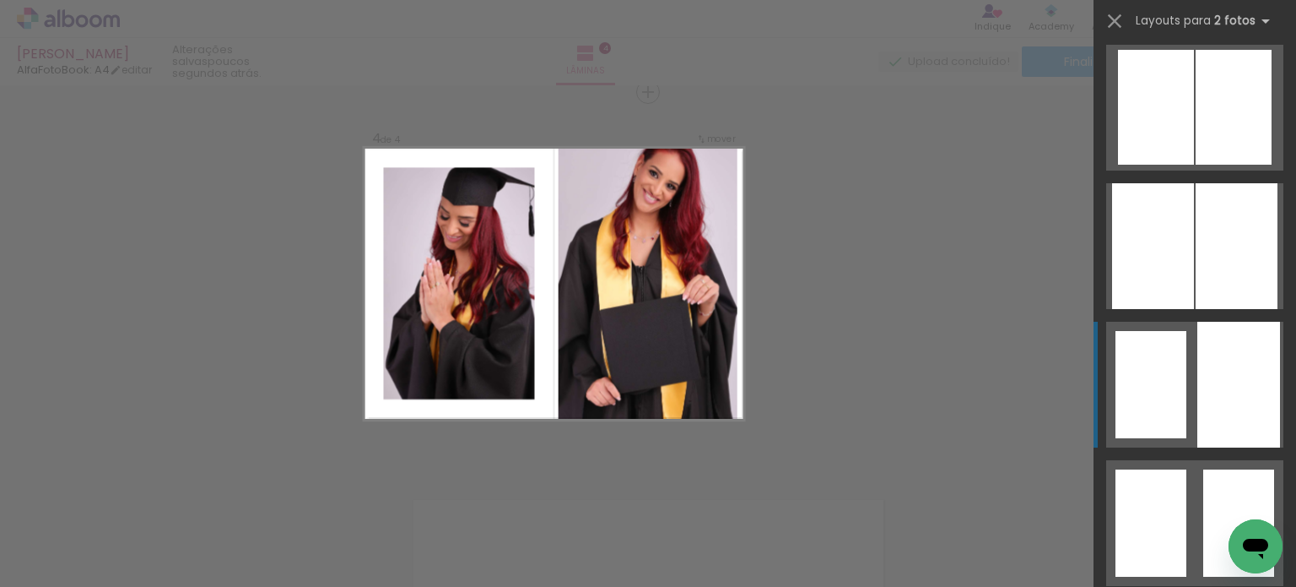
click at [1198, 421] on div at bounding box center [1239, 385] width 83 height 126
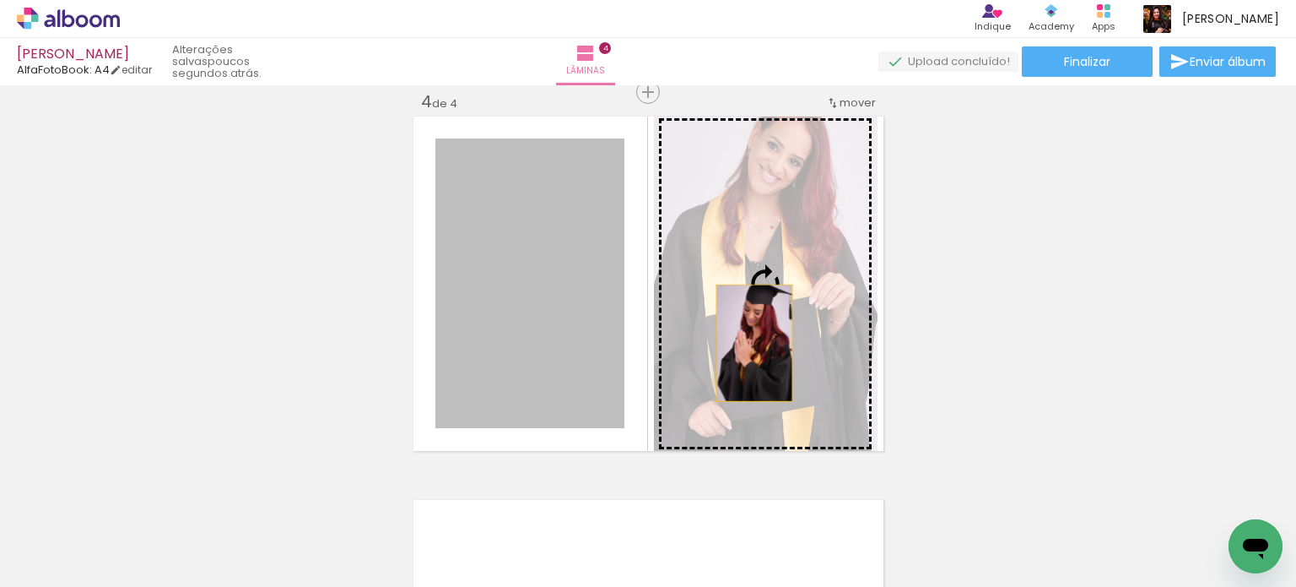
drag, startPoint x: 602, startPoint y: 343, endPoint x: 756, endPoint y: 343, distance: 154.5
click at [0, 0] on slot at bounding box center [0, 0] width 0 height 0
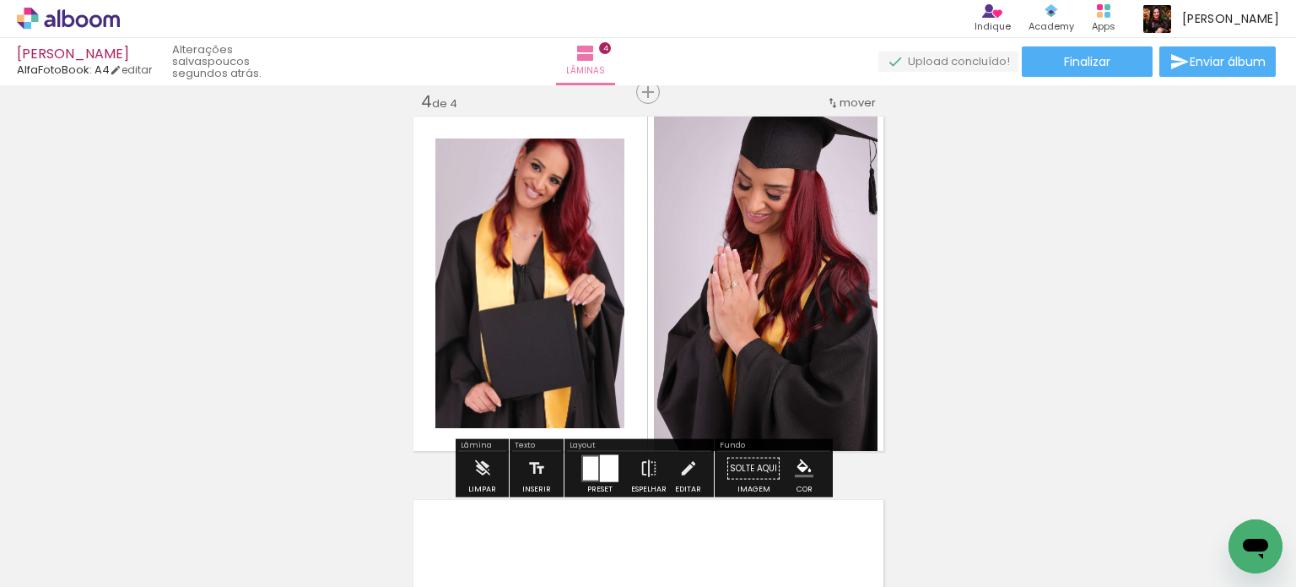
click at [581, 333] on quentale-photo at bounding box center [530, 283] width 189 height 290
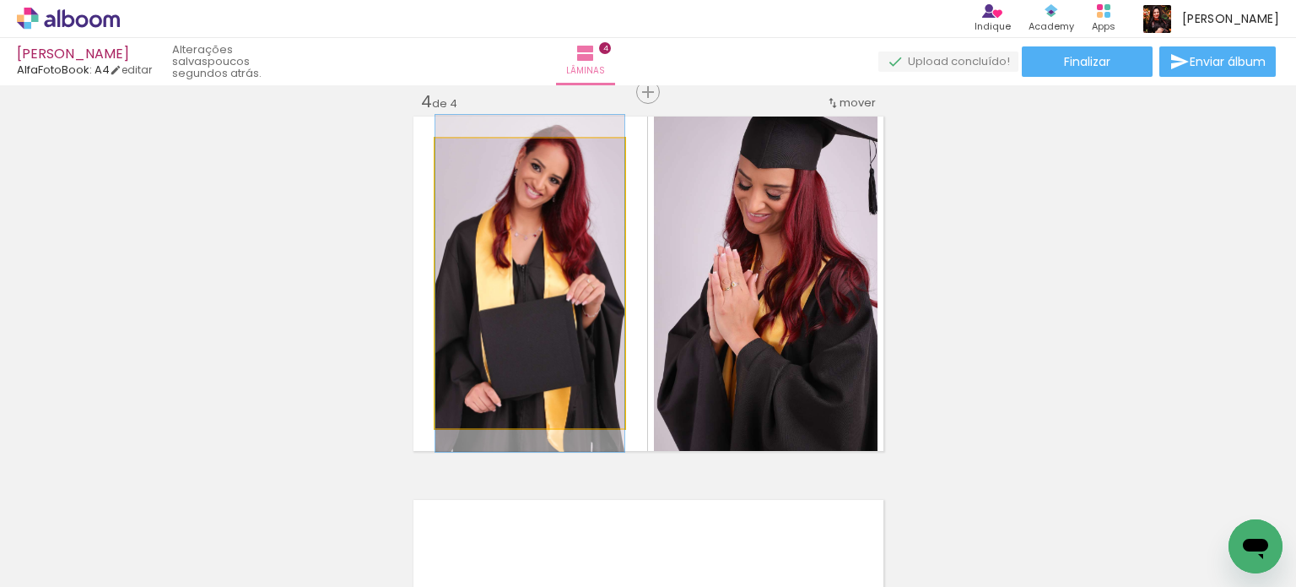
click at [581, 333] on quentale-photo at bounding box center [530, 283] width 189 height 290
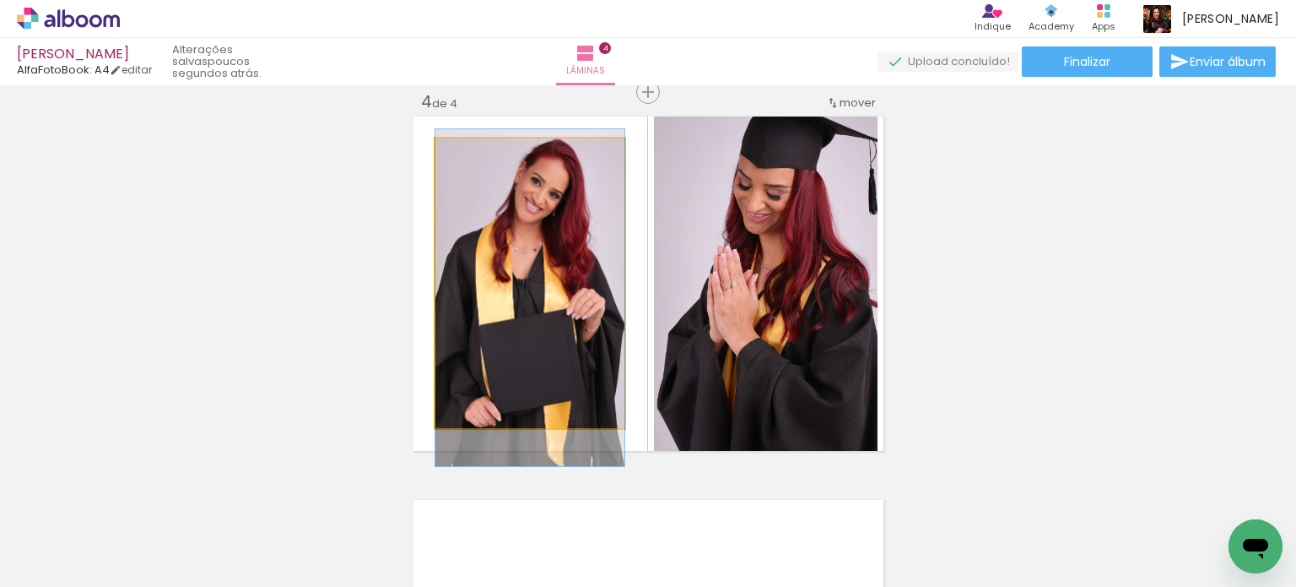
drag, startPoint x: 575, startPoint y: 327, endPoint x: 575, endPoint y: 342, distance: 14.3
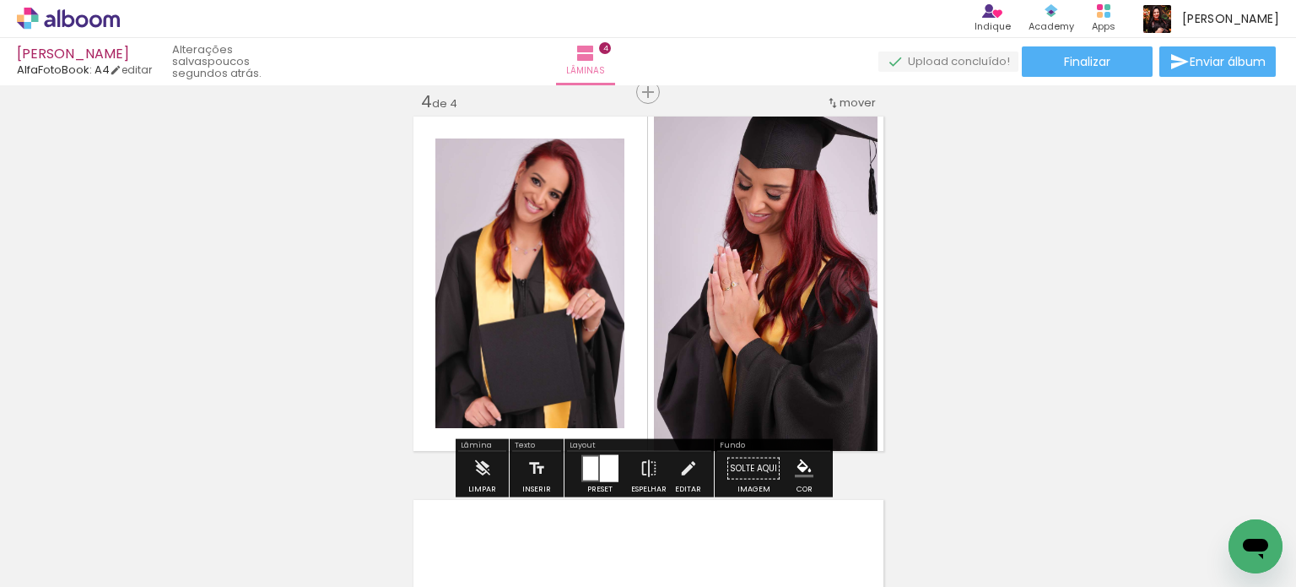
click at [736, 333] on quentale-photo at bounding box center [766, 283] width 224 height 341
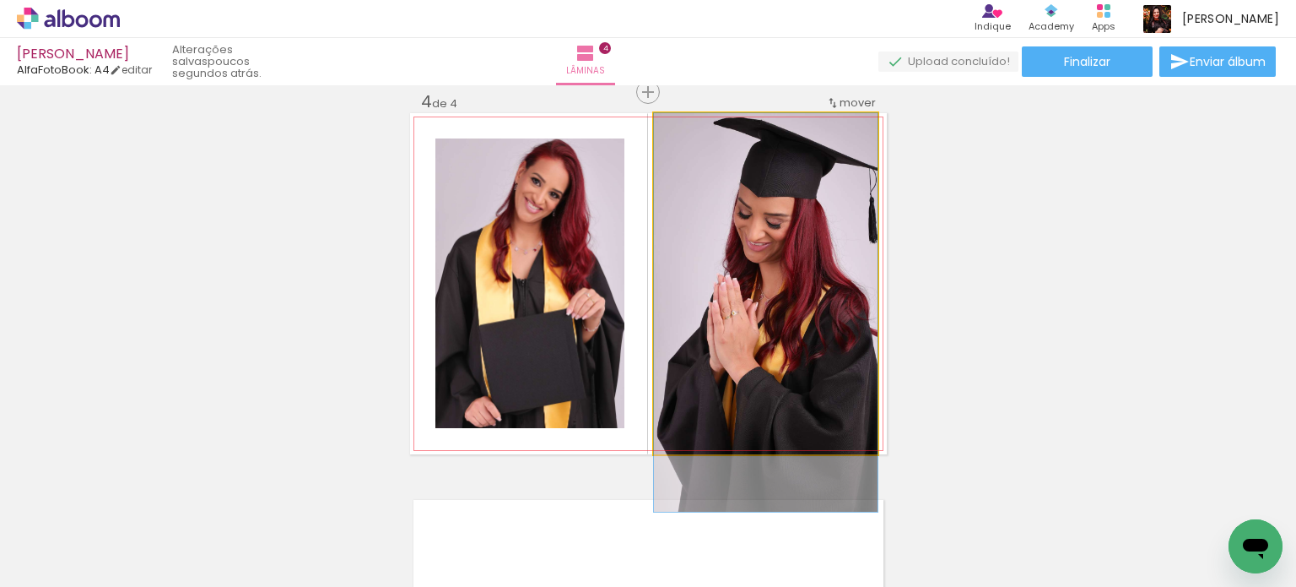
drag, startPoint x: 777, startPoint y: 336, endPoint x: 777, endPoint y: 376, distance: 39.7
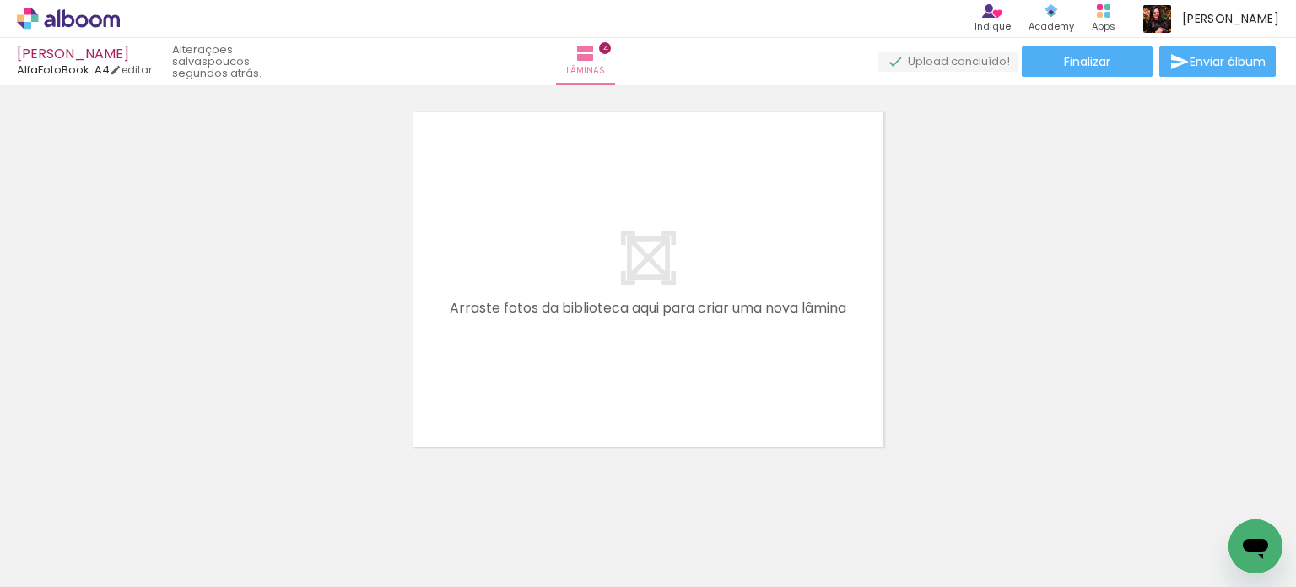
scroll to position [1585, 0]
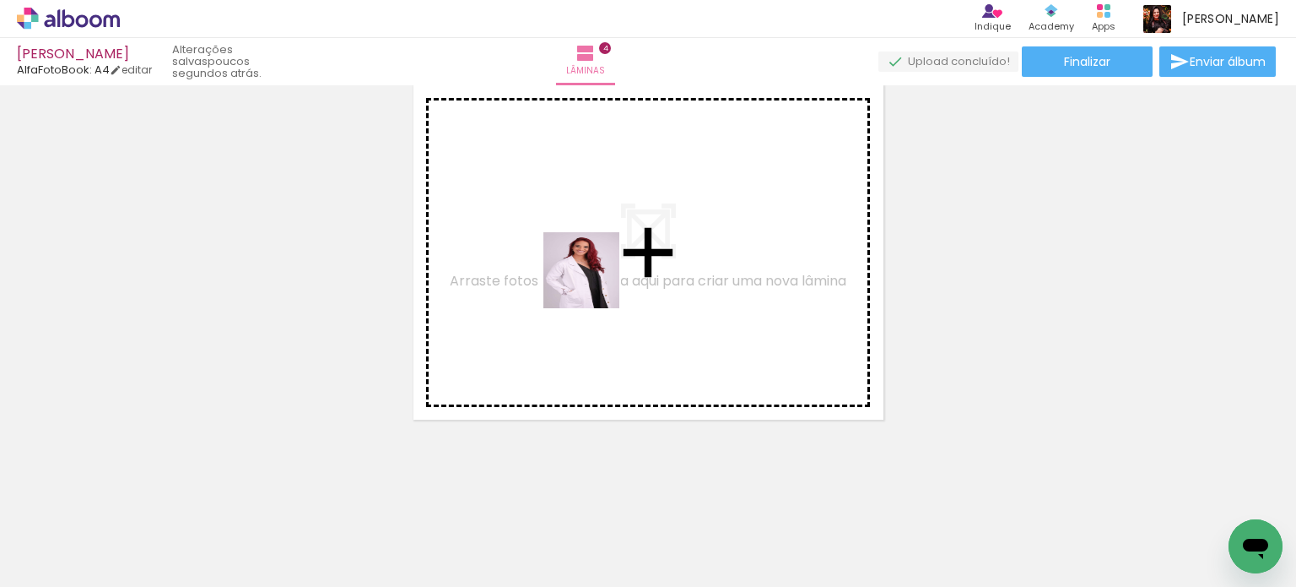
drag, startPoint x: 759, startPoint y: 394, endPoint x: 969, endPoint y: 497, distance: 234.0
click at [604, 286] on quentale-workspace at bounding box center [648, 293] width 1296 height 587
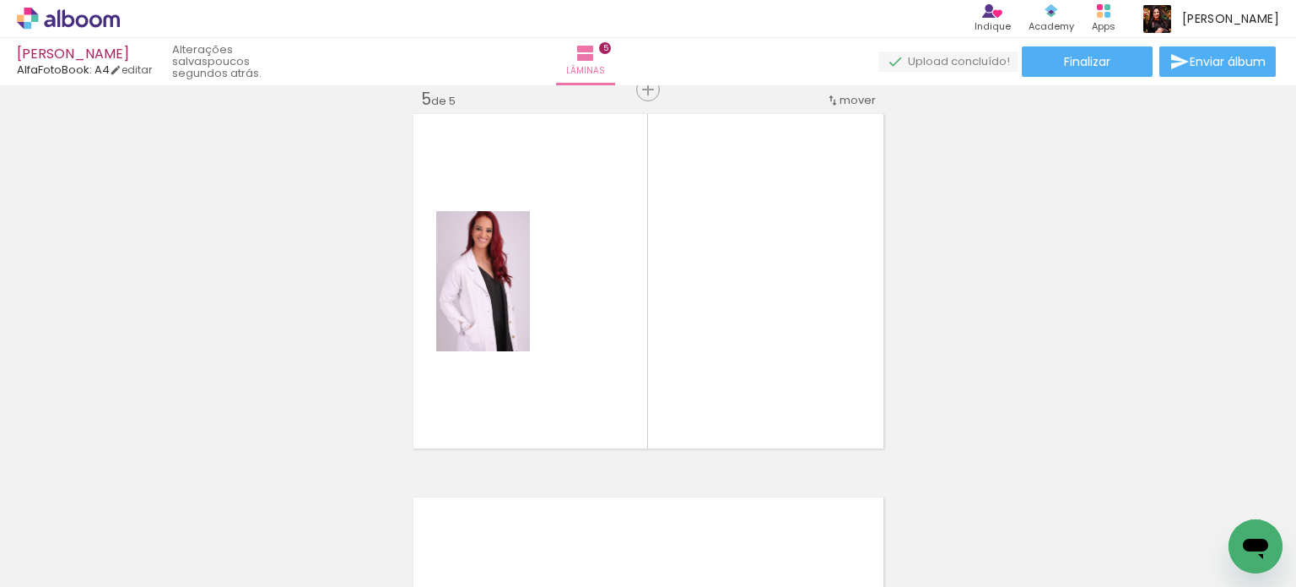
scroll to position [1554, 0]
drag, startPoint x: 1054, startPoint y: 529, endPoint x: 941, endPoint y: 469, distance: 128.0
click at [757, 364] on quentale-workspace at bounding box center [648, 293] width 1296 height 587
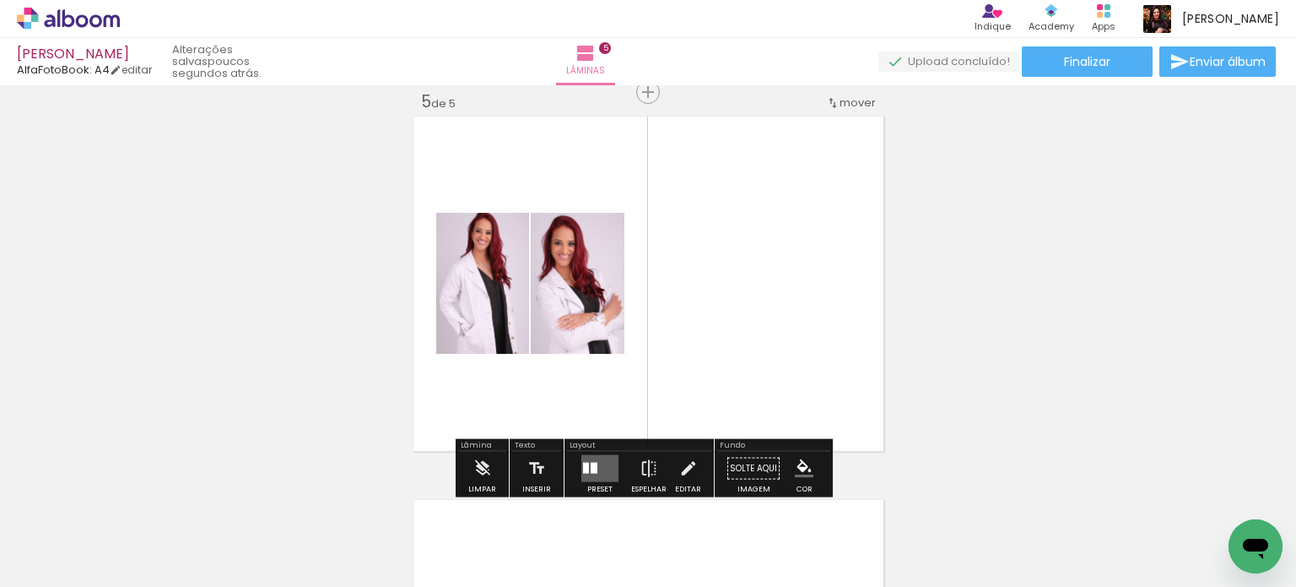
scroll to position [1638, 0]
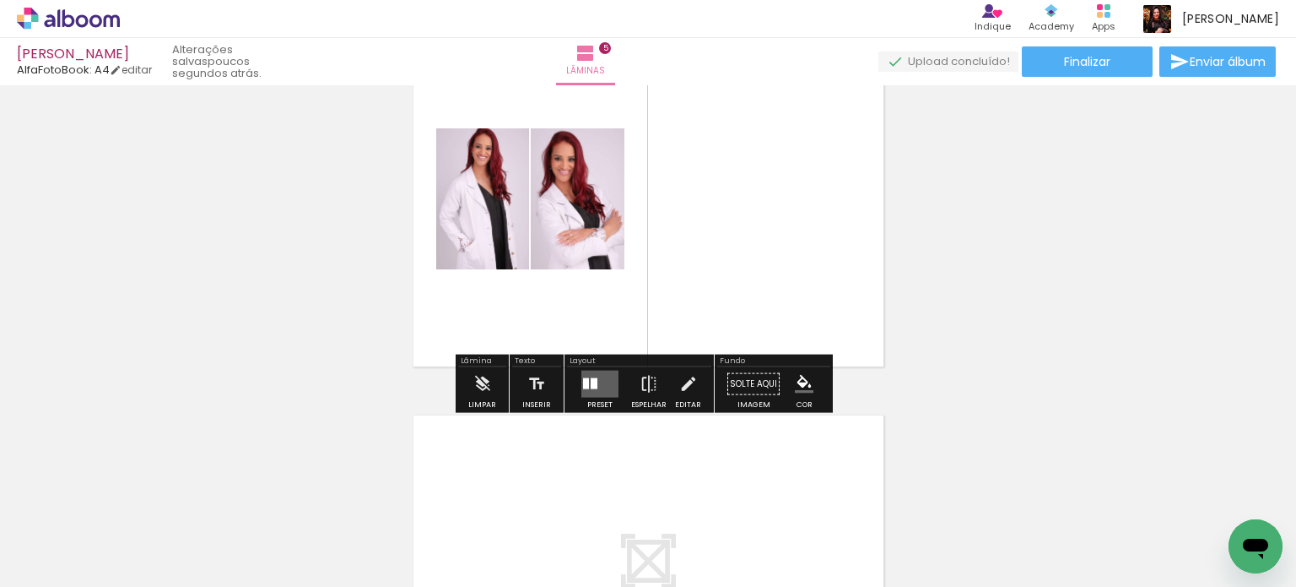
click at [603, 392] on quentale-layouter at bounding box center [600, 384] width 37 height 27
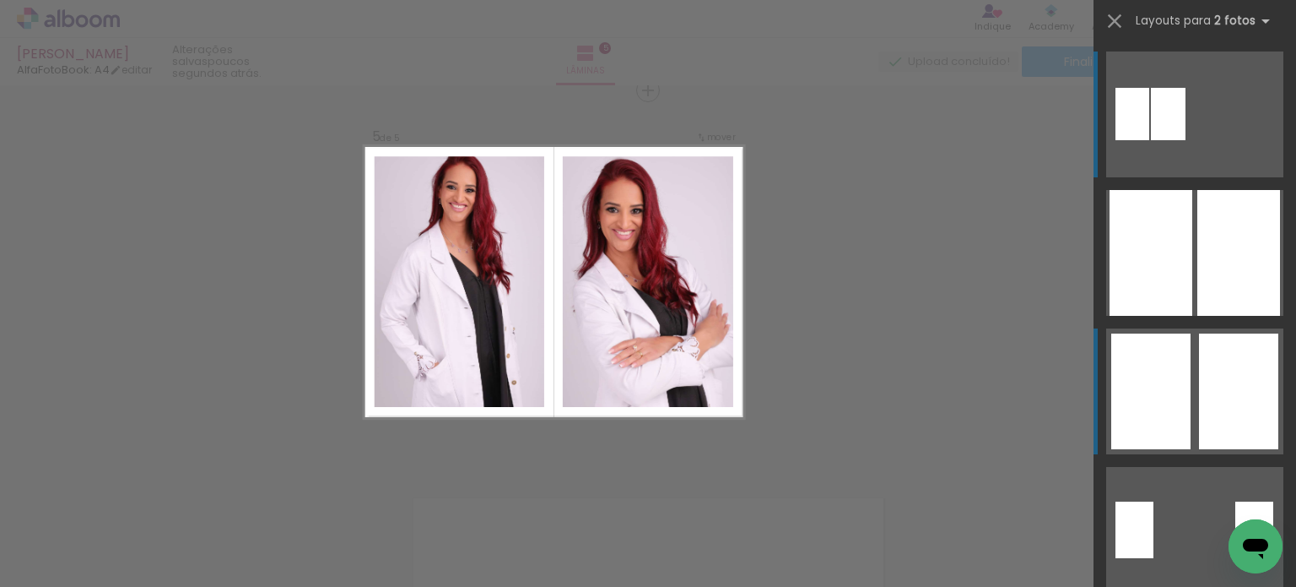
scroll to position [1554, 0]
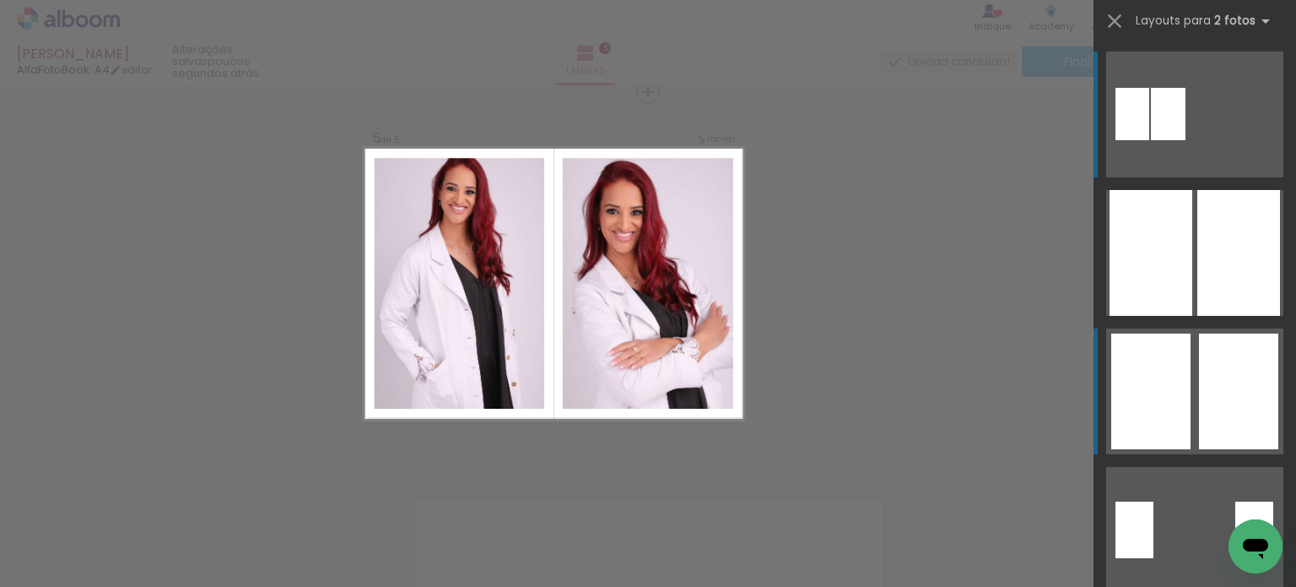
click at [1188, 340] on quentale-layouter at bounding box center [1195, 391] width 177 height 126
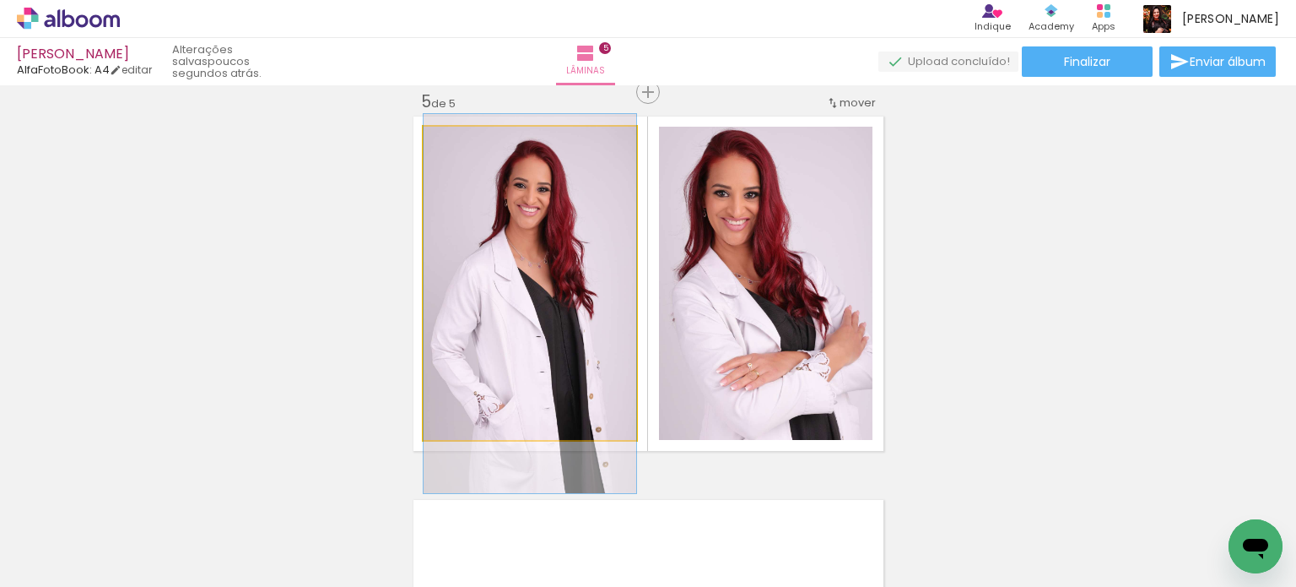
drag, startPoint x: 609, startPoint y: 289, endPoint x: 608, endPoint y: 308, distance: 19.4
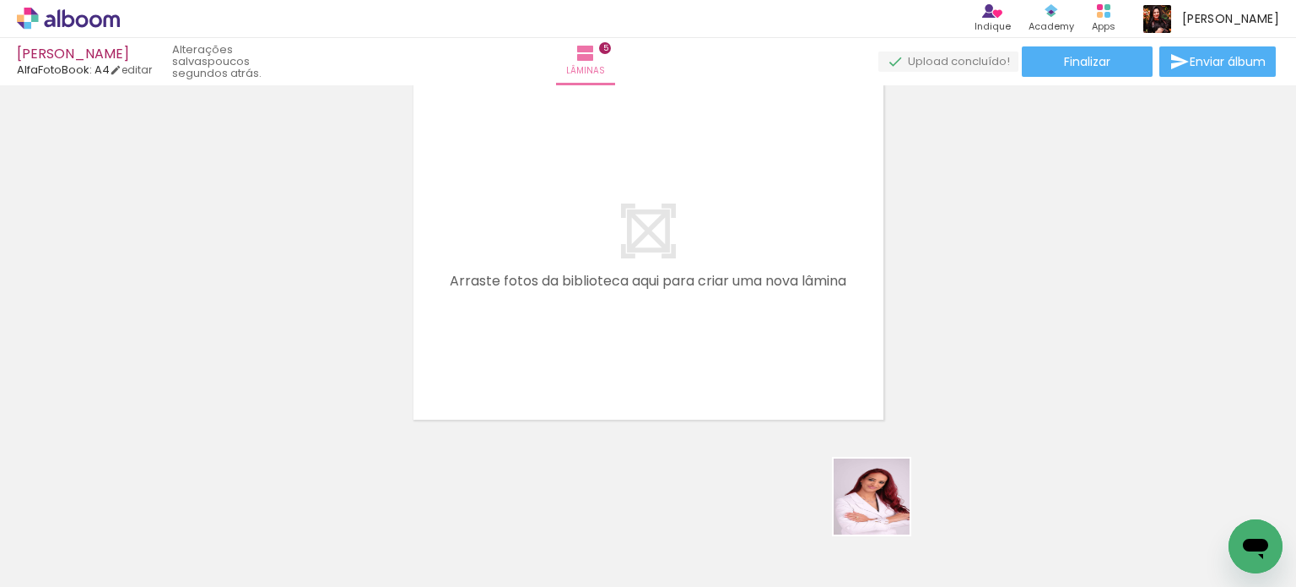
drag, startPoint x: 885, startPoint y: 509, endPoint x: 892, endPoint y: 457, distance: 52.0
click at [717, 342] on quentale-workspace at bounding box center [648, 293] width 1296 height 587
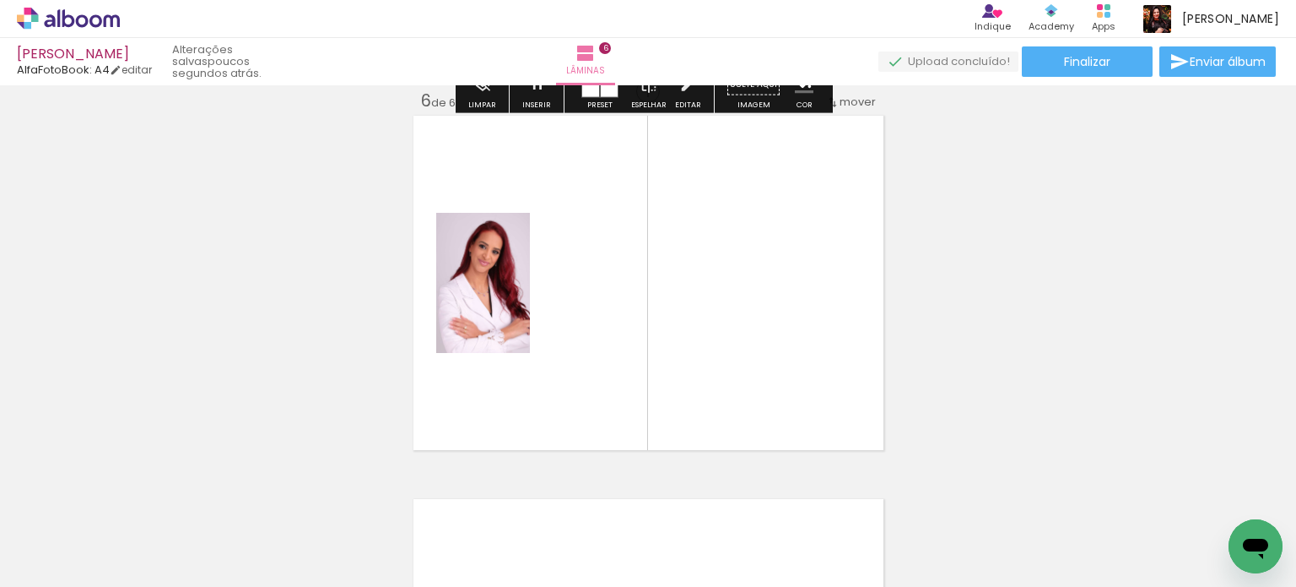
scroll to position [1937, 0]
drag, startPoint x: 1010, startPoint y: 520, endPoint x: 1001, endPoint y: 502, distance: 19.6
click at [824, 391] on quentale-workspace at bounding box center [648, 293] width 1296 height 587
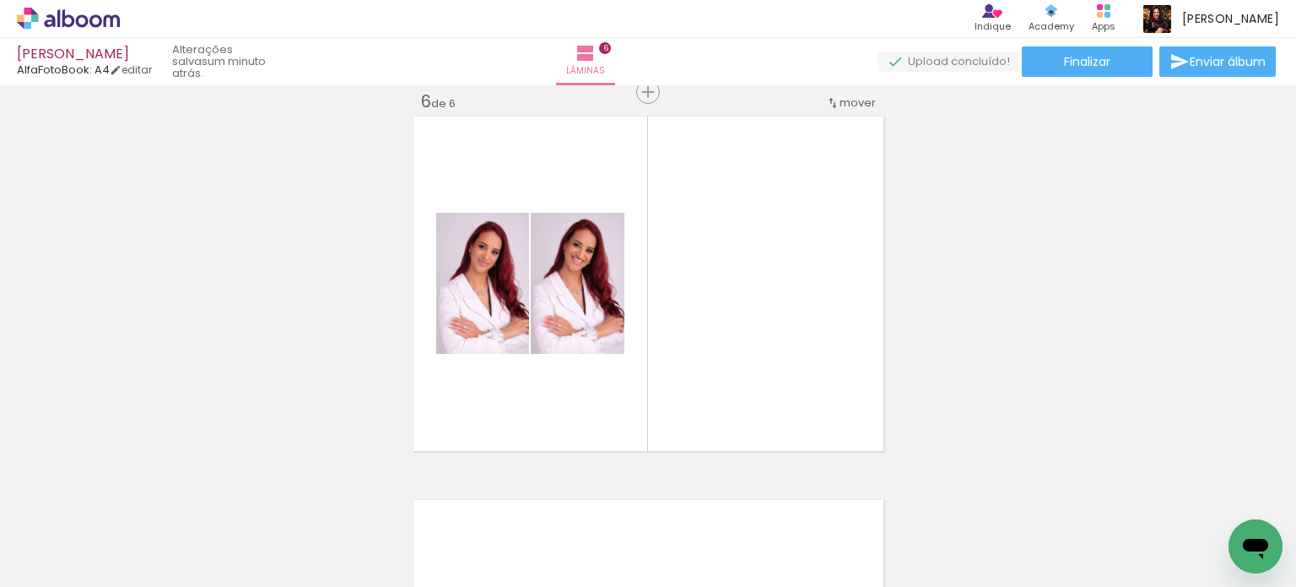
scroll to position [0, 1659]
drag, startPoint x: 876, startPoint y: 538, endPoint x: 837, endPoint y: 394, distance: 148.7
click at [697, 335] on quentale-workspace at bounding box center [648, 293] width 1296 height 587
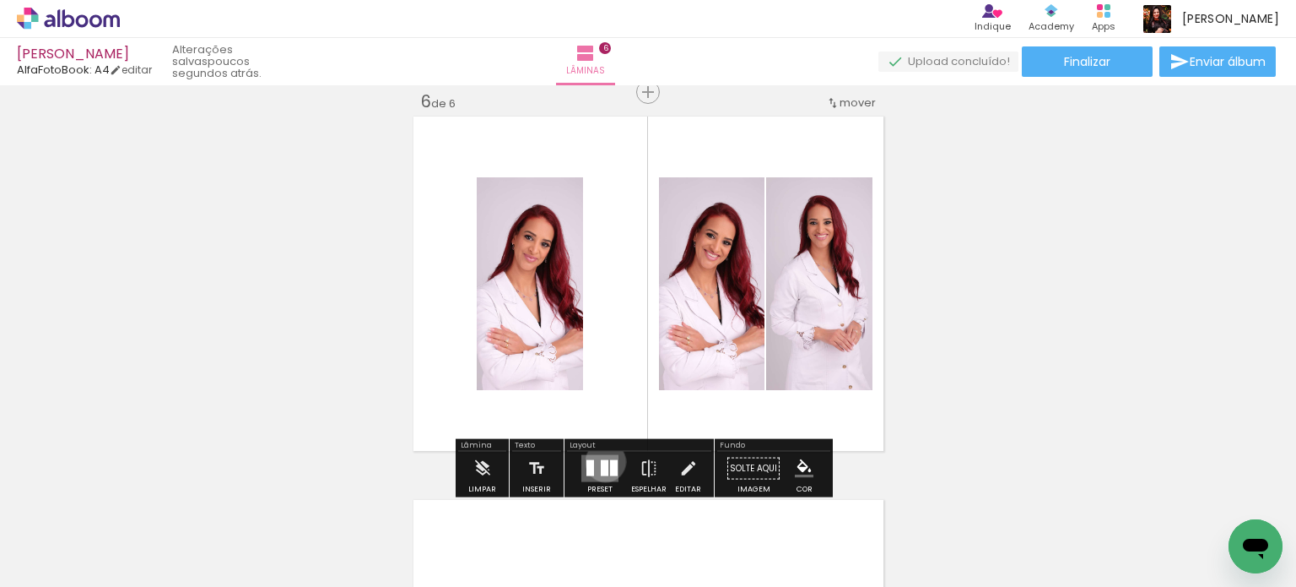
click at [602, 462] on div at bounding box center [605, 468] width 8 height 16
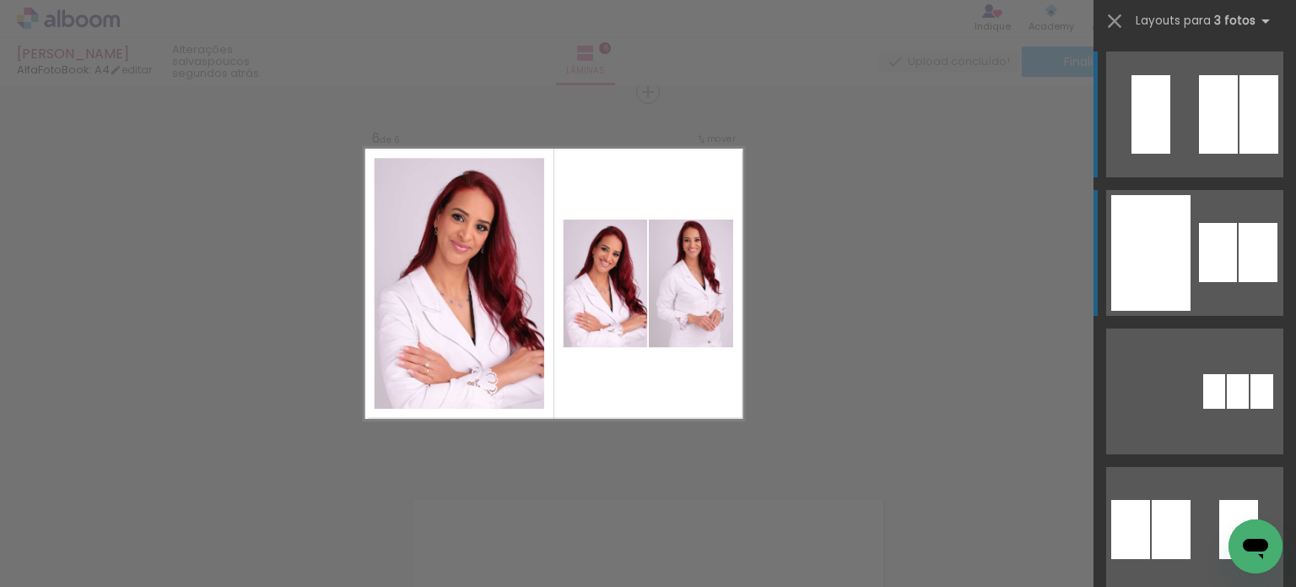
click at [1243, 282] on div at bounding box center [1258, 252] width 39 height 59
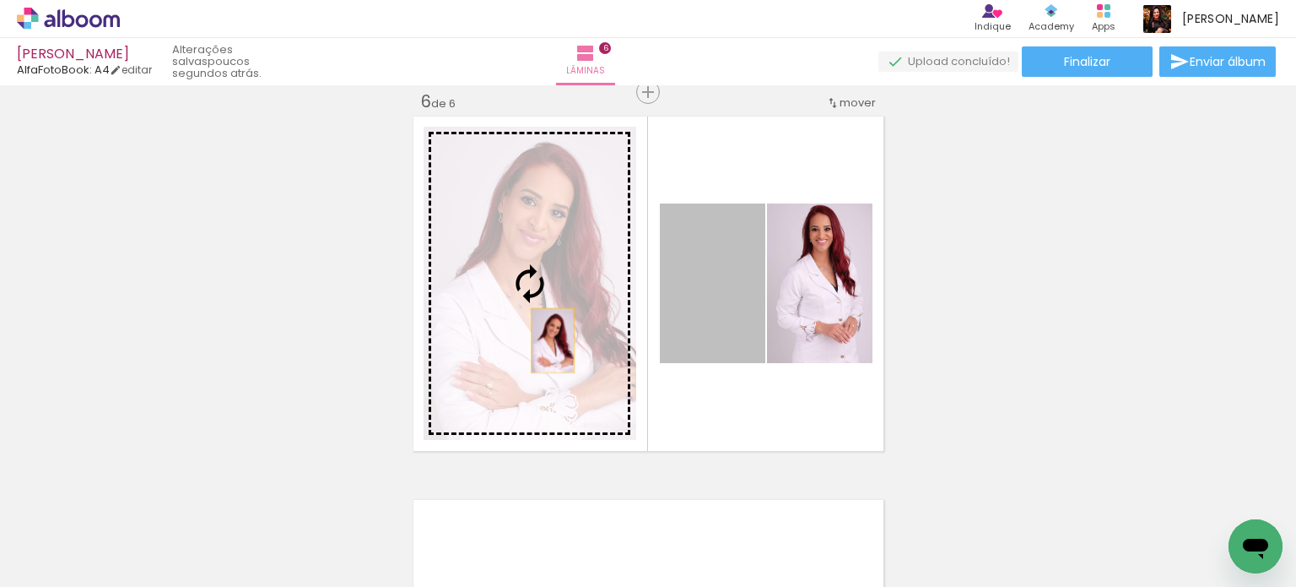
drag, startPoint x: 701, startPoint y: 332, endPoint x: 546, endPoint y: 340, distance: 154.7
click at [0, 0] on slot at bounding box center [0, 0] width 0 height 0
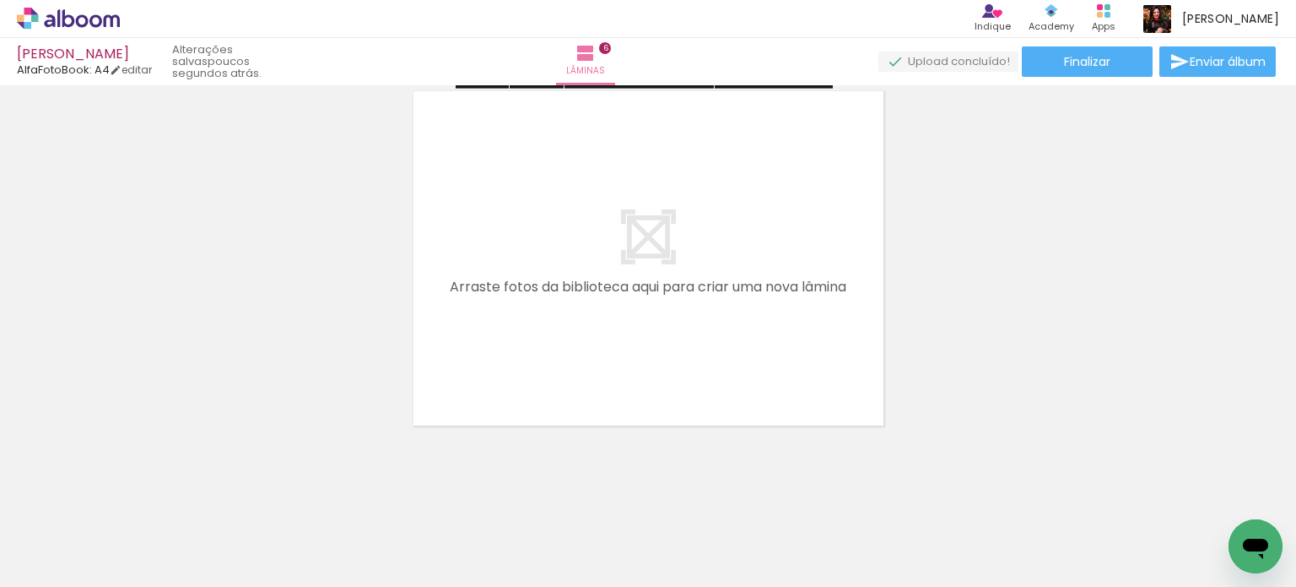
scroll to position [2352, 0]
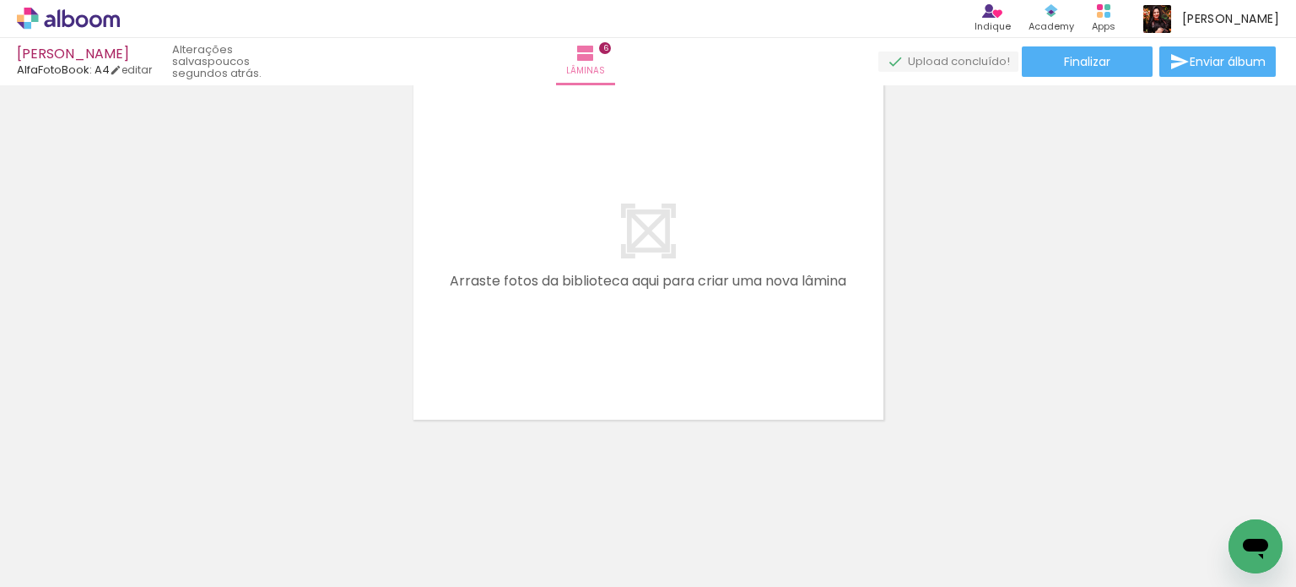
drag, startPoint x: 697, startPoint y: 334, endPoint x: 925, endPoint y: 477, distance: 268.9
click at [663, 309] on quentale-workspace at bounding box center [648, 293] width 1296 height 587
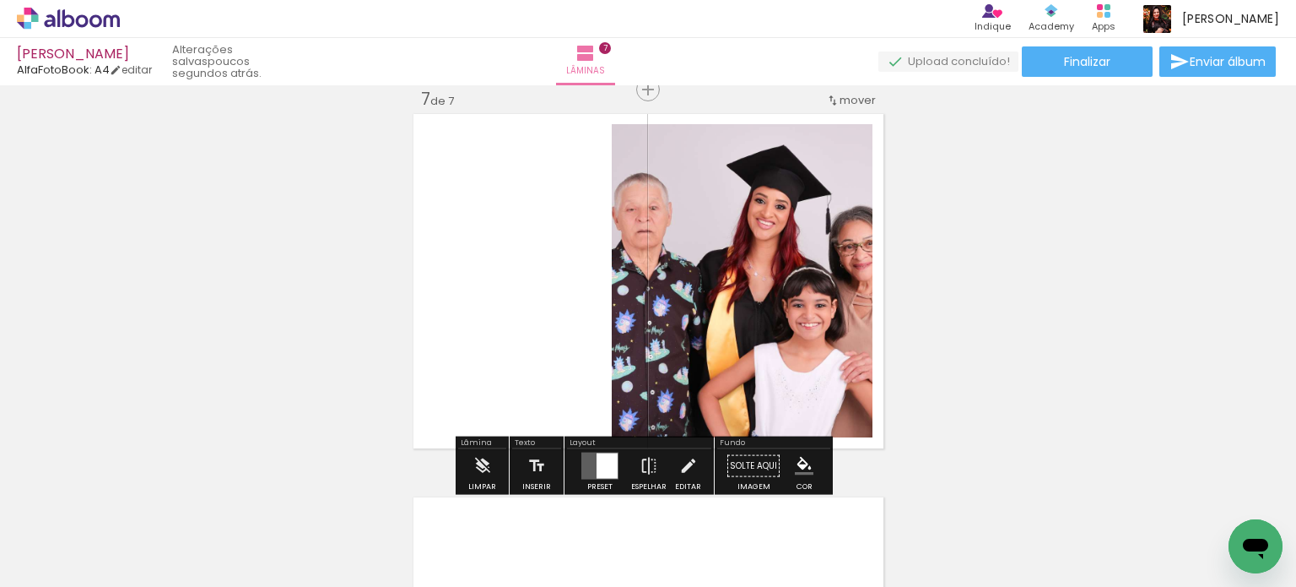
scroll to position [2320, 0]
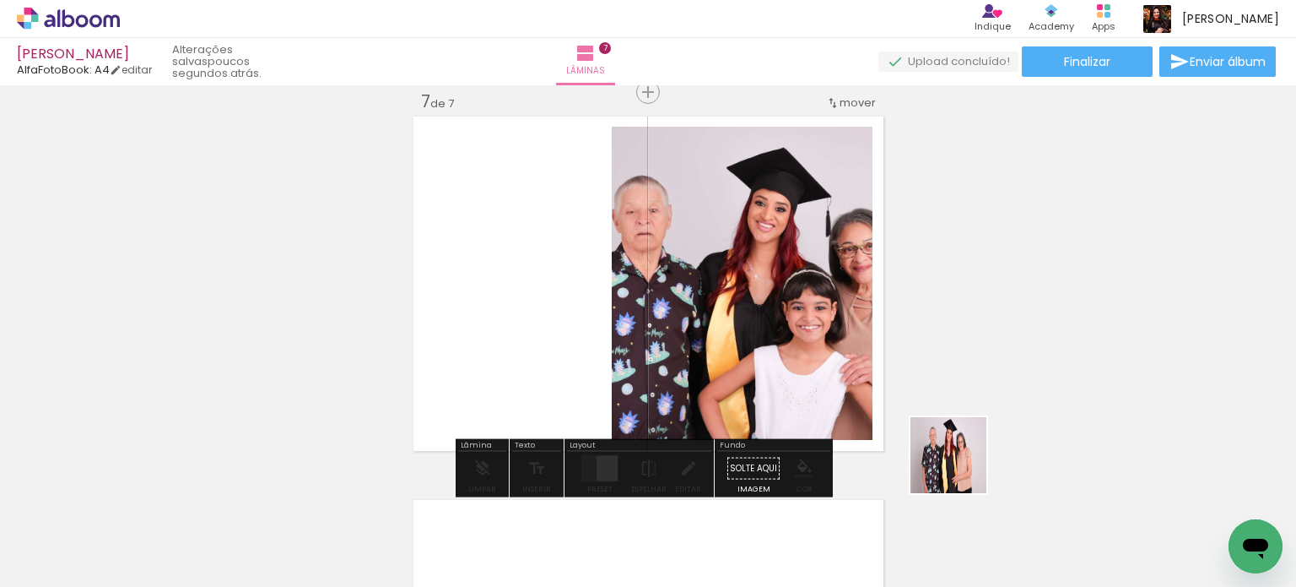
drag, startPoint x: 1059, startPoint y: 525, endPoint x: 1082, endPoint y: 501, distance: 33.4
click at [783, 390] on quentale-workspace at bounding box center [648, 293] width 1296 height 587
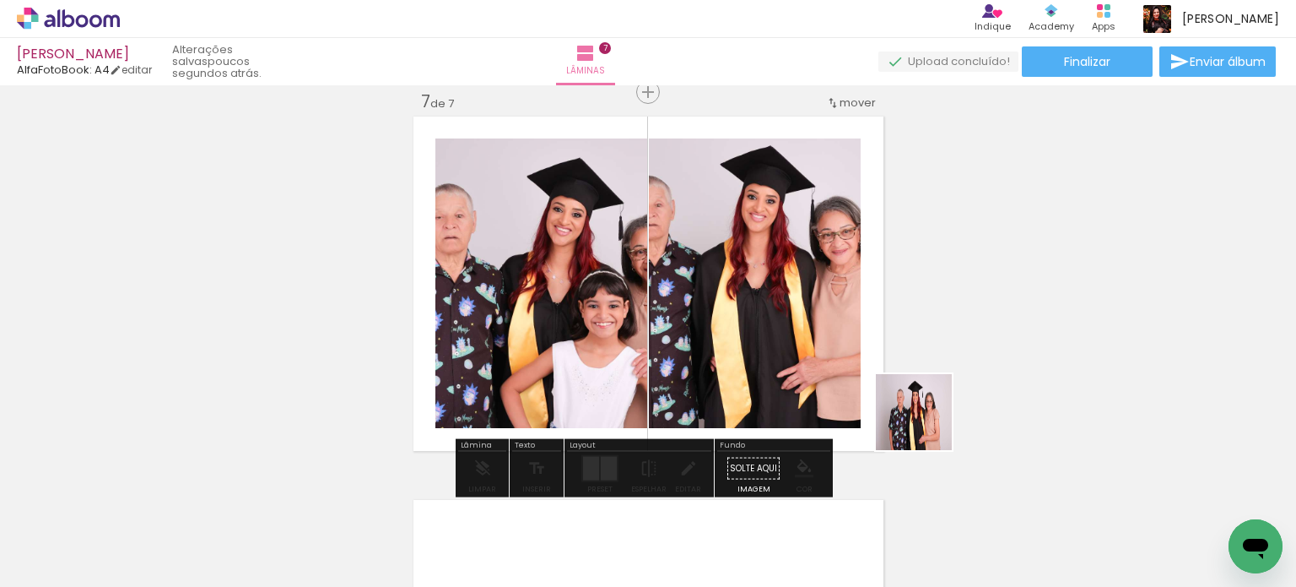
drag, startPoint x: 1035, startPoint y: 473, endPoint x: 908, endPoint y: 454, distance: 128.0
click at [682, 324] on quentale-workspace at bounding box center [648, 293] width 1296 height 587
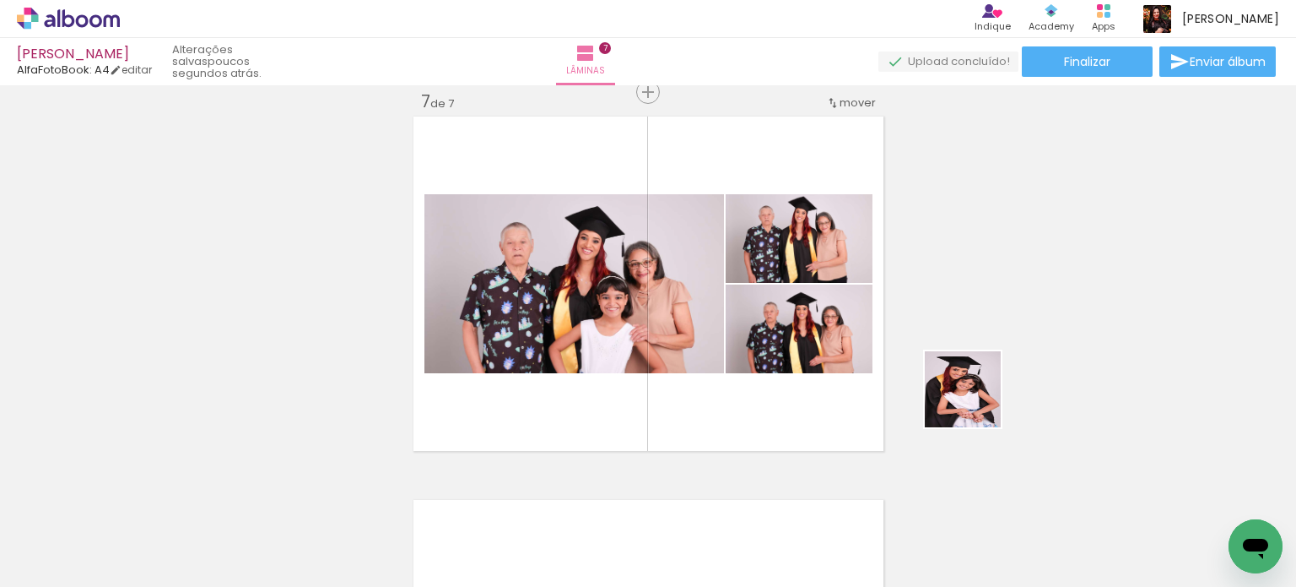
drag, startPoint x: 1253, startPoint y: 511, endPoint x: 836, endPoint y: 371, distance: 439.1
click at [733, 314] on quentale-workspace at bounding box center [648, 293] width 1296 height 587
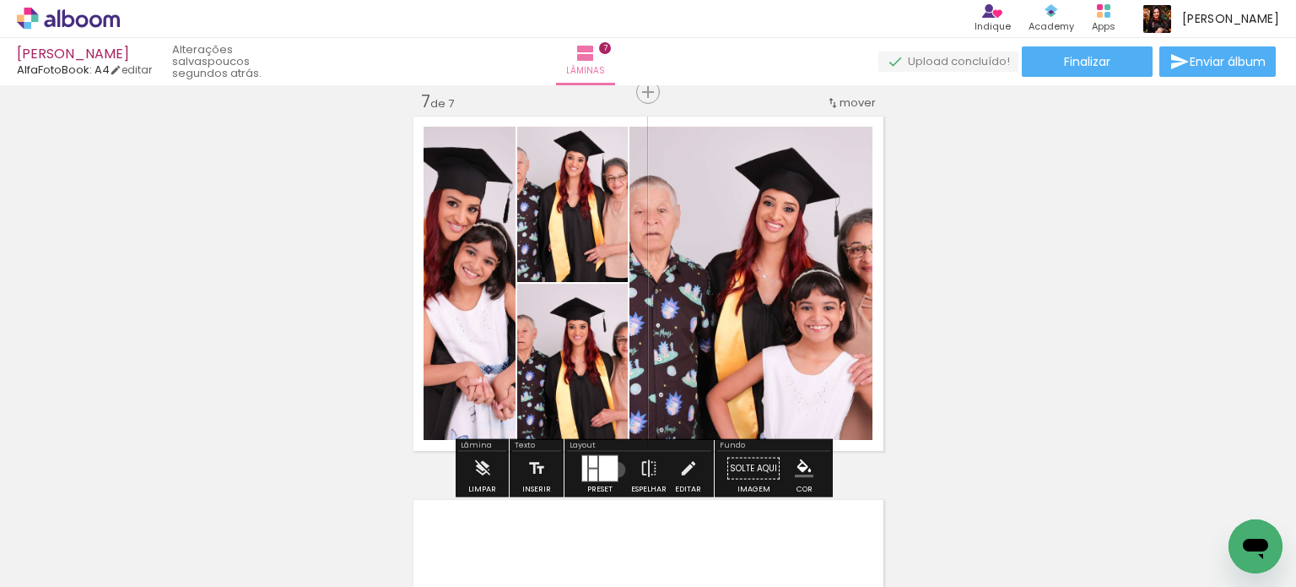
click at [614, 468] on quentale-layouter at bounding box center [600, 468] width 37 height 27
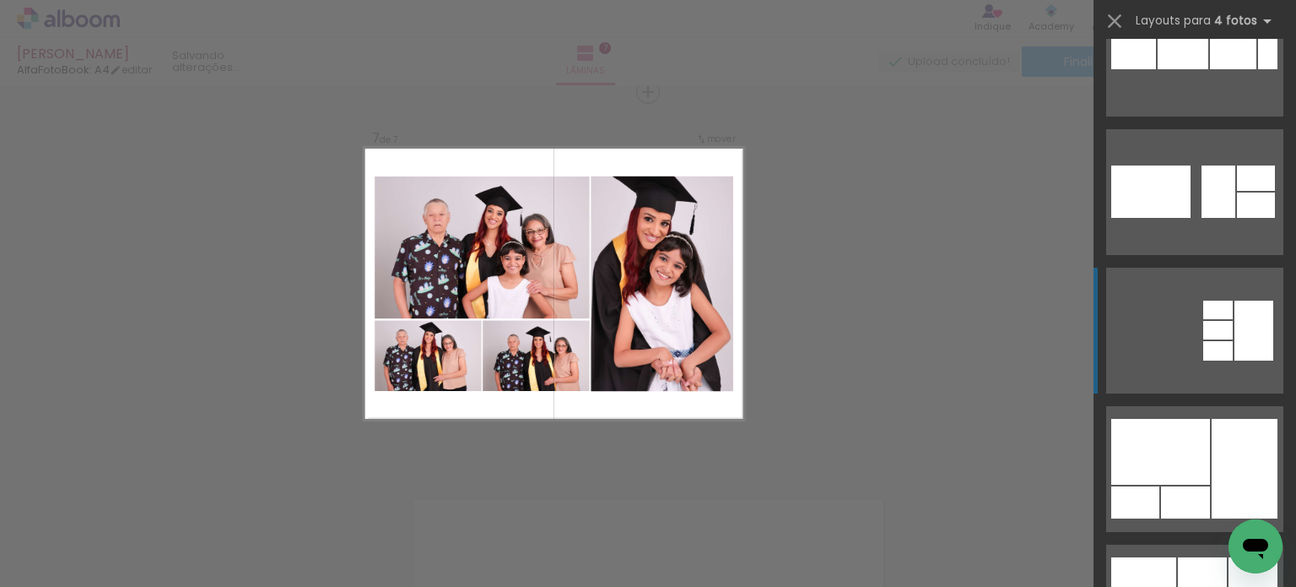
scroll to position [422, 0]
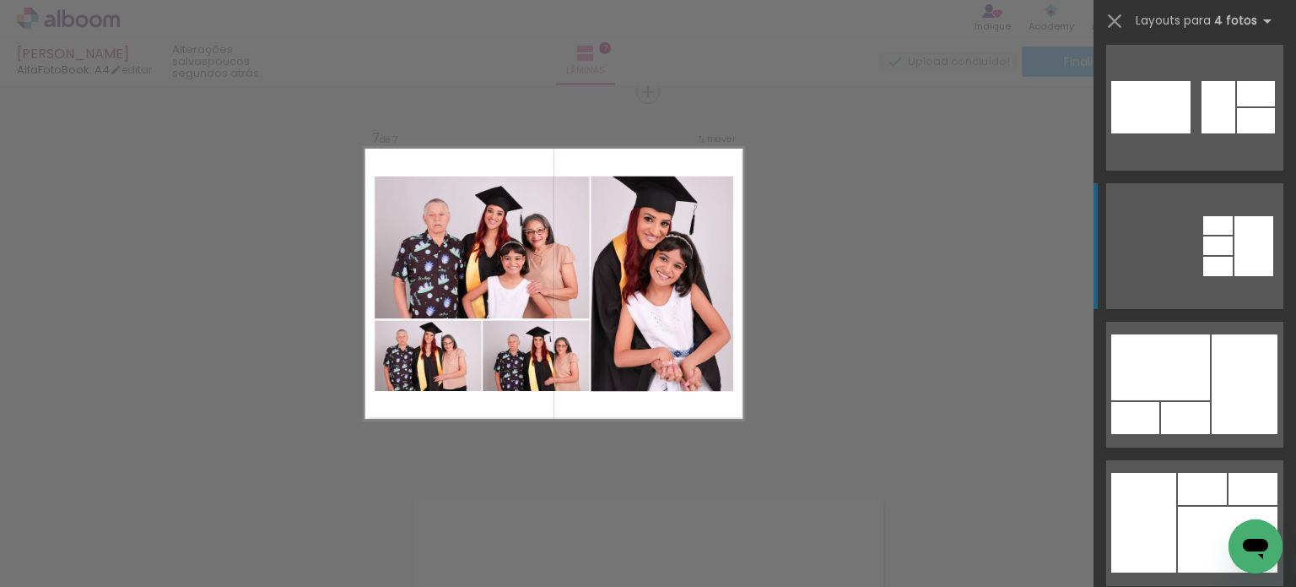
click at [1215, 382] on div at bounding box center [1245, 384] width 66 height 100
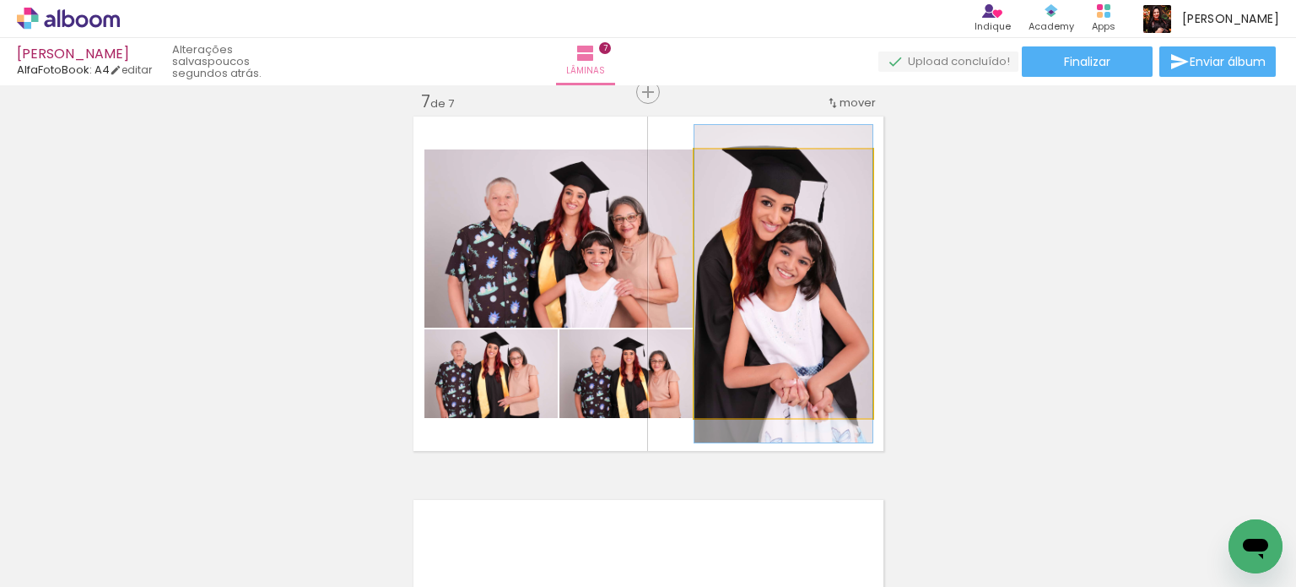
click at [816, 348] on quentale-photo at bounding box center [784, 283] width 178 height 268
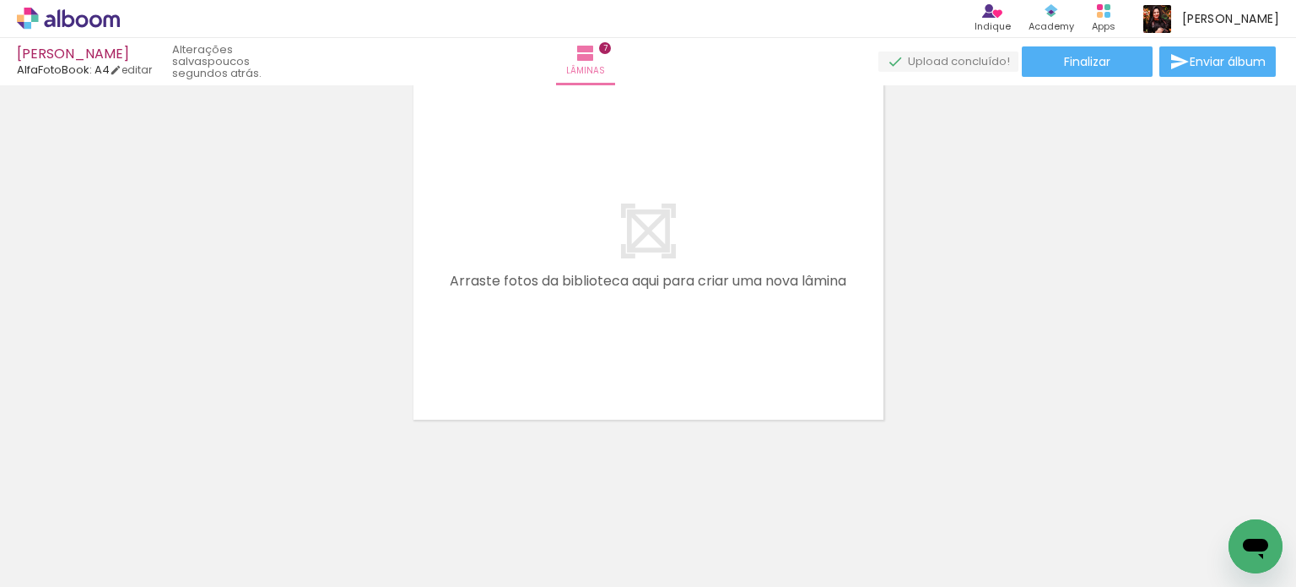
scroll to position [0, 204]
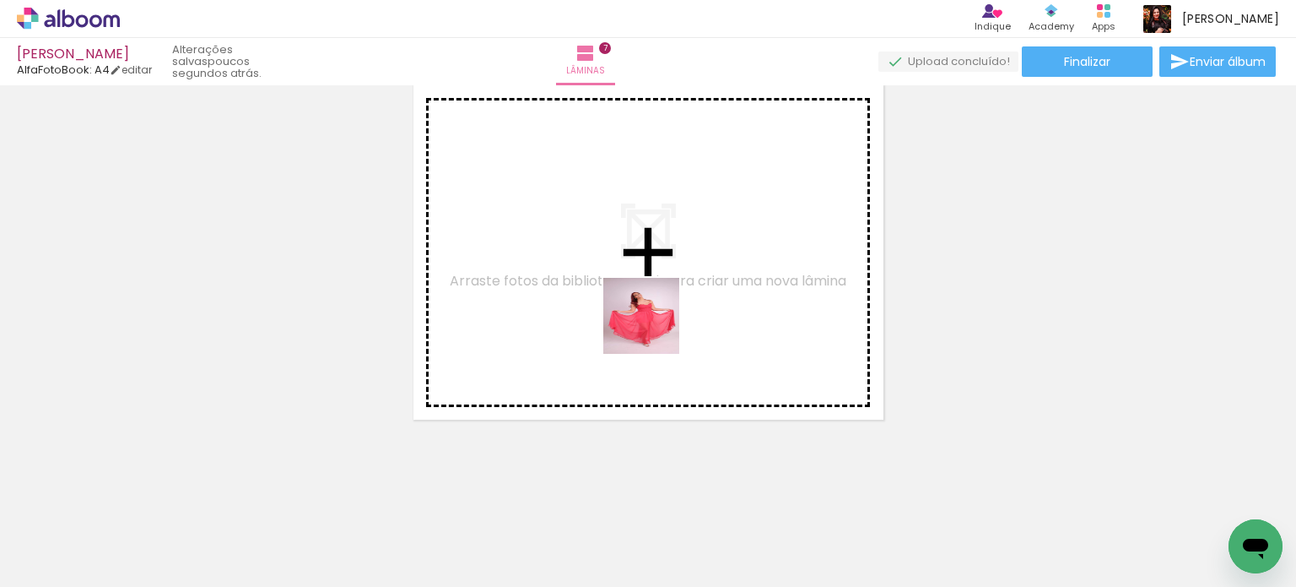
drag, startPoint x: 816, startPoint y: 530, endPoint x: 654, endPoint y: 328, distance: 258.8
click at [654, 328] on quentale-workspace at bounding box center [648, 293] width 1296 height 587
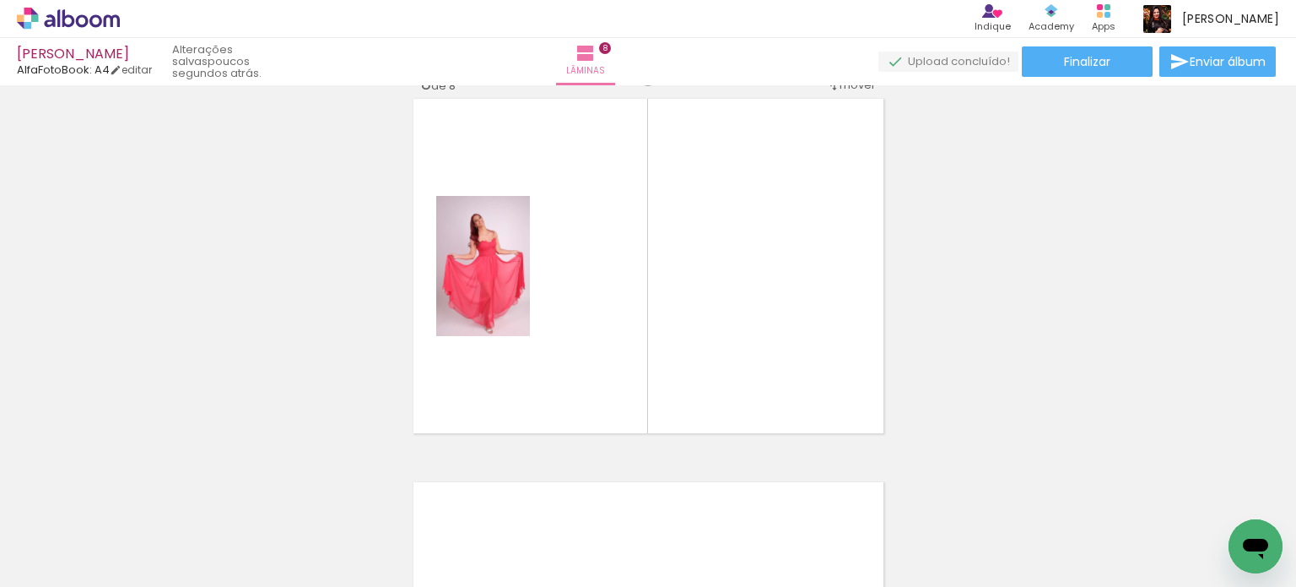
scroll to position [2704, 0]
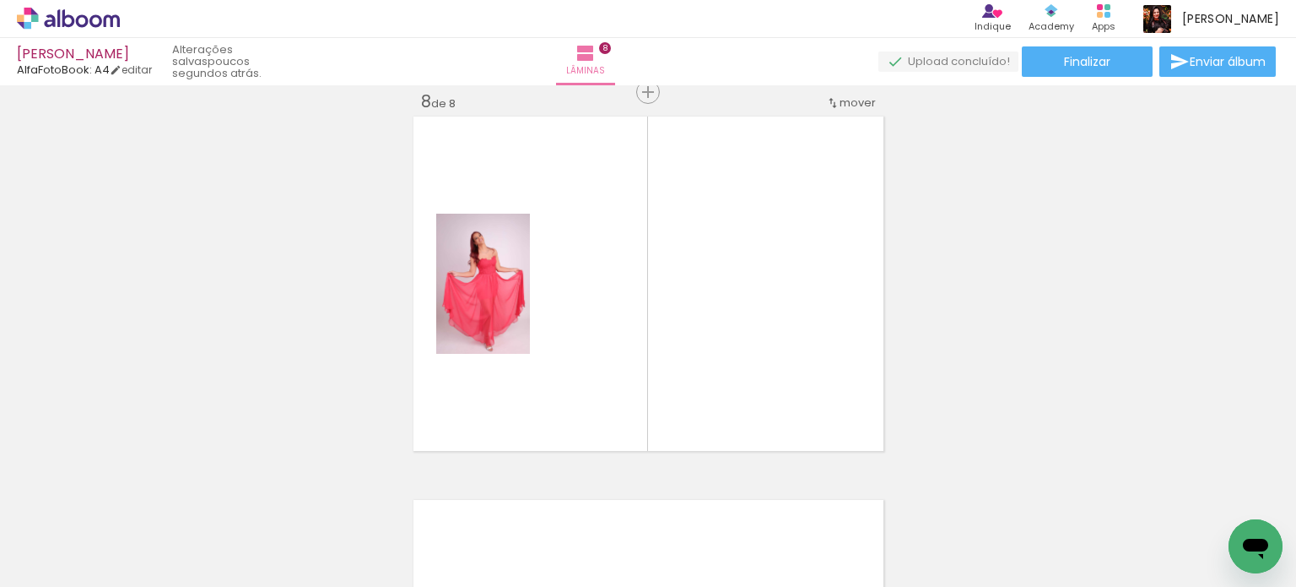
drag, startPoint x: 924, startPoint y: 527, endPoint x: 763, endPoint y: 445, distance: 180.8
click at [700, 310] on quentale-workspace at bounding box center [648, 293] width 1296 height 587
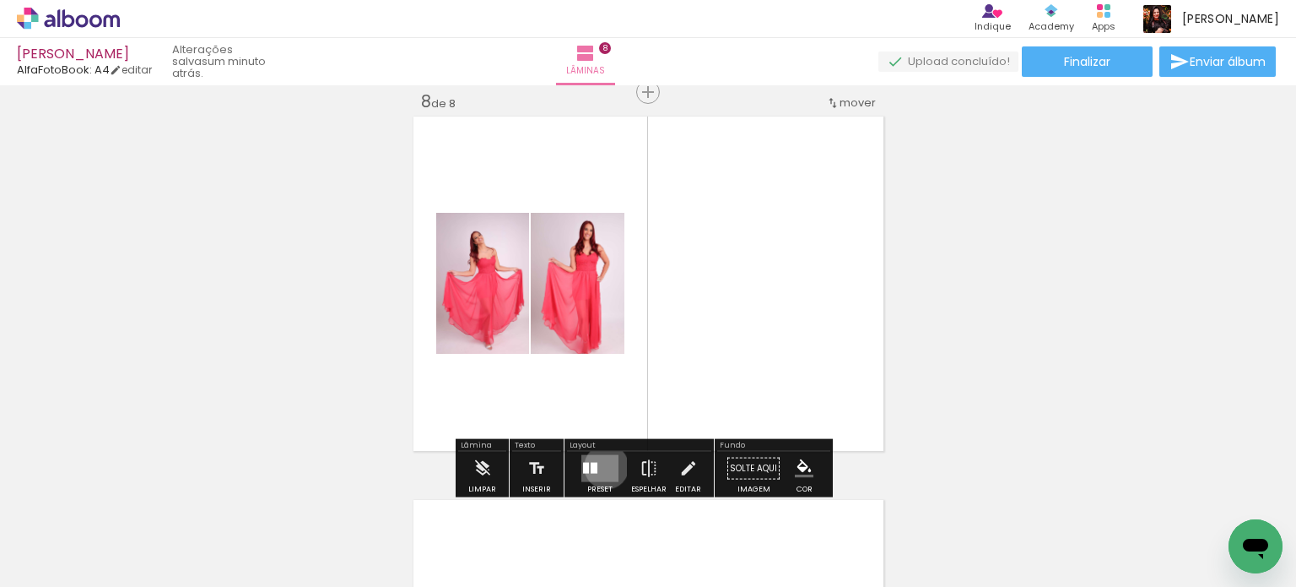
click at [603, 466] on quentale-layouter at bounding box center [600, 468] width 37 height 27
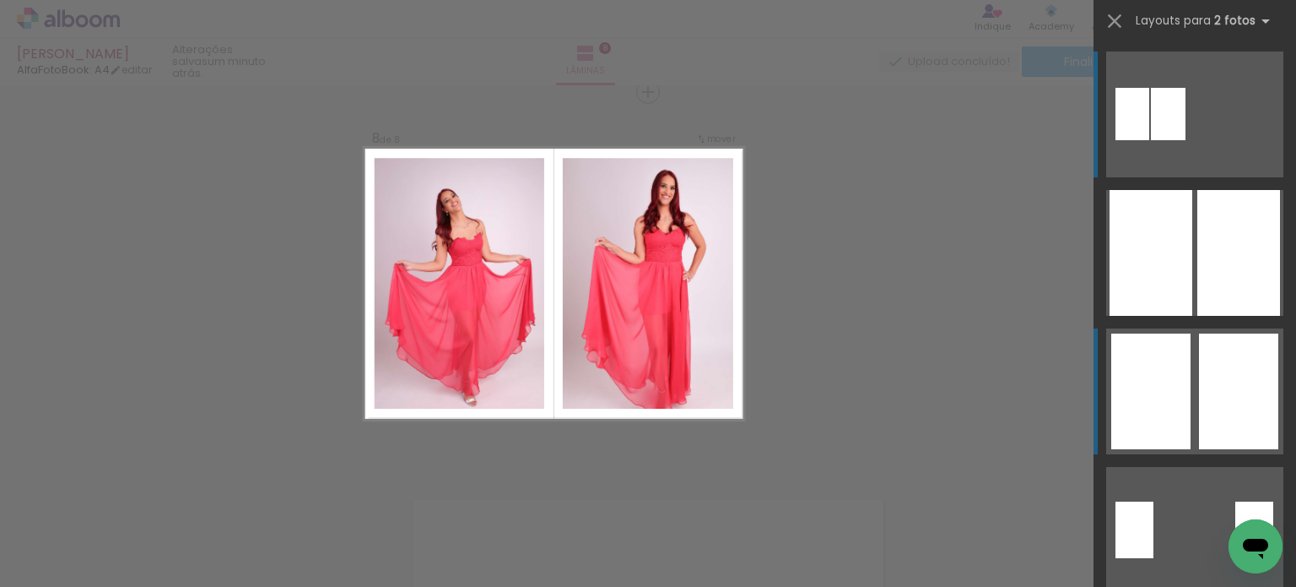
click at [1183, 364] on div at bounding box center [1151, 391] width 79 height 116
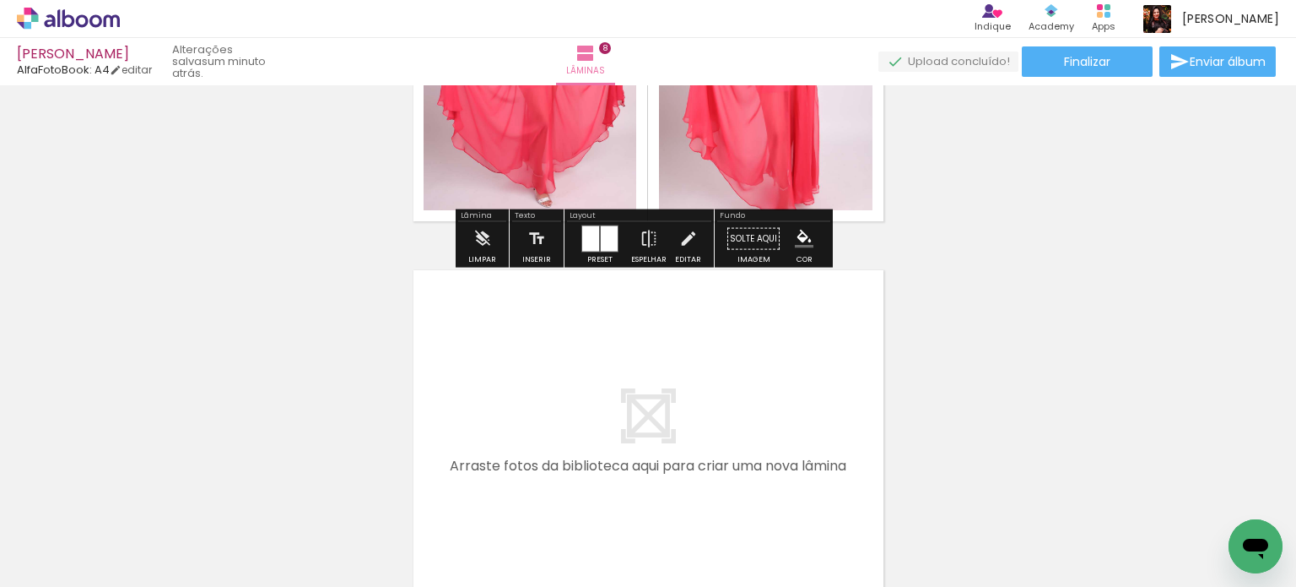
scroll to position [3118, 0]
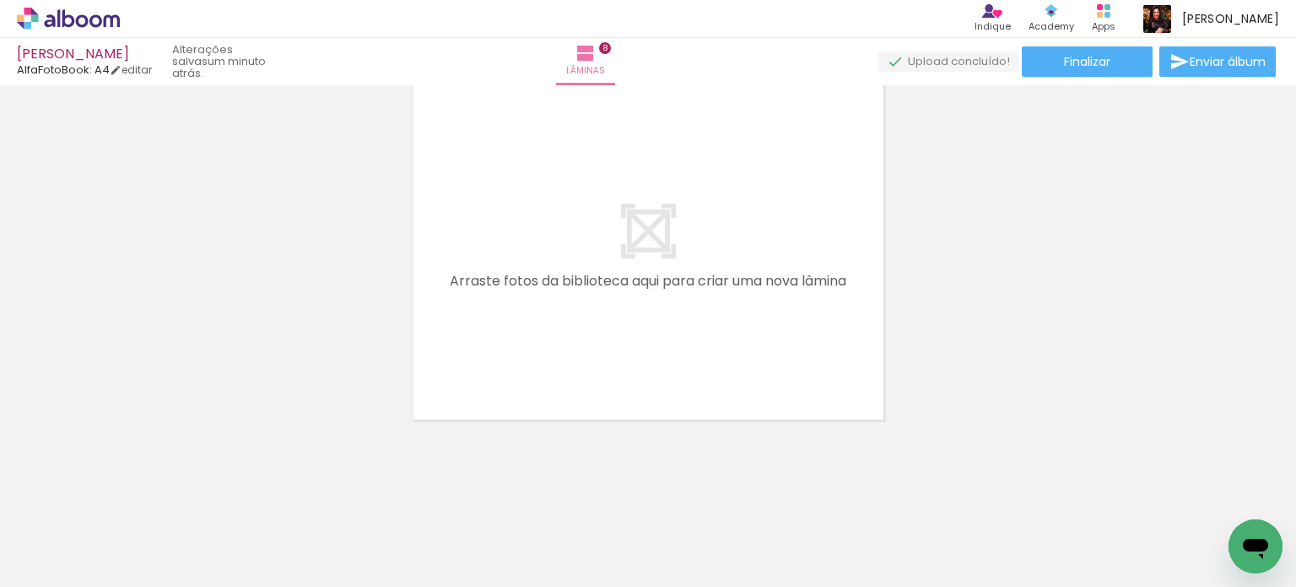
drag, startPoint x: 636, startPoint y: 543, endPoint x: 679, endPoint y: 495, distance: 63.9
click at [561, 391] on quentale-workspace at bounding box center [648, 293] width 1296 height 587
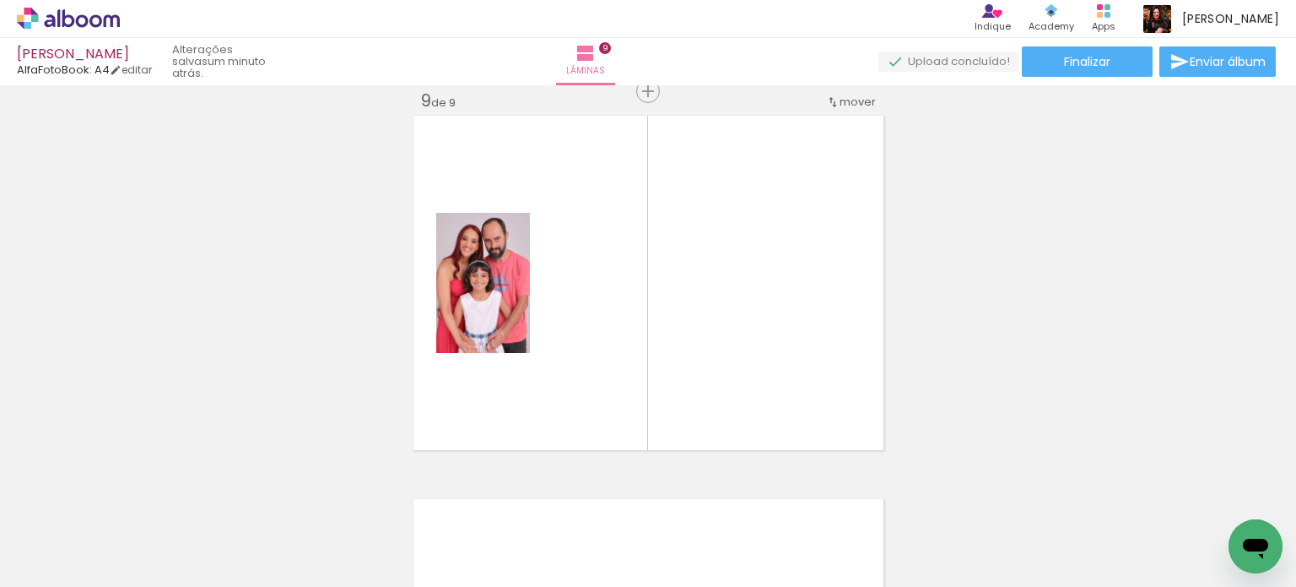
scroll to position [3087, 0]
drag, startPoint x: 712, startPoint y: 523, endPoint x: 572, endPoint y: 476, distance: 147.9
click at [643, 323] on quentale-workspace at bounding box center [648, 293] width 1296 height 587
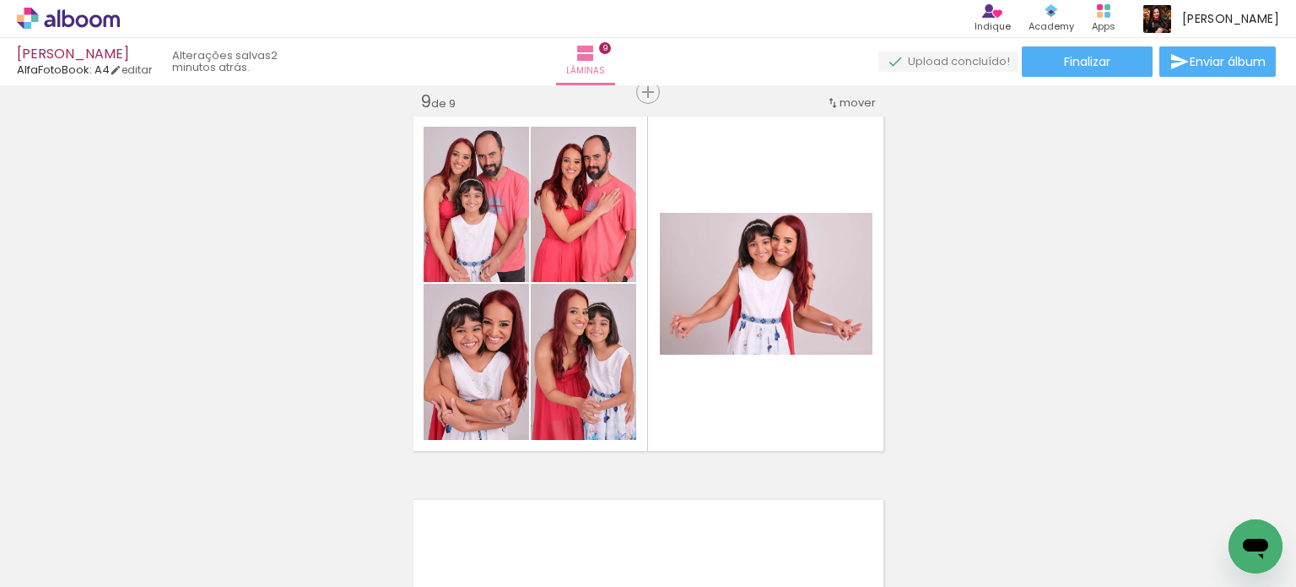
scroll to position [0, 204]
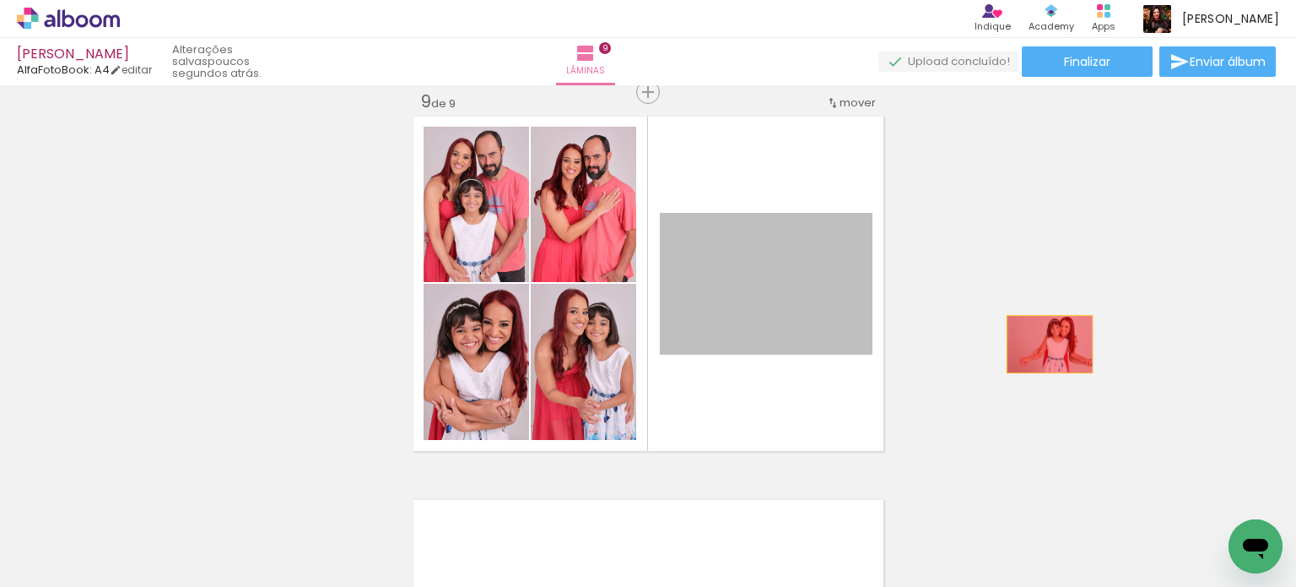
drag, startPoint x: 781, startPoint y: 326, endPoint x: 1043, endPoint y: 344, distance: 263.1
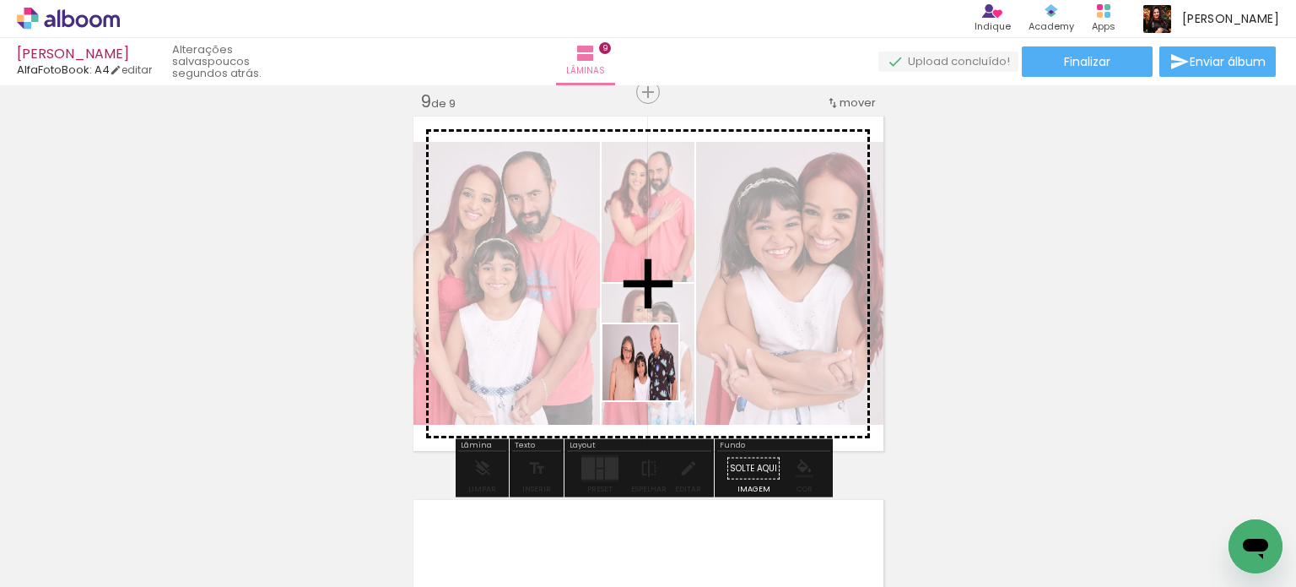
drag, startPoint x: 551, startPoint y: 536, endPoint x: 463, endPoint y: 465, distance: 113.5
click at [698, 314] on quentale-workspace at bounding box center [648, 293] width 1296 height 587
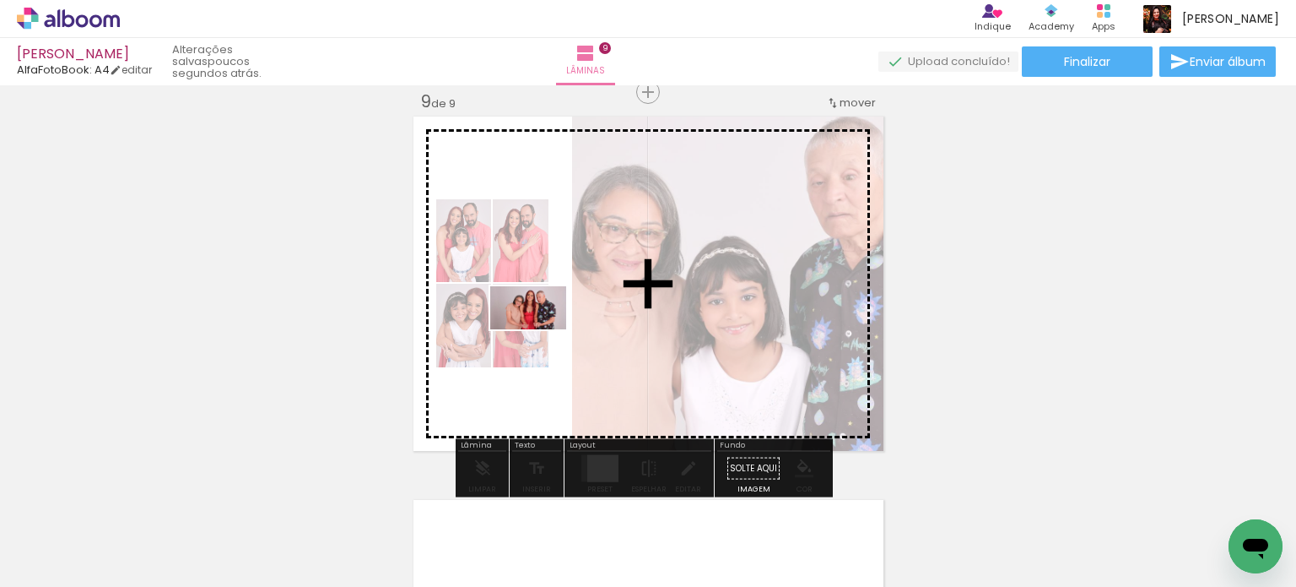
drag, startPoint x: 219, startPoint y: 482, endPoint x: 541, endPoint y: 337, distance: 352.8
click at [541, 337] on quentale-workspace at bounding box center [648, 293] width 1296 height 587
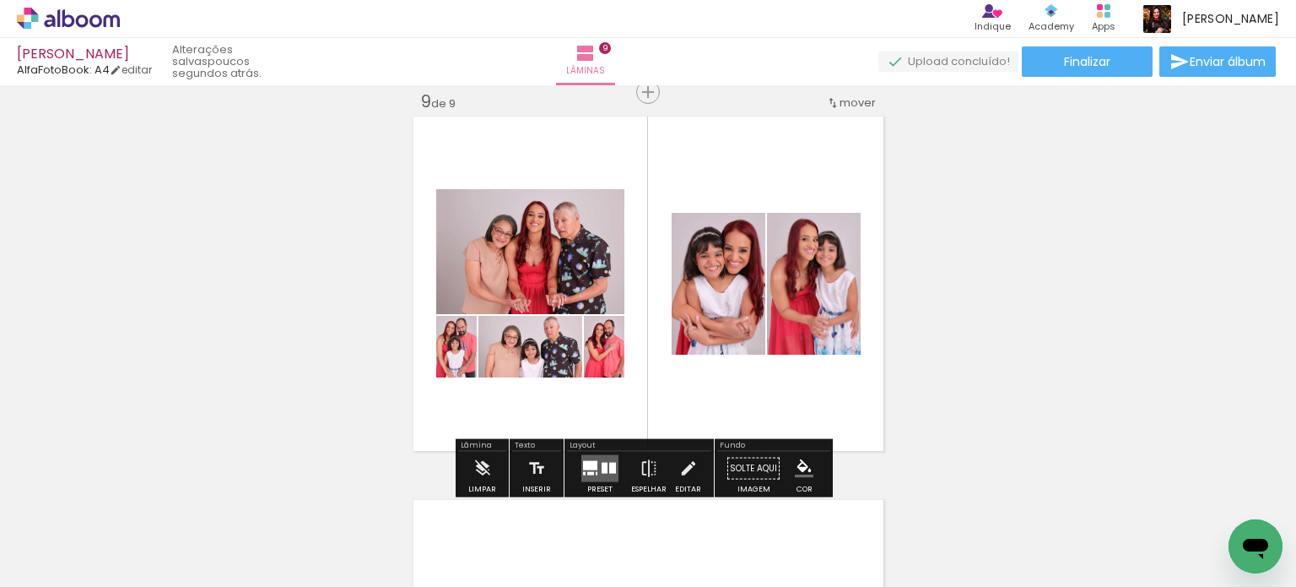
drag, startPoint x: 584, startPoint y: 478, endPoint x: 1212, endPoint y: 290, distance: 655.6
click at [584, 477] on quentale-layouter at bounding box center [600, 468] width 37 height 27
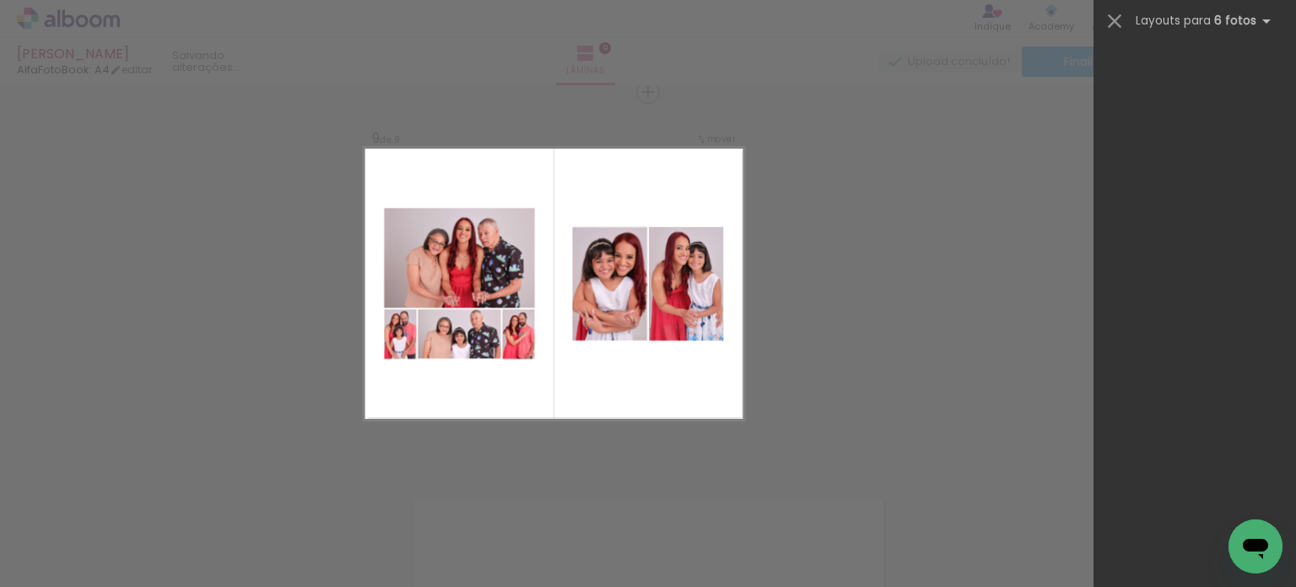
scroll to position [0, 0]
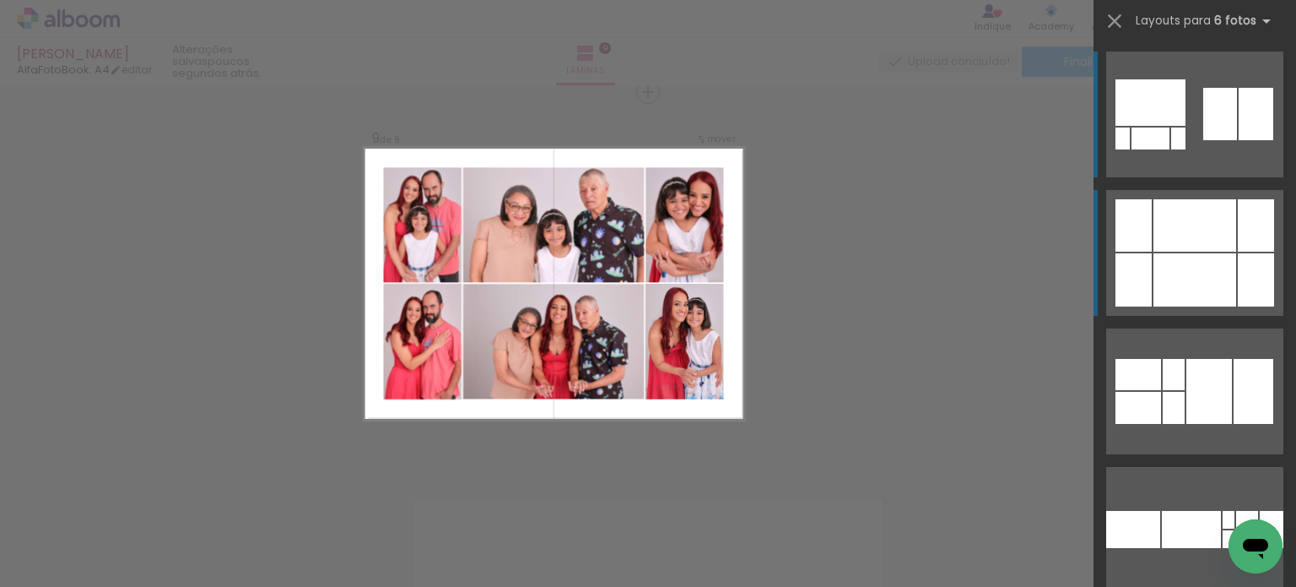
click at [1221, 267] on div at bounding box center [1195, 279] width 83 height 53
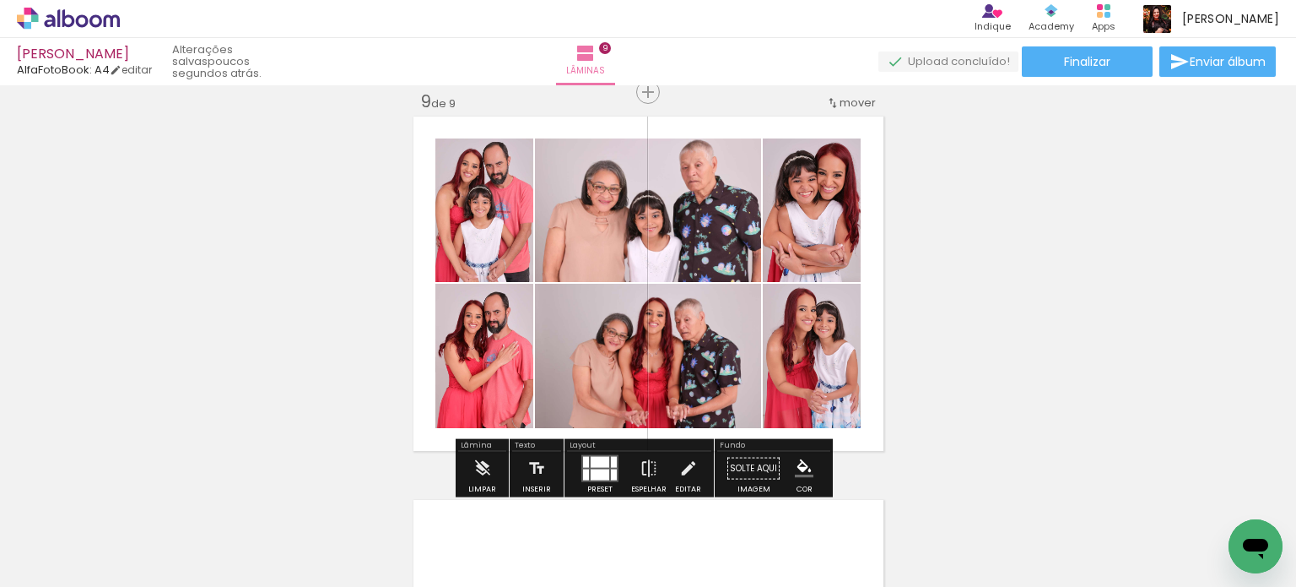
click at [684, 212] on quentale-photo at bounding box center [648, 209] width 226 height 143
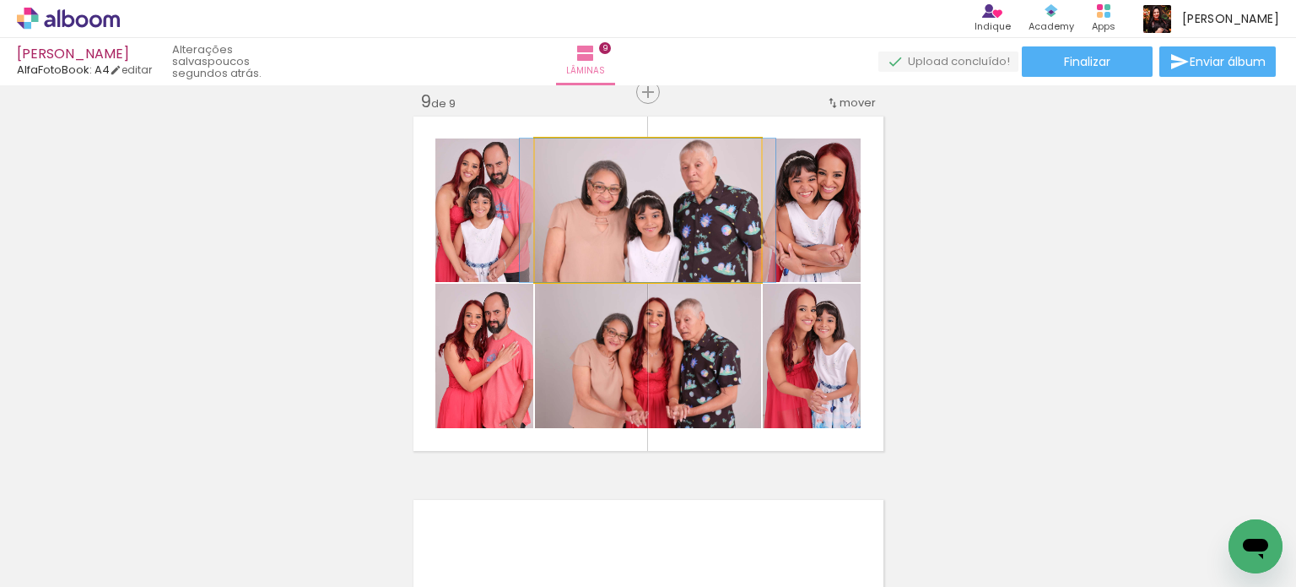
click at [684, 212] on quentale-photo at bounding box center [648, 209] width 226 height 143
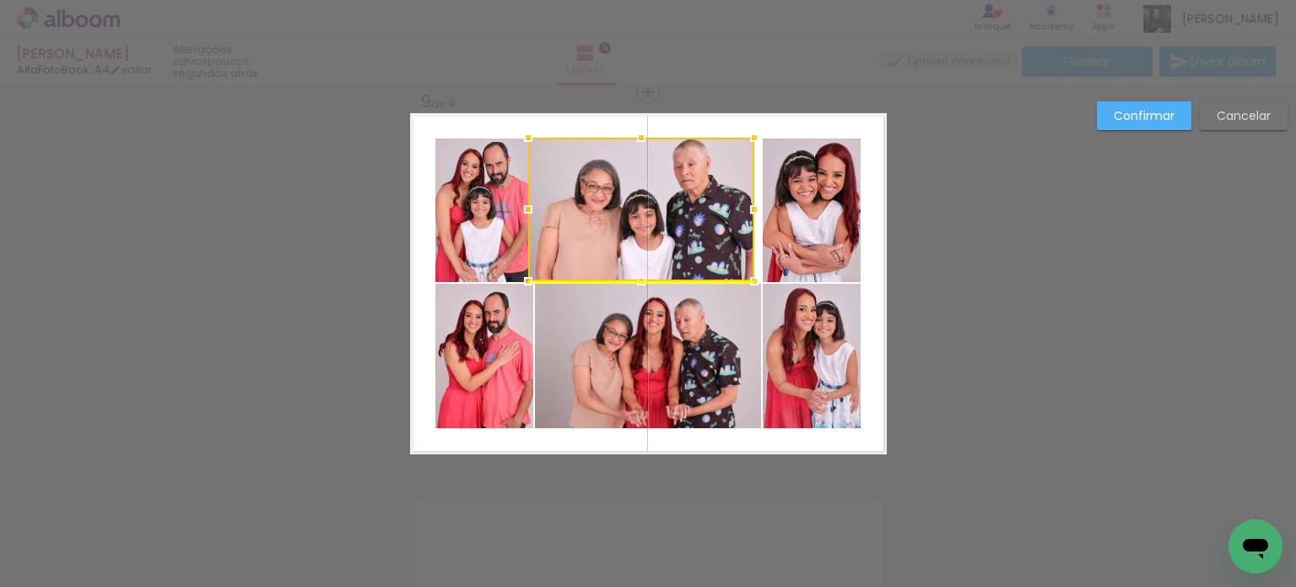
click at [685, 225] on div at bounding box center [641, 209] width 226 height 143
click at [0, 0] on slot "Cancelar" at bounding box center [0, 0] width 0 height 0
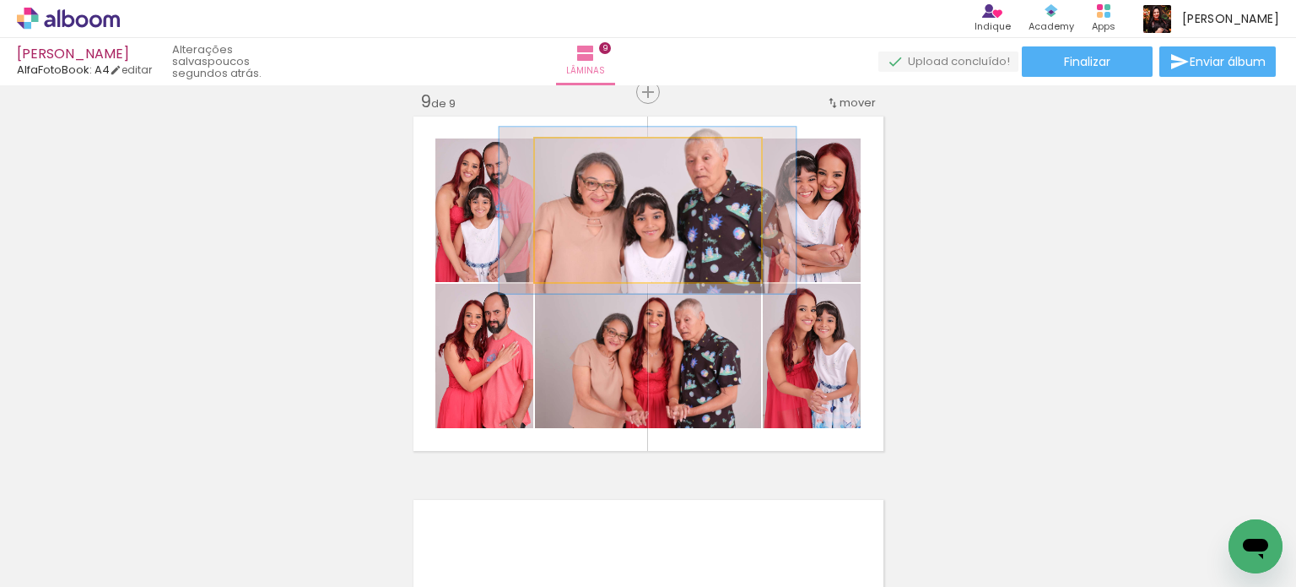
drag, startPoint x: 571, startPoint y: 158, endPoint x: 581, endPoint y: 157, distance: 9.3
type paper-slider "116"
click at [581, 157] on div at bounding box center [583, 156] width 15 height 15
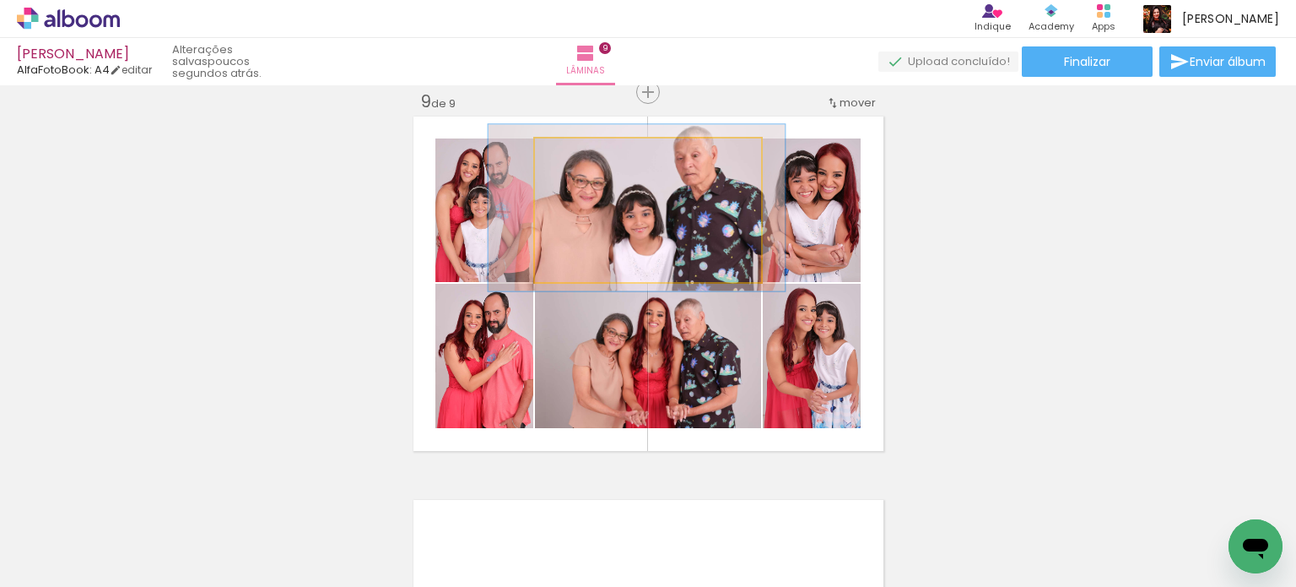
drag, startPoint x: 701, startPoint y: 254, endPoint x: 690, endPoint y: 252, distance: 11.1
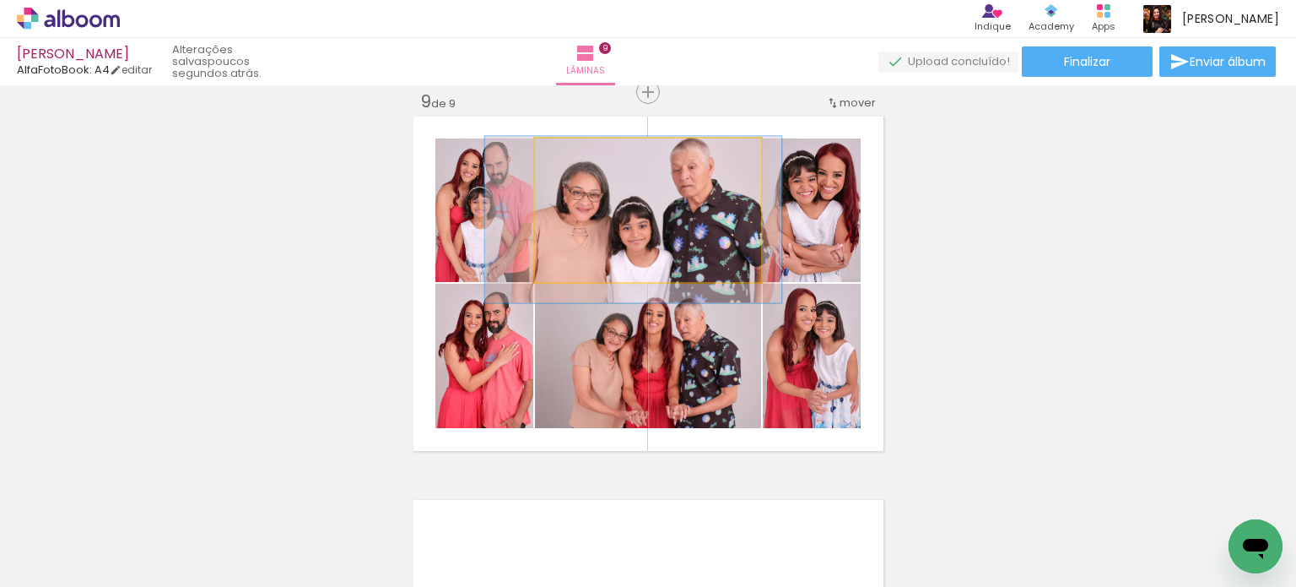
drag, startPoint x: 701, startPoint y: 241, endPoint x: 698, endPoint y: 253, distance: 12.3
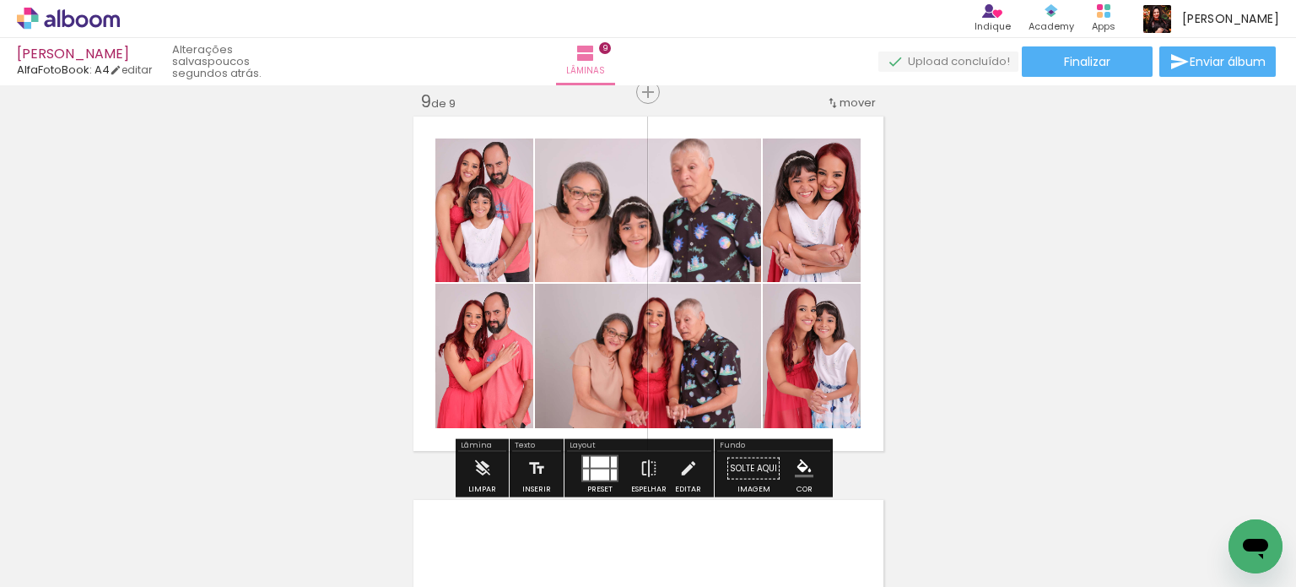
click at [695, 371] on quentale-photo at bounding box center [648, 356] width 226 height 144
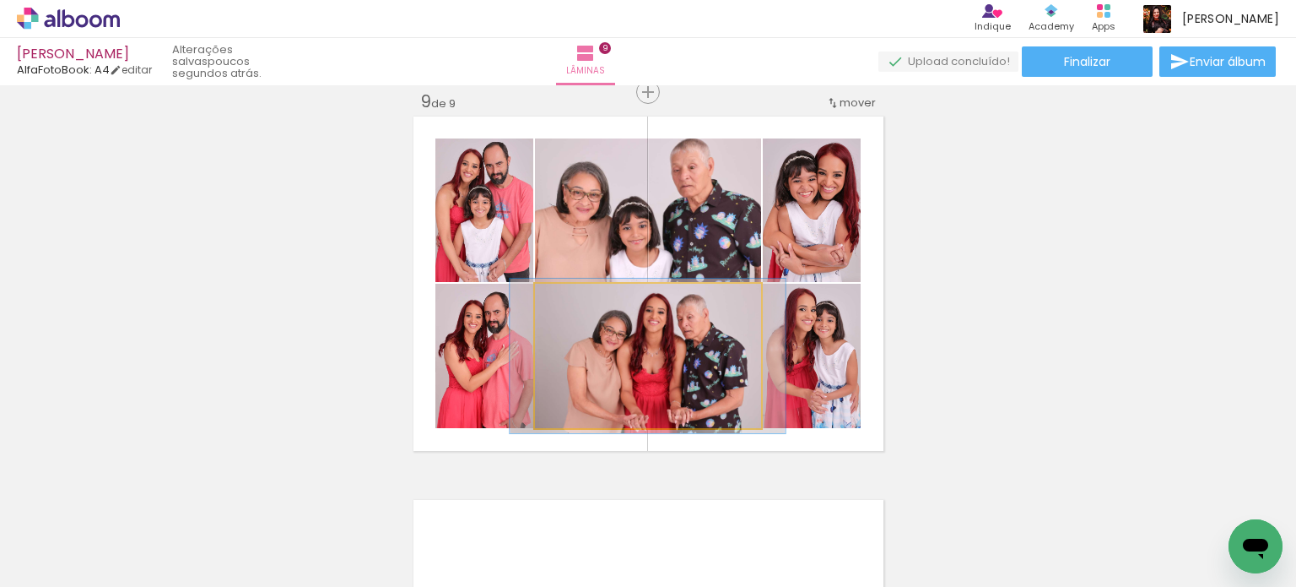
type paper-slider "107"
click at [575, 301] on div at bounding box center [578, 301] width 15 height 15
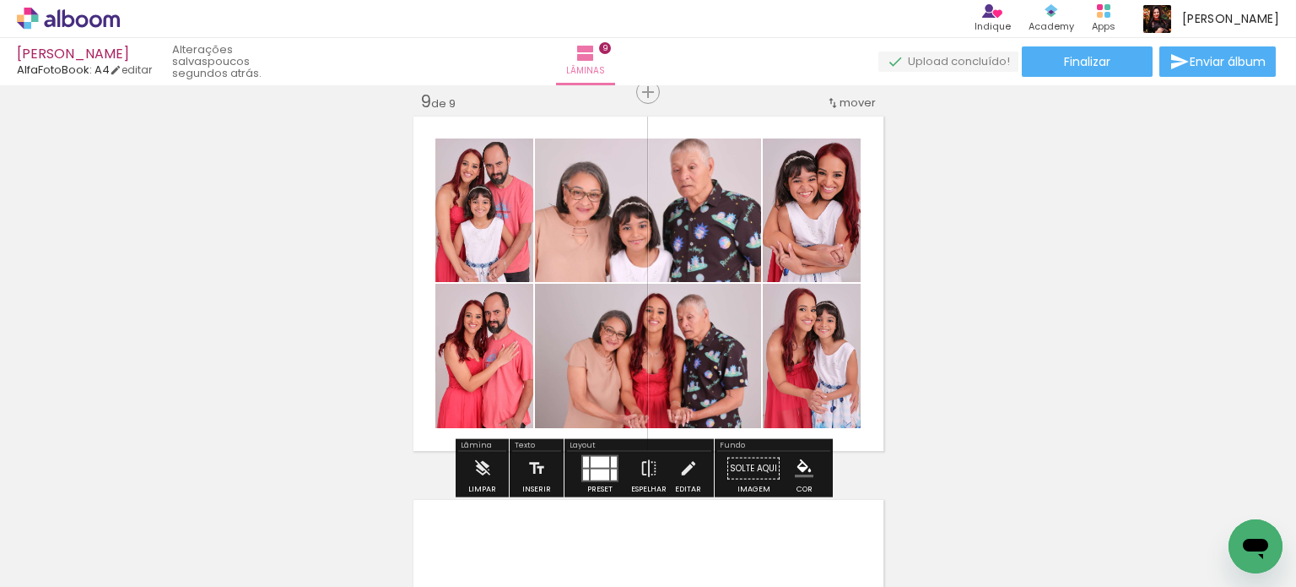
click at [726, 362] on quentale-photo at bounding box center [648, 356] width 226 height 144
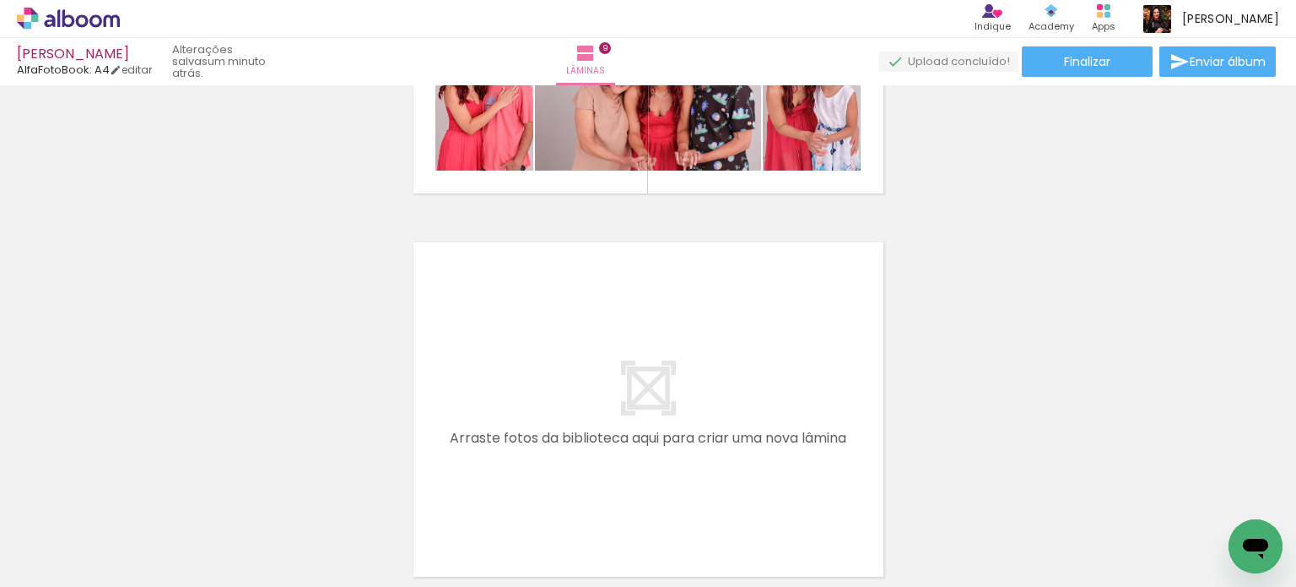
scroll to position [3424, 0]
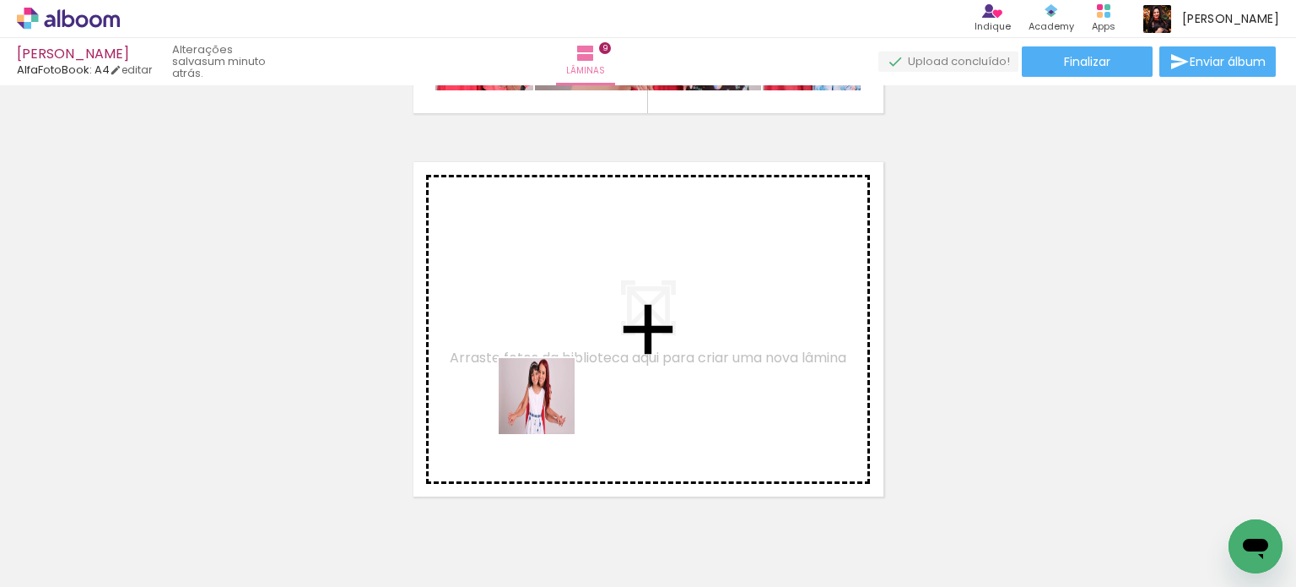
drag, startPoint x: 506, startPoint y: 446, endPoint x: 549, endPoint y: 408, distance: 58.0
click at [549, 408] on quentale-workspace at bounding box center [648, 293] width 1296 height 587
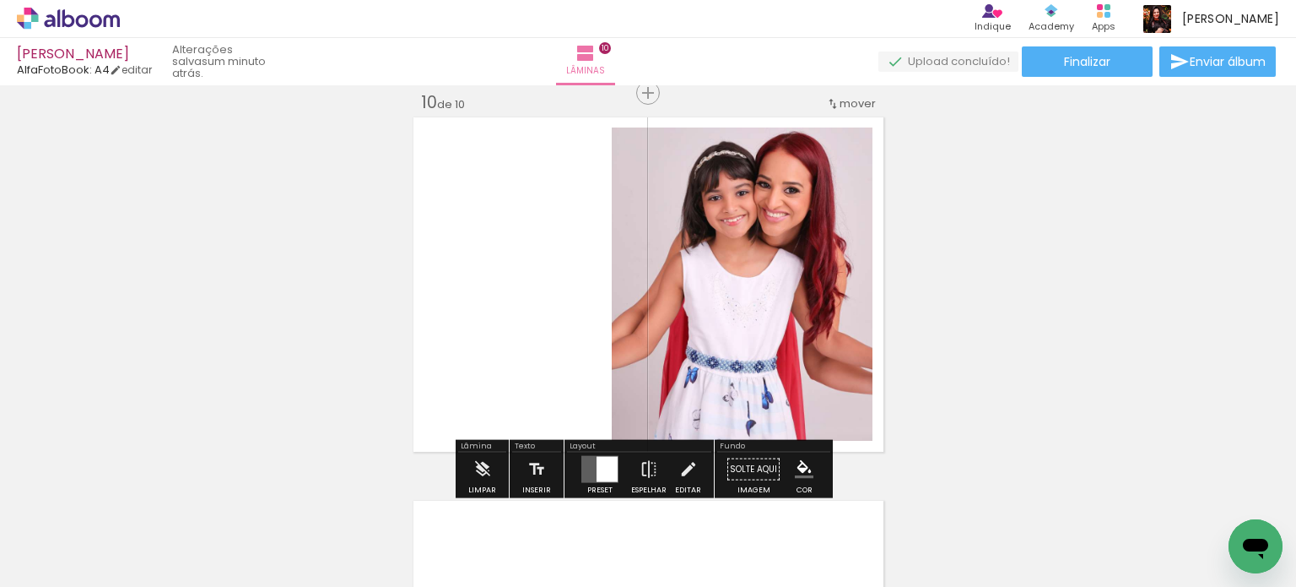
scroll to position [3470, 0]
click at [584, 460] on quentale-layouter at bounding box center [600, 468] width 37 height 27
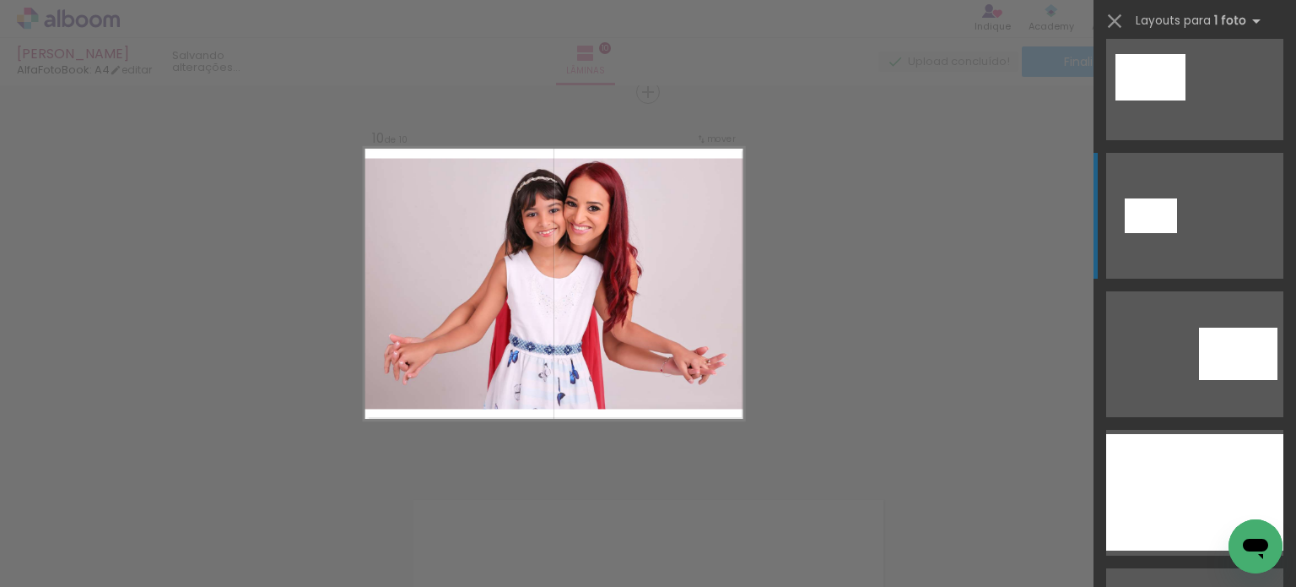
scroll to position [928, 0]
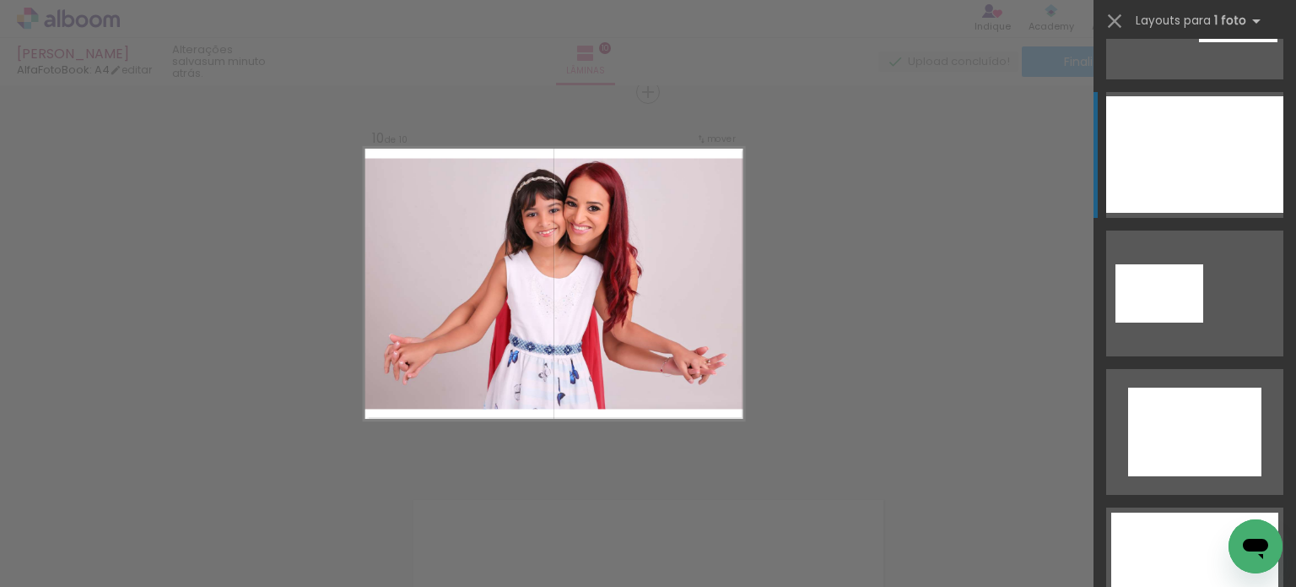
click at [1190, 187] on div at bounding box center [1195, 154] width 177 height 116
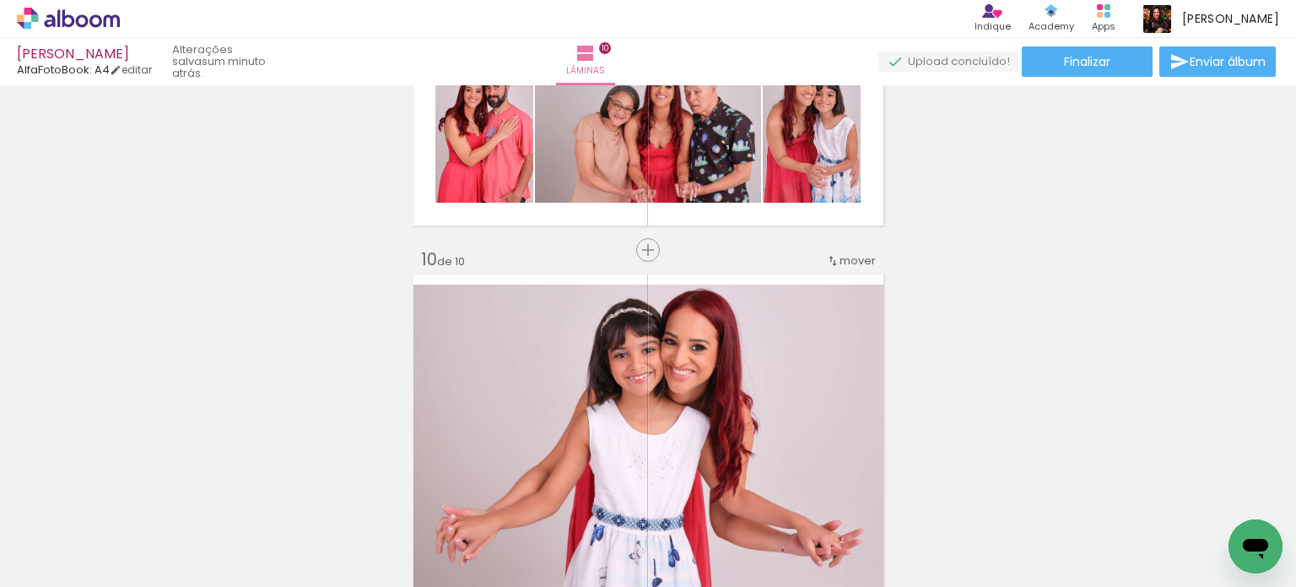
scroll to position [3294, 0]
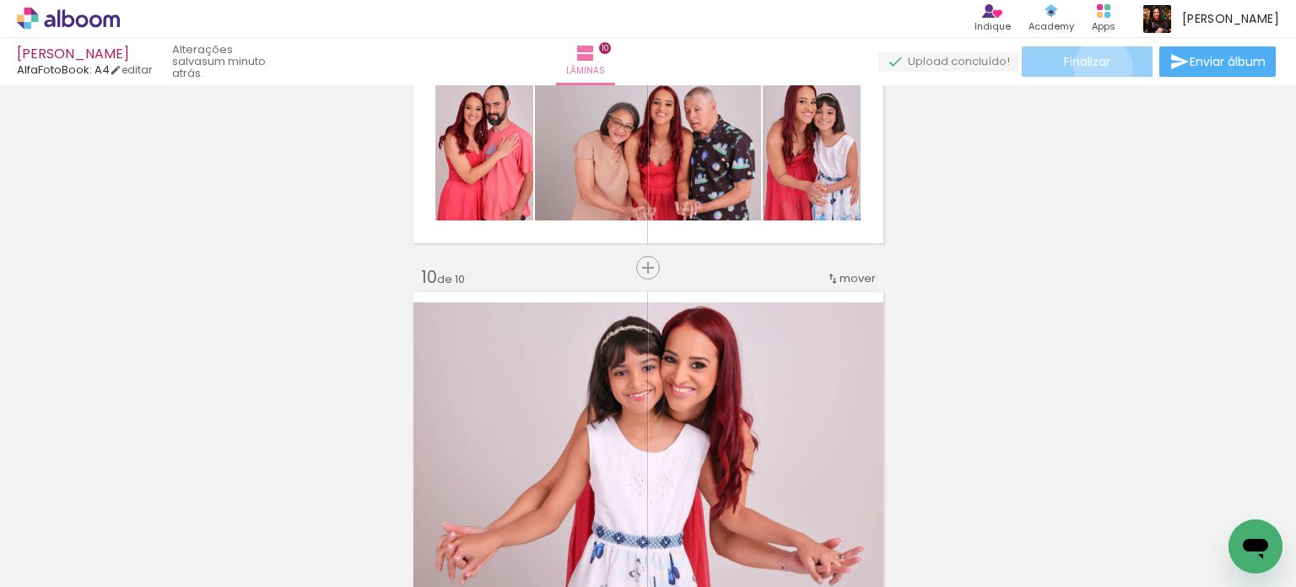
click at [1097, 68] on span "Finalizar" at bounding box center [1087, 62] width 46 height 12
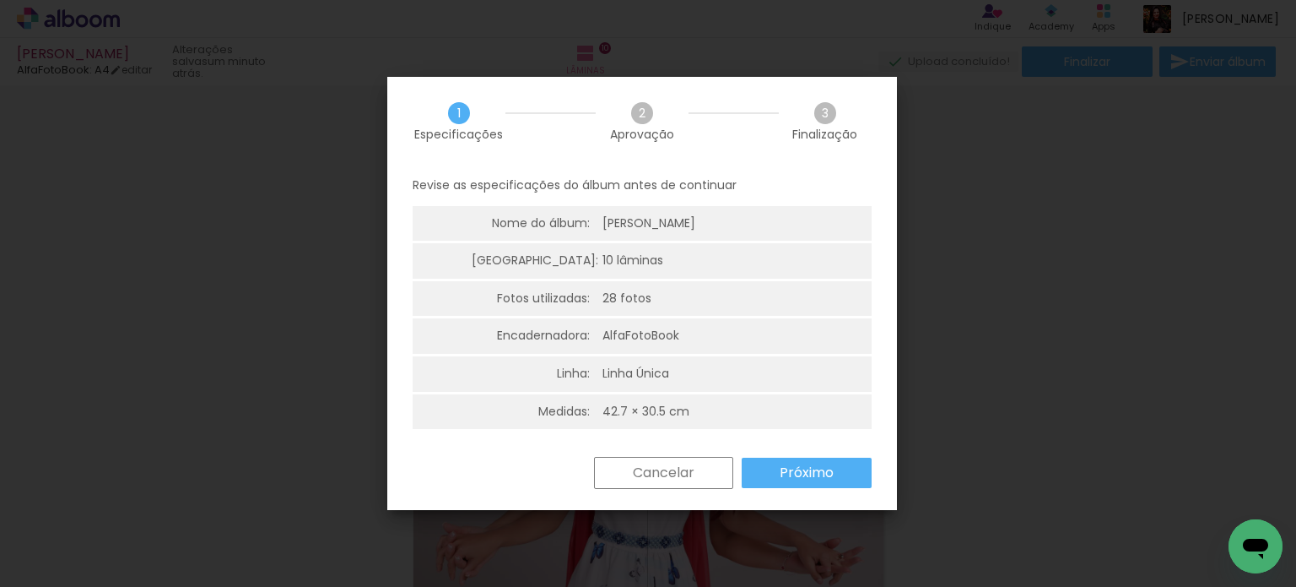
click at [0, 0] on slot "Próximo" at bounding box center [0, 0] width 0 height 0
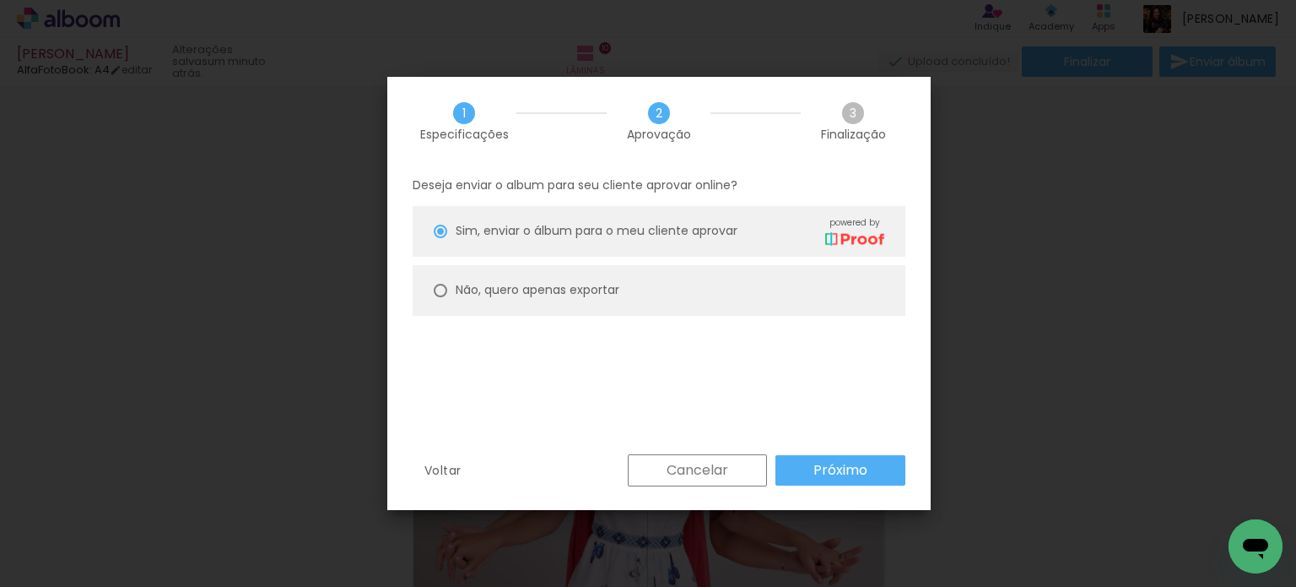
click at [662, 285] on paper-radio-button "Não, quero apenas exportar" at bounding box center [659, 290] width 493 height 51
type paper-radio-button "on"
click at [0, 0] on slot "Próximo" at bounding box center [0, 0] width 0 height 0
type input "Alta, 300 DPI"
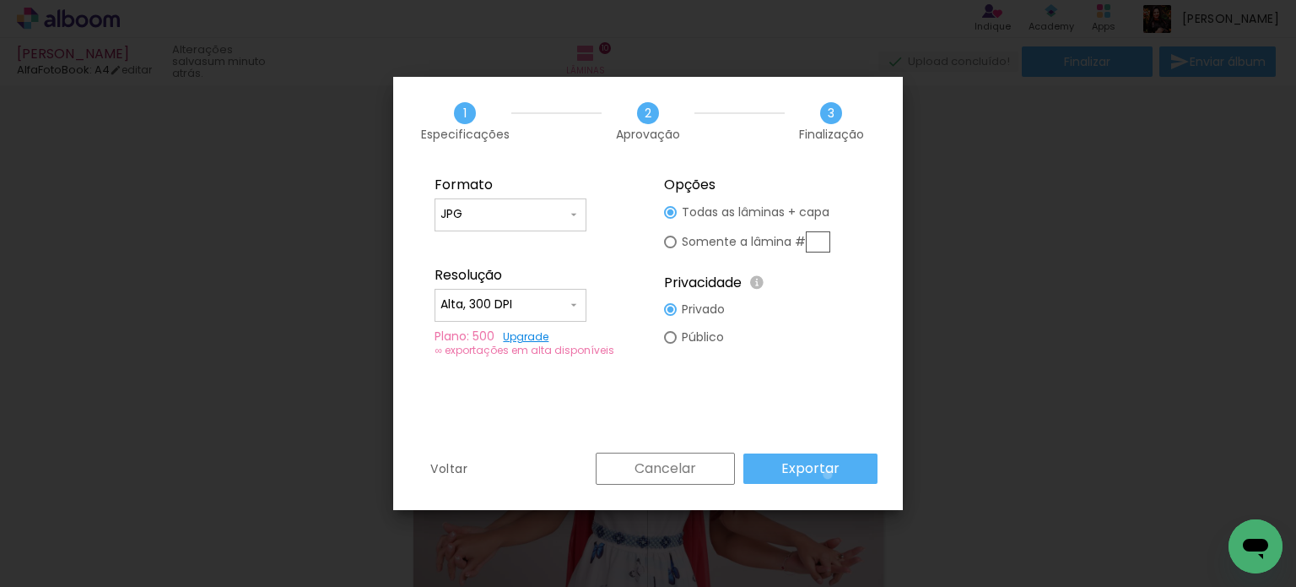
click at [0, 0] on slot "Exportar" at bounding box center [0, 0] width 0 height 0
